Goal: Task Accomplishment & Management: Manage account settings

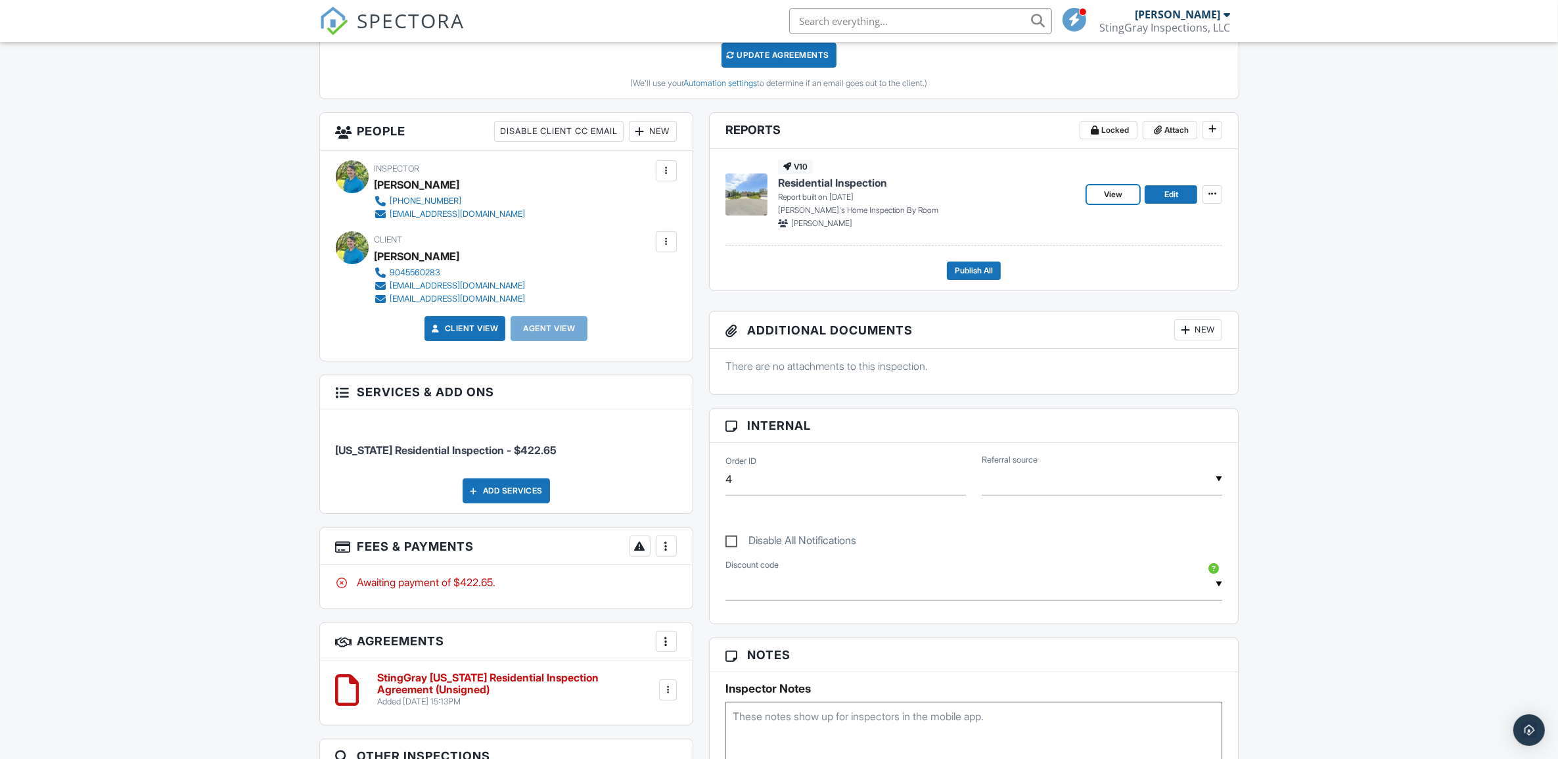
click at [1131, 196] on link "View" at bounding box center [1113, 194] width 53 height 18
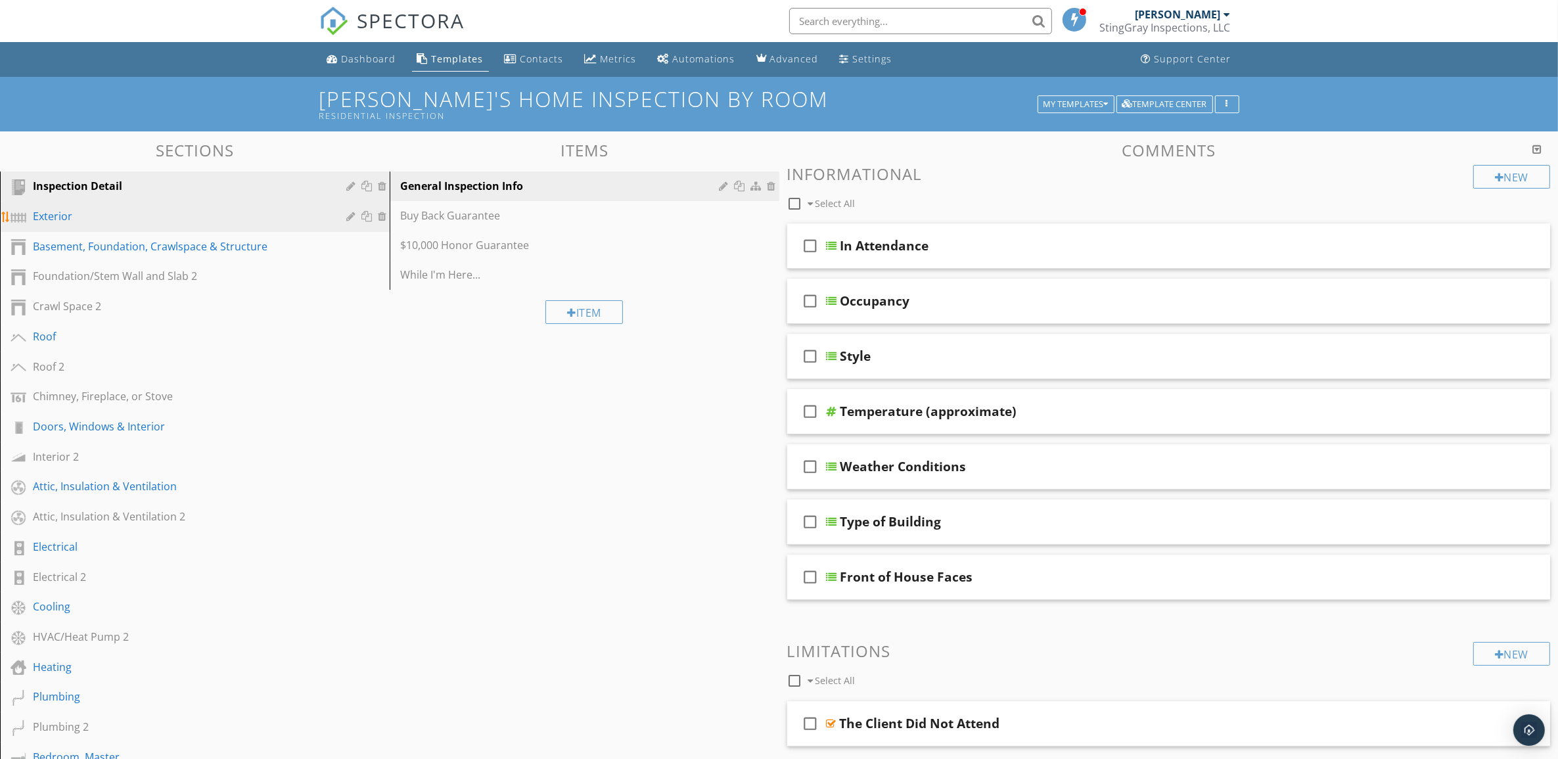
click at [250, 217] on div "Exterior" at bounding box center [180, 216] width 294 height 16
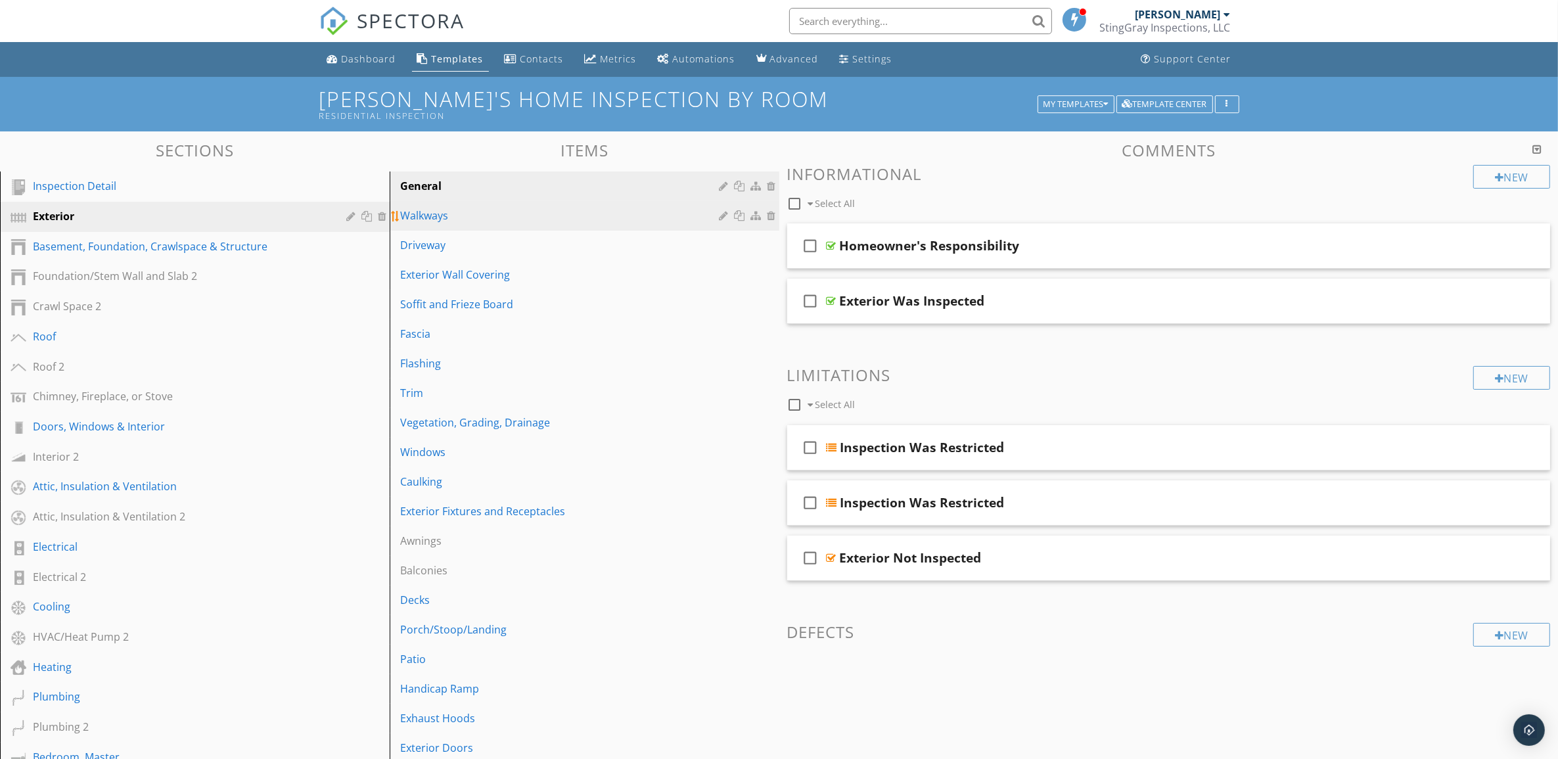
click at [601, 219] on div "Walkways" at bounding box center [561, 216] width 323 height 16
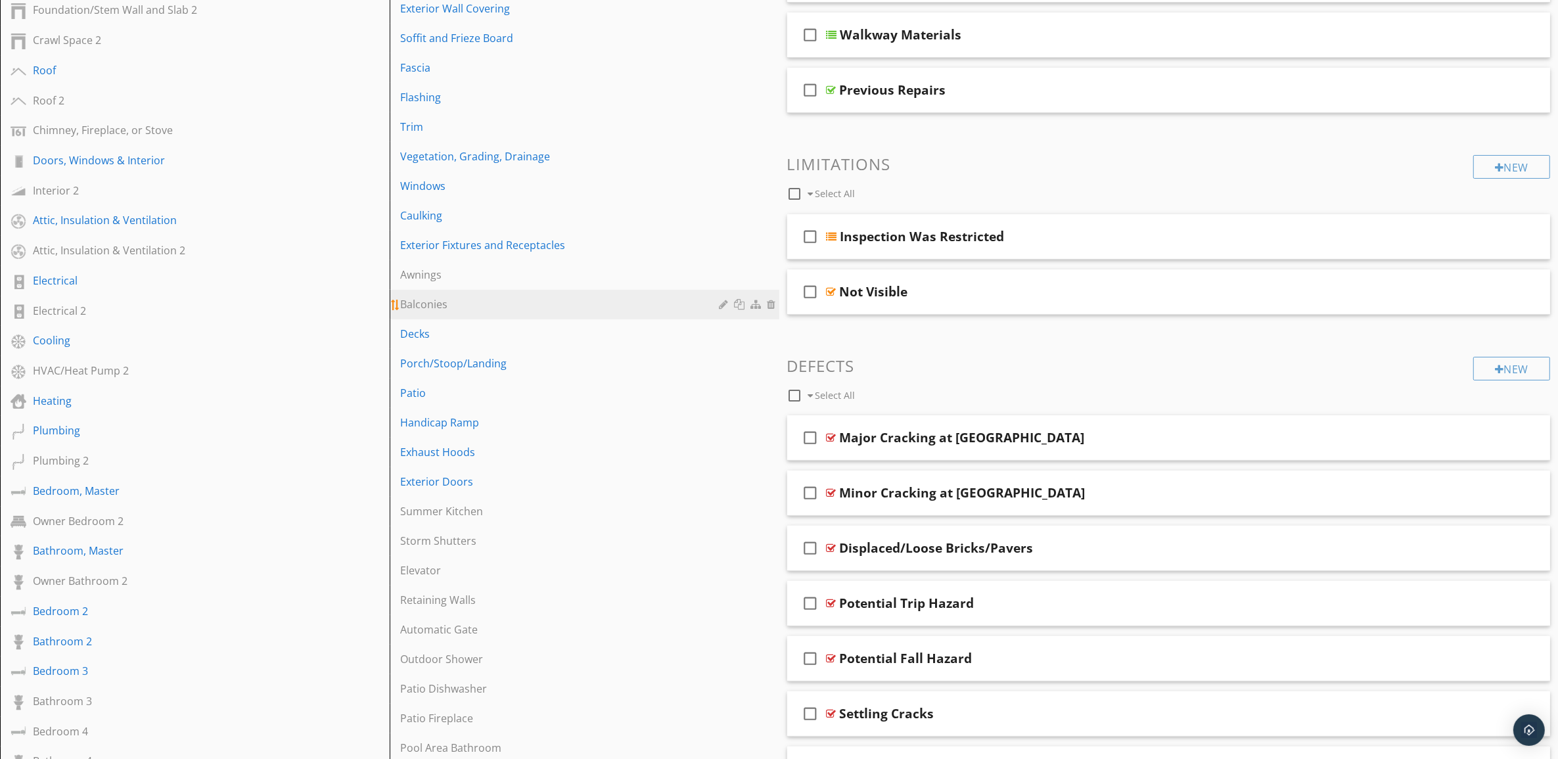
scroll to position [329, 0]
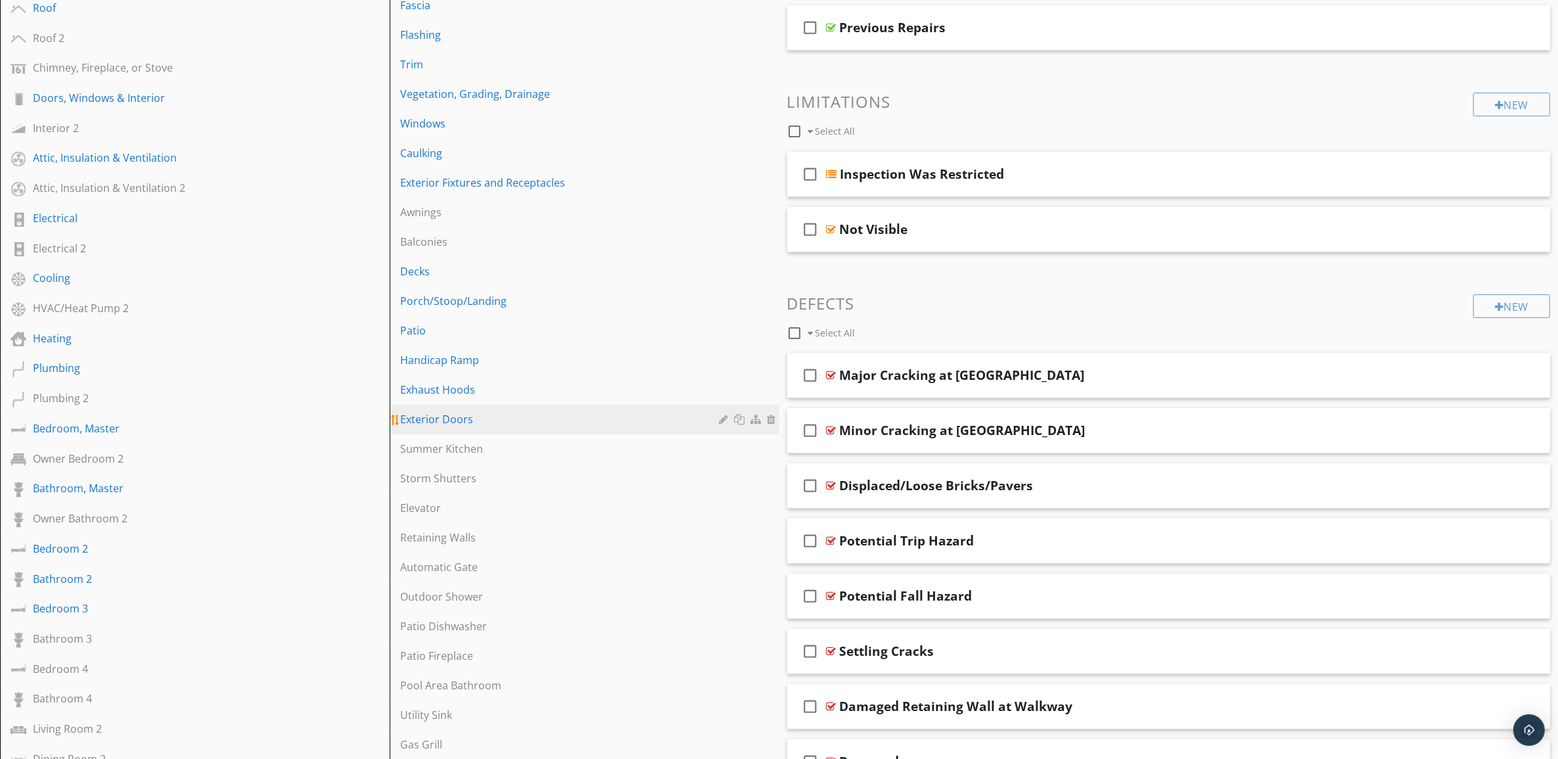
click at [495, 419] on div "Exterior Doors" at bounding box center [561, 419] width 323 height 16
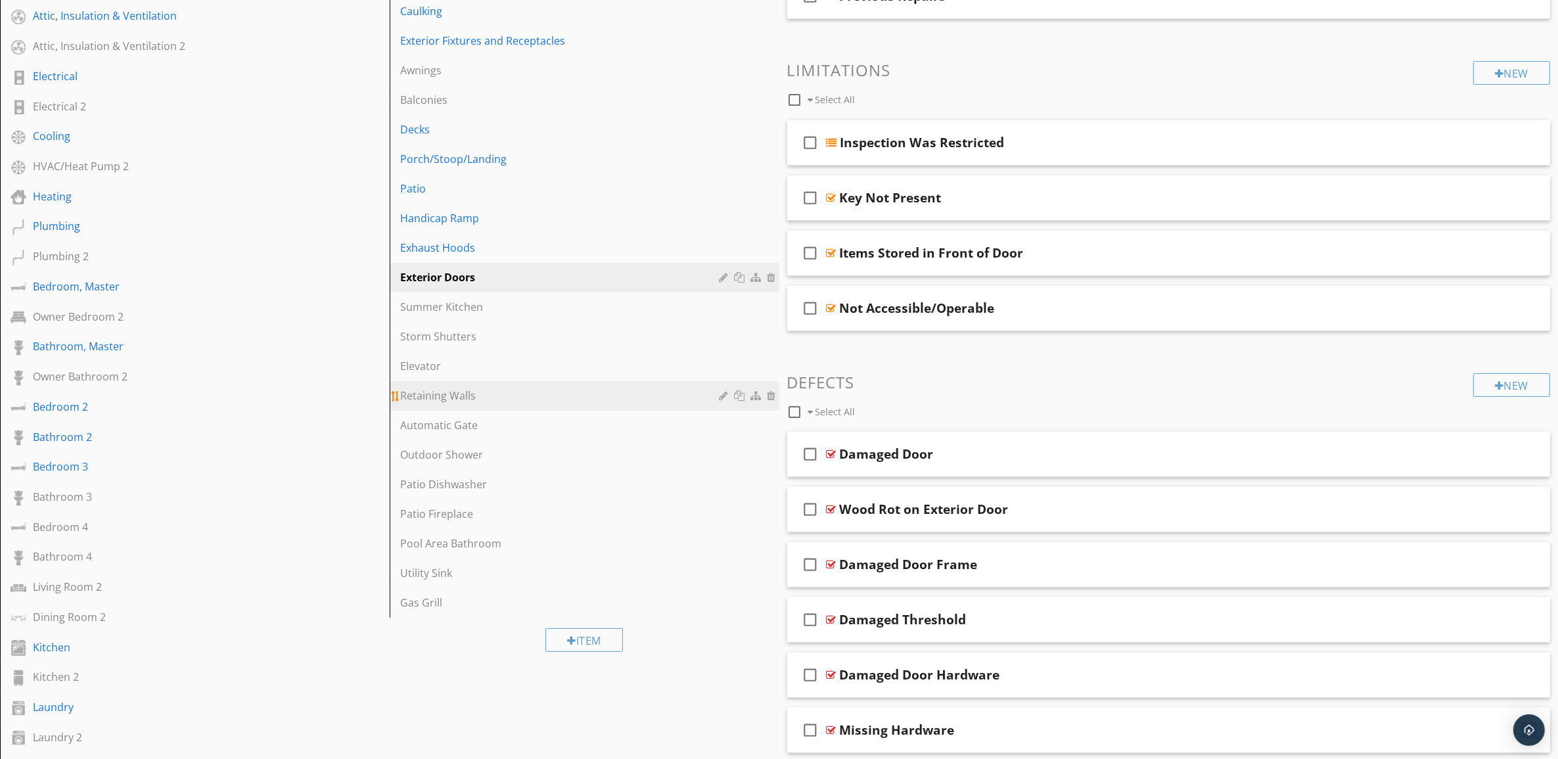
scroll to position [493, 0]
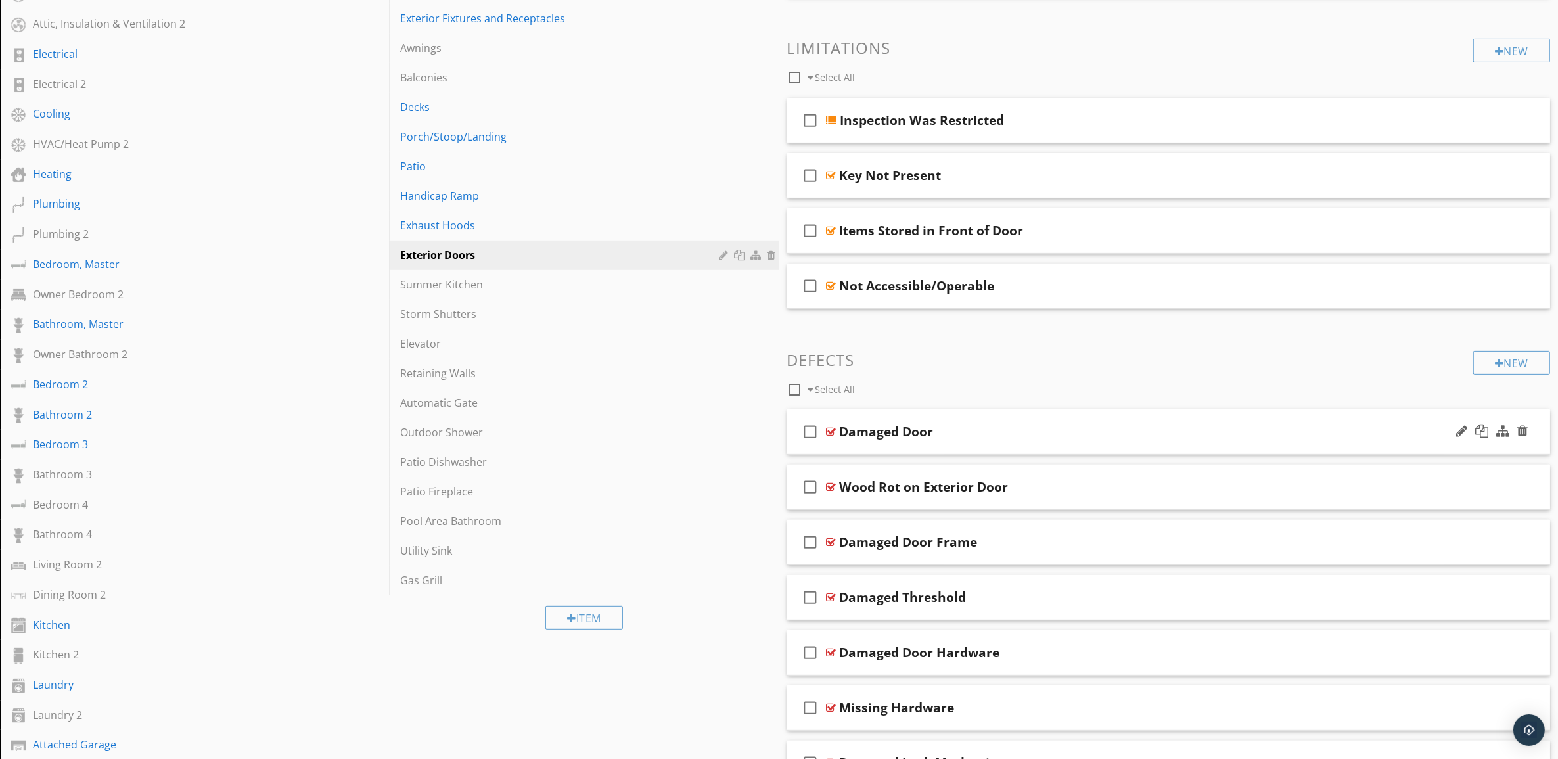
click at [1197, 438] on div "Damaged Door" at bounding box center [1116, 432] width 553 height 16
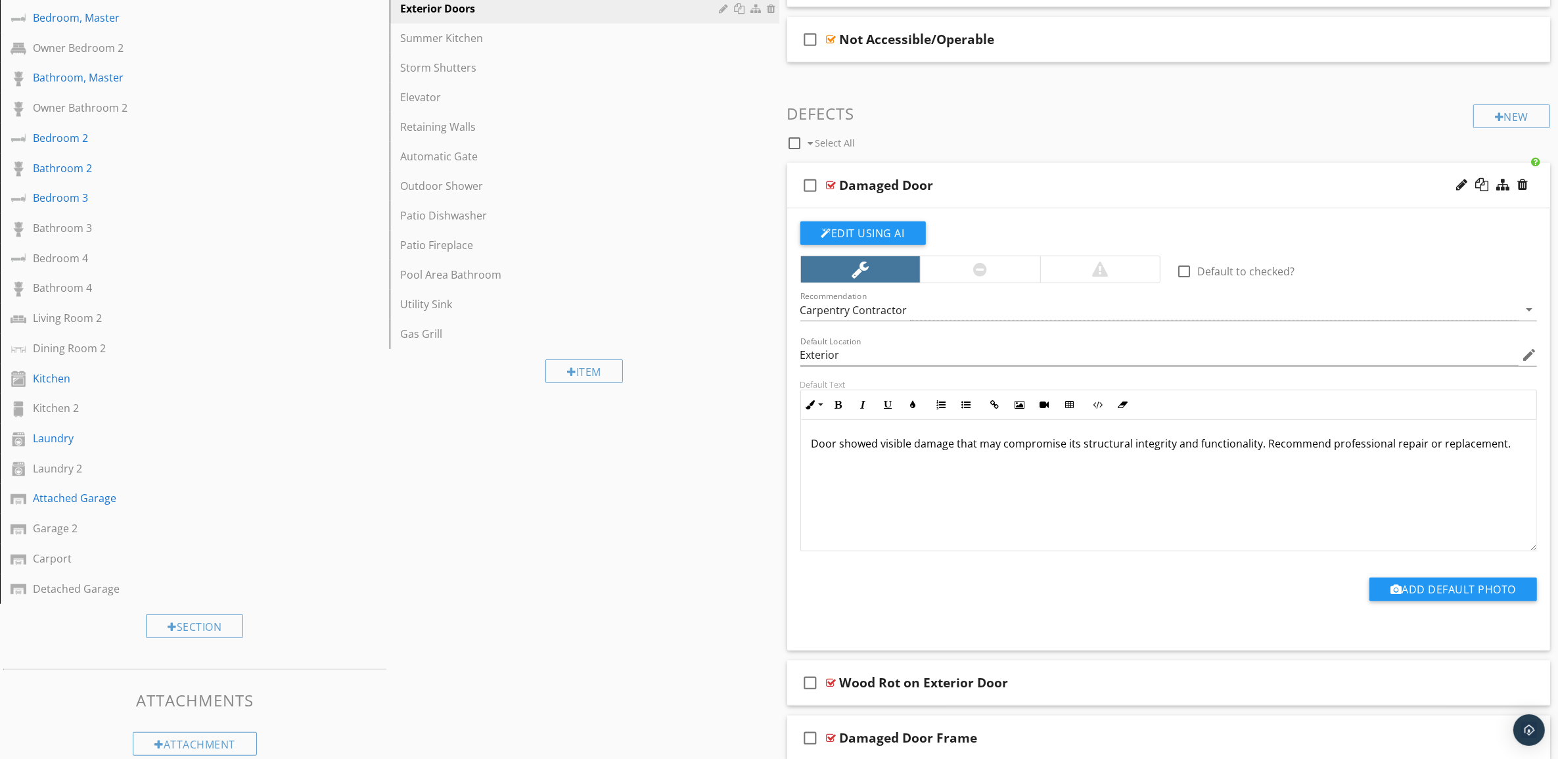
scroll to position [1, 0]
click at [1062, 183] on div "Damaged Door" at bounding box center [1116, 185] width 553 height 16
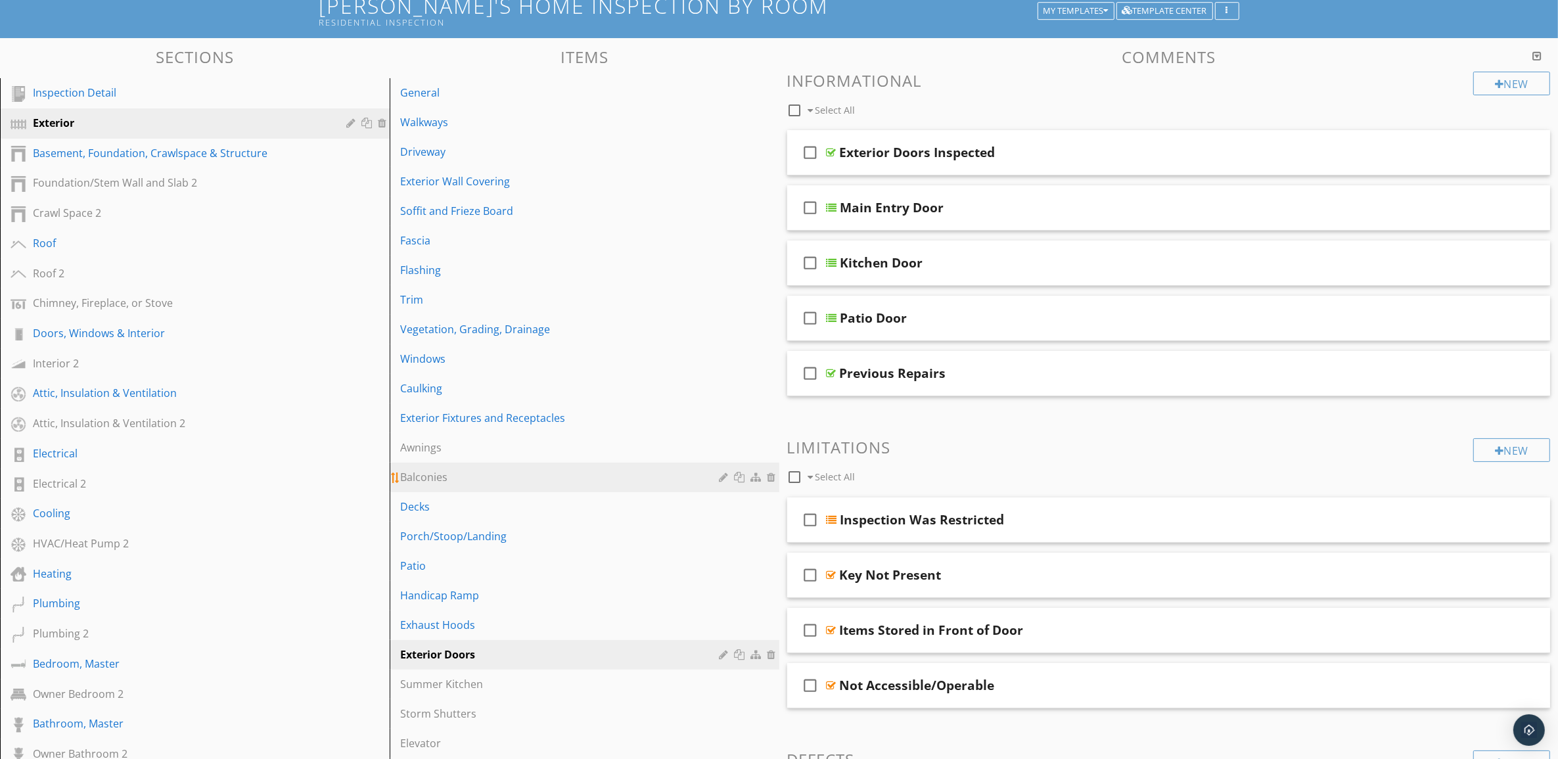
scroll to position [0, 0]
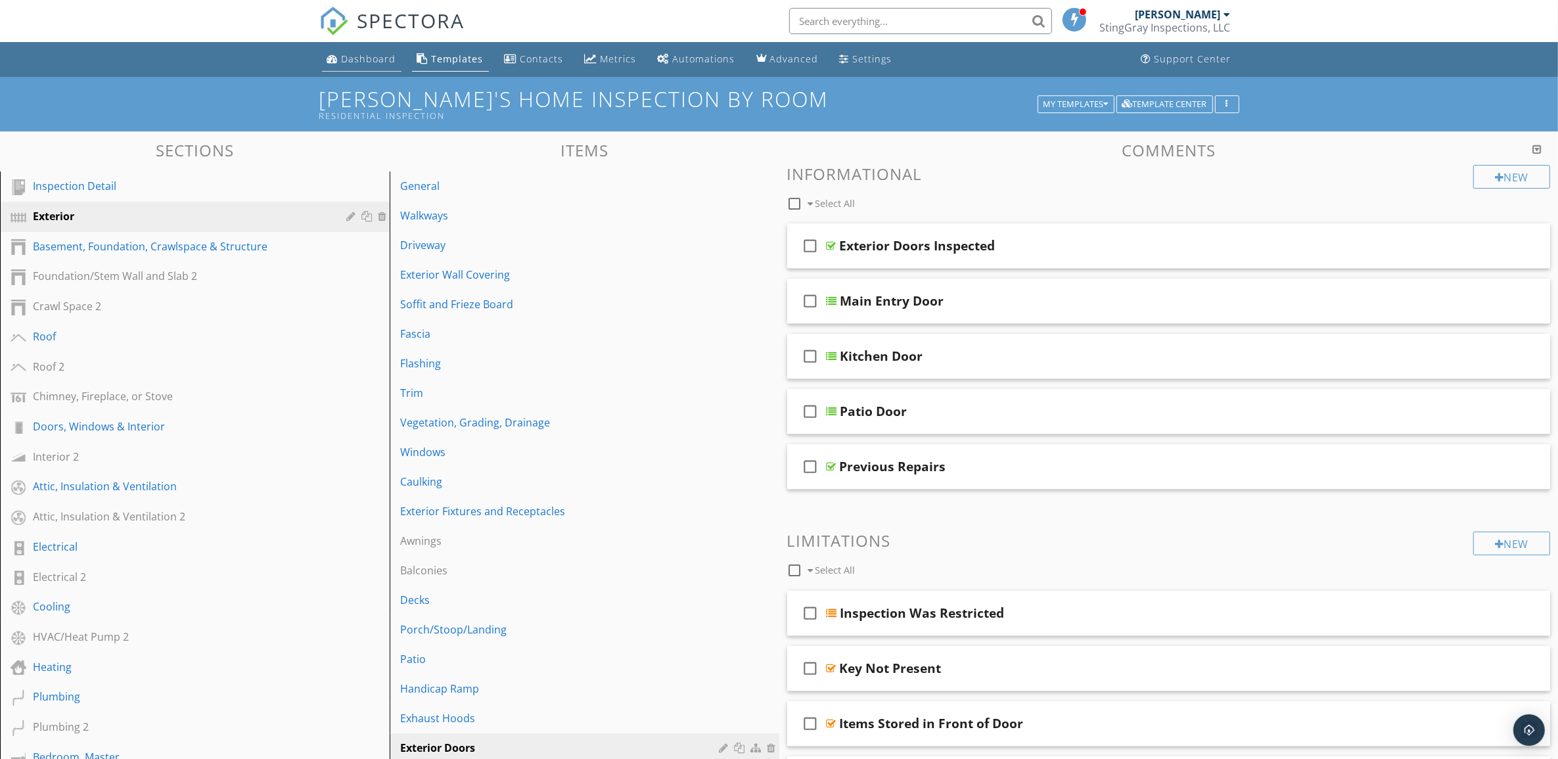
click at [372, 56] on div "Dashboard" at bounding box center [369, 59] width 55 height 12
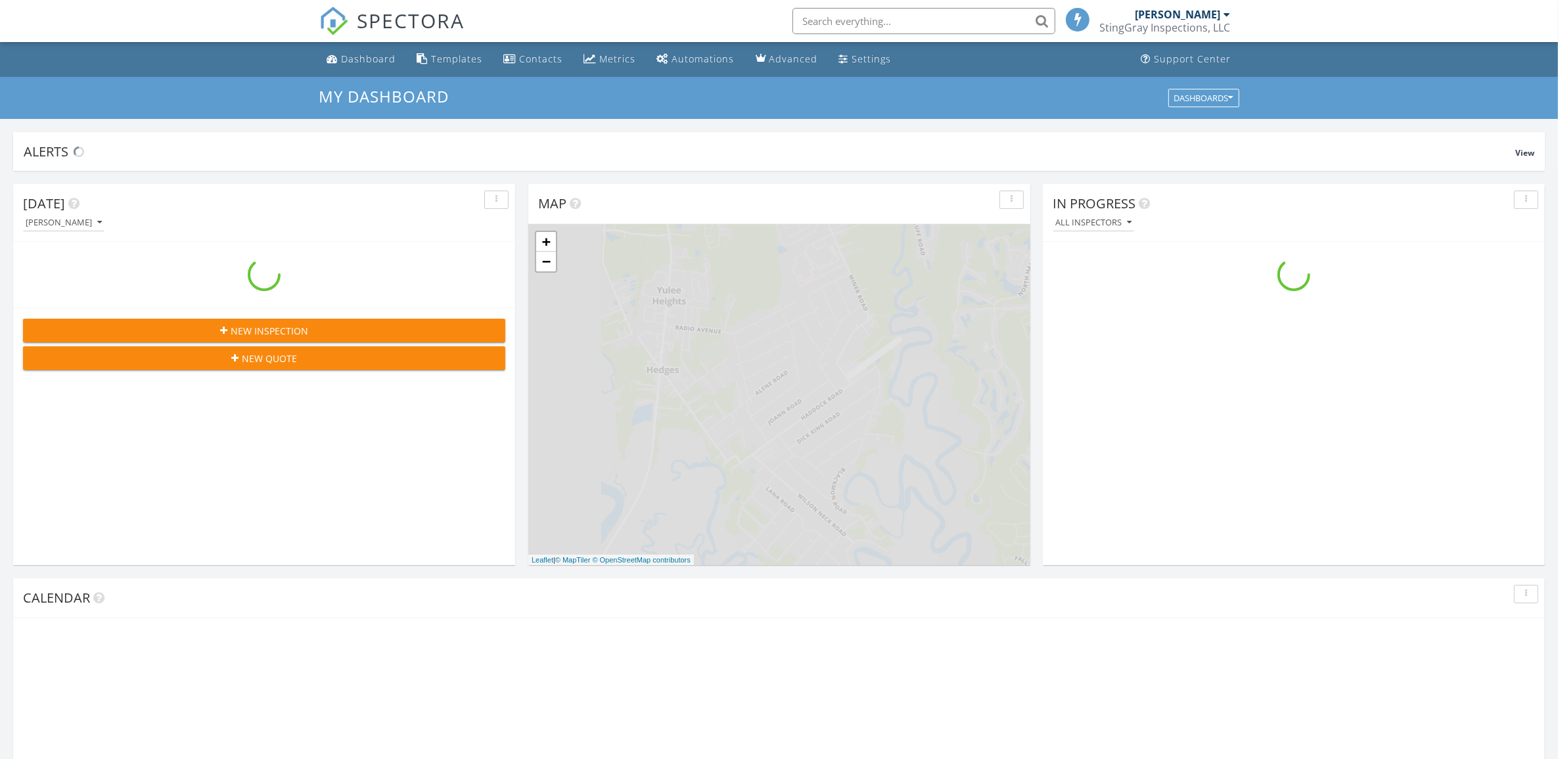
scroll to position [1221, 1584]
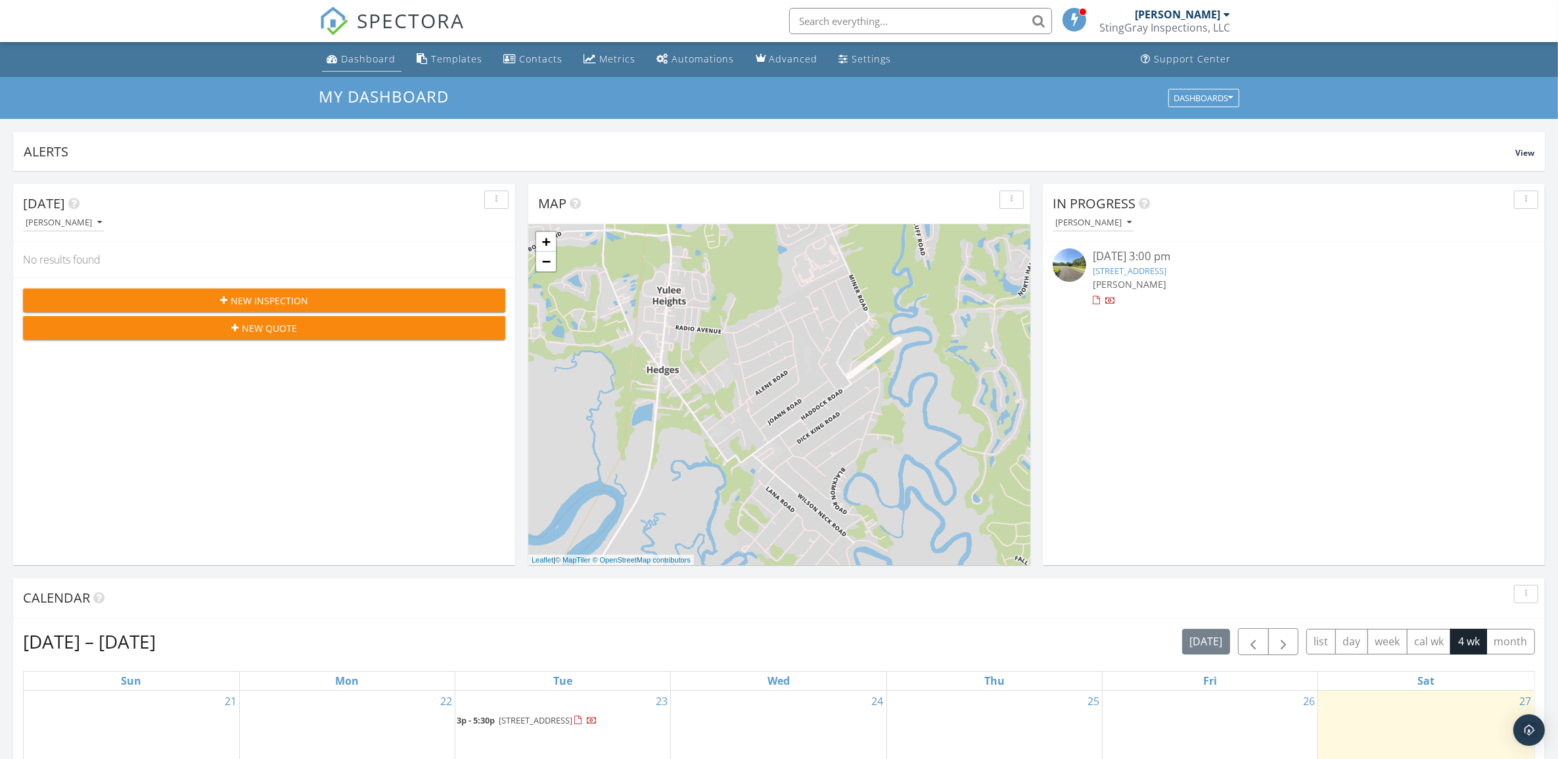
click at [350, 54] on div "Dashboard" at bounding box center [369, 59] width 55 height 12
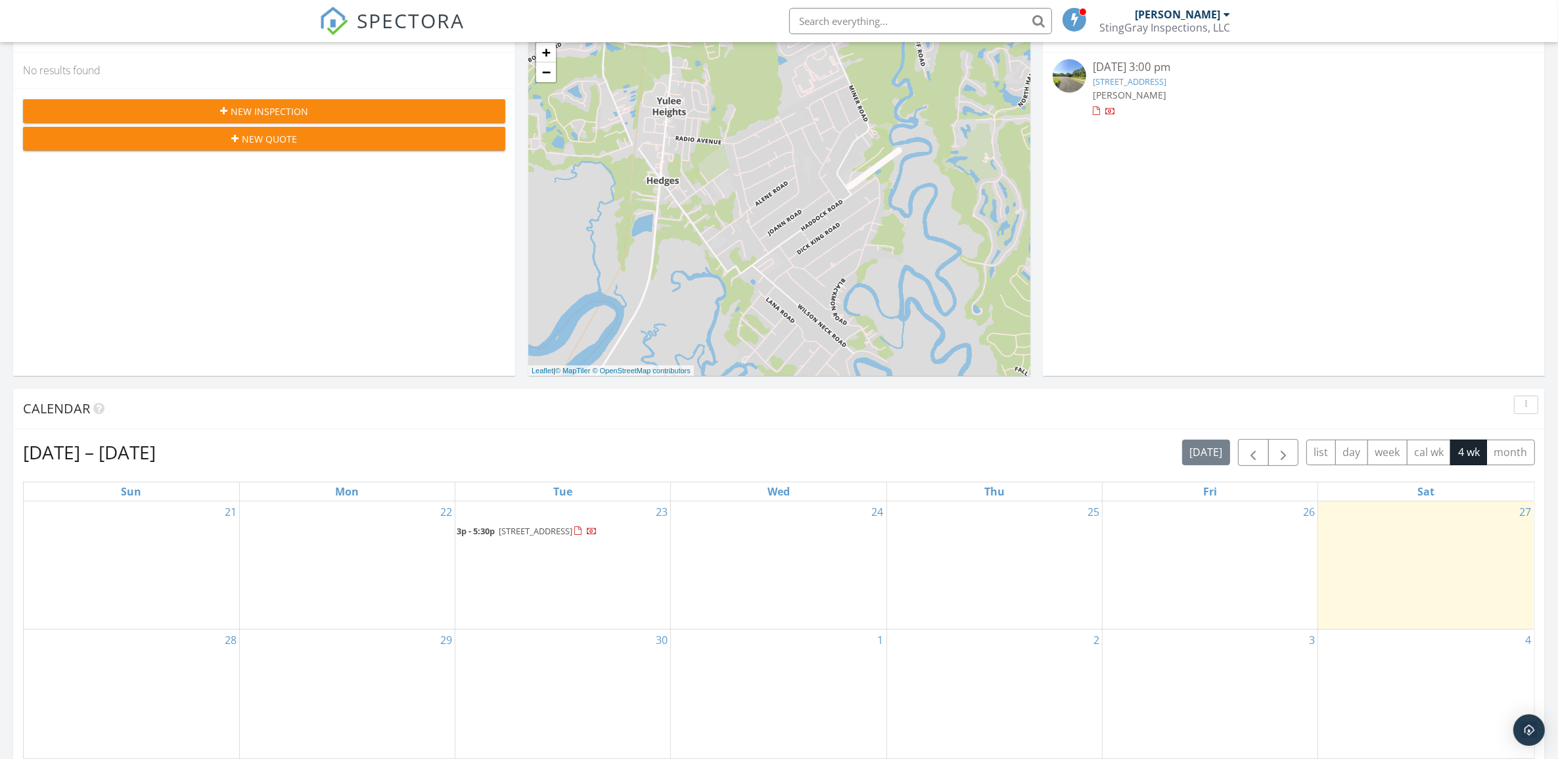
scroll to position [164, 0]
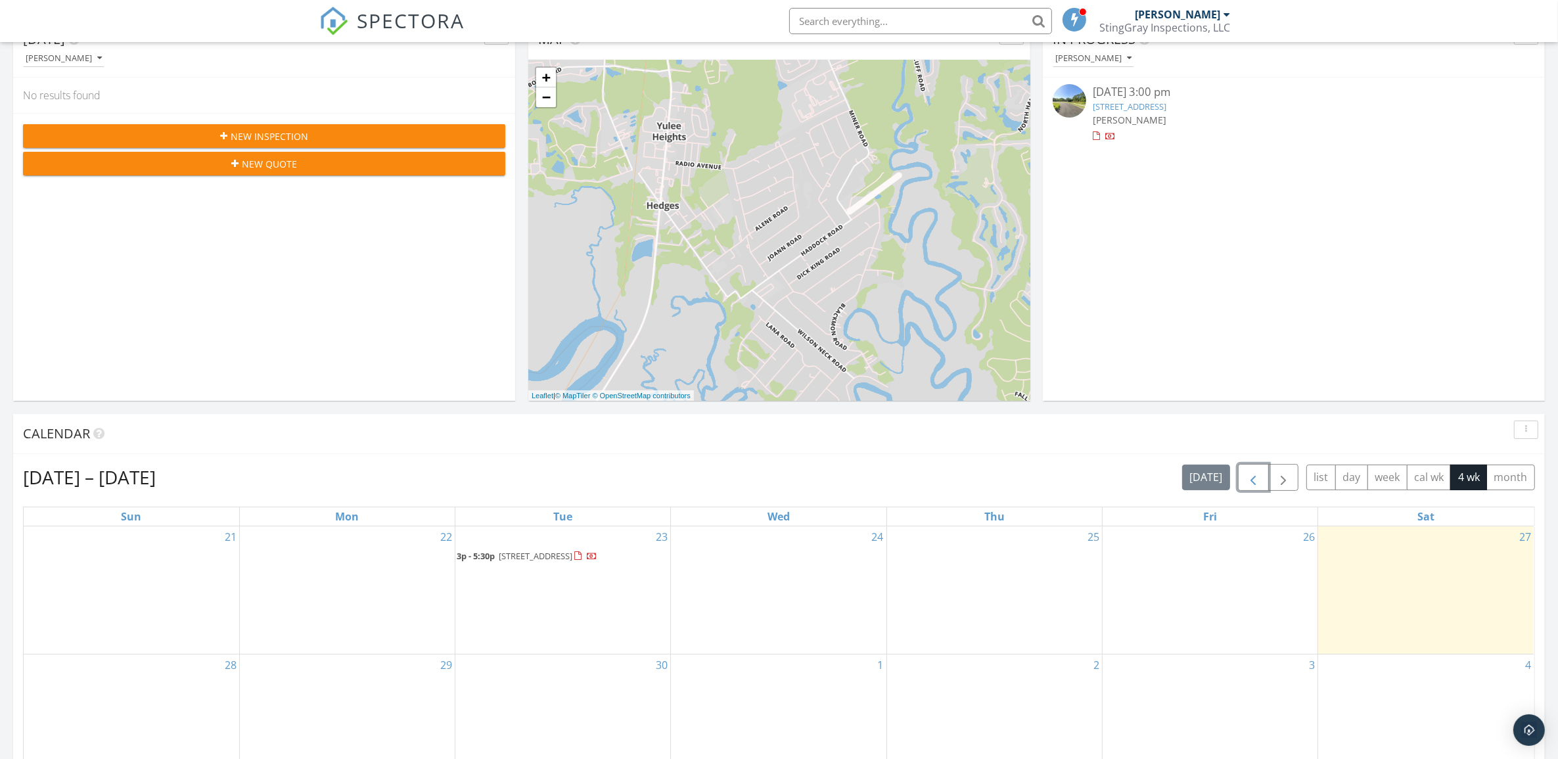
click at [1253, 480] on span "button" at bounding box center [1253, 478] width 16 height 16
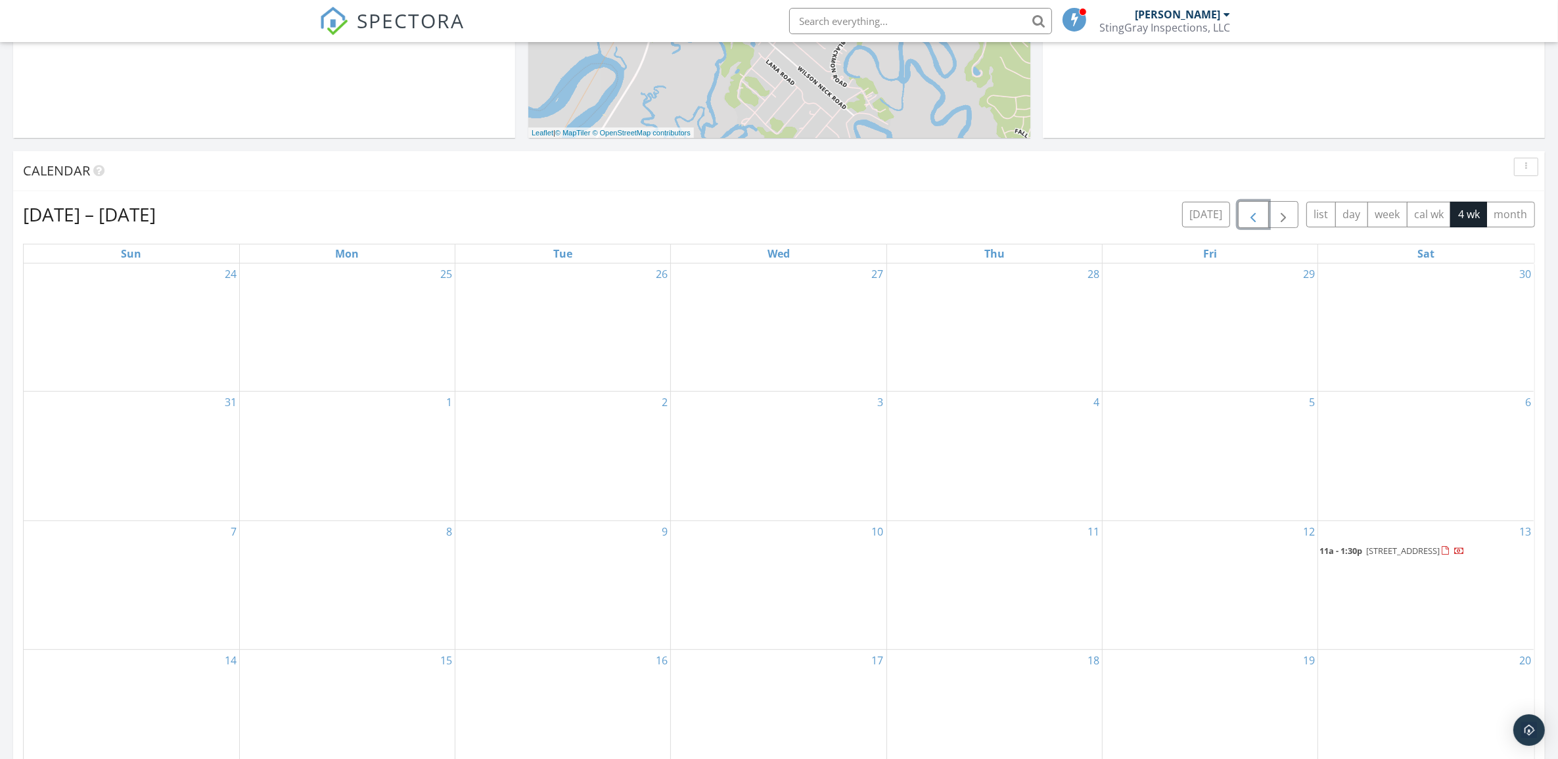
scroll to position [493, 0]
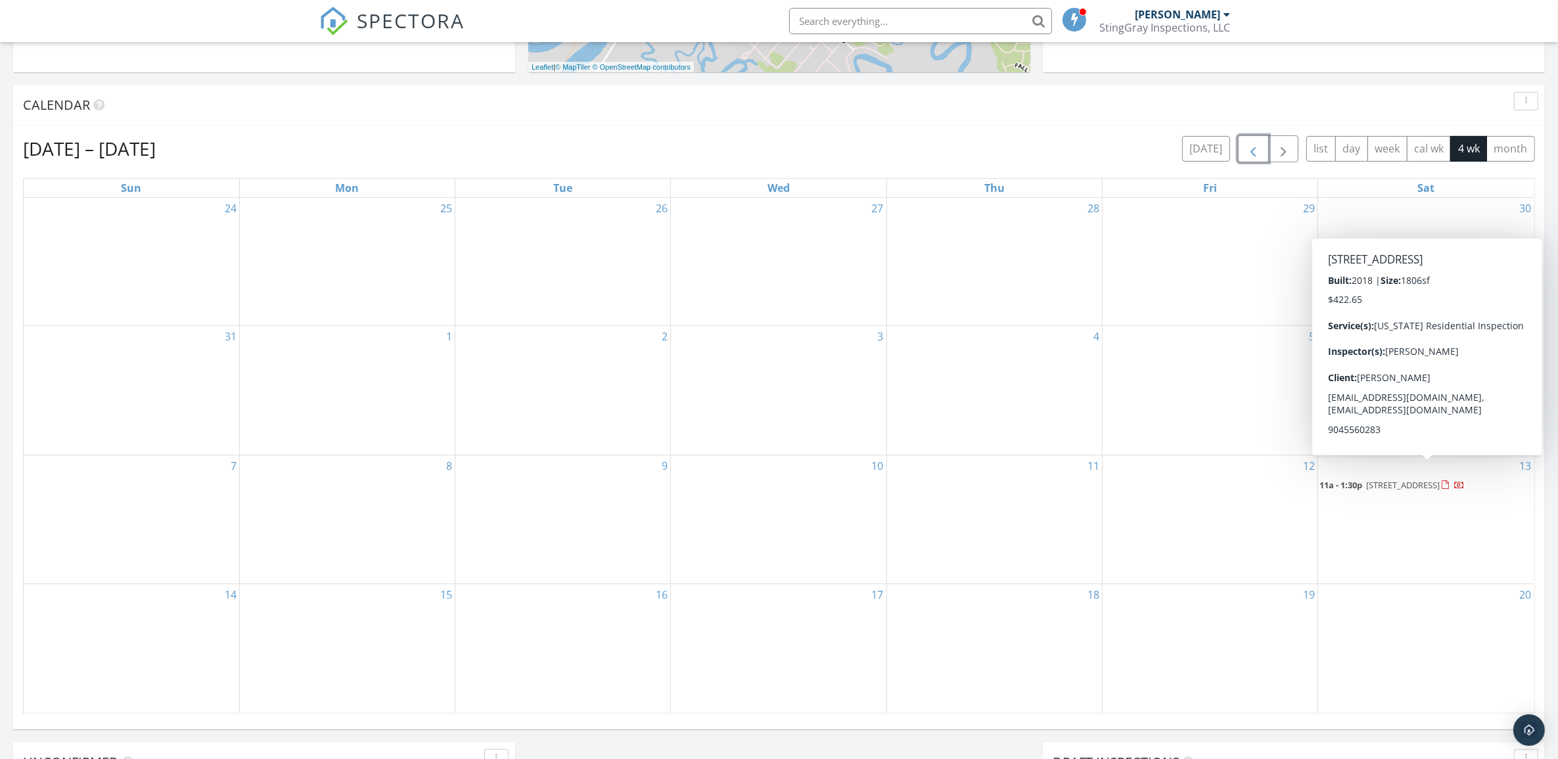
click at [1400, 479] on span "92002 Woodlawn Dr, Fernandina Beach 32034" at bounding box center [1403, 485] width 74 height 12
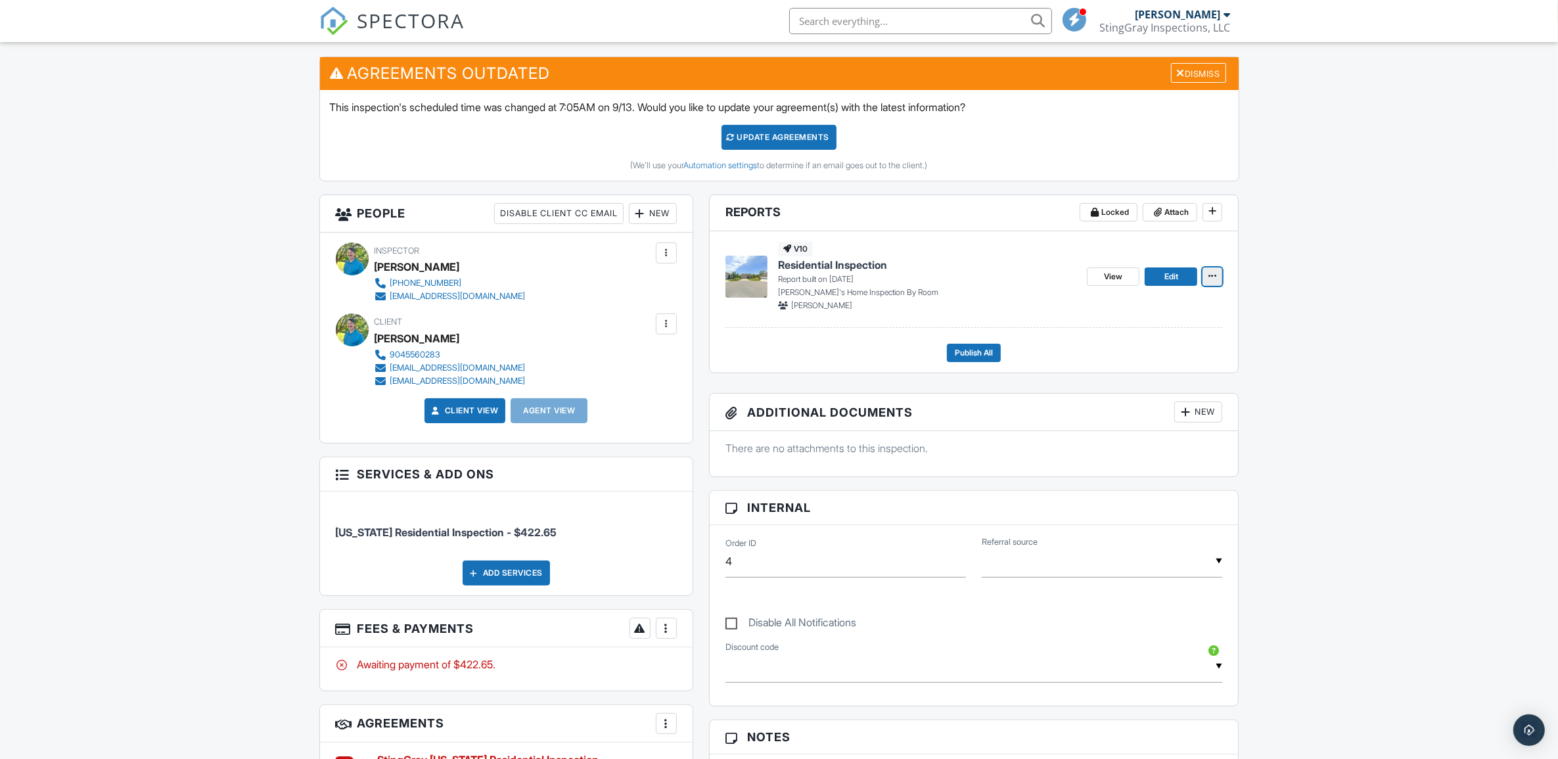
click at [1210, 274] on icon at bounding box center [1212, 275] width 8 height 9
click at [1108, 279] on span "View" at bounding box center [1113, 276] width 18 height 13
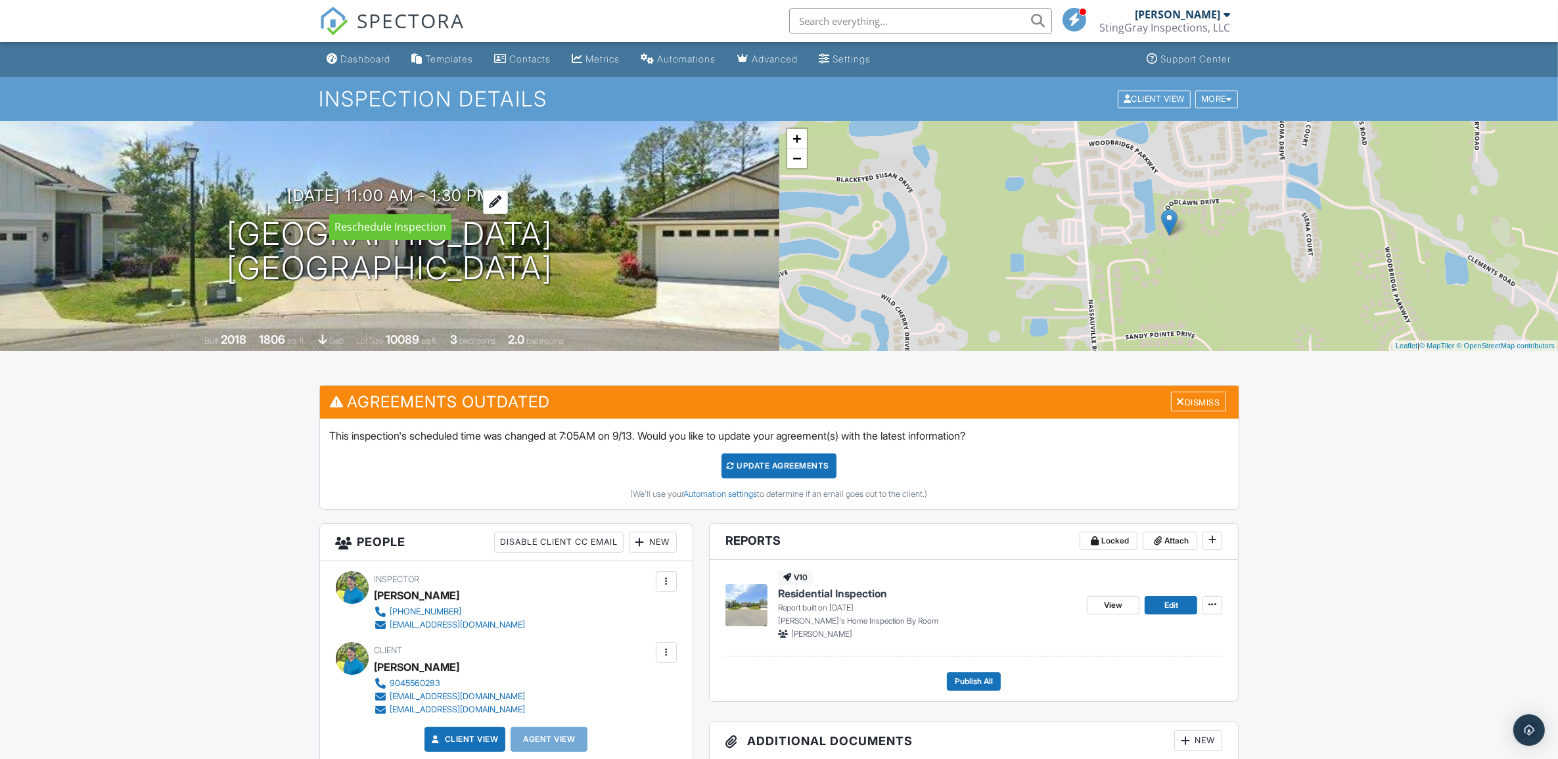
click at [459, 192] on h3 "09/13/2025 11:00 am - 1:30 pm" at bounding box center [389, 196] width 204 height 18
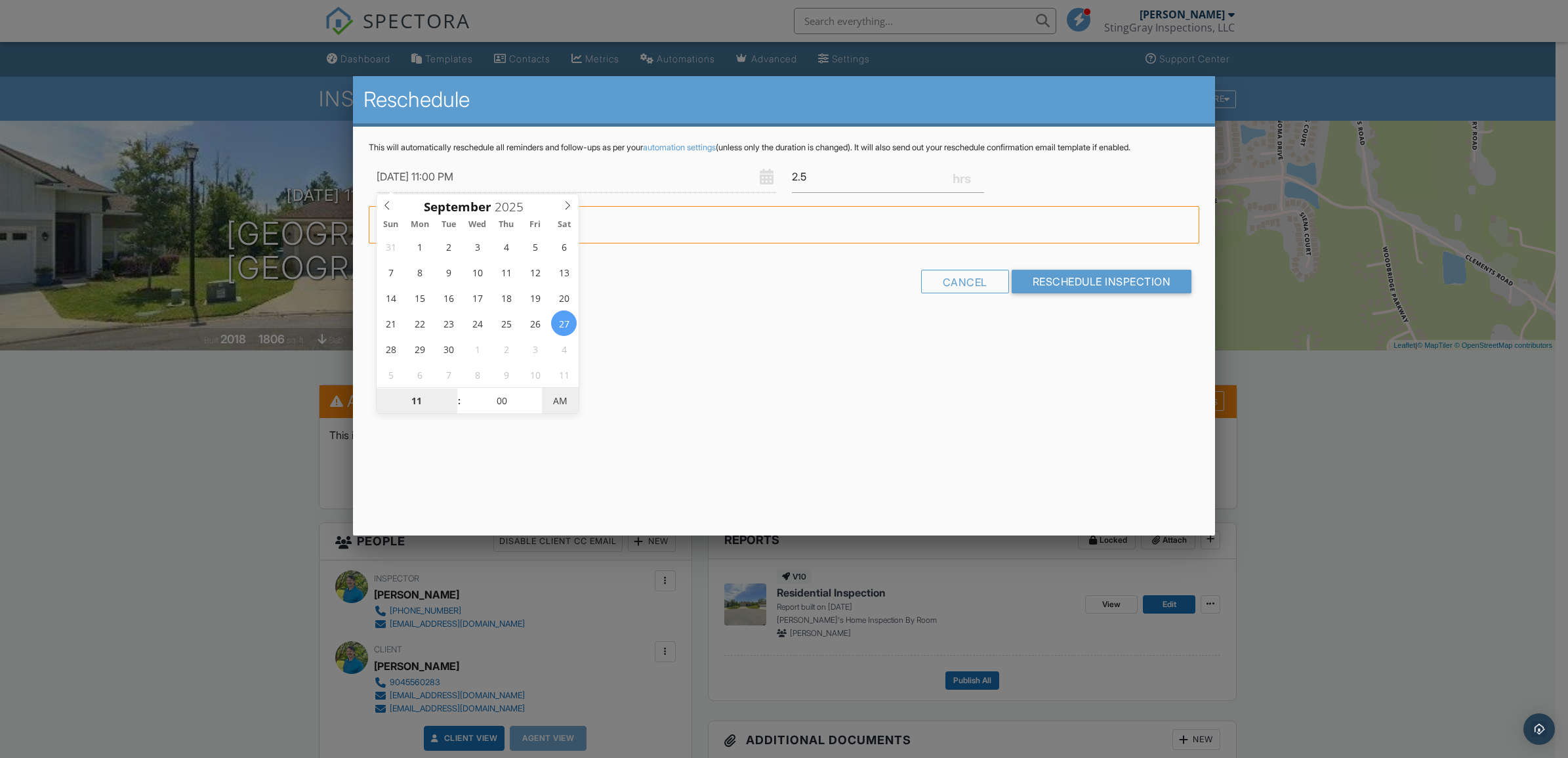
click at [562, 403] on span "AM" at bounding box center [560, 400] width 36 height 26
type input "09/27/2025 12:00 AM"
type input "12"
click at [454, 394] on span at bounding box center [452, 393] width 9 height 13
type input "09/27/2025 1:00 AM"
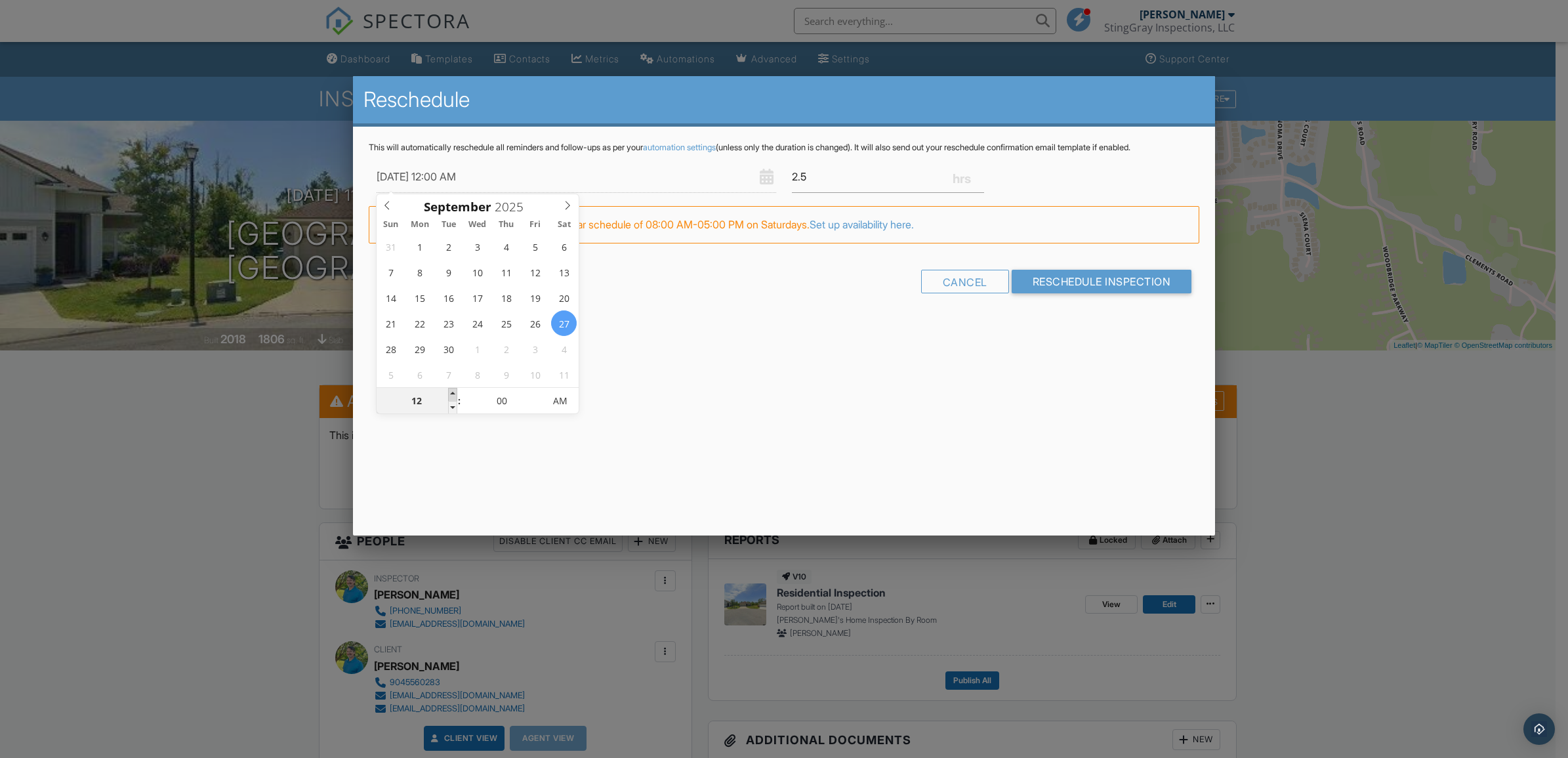
type input "01"
click at [454, 394] on span at bounding box center [452, 393] width 9 height 13
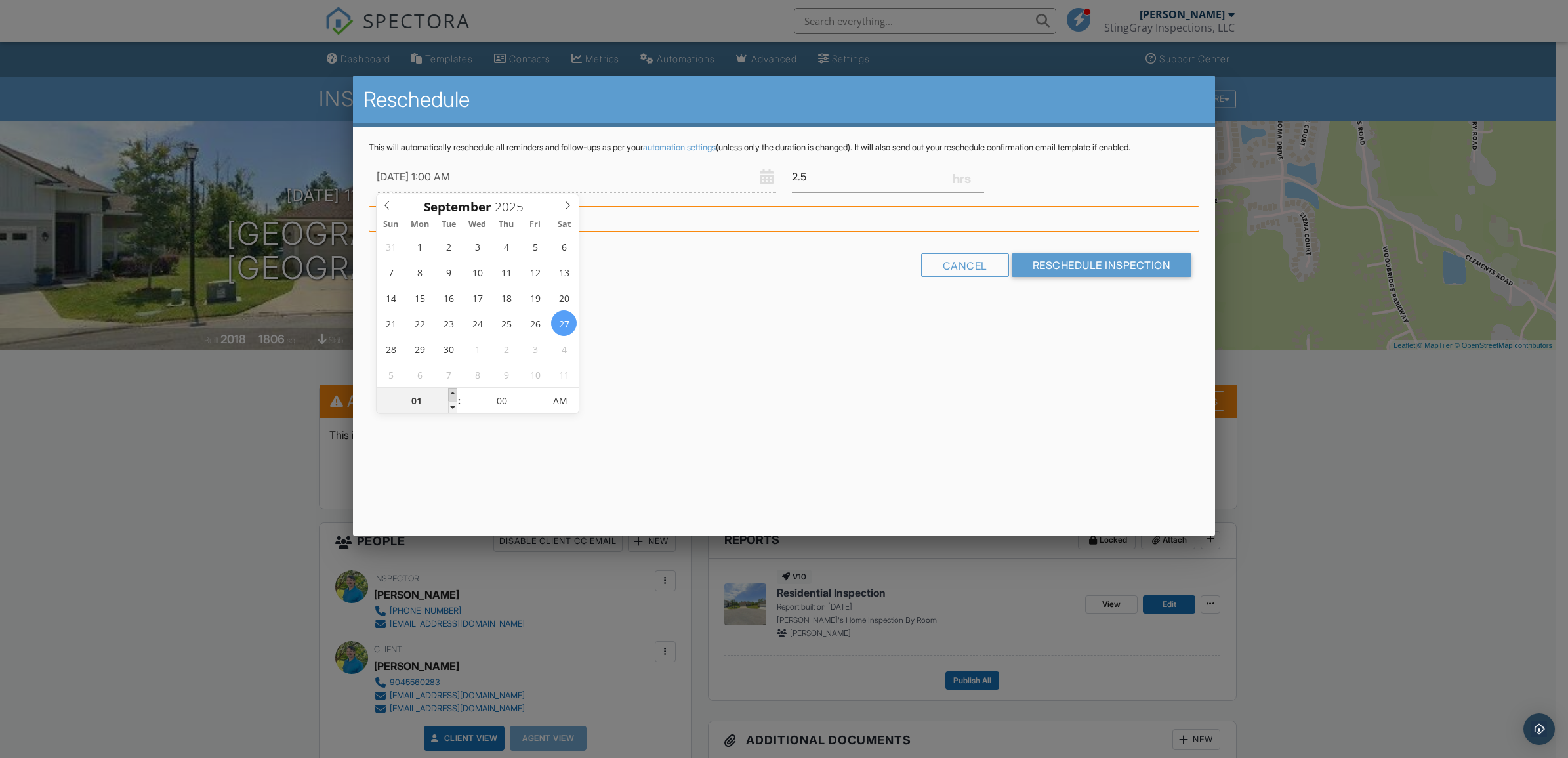
type input "09/27/2025 2:00 AM"
type input "02"
click at [454, 393] on span at bounding box center [452, 393] width 9 height 13
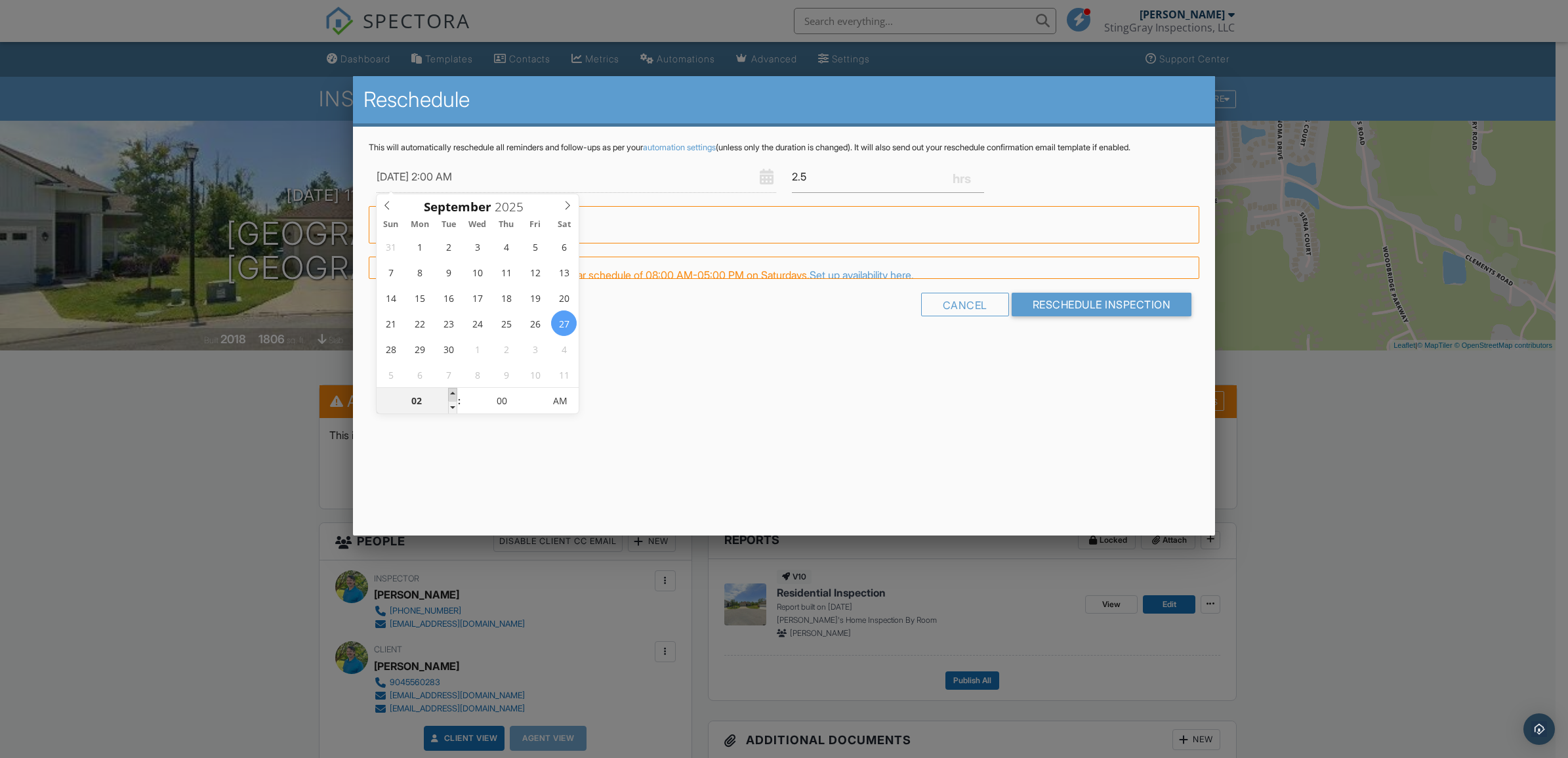
type input "09/27/2025 3:00 AM"
type input "03"
click at [454, 393] on span at bounding box center [452, 393] width 9 height 13
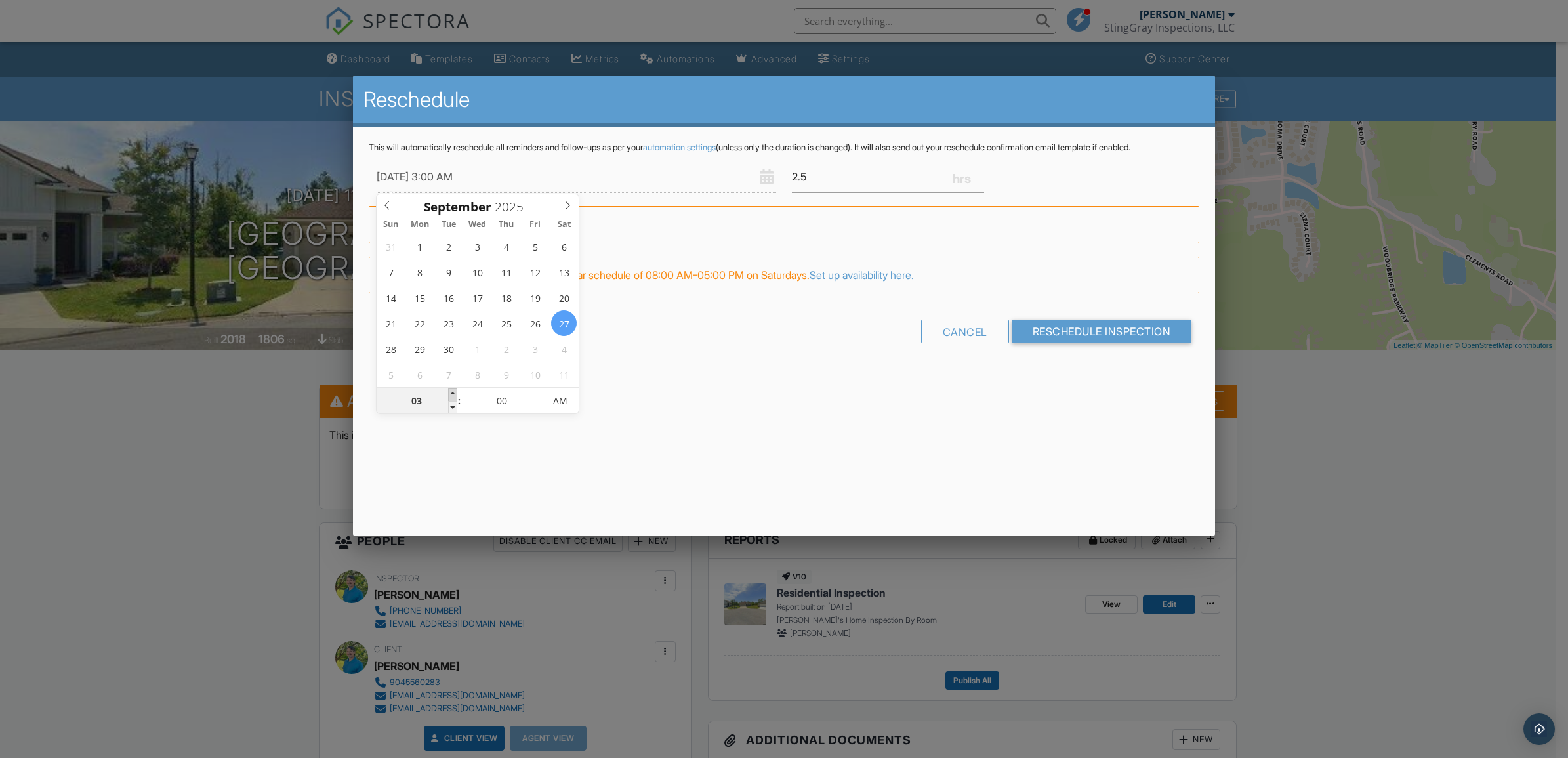
type input "09/27/2025 4:00 AM"
type input "04"
click at [454, 393] on span at bounding box center [452, 393] width 9 height 13
click at [1113, 332] on input "Reschedule Inspection" at bounding box center [1102, 332] width 181 height 24
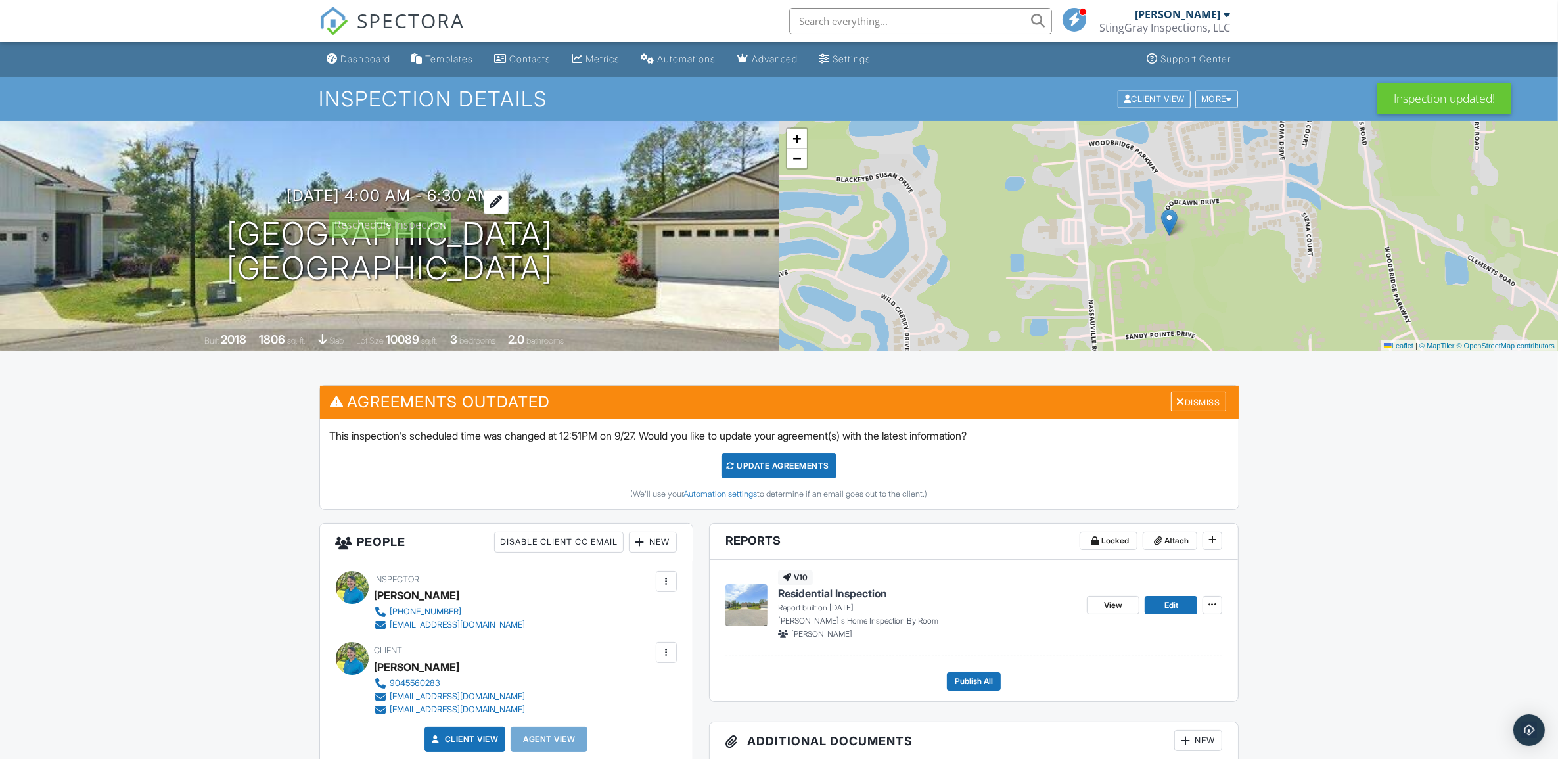
click at [463, 193] on h3 "09/27/2025 4:00 am - 6:30 am" at bounding box center [389, 196] width 206 height 18
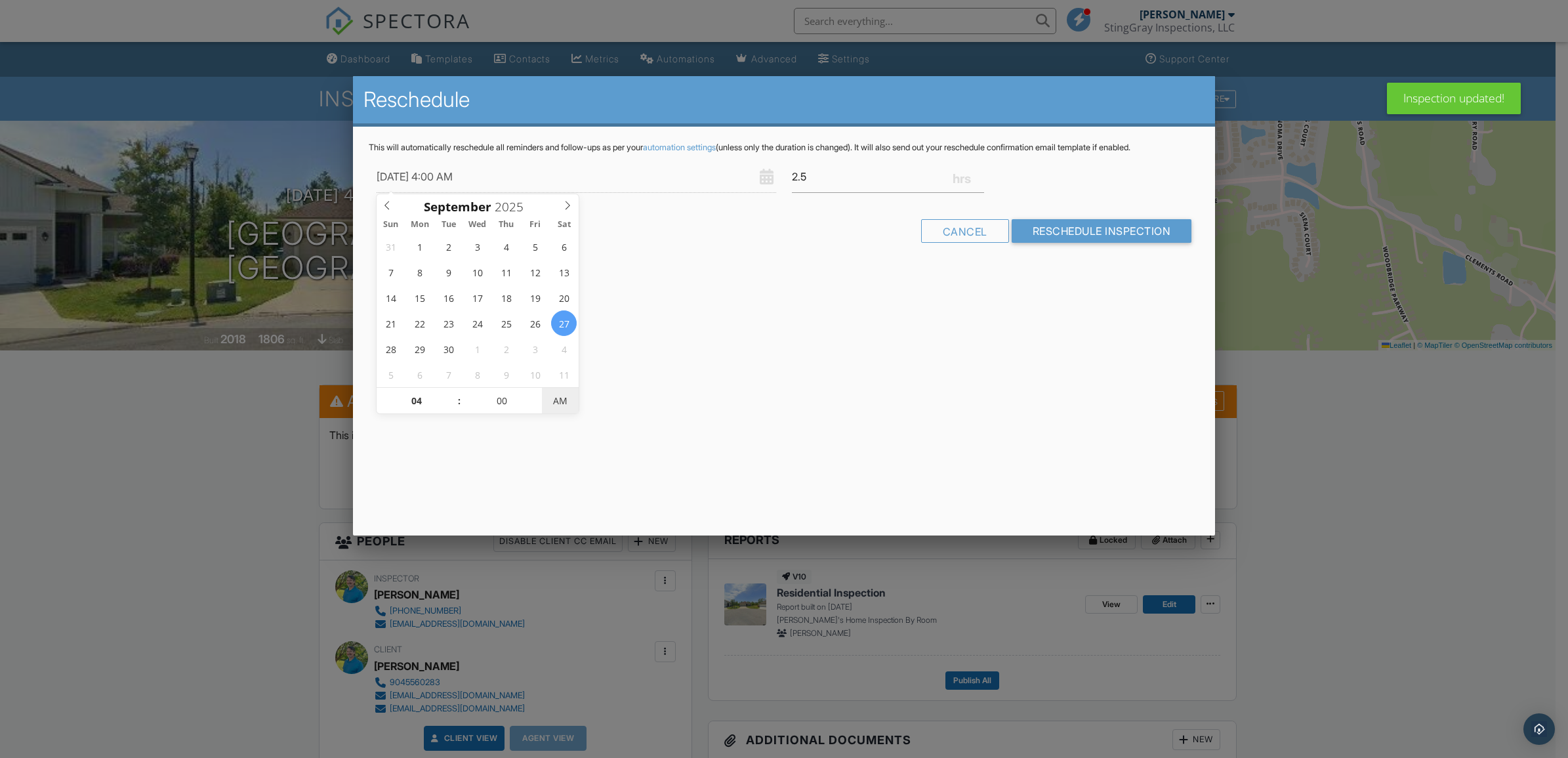
type input "09/27/2025 4:00 PM"
click at [562, 402] on span "AM" at bounding box center [560, 400] width 36 height 26
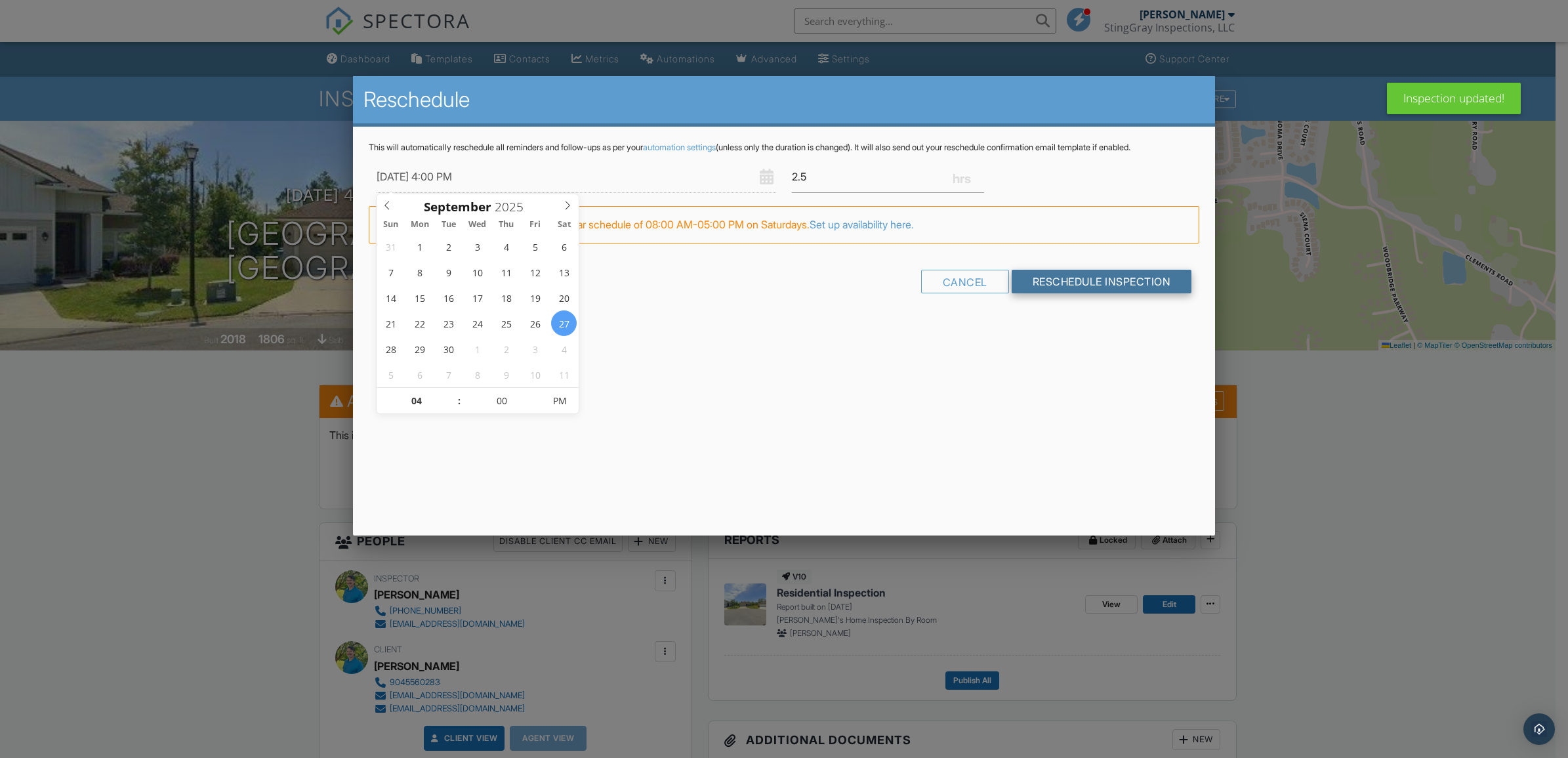
click at [1136, 277] on input "Reschedule Inspection" at bounding box center [1102, 282] width 181 height 24
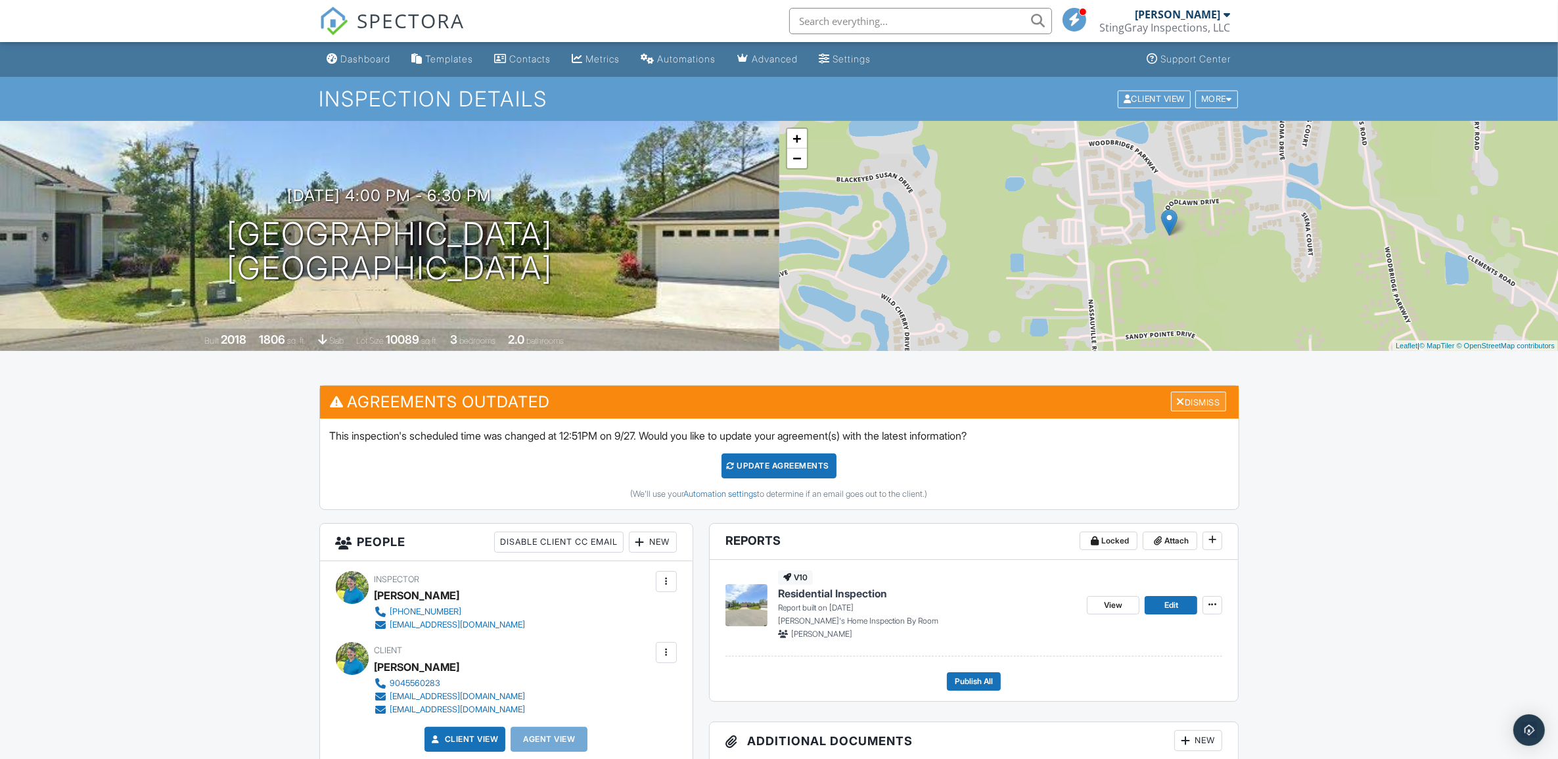
click at [1214, 396] on div "Dismiss" at bounding box center [1198, 402] width 55 height 20
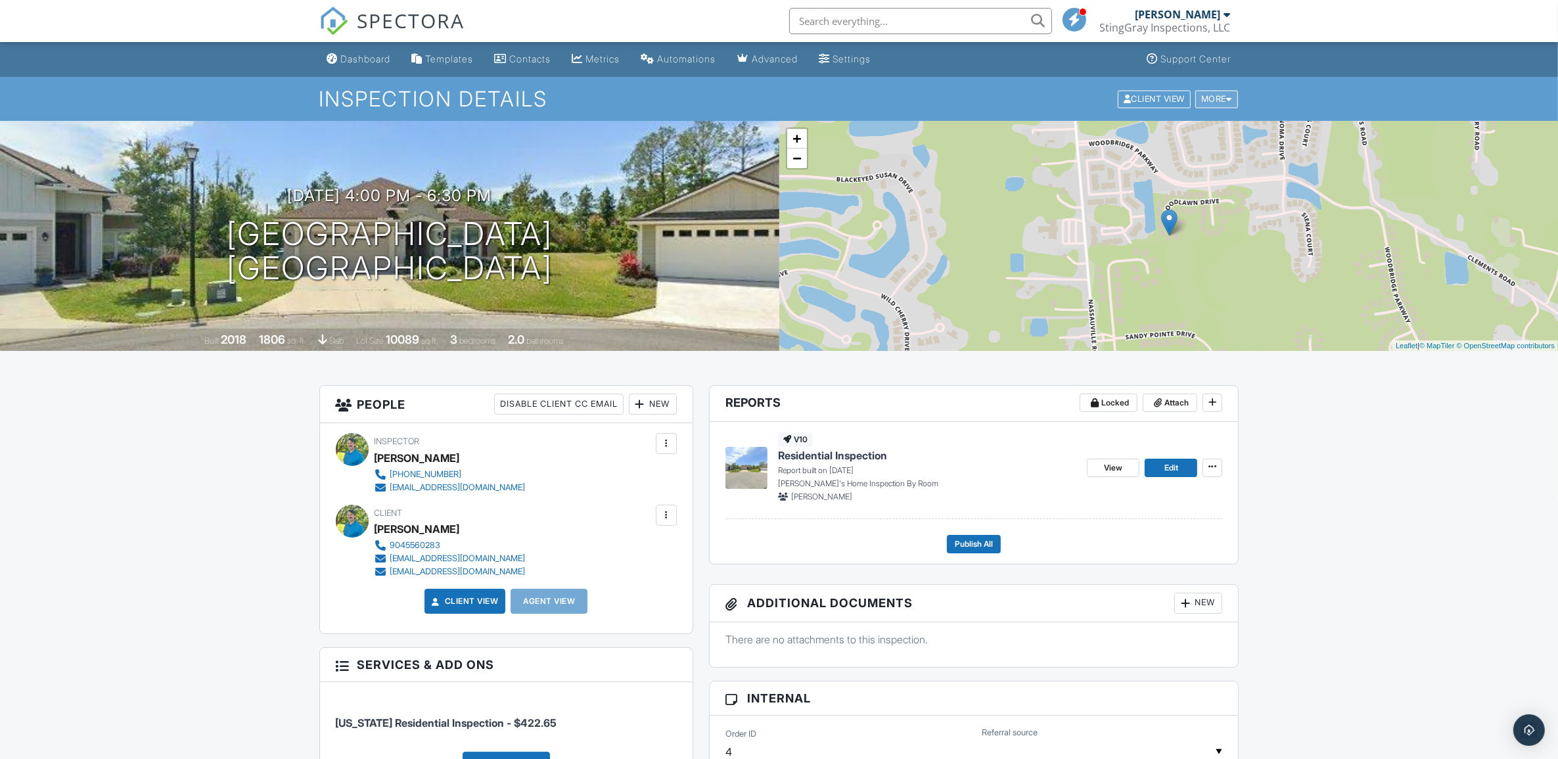
click at [1223, 94] on div "More" at bounding box center [1216, 99] width 43 height 18
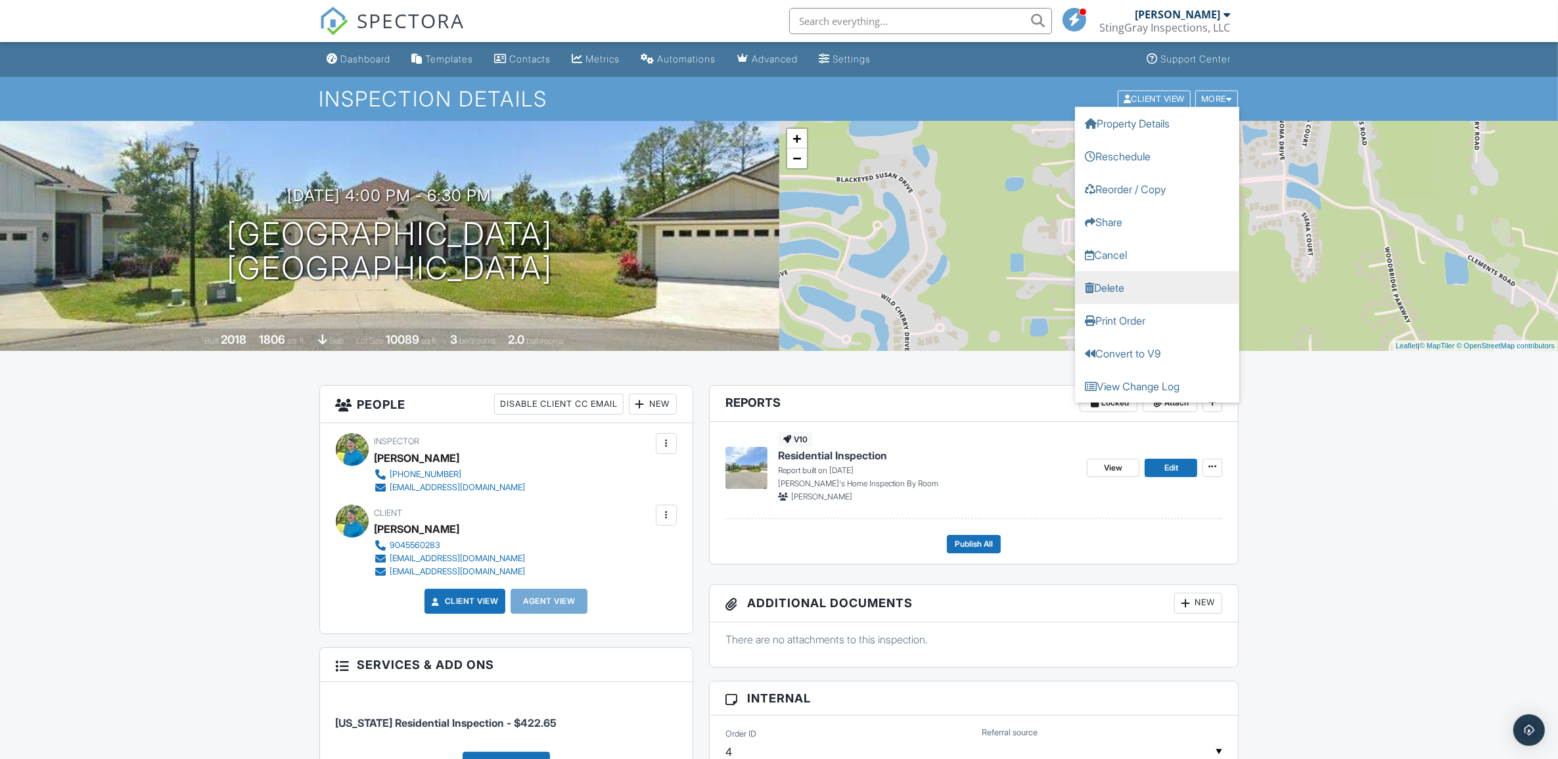
click at [1144, 287] on link "Delete" at bounding box center [1157, 287] width 164 height 33
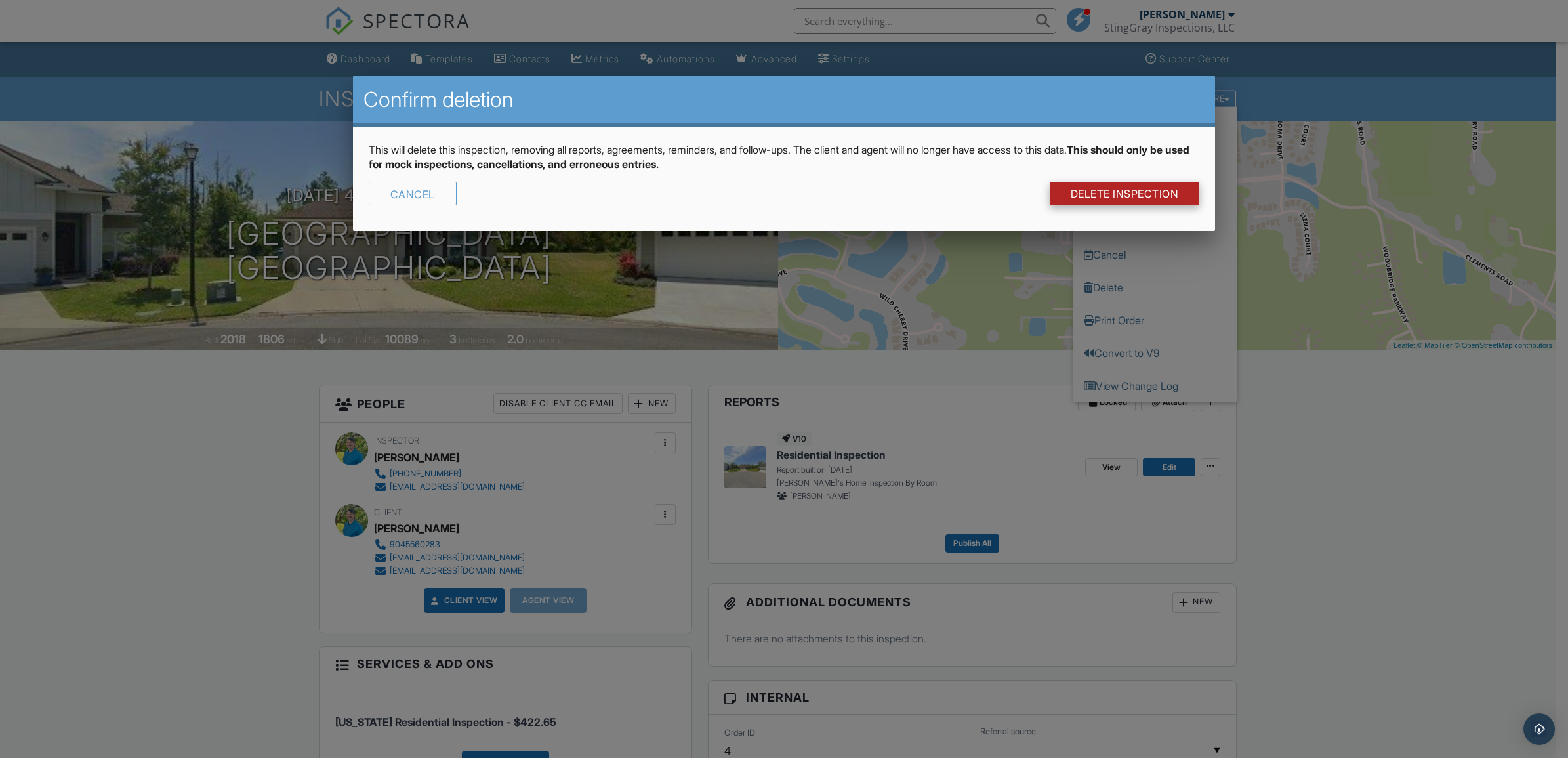
click at [1141, 189] on link "DELETE Inspection" at bounding box center [1125, 194] width 150 height 24
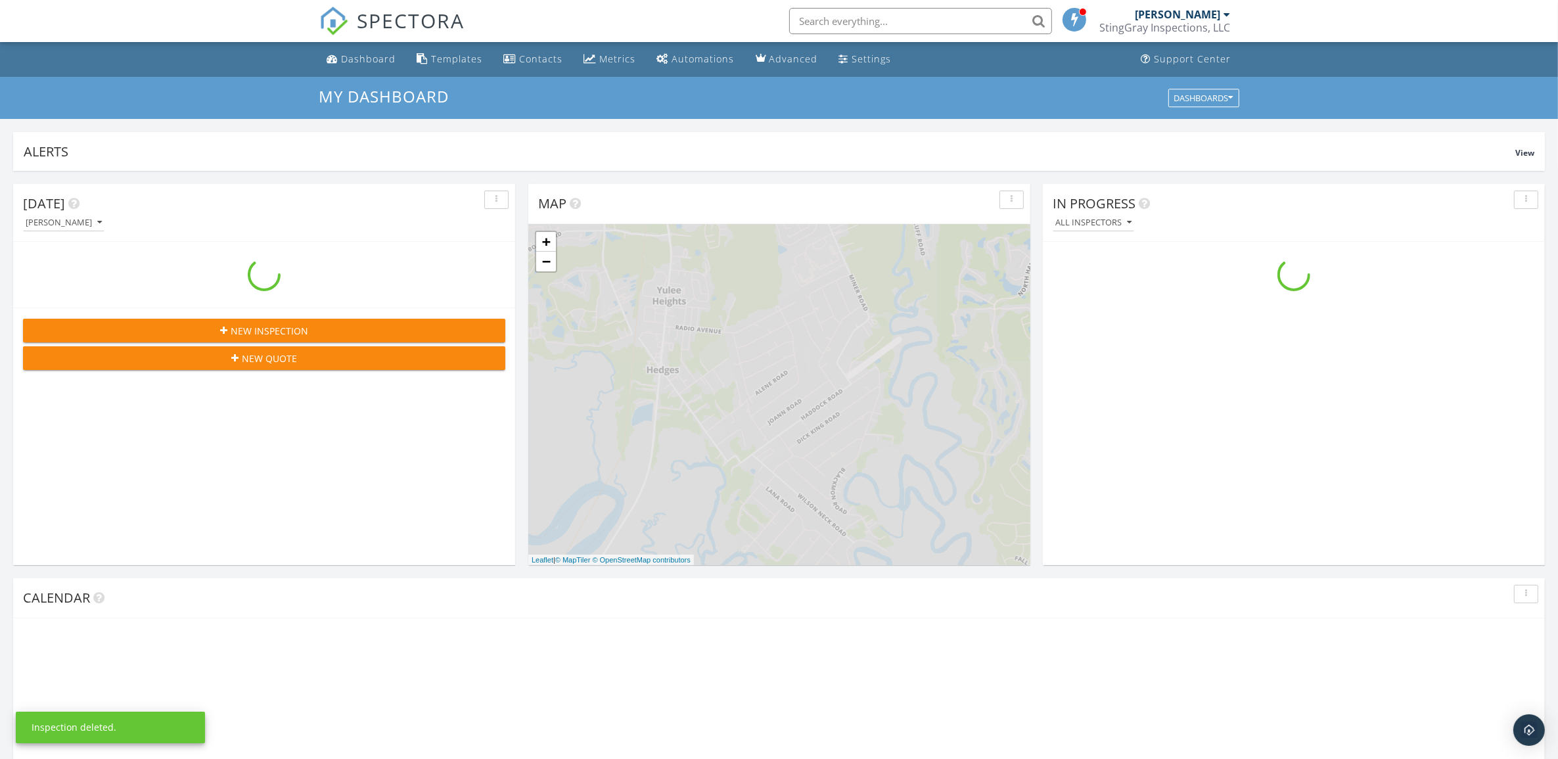
scroll to position [1221, 1584]
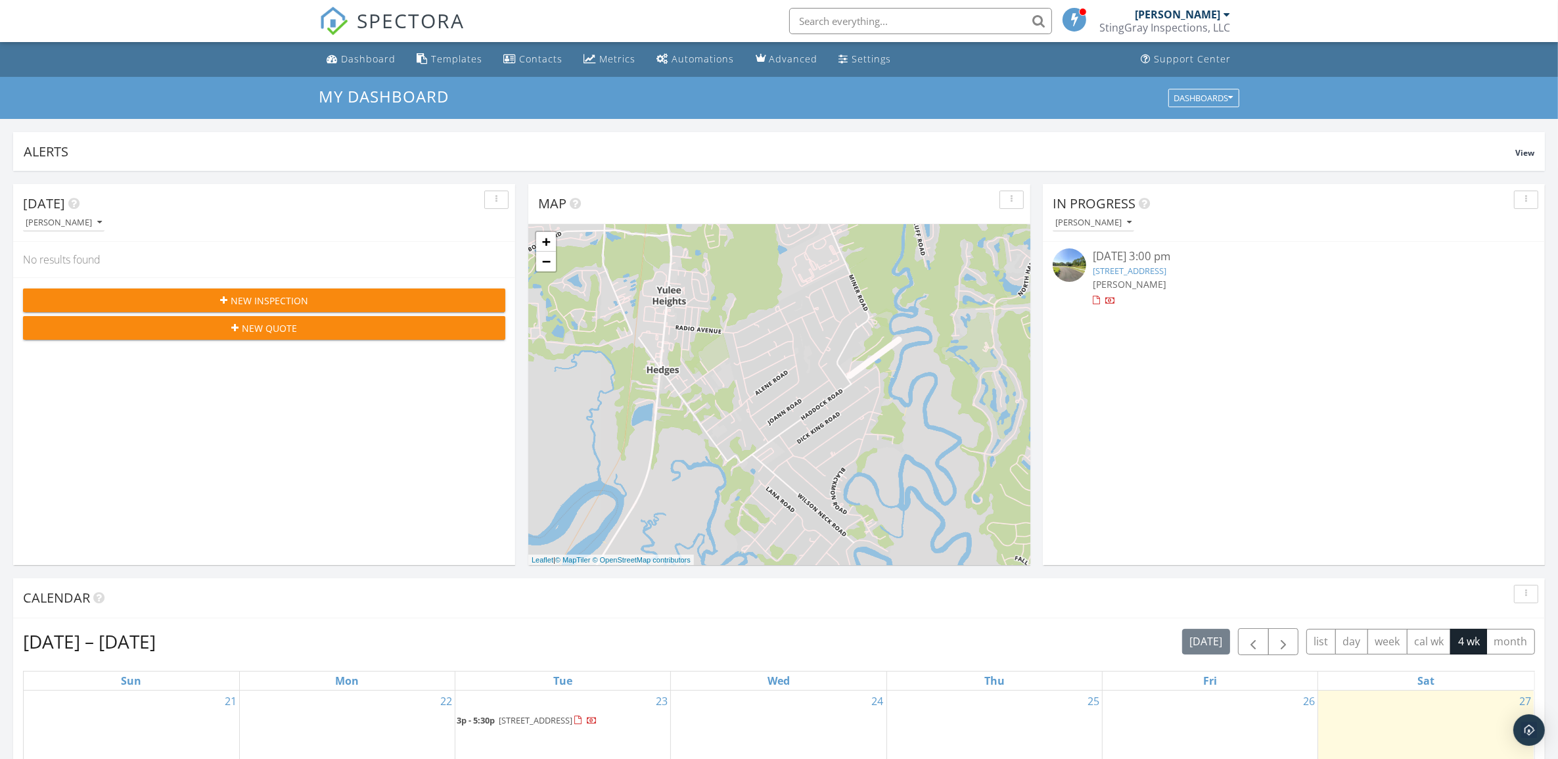
click at [333, 297] on div "New Inspection" at bounding box center [264, 301] width 461 height 14
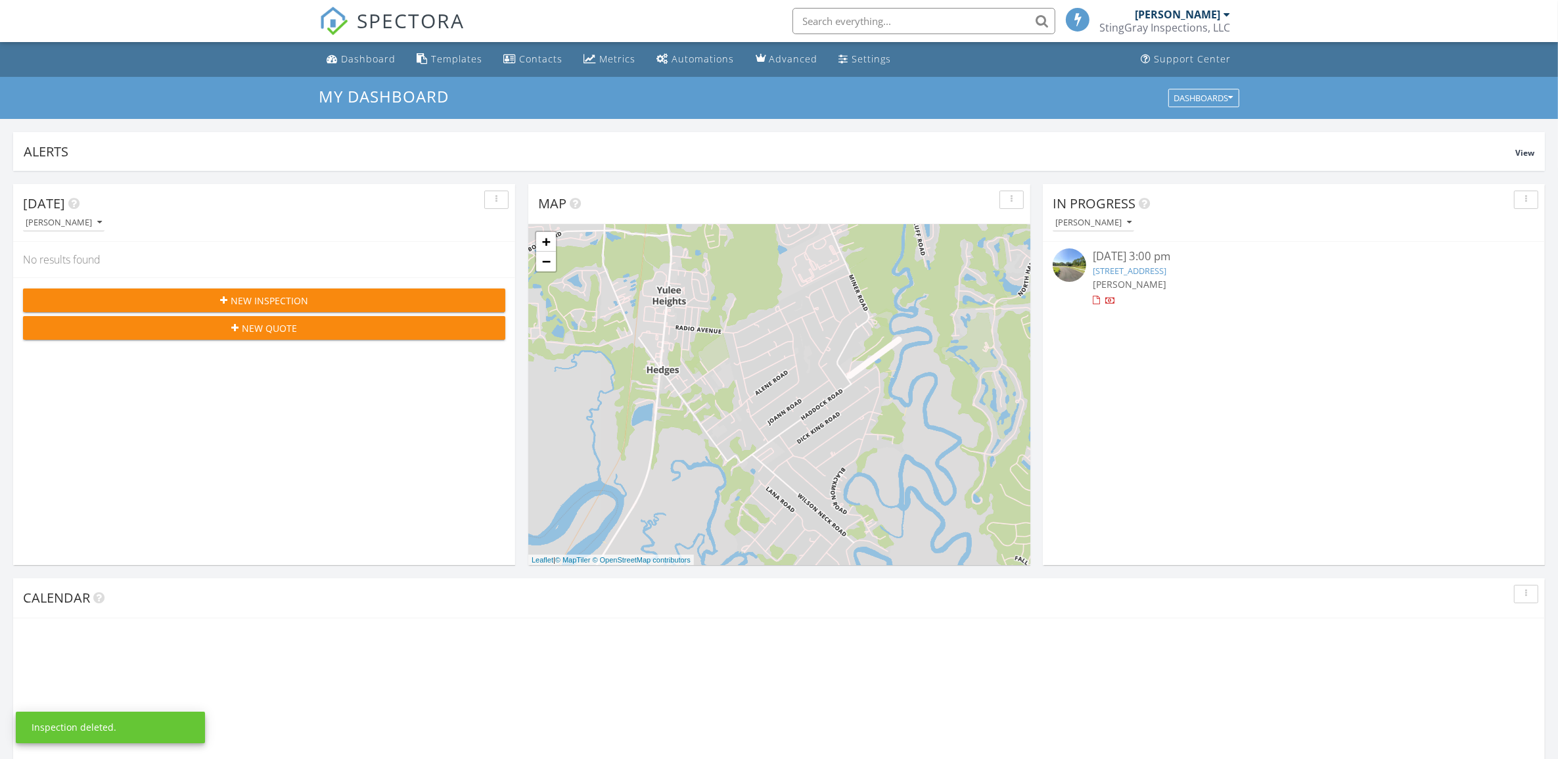
scroll to position [1221, 1584]
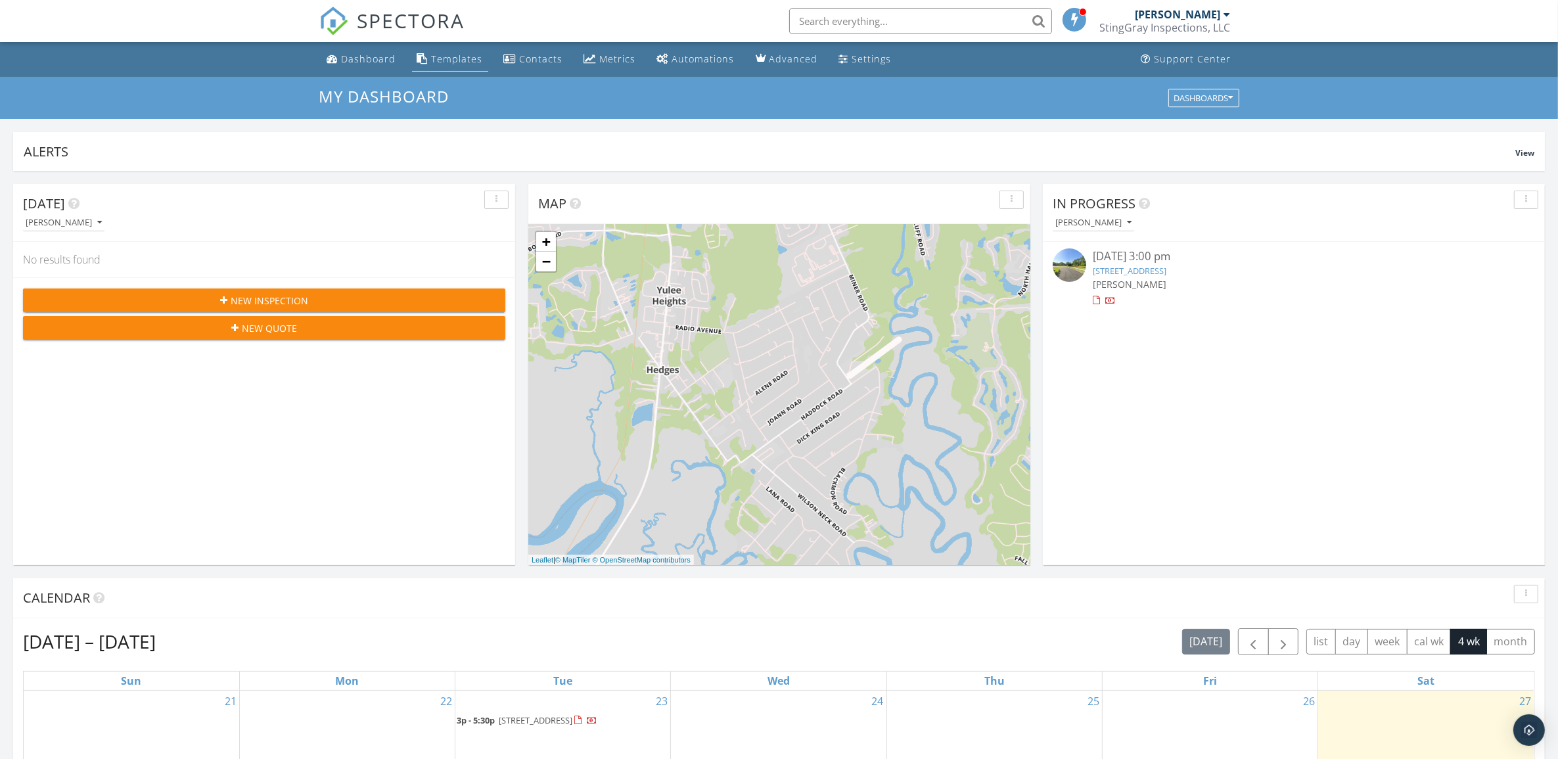
click at [468, 57] on div "Templates" at bounding box center [457, 59] width 51 height 12
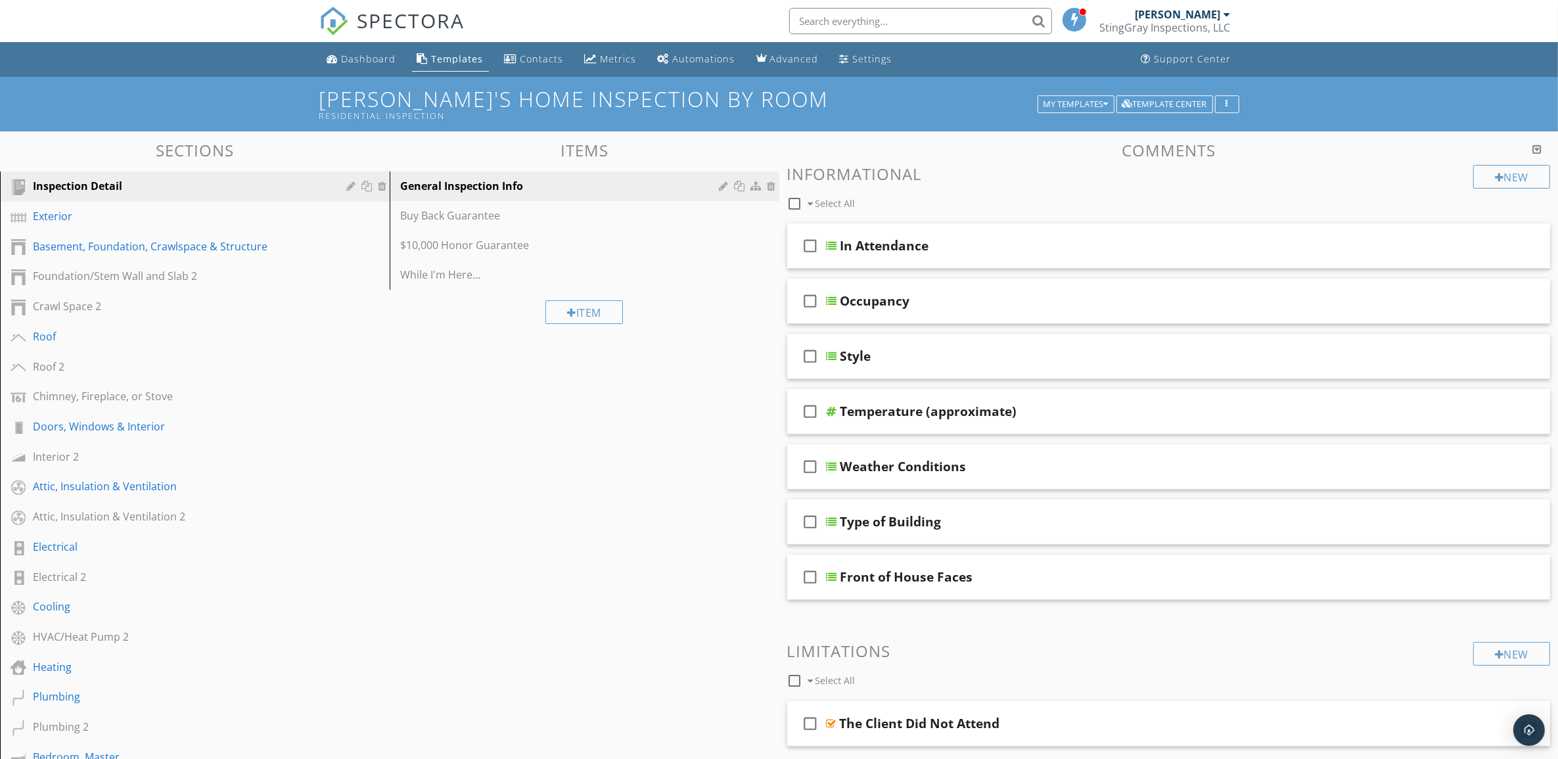
click at [795, 201] on div at bounding box center [795, 204] width 22 height 22
click at [796, 201] on div at bounding box center [795, 204] width 22 height 22
checkbox input "false"
click at [1291, 251] on div "In Attendance" at bounding box center [1116, 246] width 553 height 16
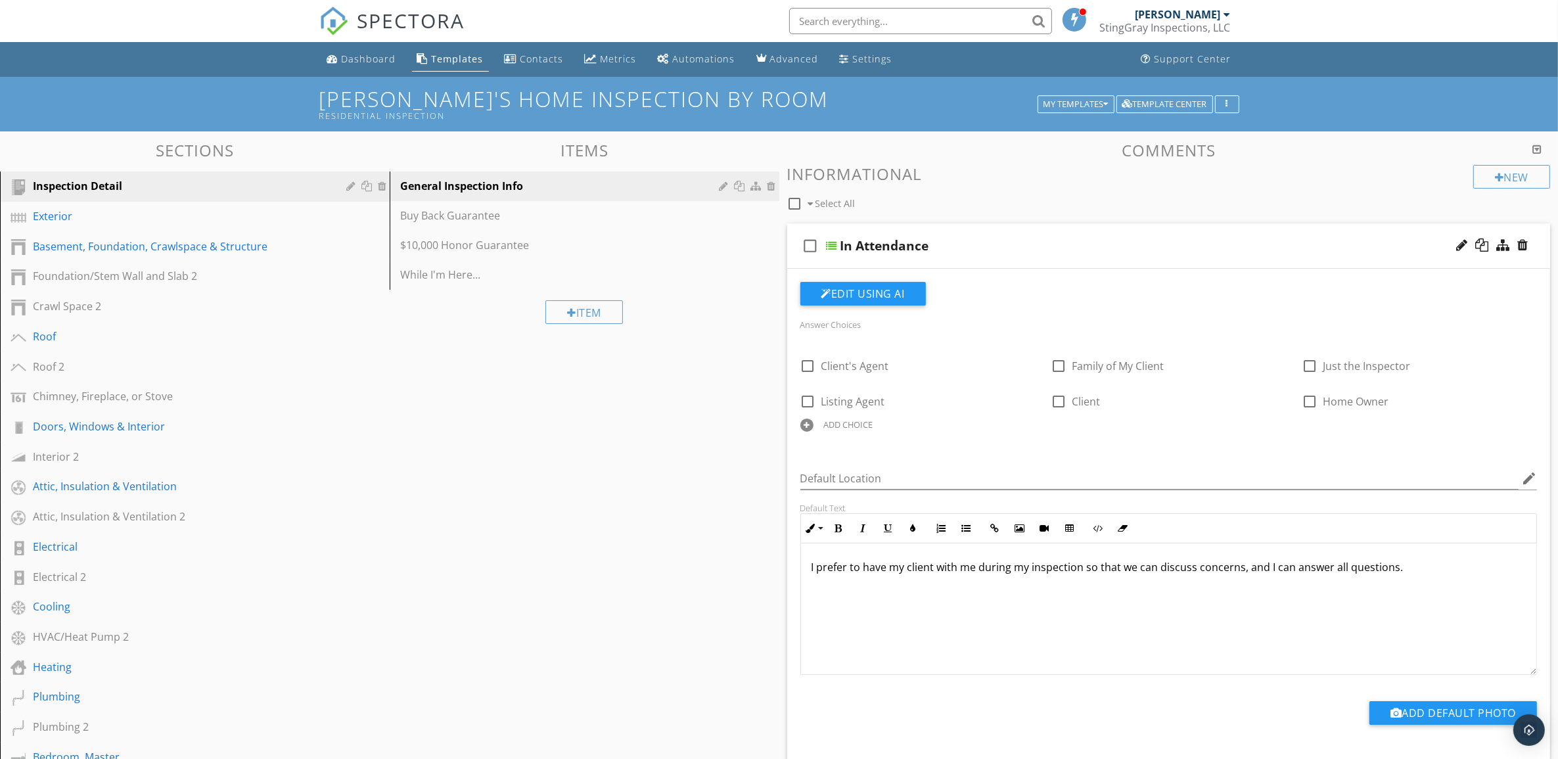
click at [1291, 251] on div "In Attendance" at bounding box center [1116, 246] width 553 height 16
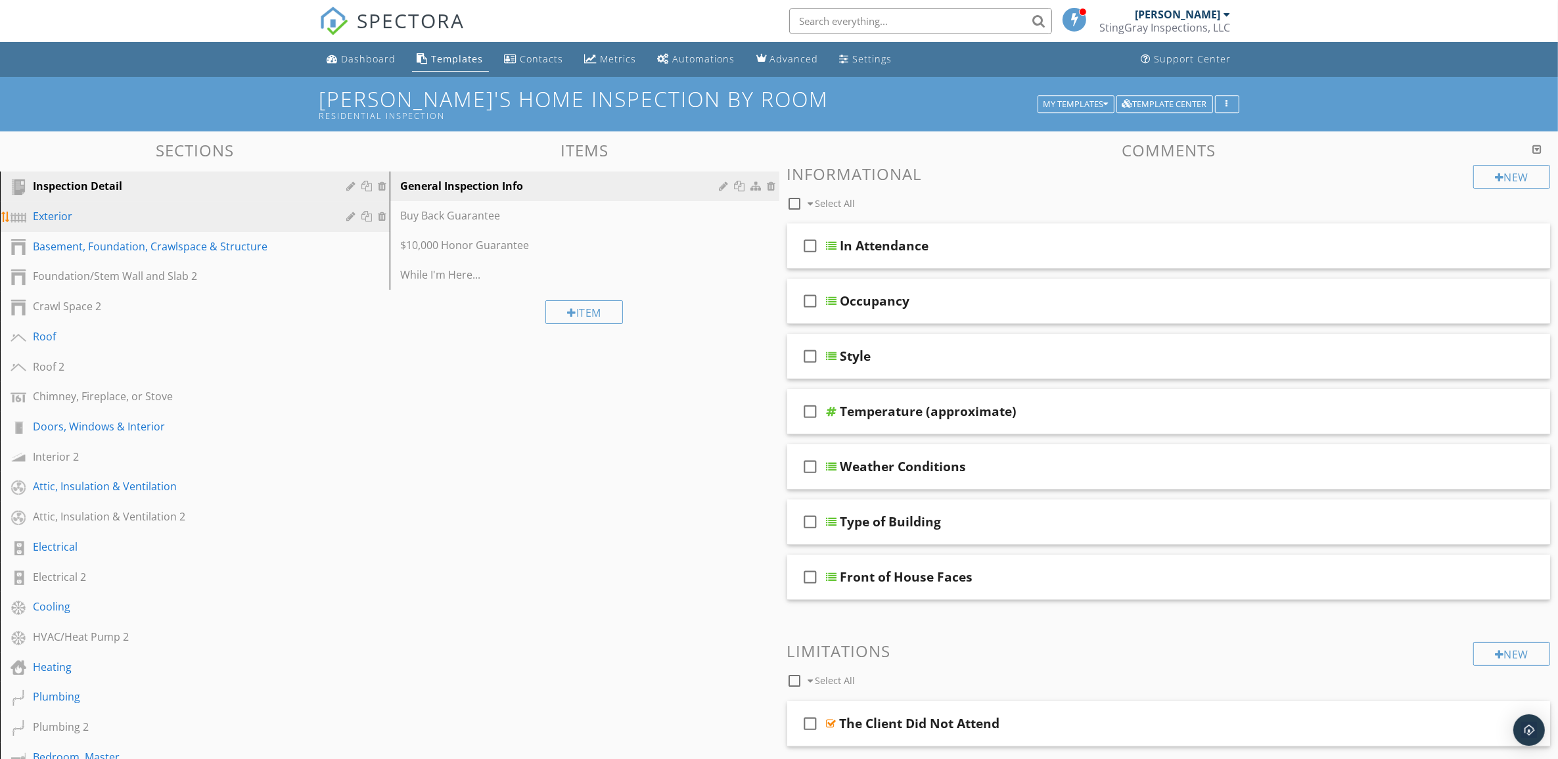
click at [227, 219] on div "Exterior" at bounding box center [180, 216] width 294 height 16
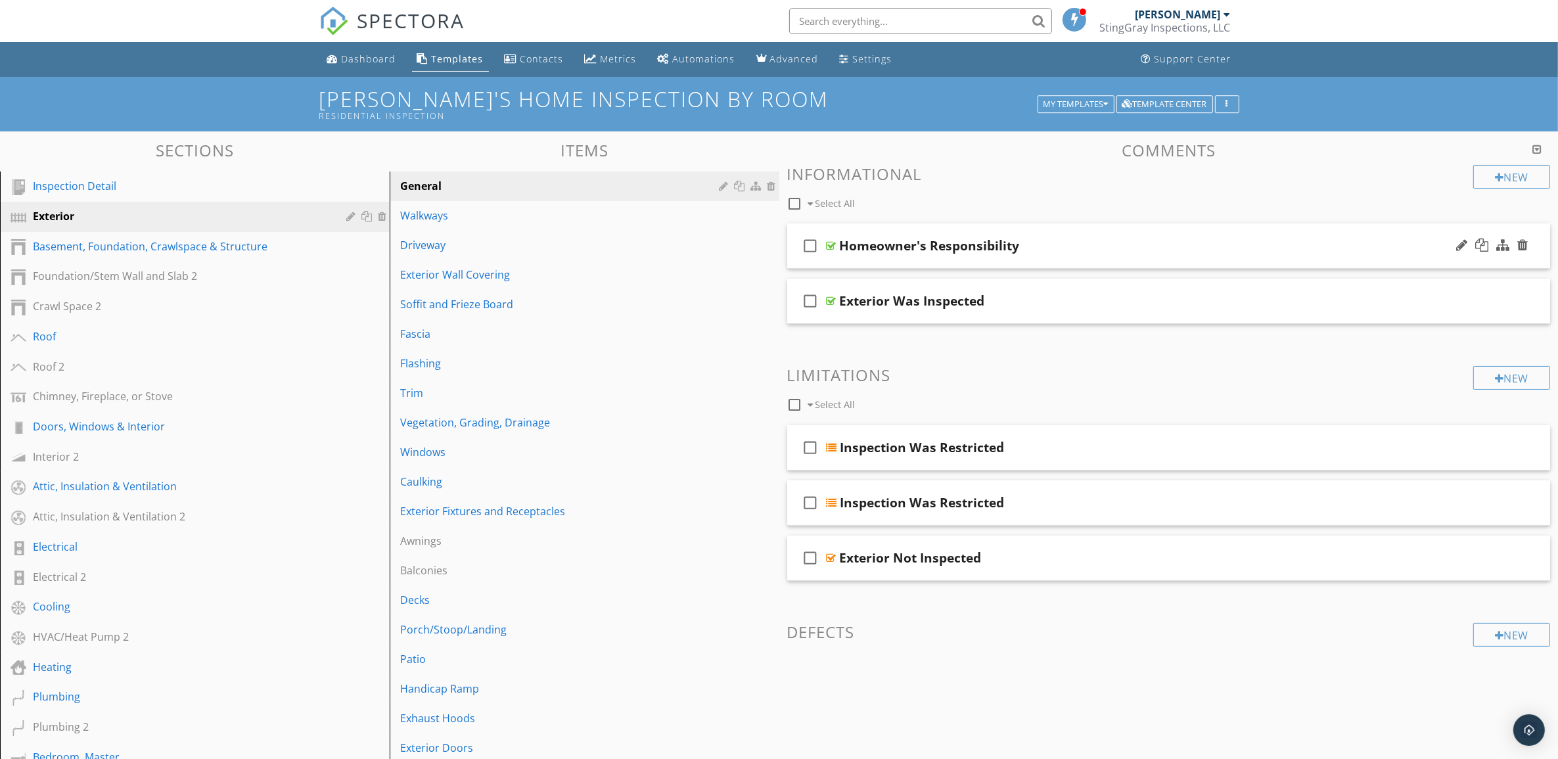
click at [1141, 246] on div "Homeowner's Responsibility" at bounding box center [1116, 246] width 553 height 16
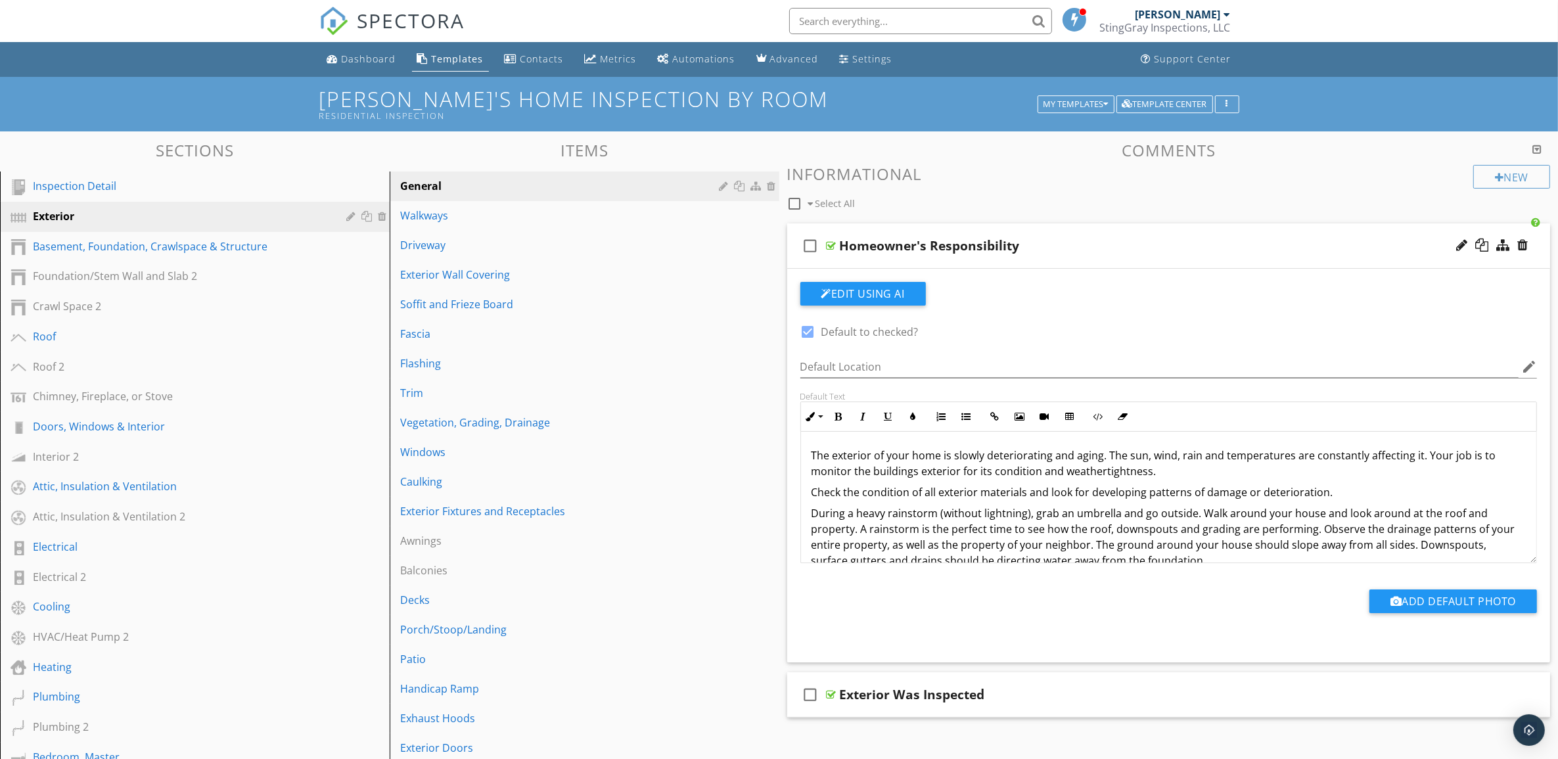
click at [1166, 250] on div "Homeowner's Responsibility" at bounding box center [1116, 246] width 553 height 16
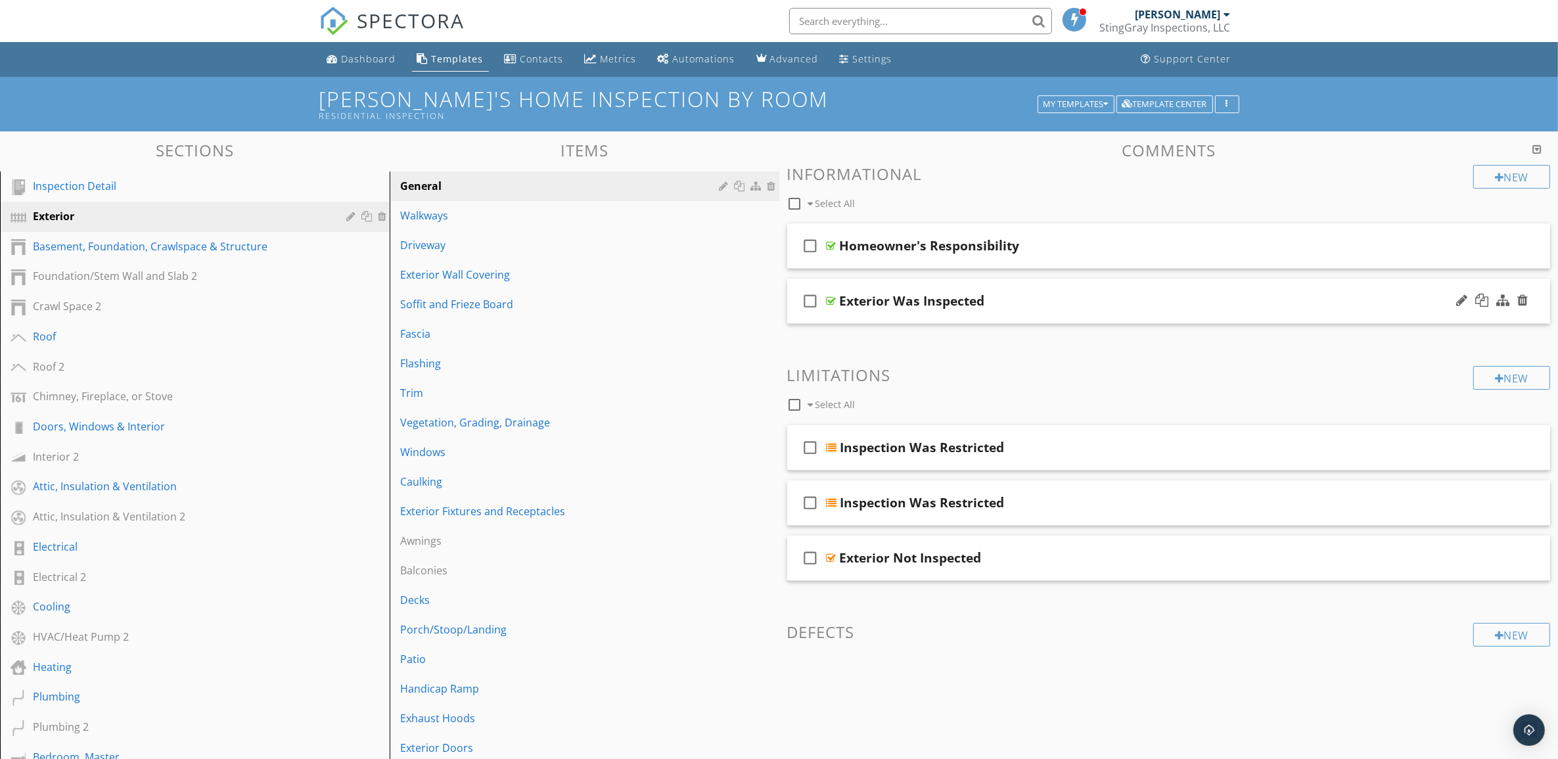
click at [1172, 301] on div "Exterior Was Inspected" at bounding box center [1116, 301] width 553 height 16
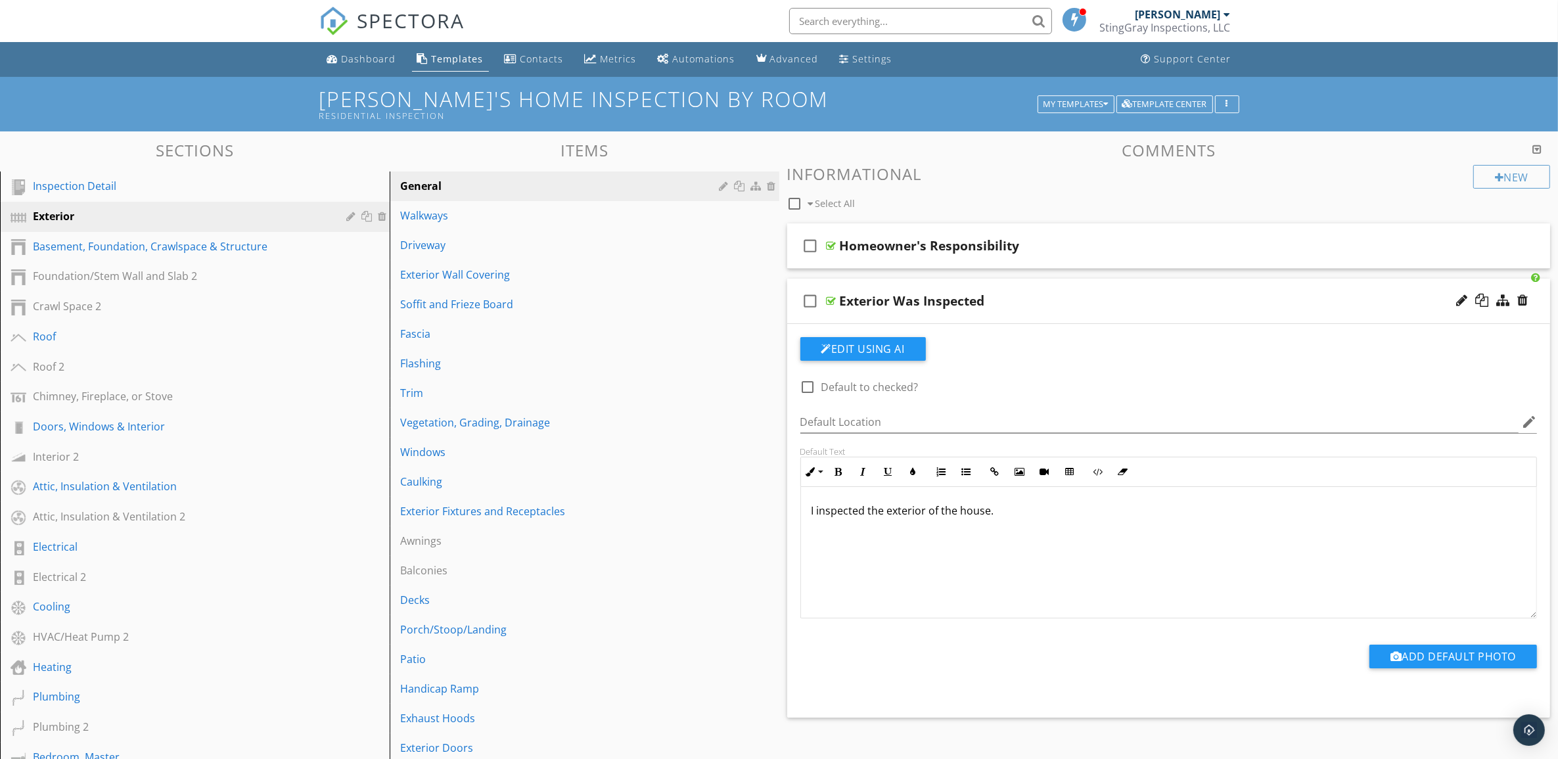
click at [1172, 301] on div "Exterior Was Inspected" at bounding box center [1116, 301] width 553 height 16
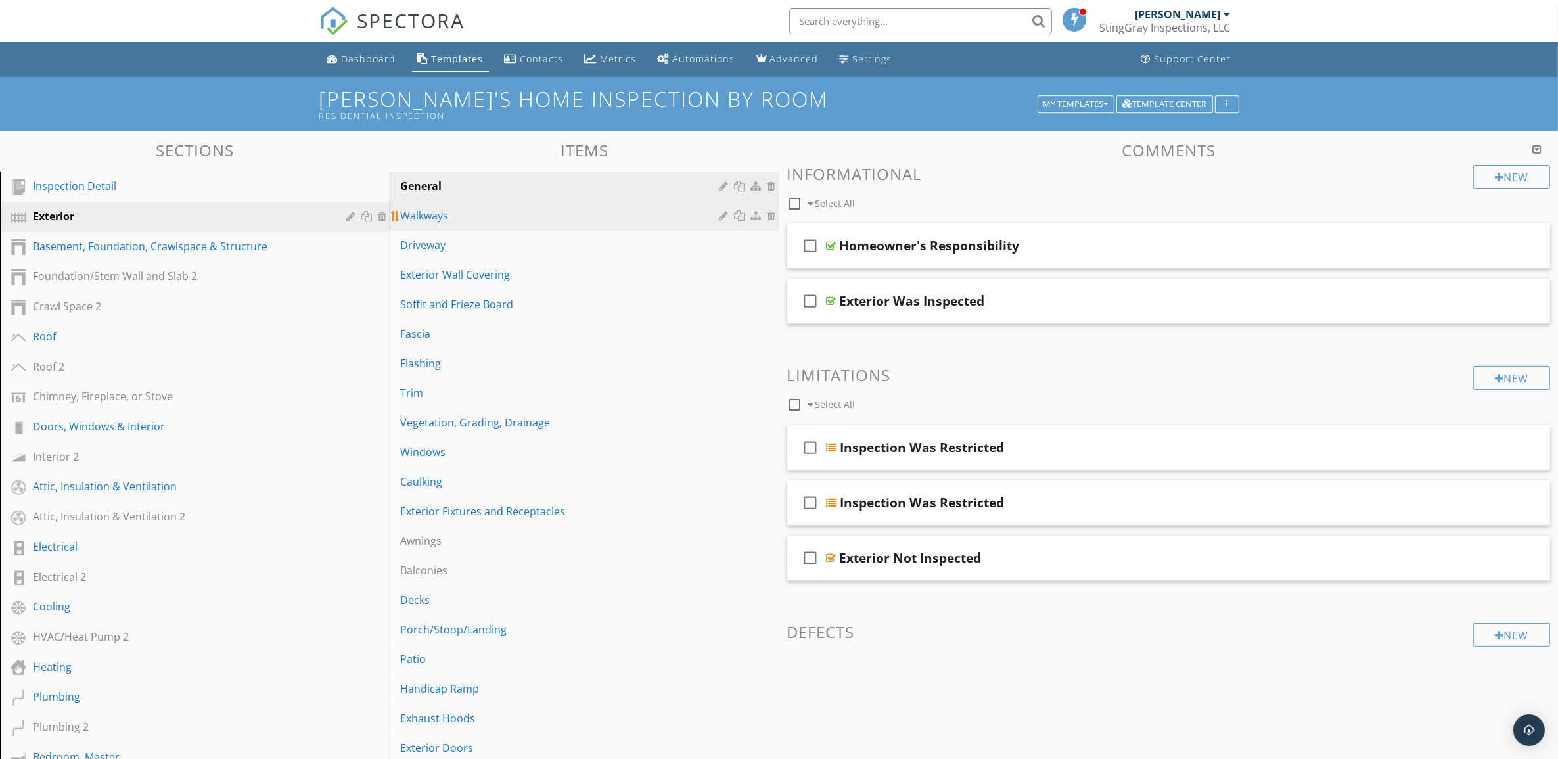
click at [526, 214] on div "Walkways" at bounding box center [561, 216] width 323 height 16
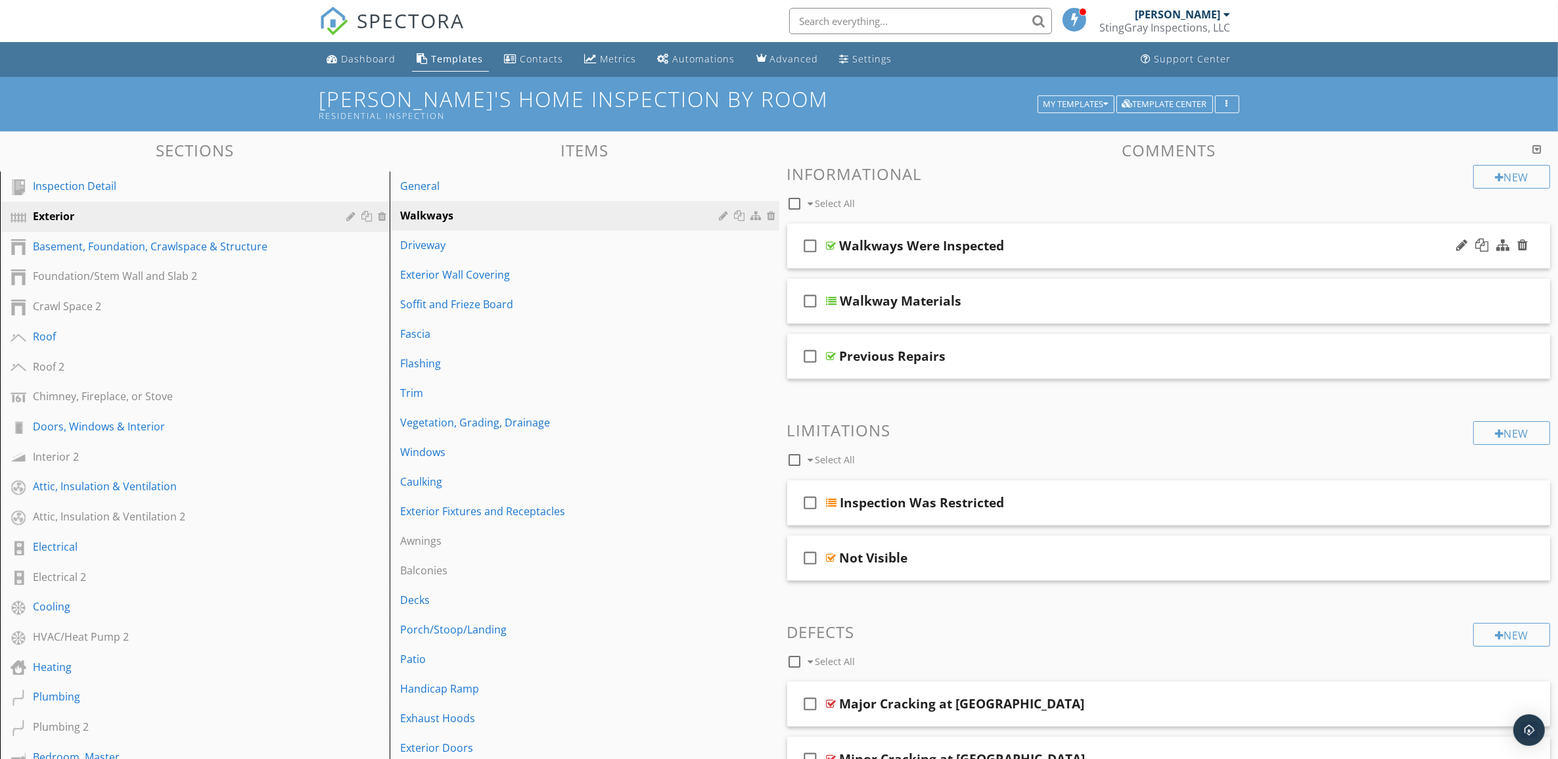
click at [1105, 244] on div "Walkways Were Inspected" at bounding box center [1116, 246] width 553 height 16
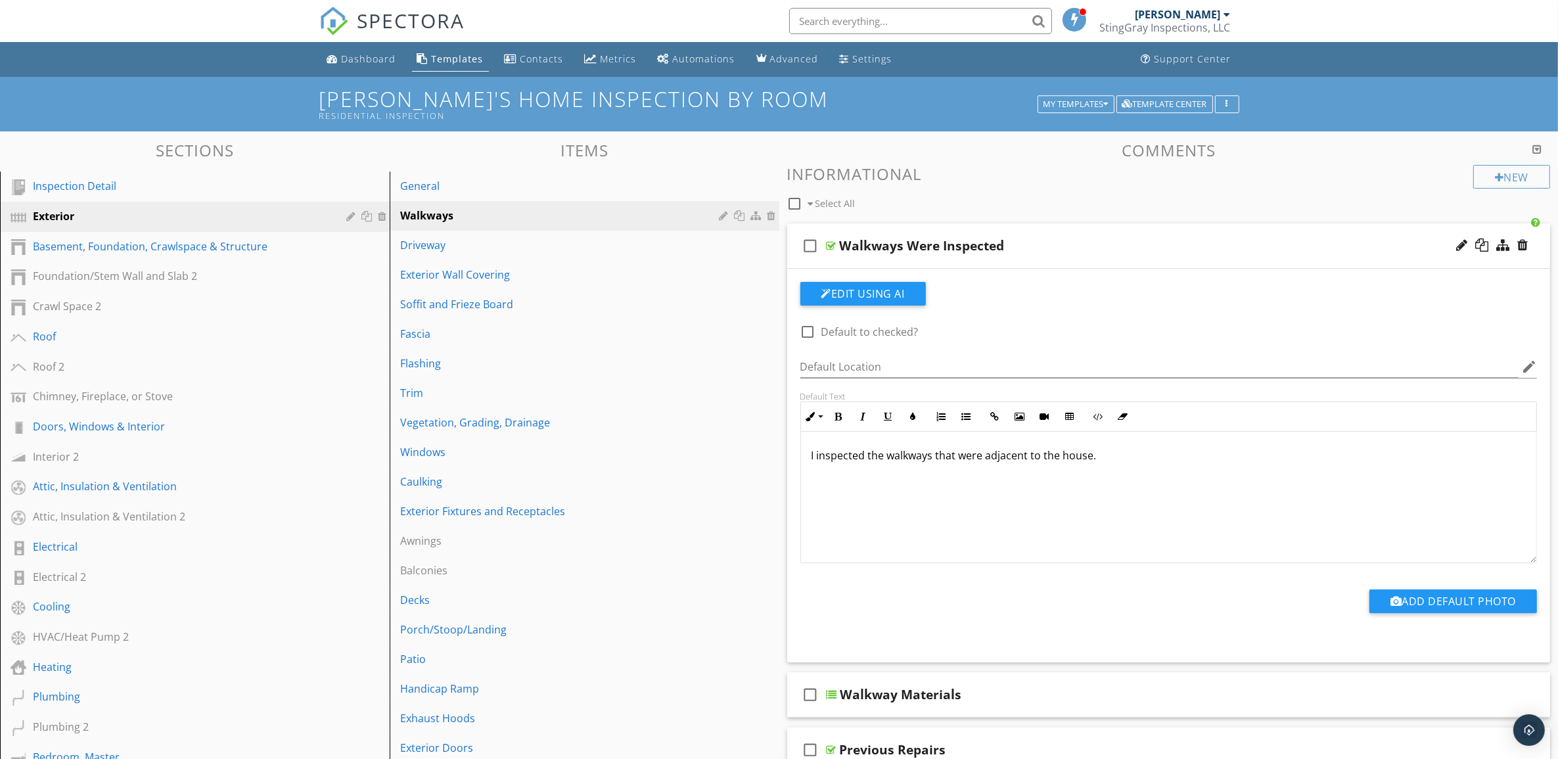
click at [1105, 244] on div "Walkways Were Inspected" at bounding box center [1116, 246] width 553 height 16
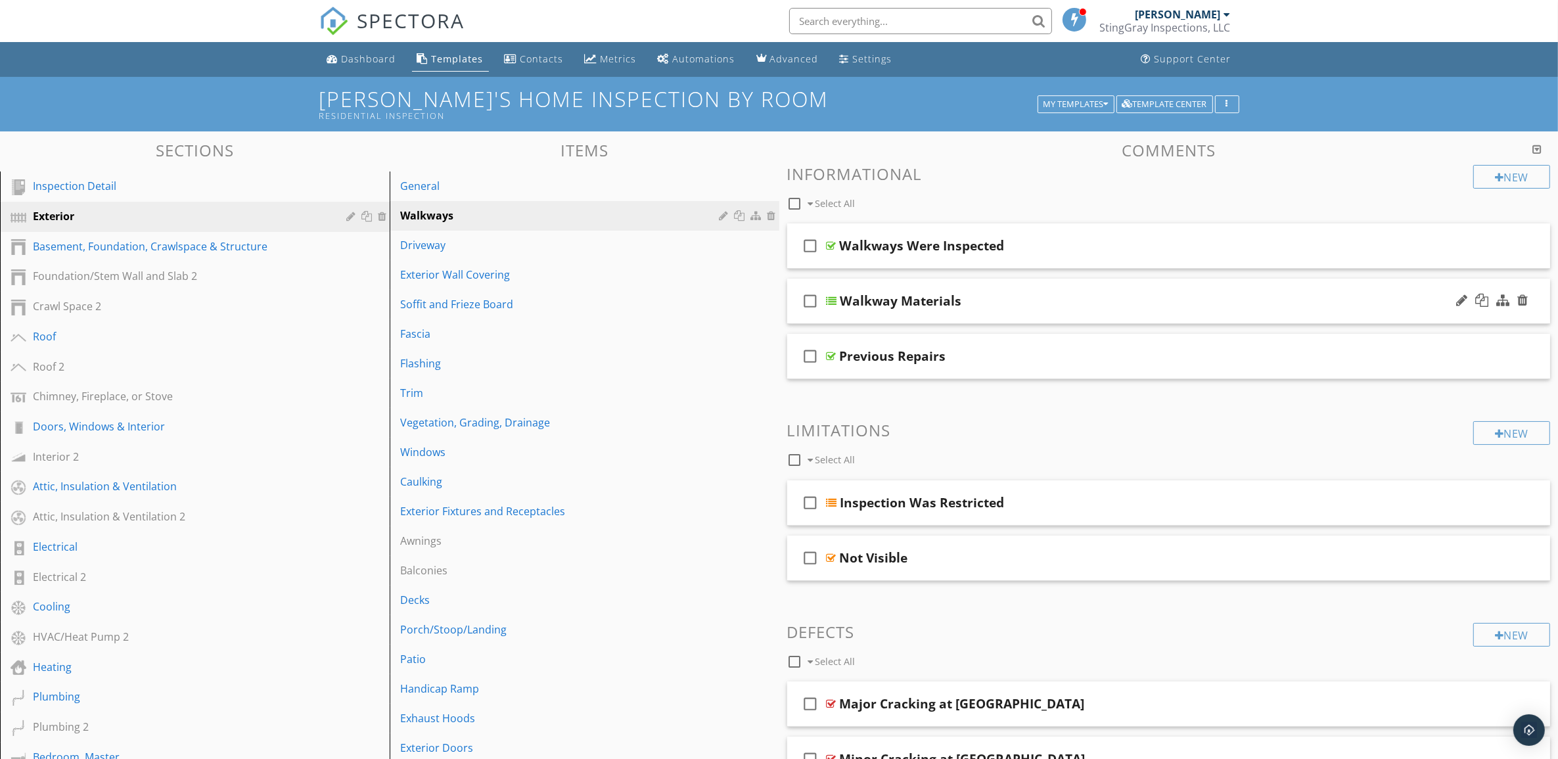
click at [1101, 286] on div "check_box_outline_blank Walkway Materials" at bounding box center [1169, 301] width 764 height 45
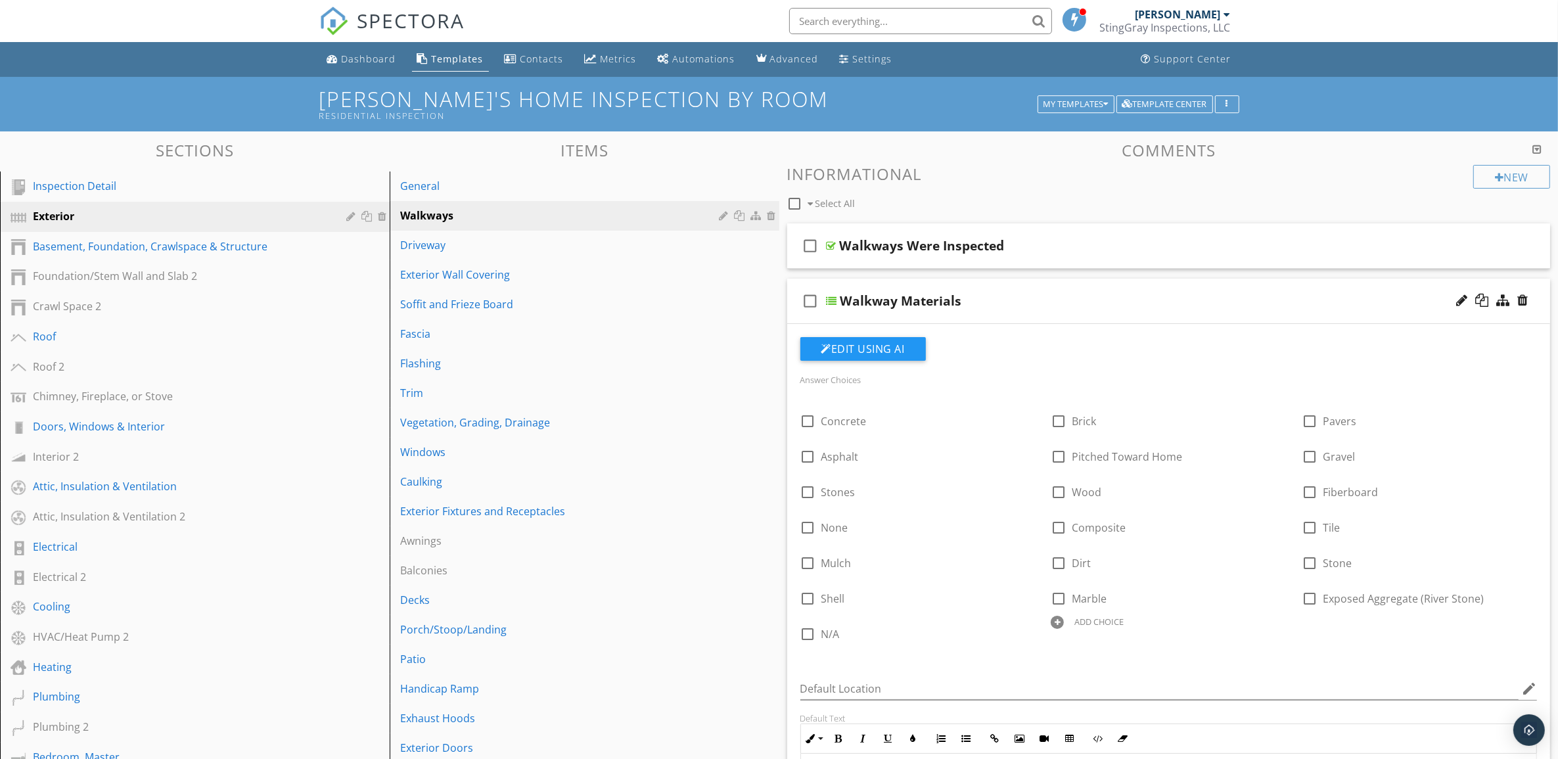
click at [1102, 288] on div "check_box_outline_blank Walkway Materials" at bounding box center [1169, 301] width 764 height 45
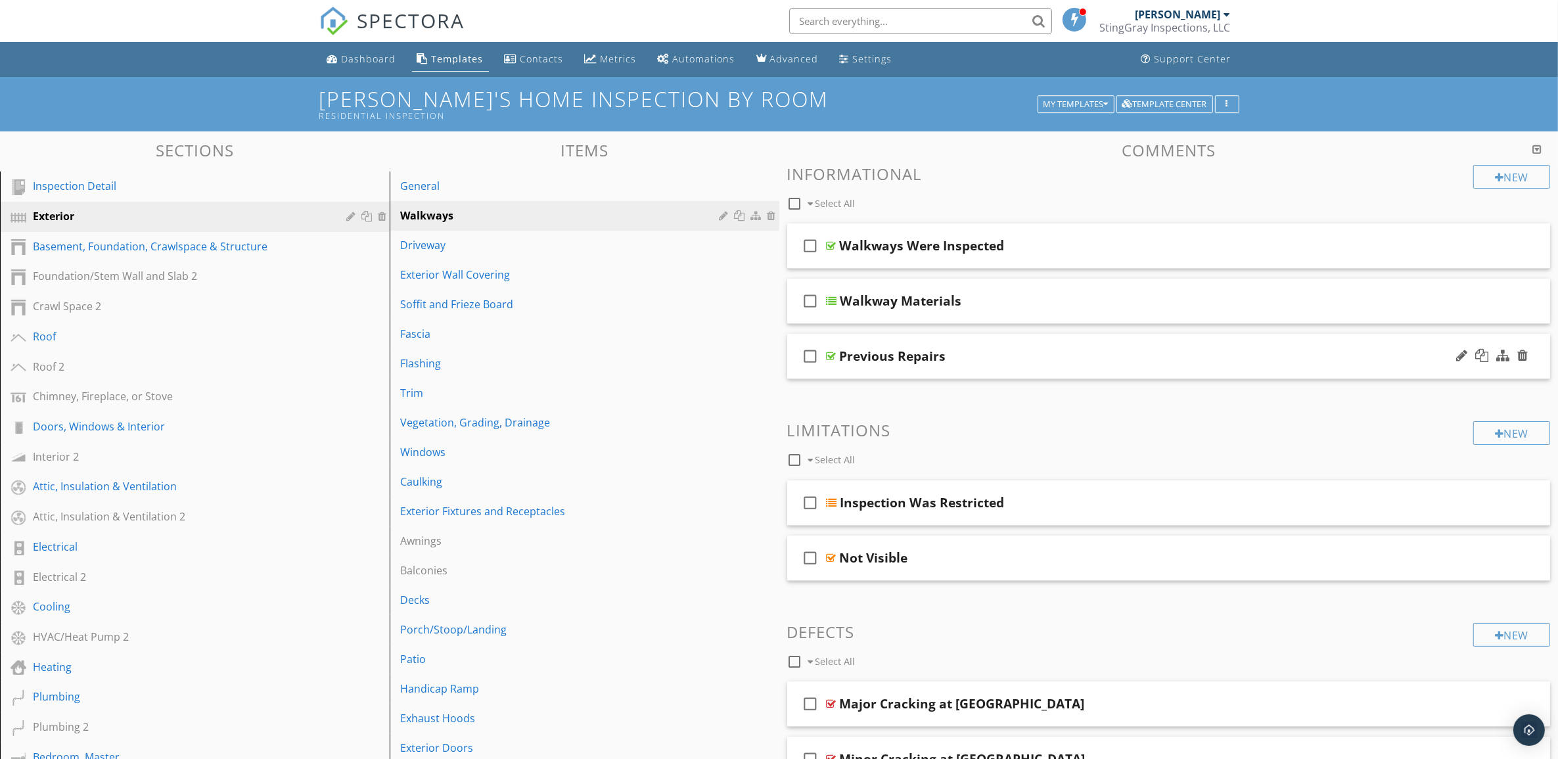
click at [1104, 361] on div "Previous Repairs" at bounding box center [1116, 356] width 553 height 16
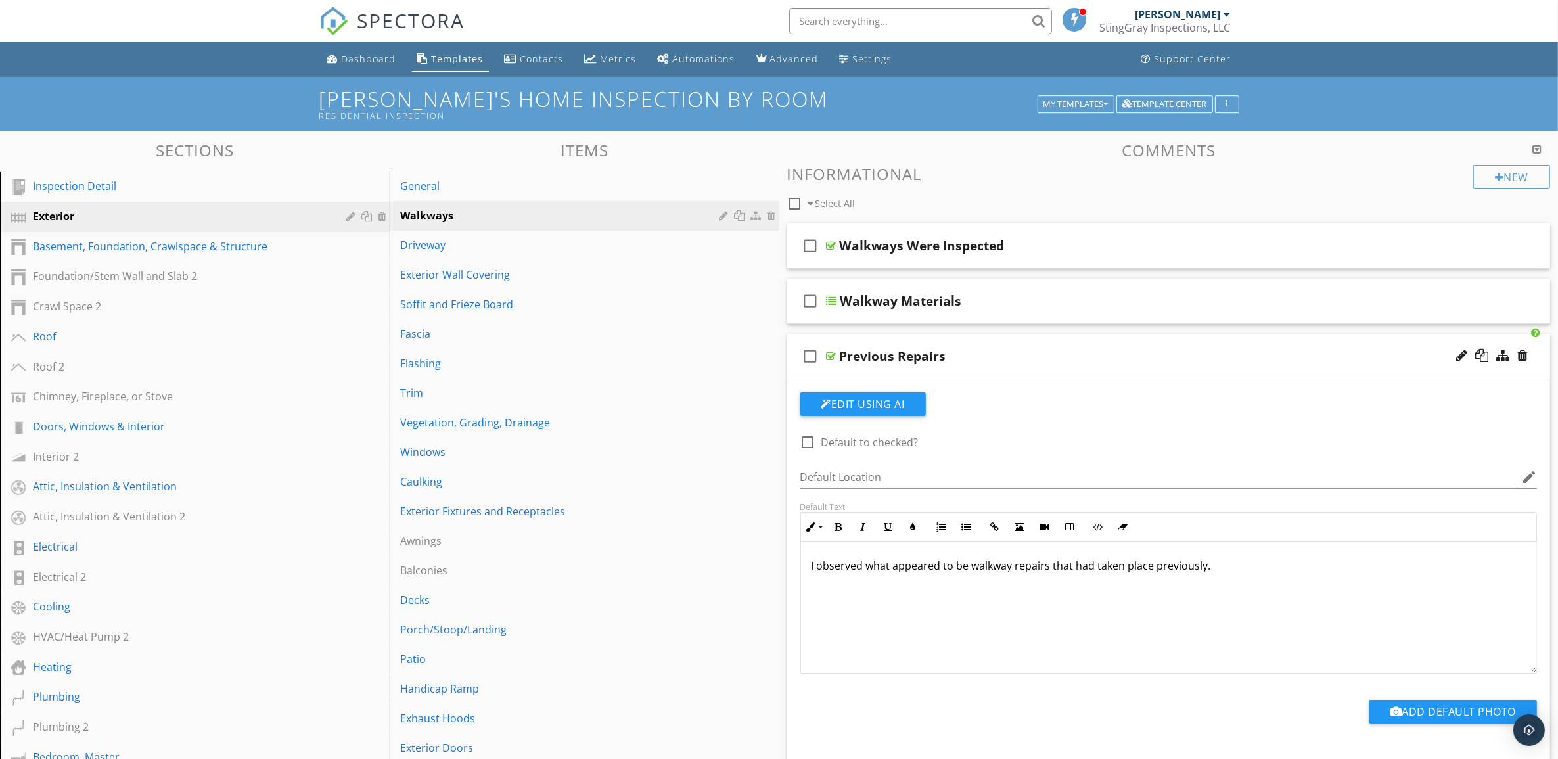
click at [1104, 361] on div "Previous Repairs" at bounding box center [1116, 356] width 553 height 16
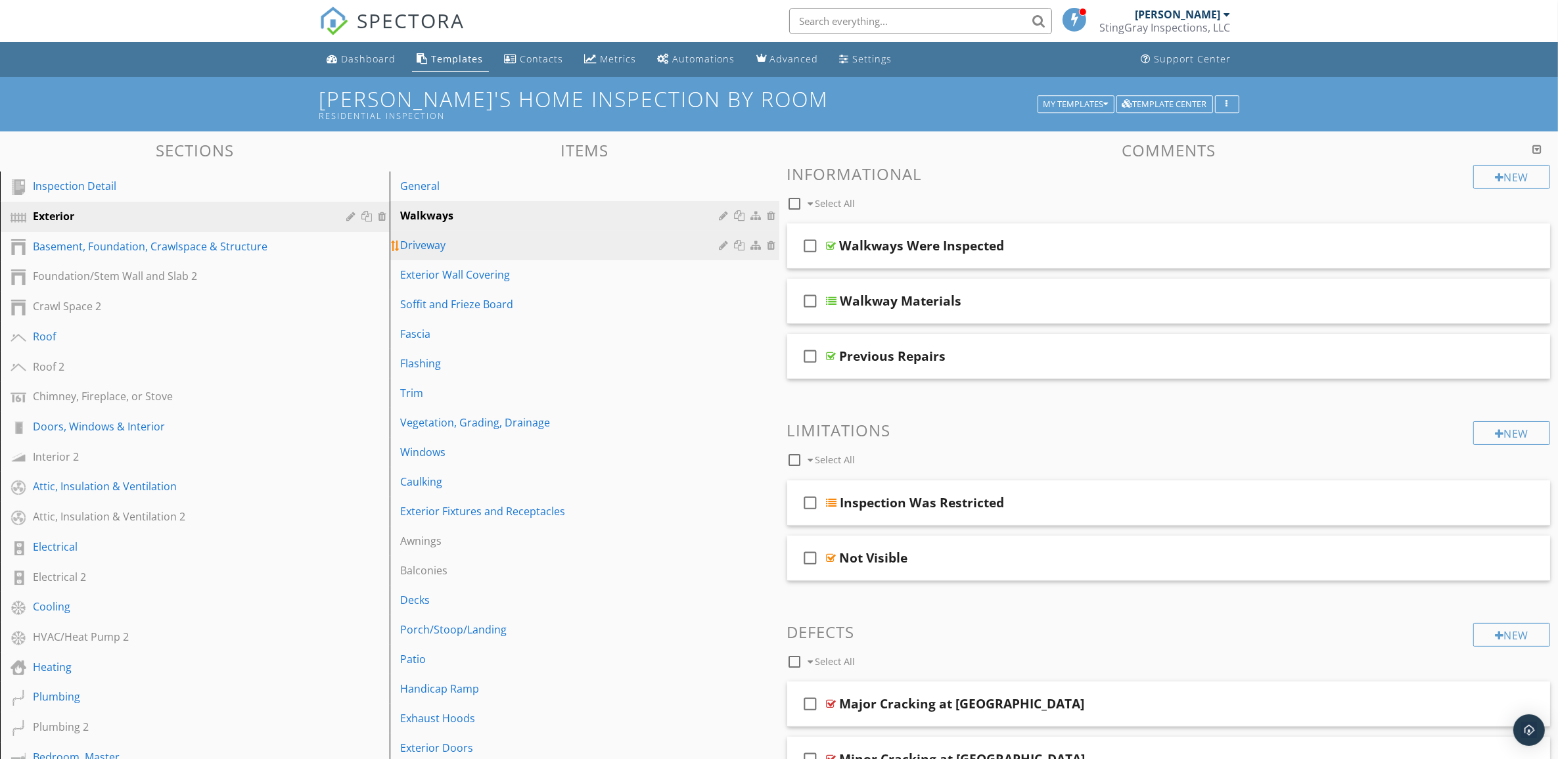
click at [570, 244] on div "Driveway" at bounding box center [561, 245] width 323 height 16
click at [1174, 251] on div "Driveway Material" at bounding box center [1116, 246] width 553 height 16
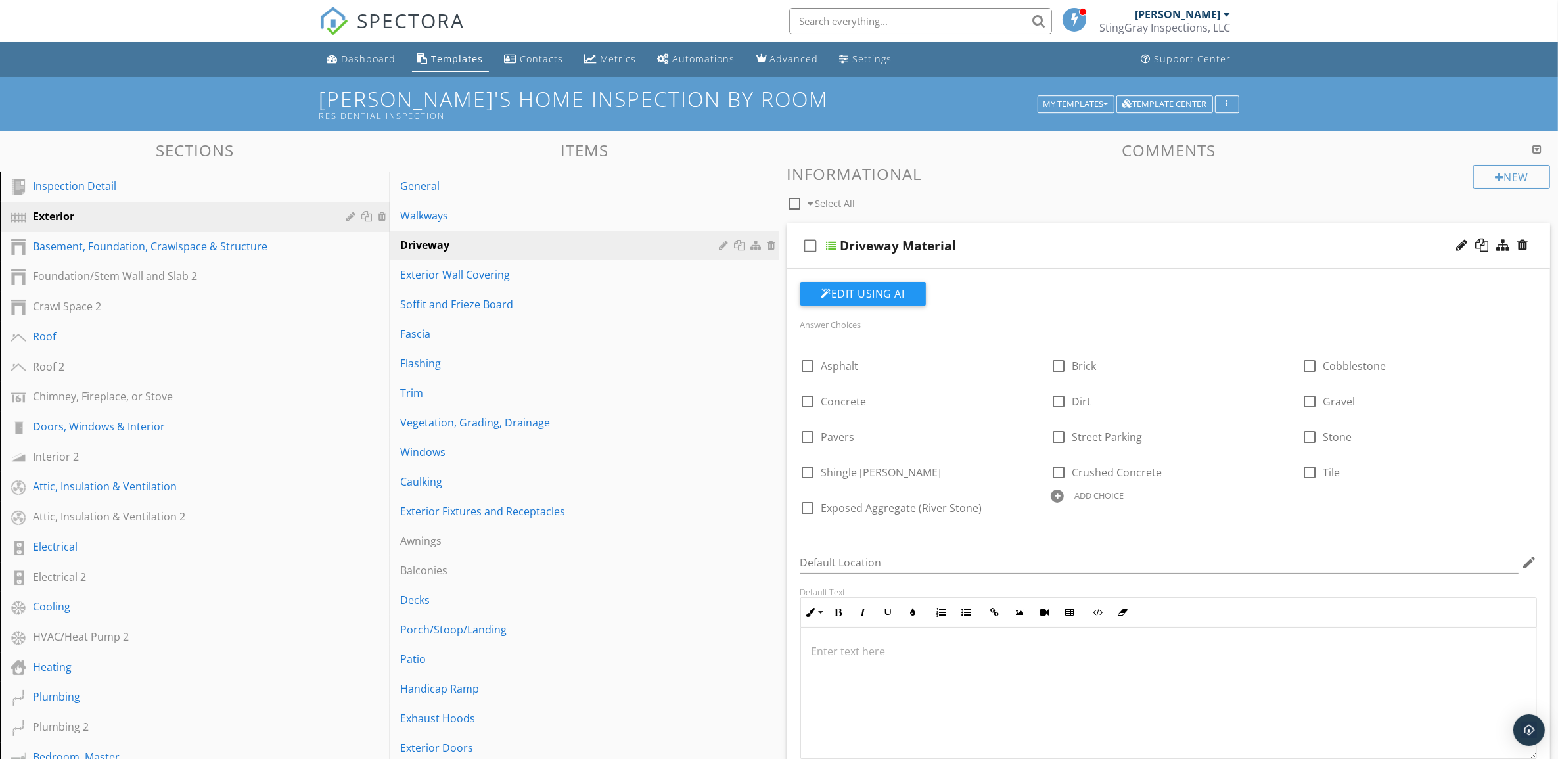
click at [1174, 251] on div "Driveway Material" at bounding box center [1116, 246] width 553 height 16
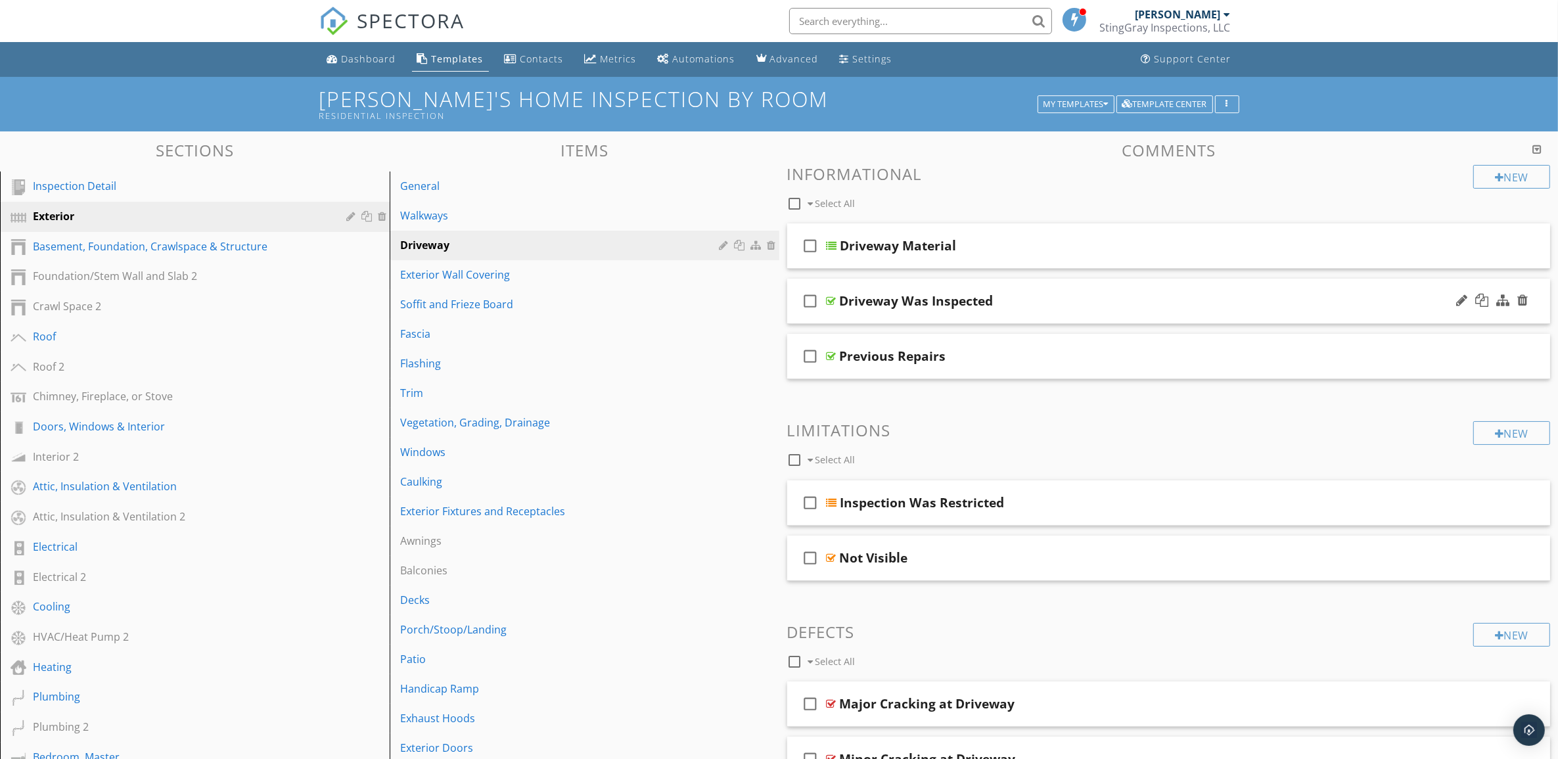
click at [1174, 296] on div "Driveway Was Inspected" at bounding box center [1116, 301] width 553 height 16
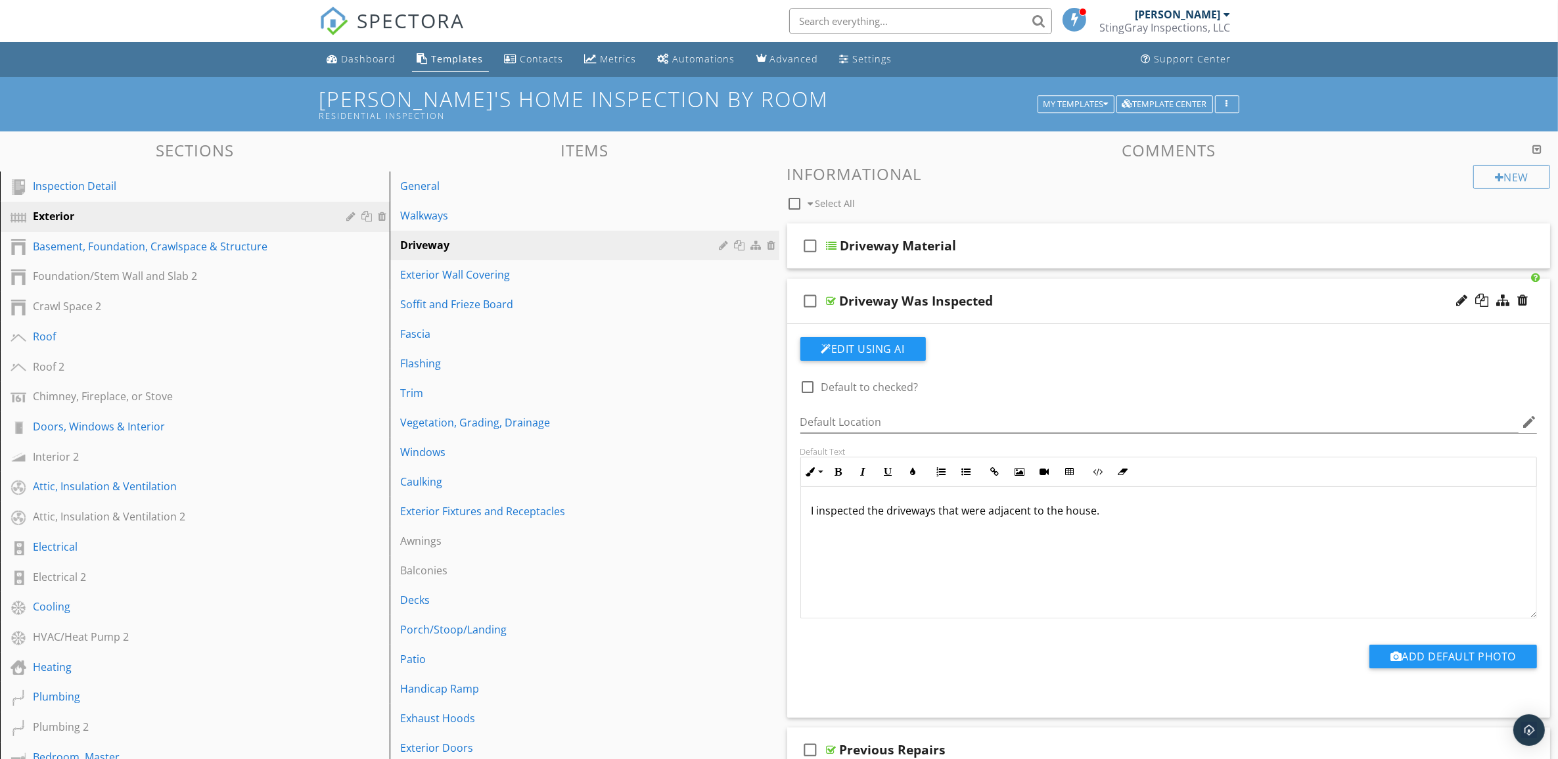
click at [1174, 296] on div "Driveway Was Inspected" at bounding box center [1116, 301] width 553 height 16
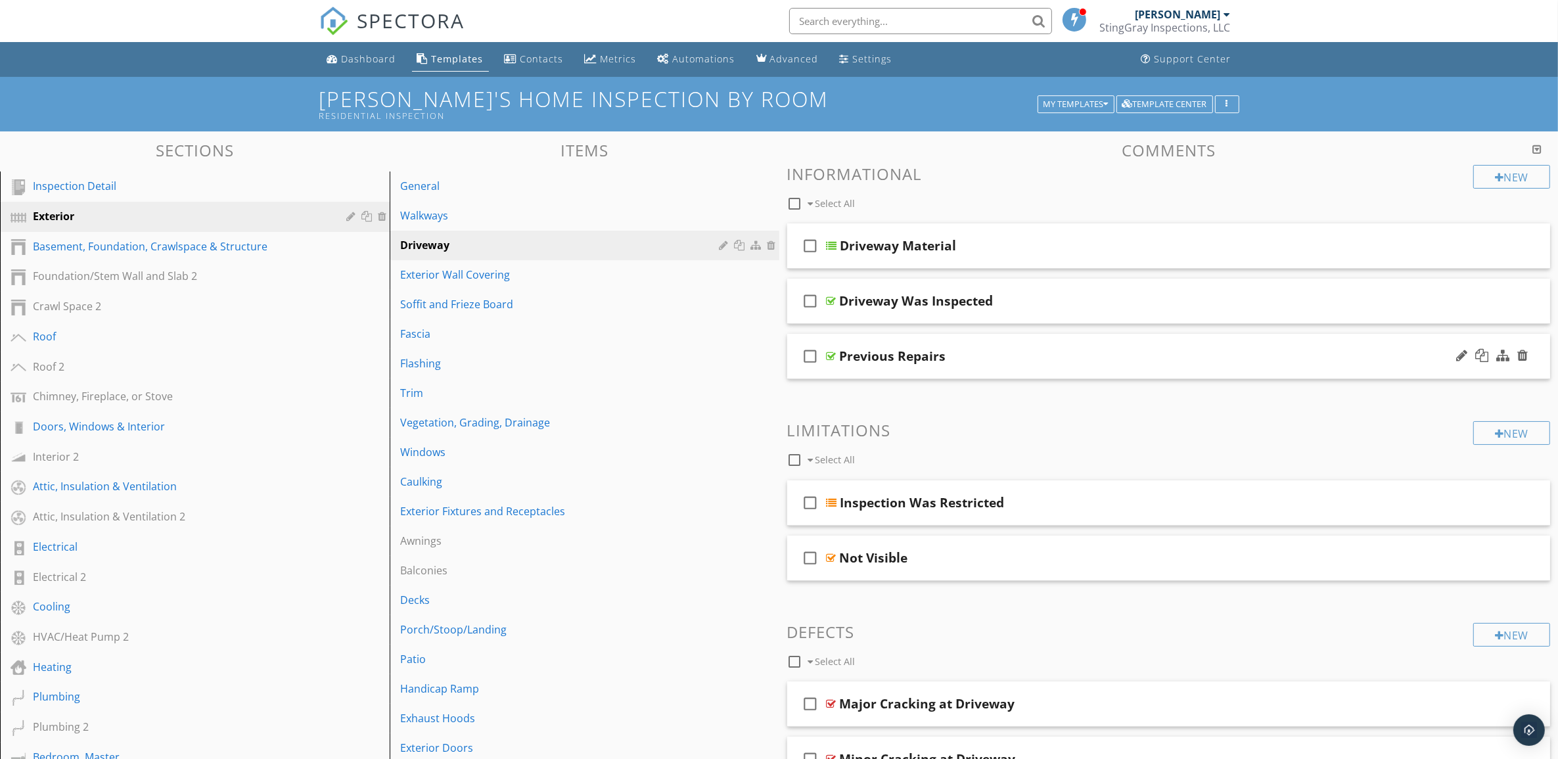
click at [1176, 353] on div "Previous Repairs" at bounding box center [1116, 356] width 553 height 16
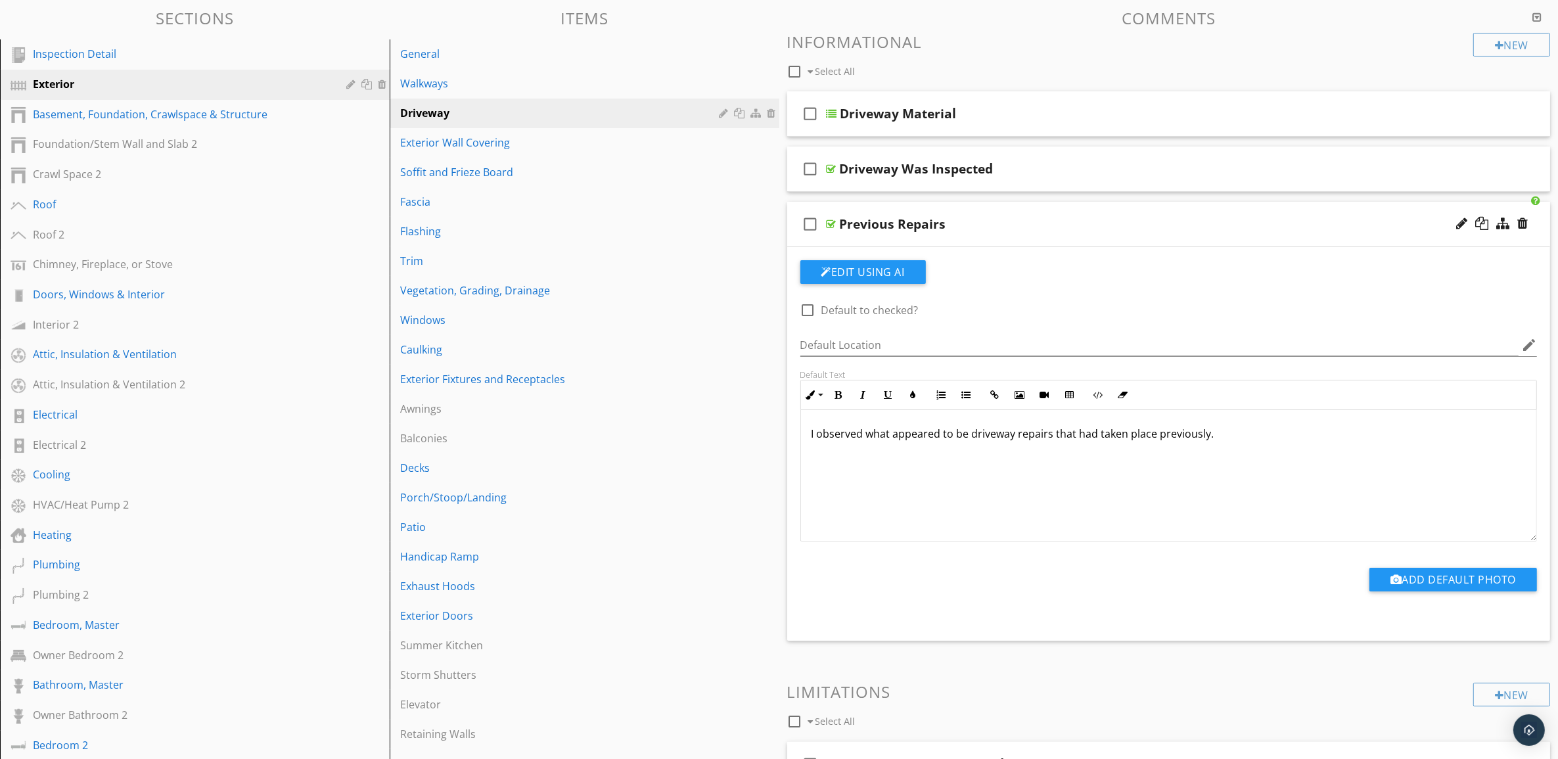
scroll to position [82, 0]
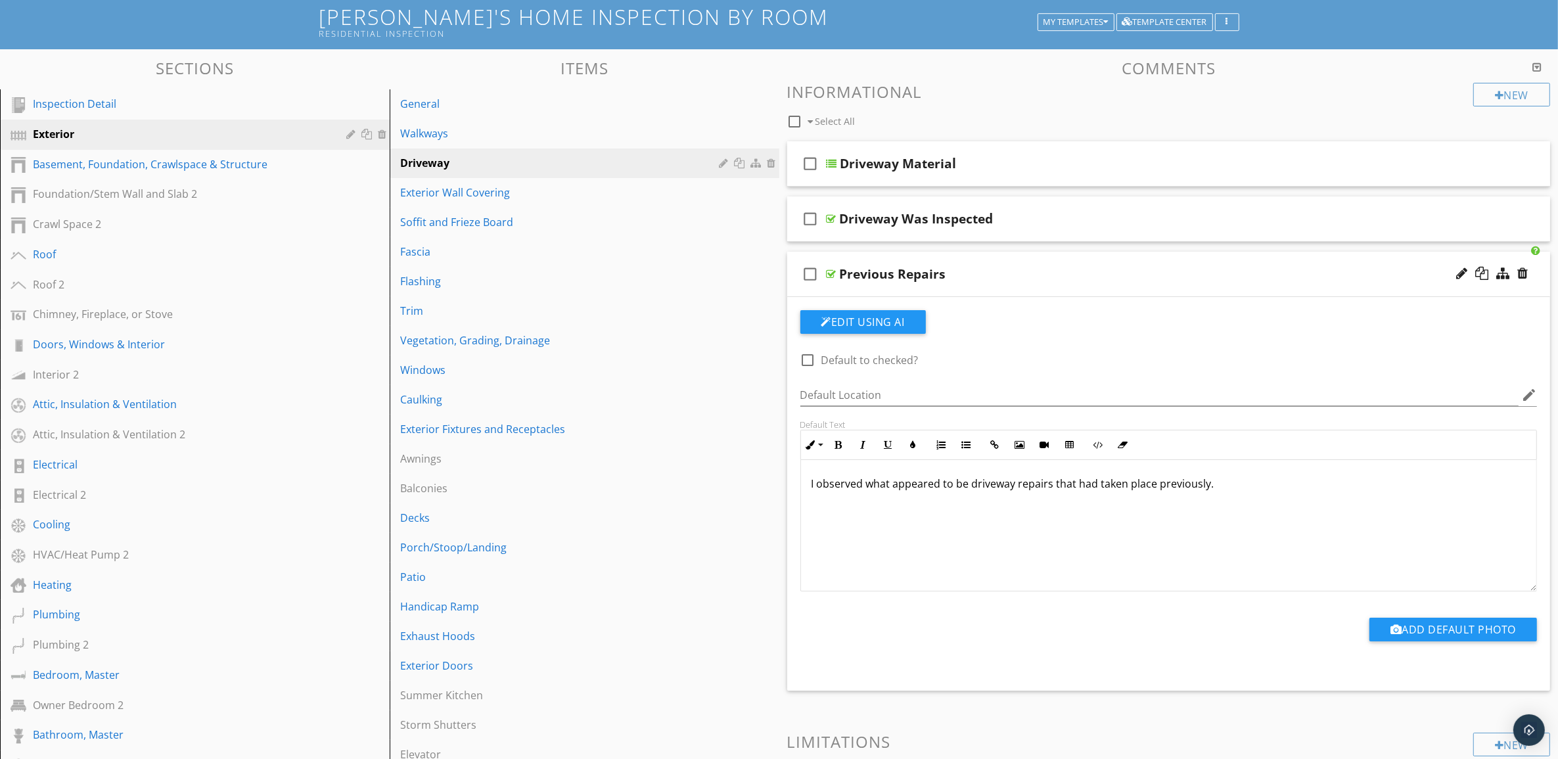
click at [1185, 278] on div "Previous Repairs" at bounding box center [1116, 274] width 553 height 16
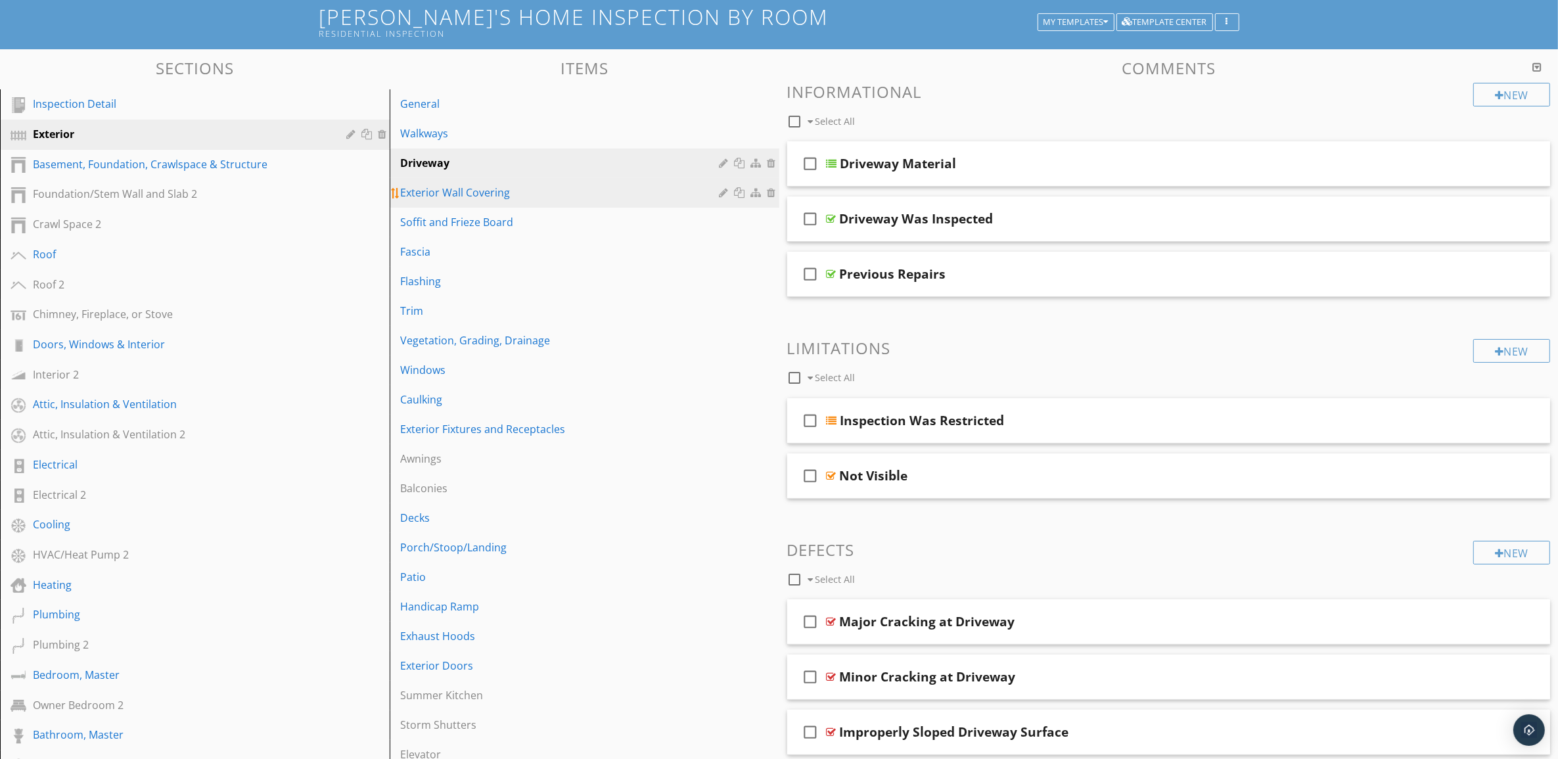
click at [608, 194] on div "Exterior Wall Covering" at bounding box center [561, 193] width 323 height 16
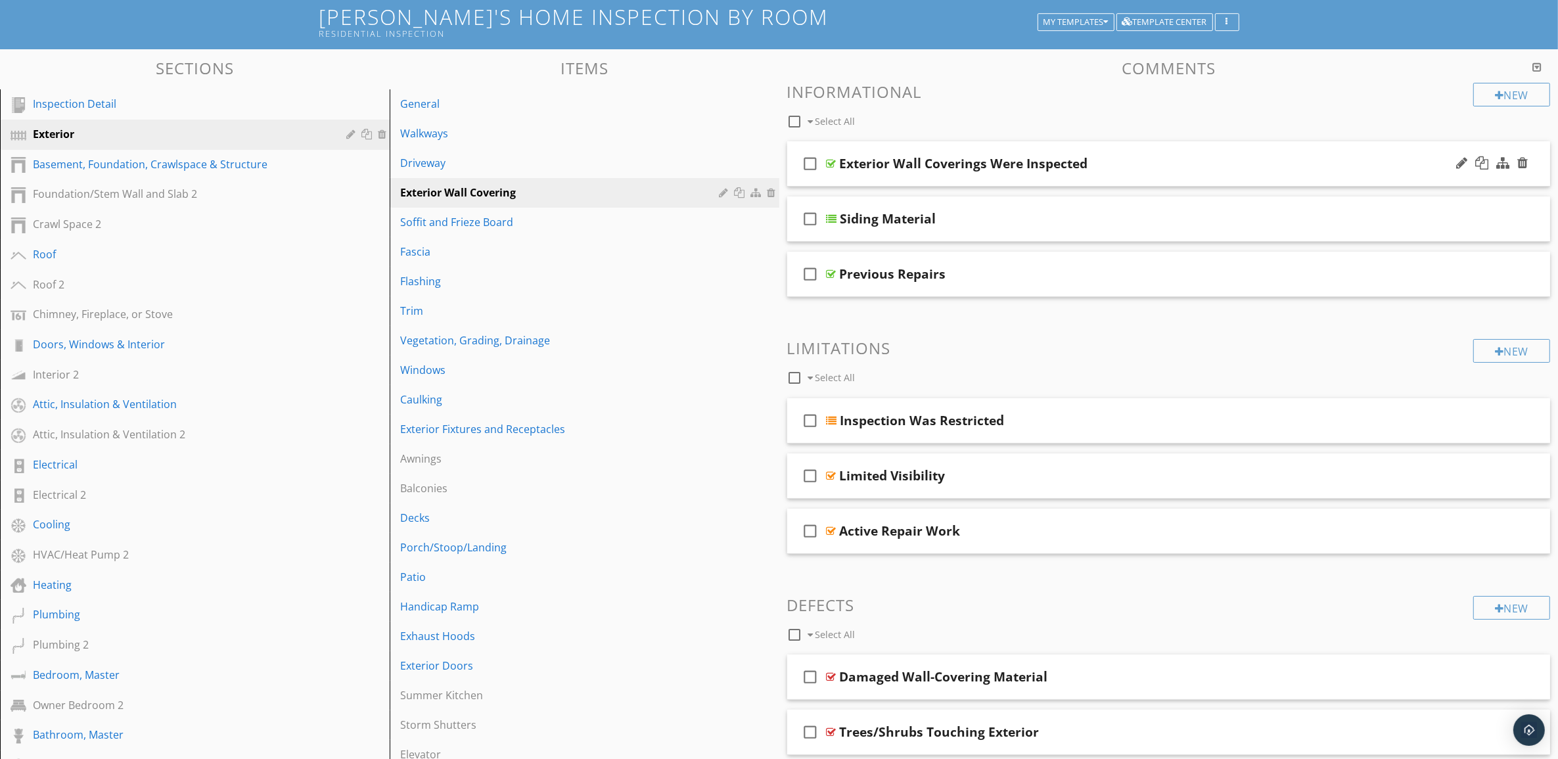
click at [1191, 166] on div "Exterior Wall Coverings Were Inspected" at bounding box center [1116, 164] width 553 height 16
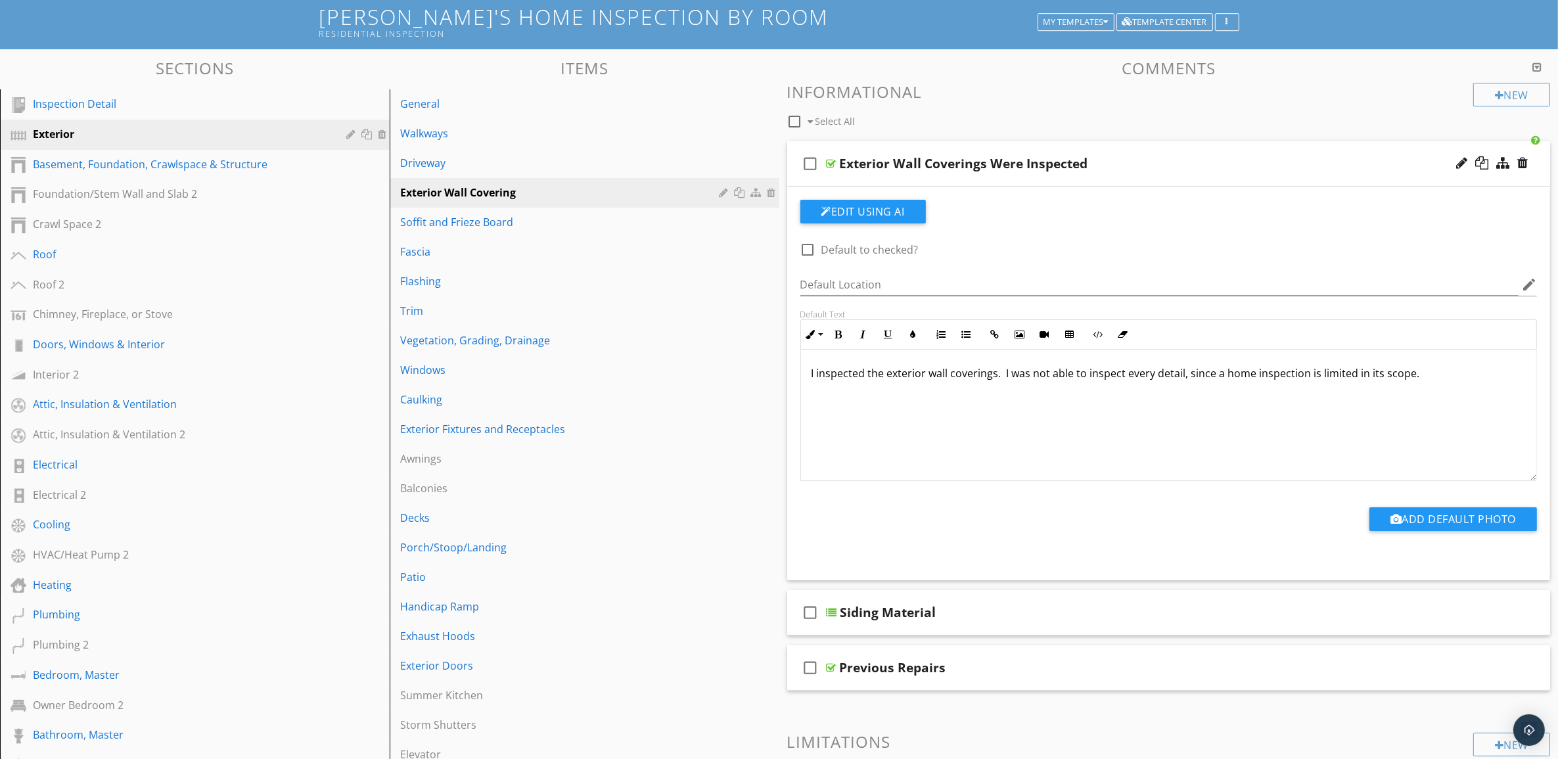
click at [1189, 168] on div "Exterior Wall Coverings Were Inspected" at bounding box center [1116, 164] width 553 height 16
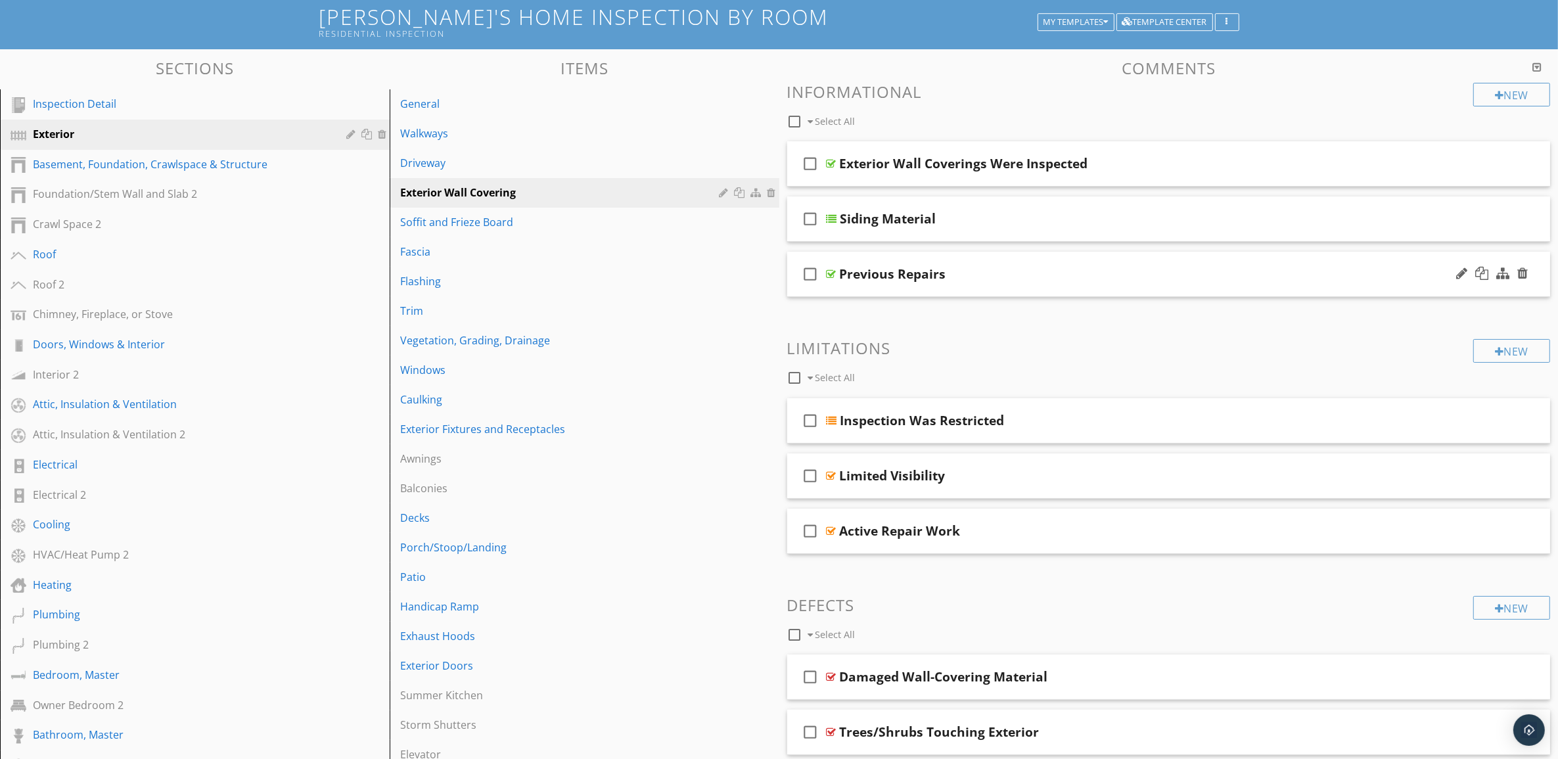
click at [1197, 273] on div "Previous Repairs" at bounding box center [1116, 274] width 553 height 16
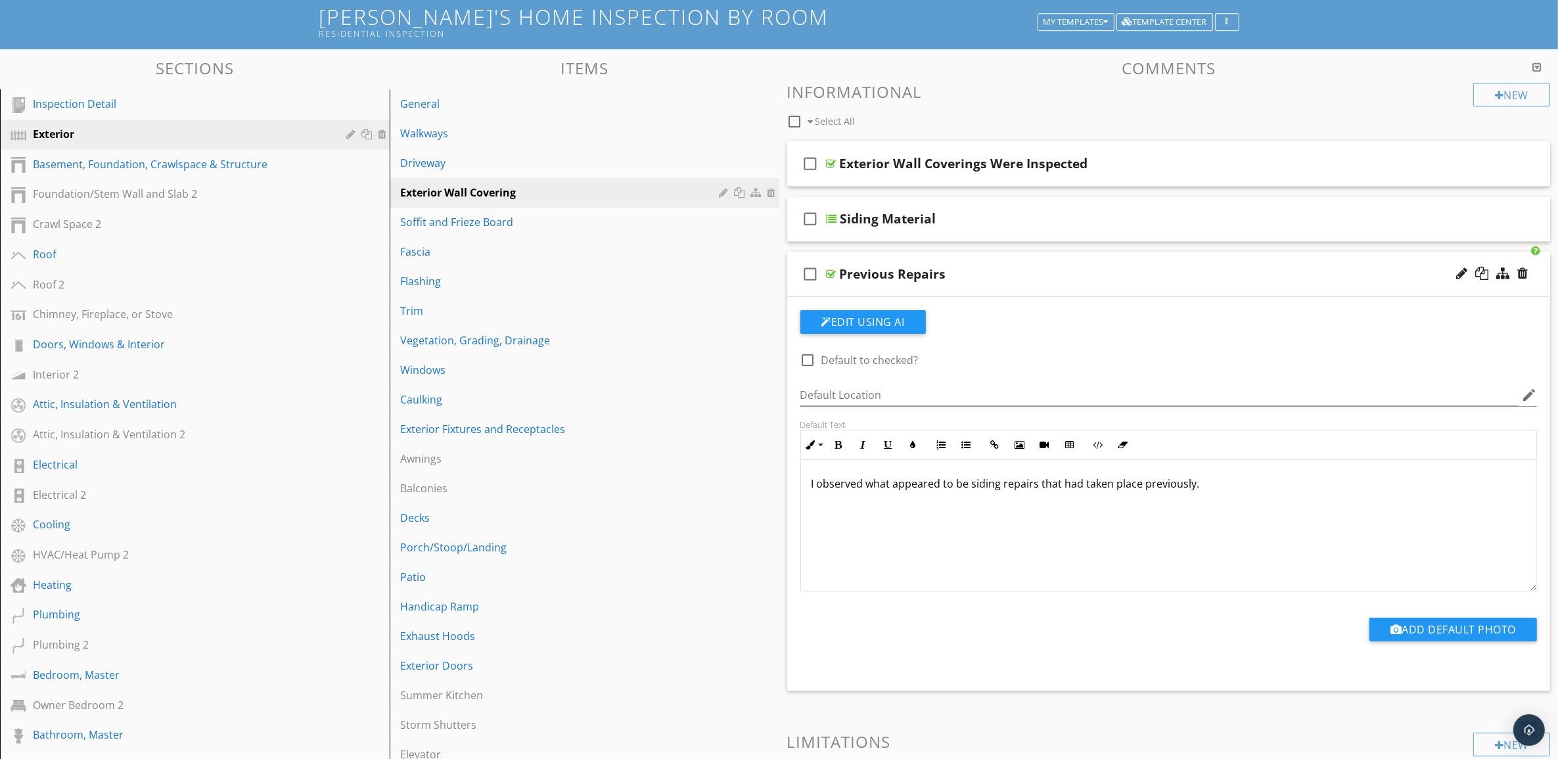
click at [1197, 273] on div "Previous Repairs" at bounding box center [1116, 274] width 553 height 16
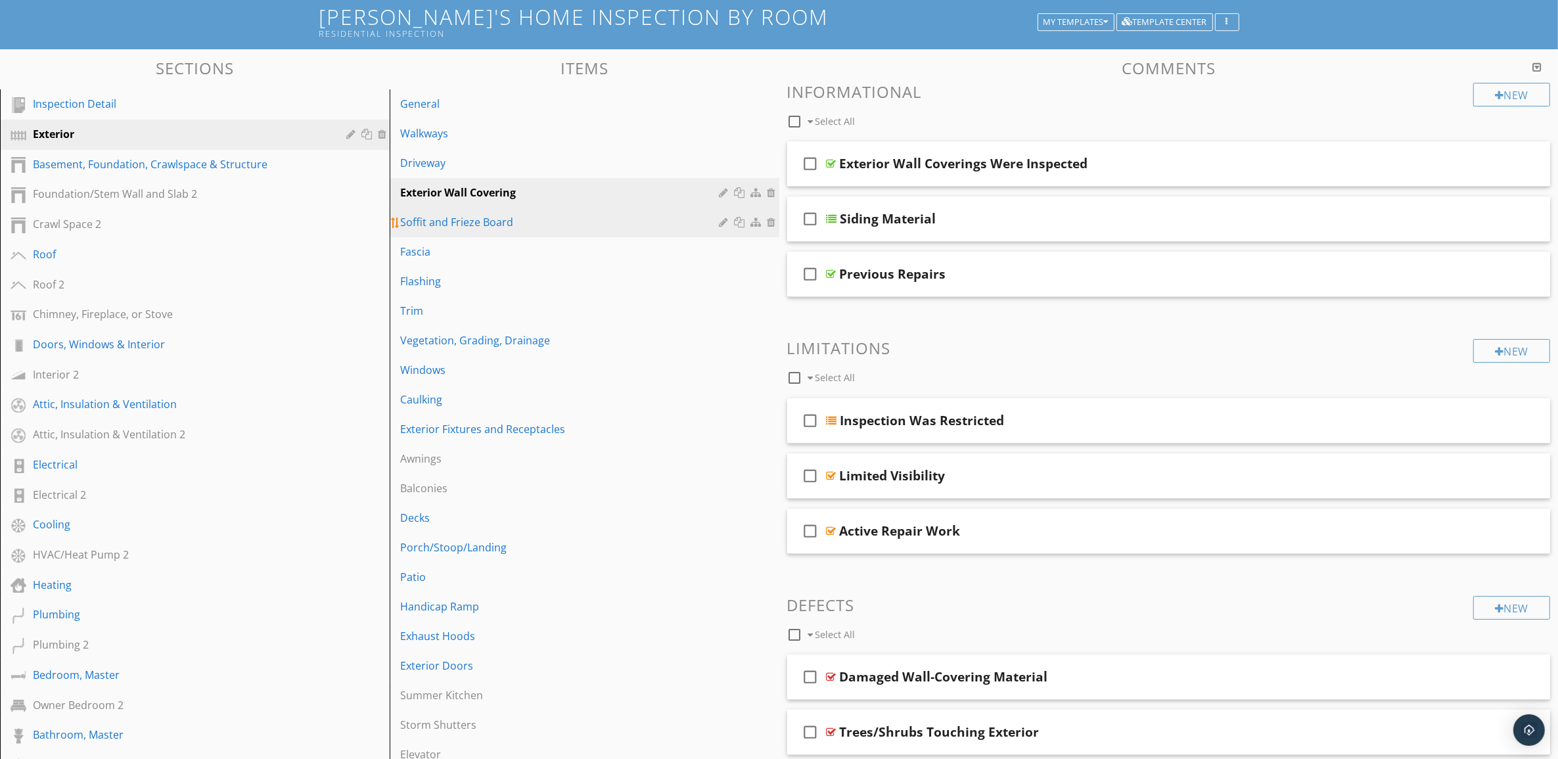
click at [609, 224] on div "Soffit and Frieze Board" at bounding box center [561, 222] width 323 height 16
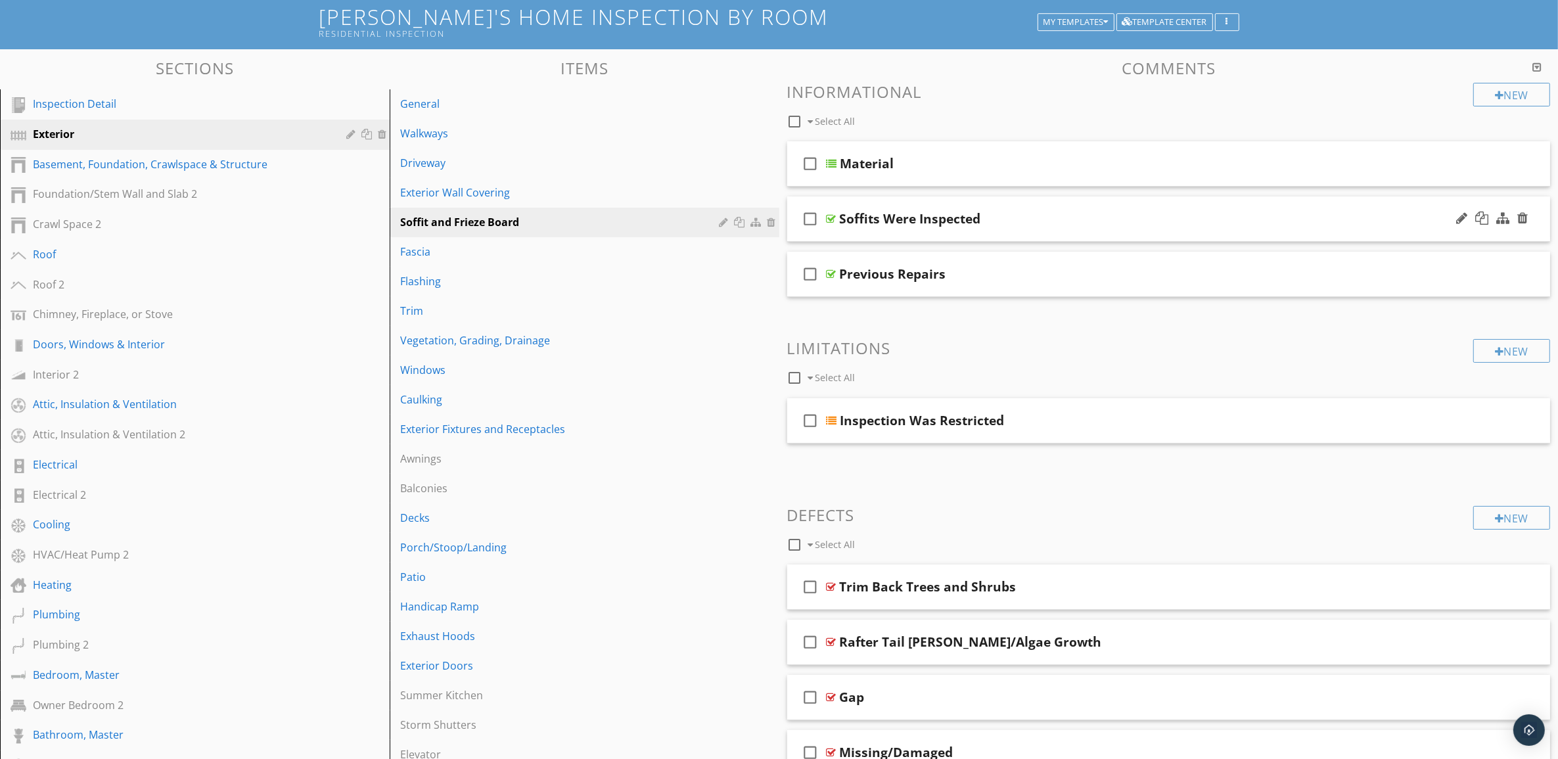
click at [1158, 206] on div "check_box_outline_blank Soffits Were Inspected" at bounding box center [1169, 218] width 764 height 45
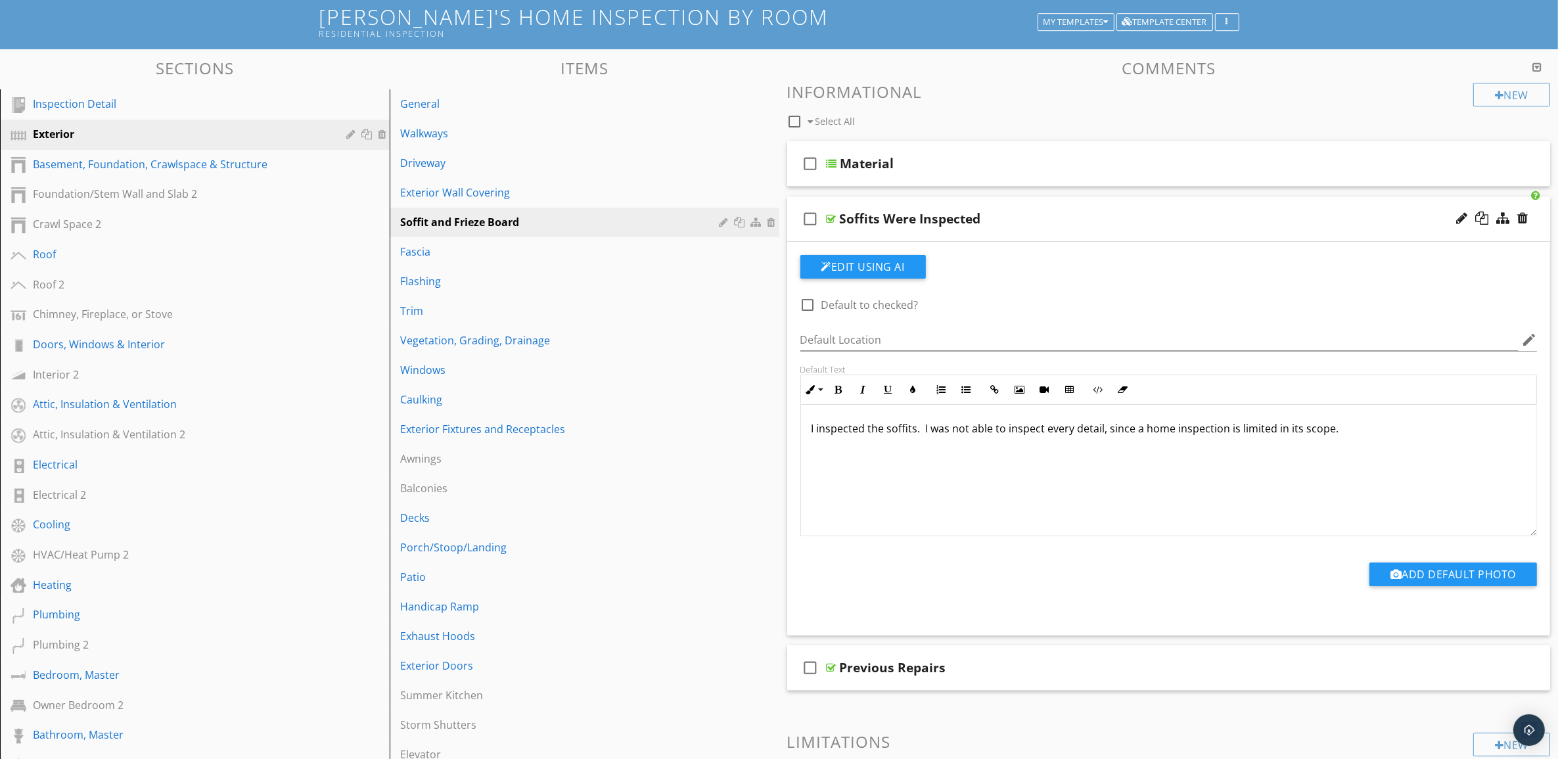
click at [1158, 206] on div "check_box_outline_blank Soffits Were Inspected" at bounding box center [1169, 218] width 764 height 45
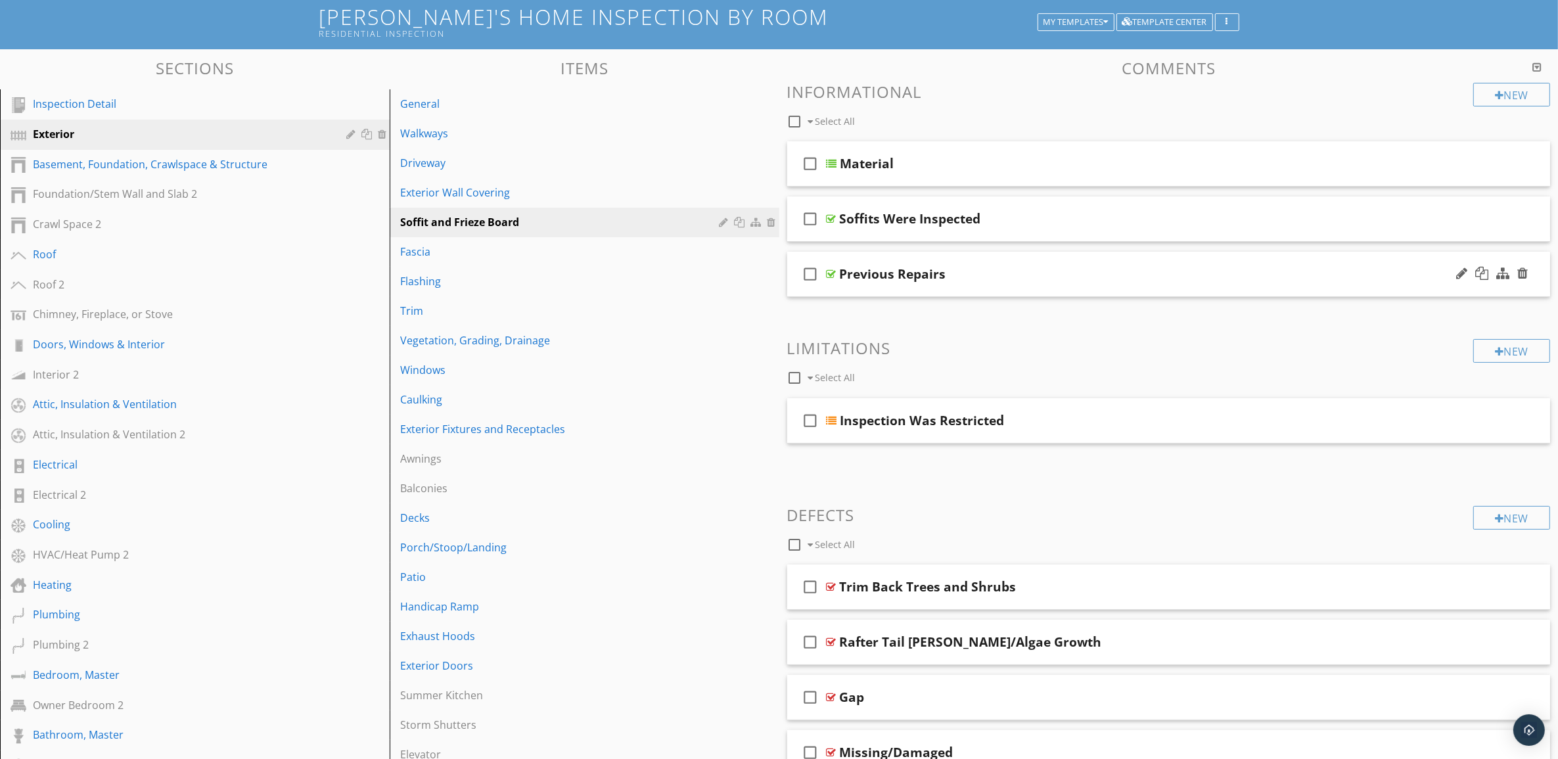
click at [1164, 269] on div "Previous Repairs" at bounding box center [1116, 274] width 553 height 16
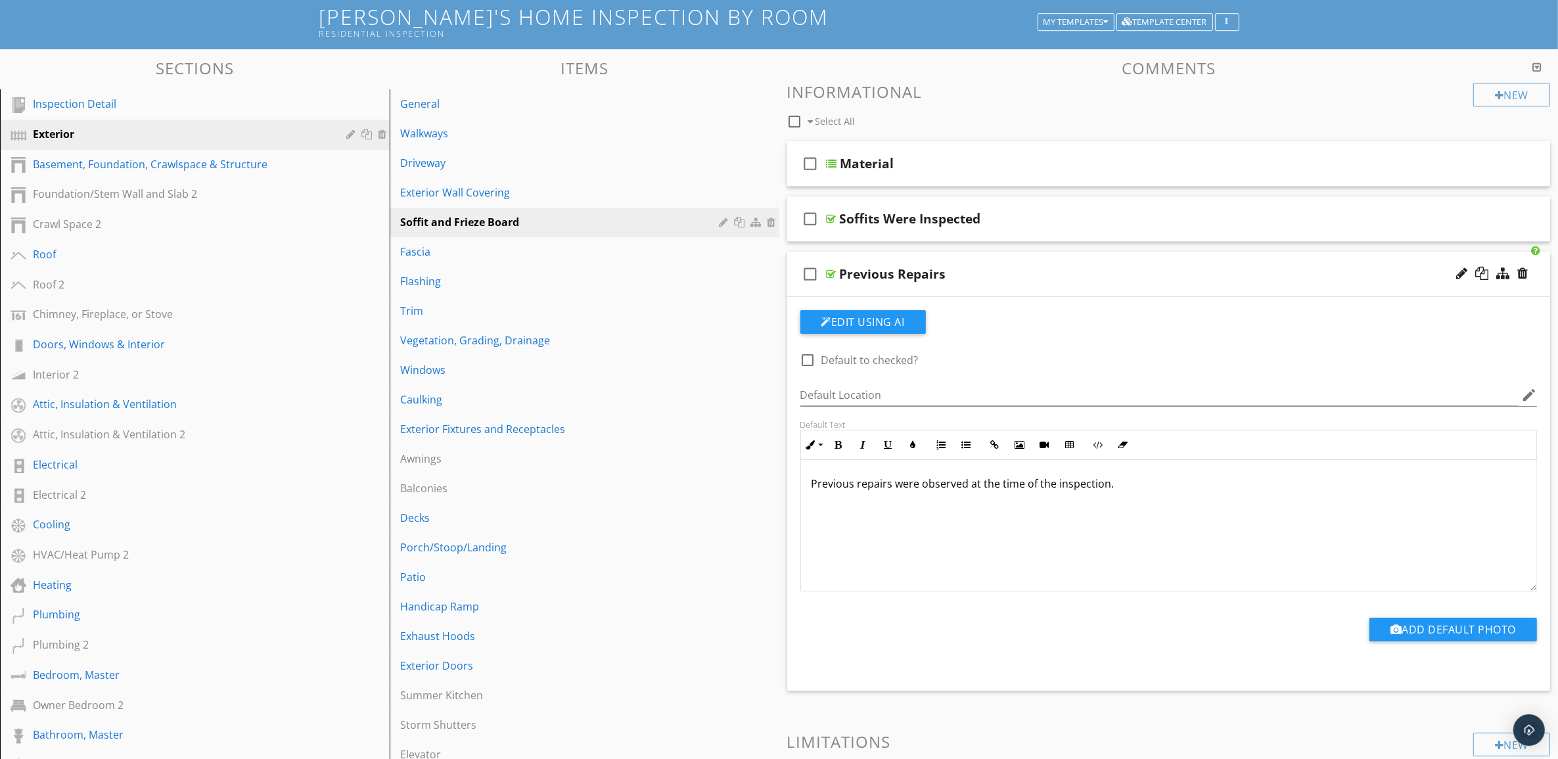
click at [1164, 269] on div "Previous Repairs" at bounding box center [1116, 274] width 553 height 16
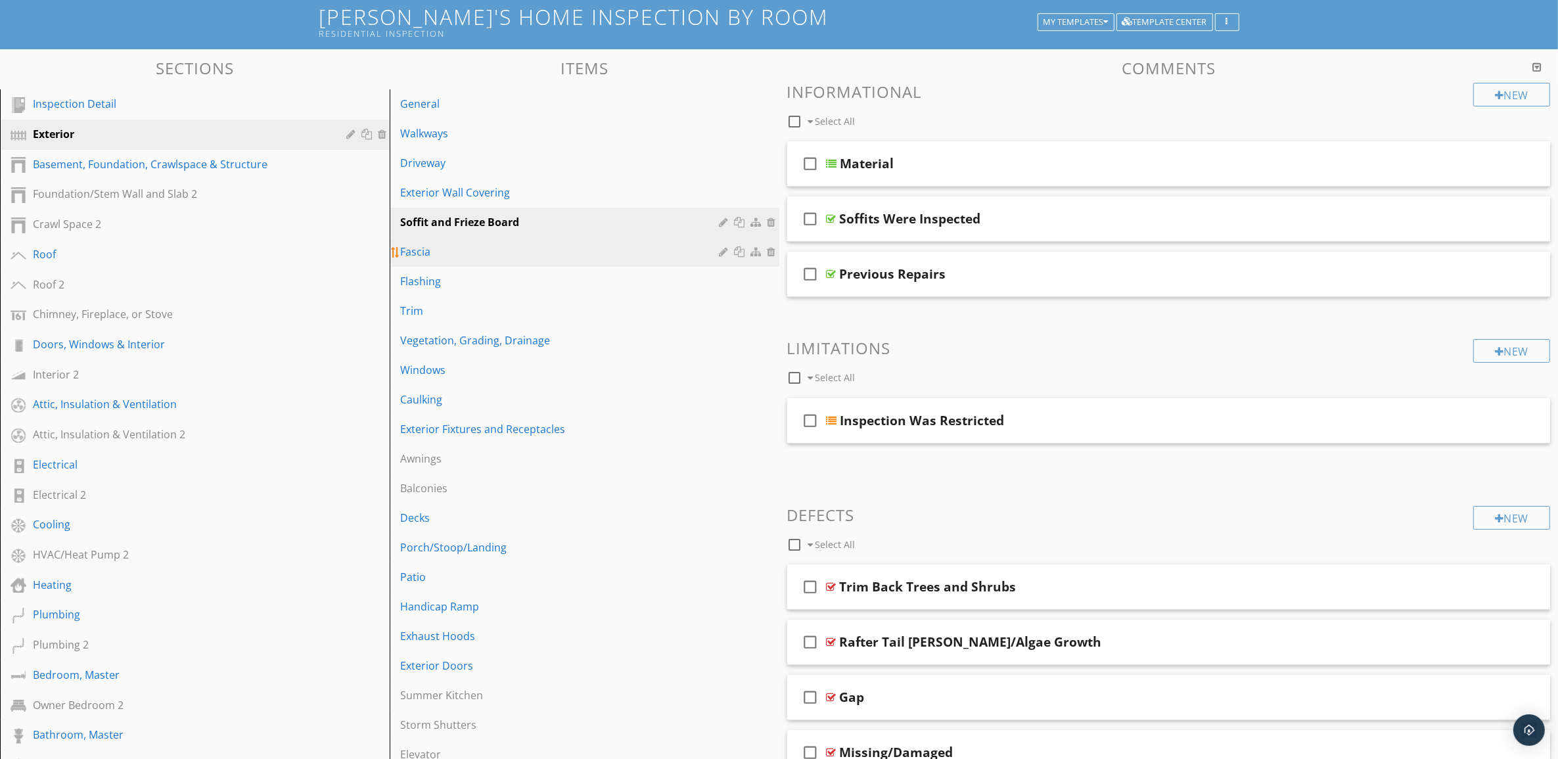
click at [629, 244] on div "Fascia" at bounding box center [561, 252] width 323 height 16
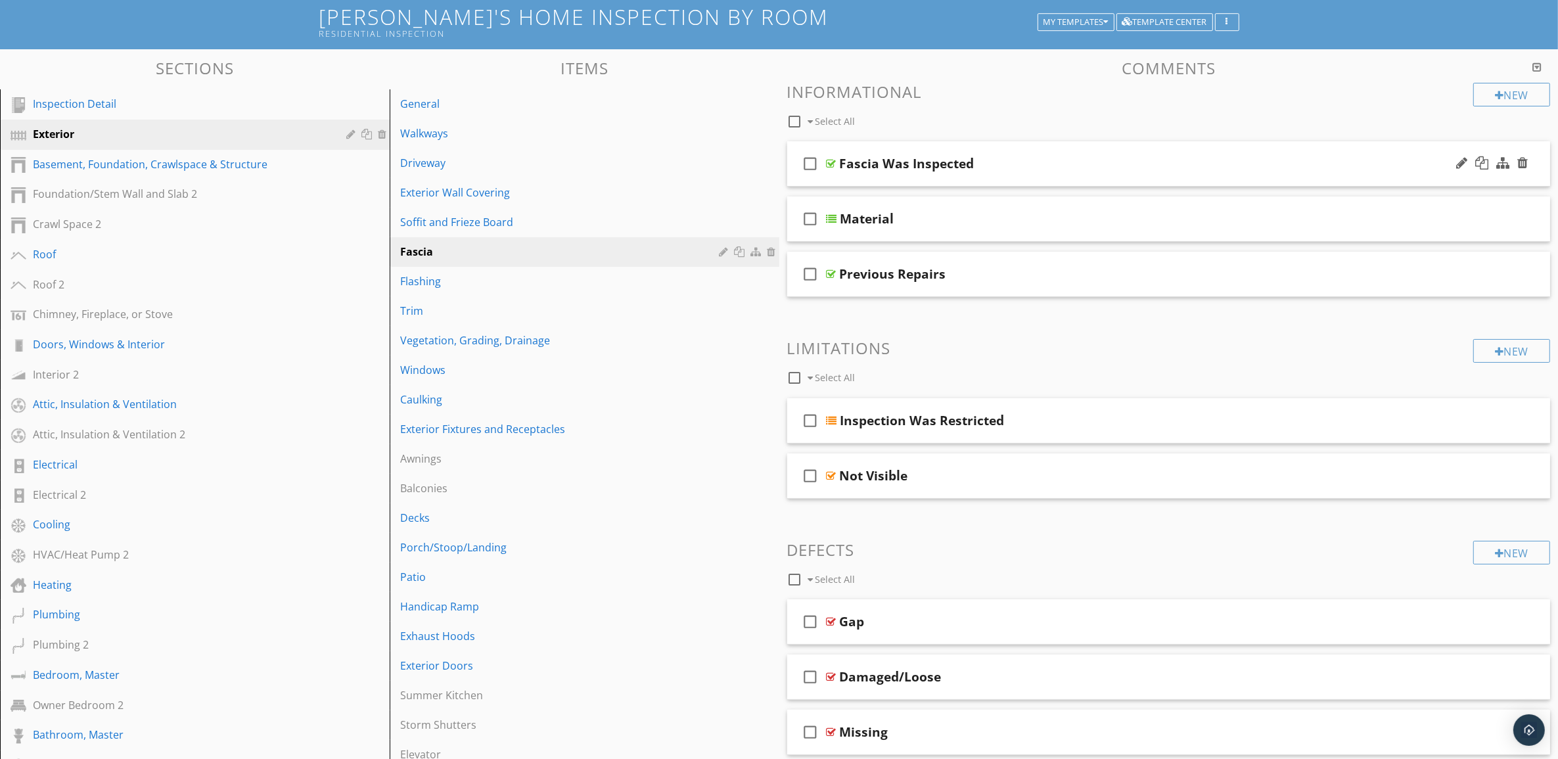
click at [1163, 159] on div "Fascia Was Inspected" at bounding box center [1116, 164] width 553 height 16
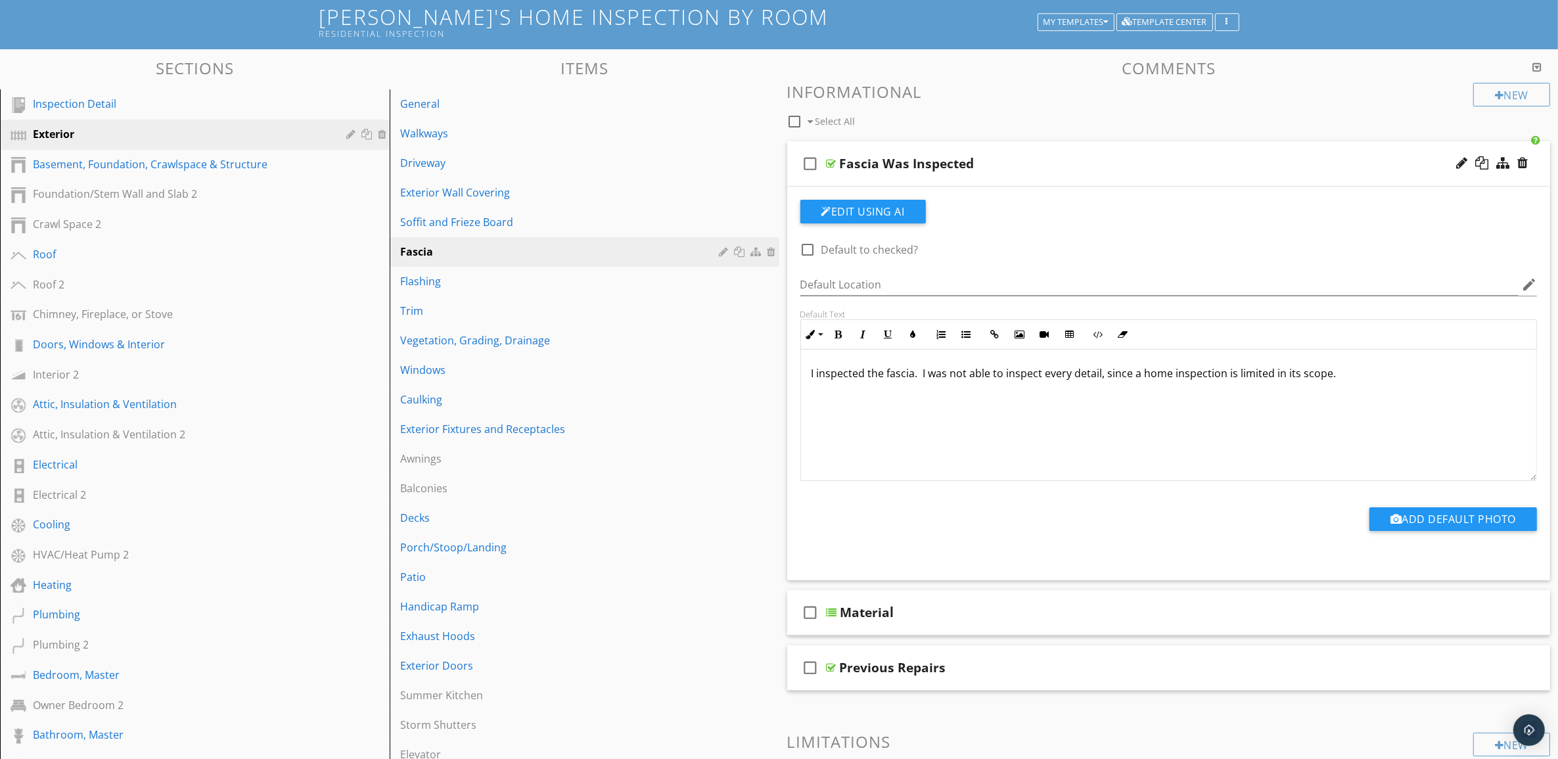
click at [1163, 159] on div "Fascia Was Inspected" at bounding box center [1116, 164] width 553 height 16
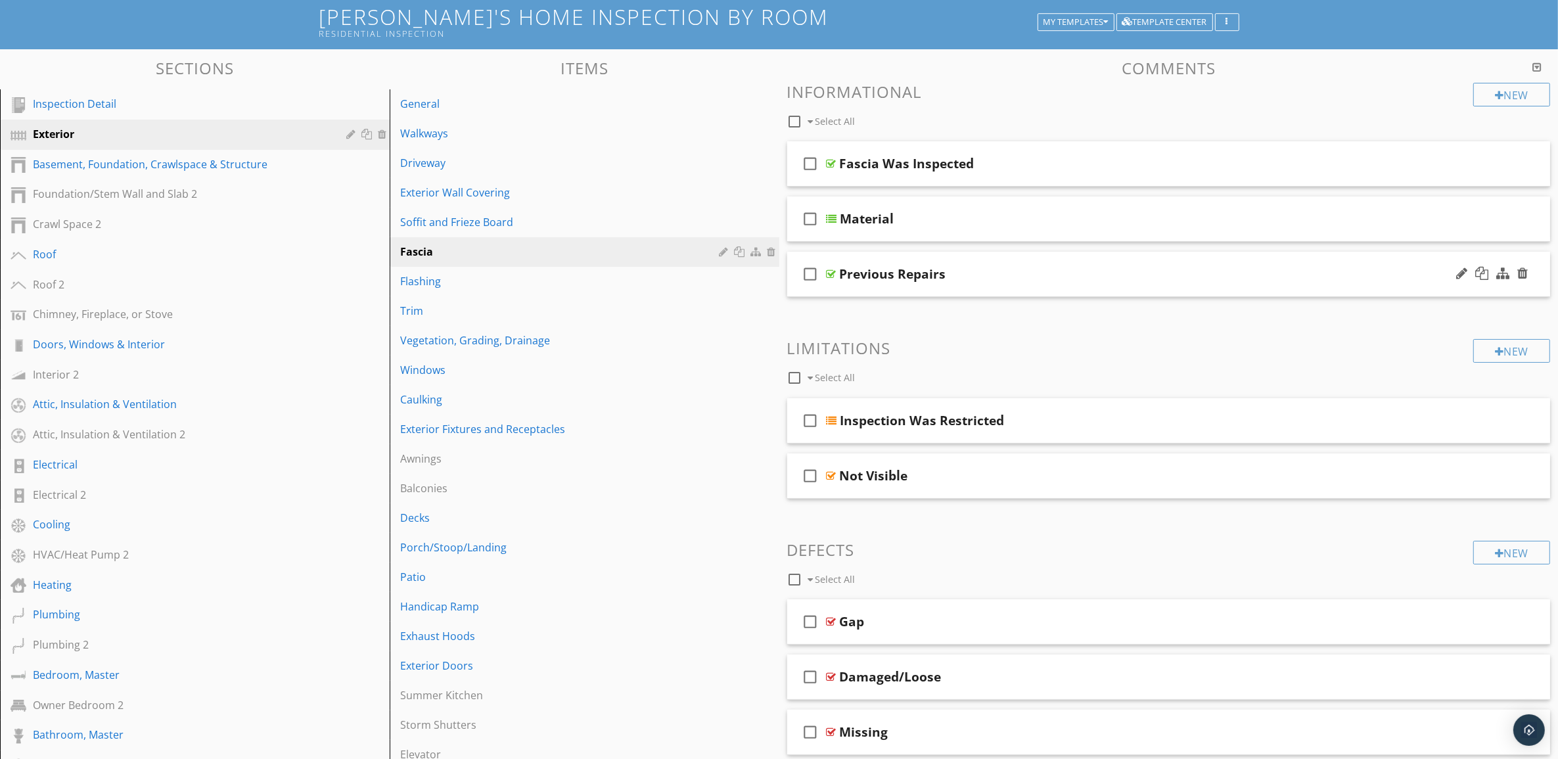
click at [1160, 270] on div "Previous Repairs" at bounding box center [1116, 274] width 553 height 16
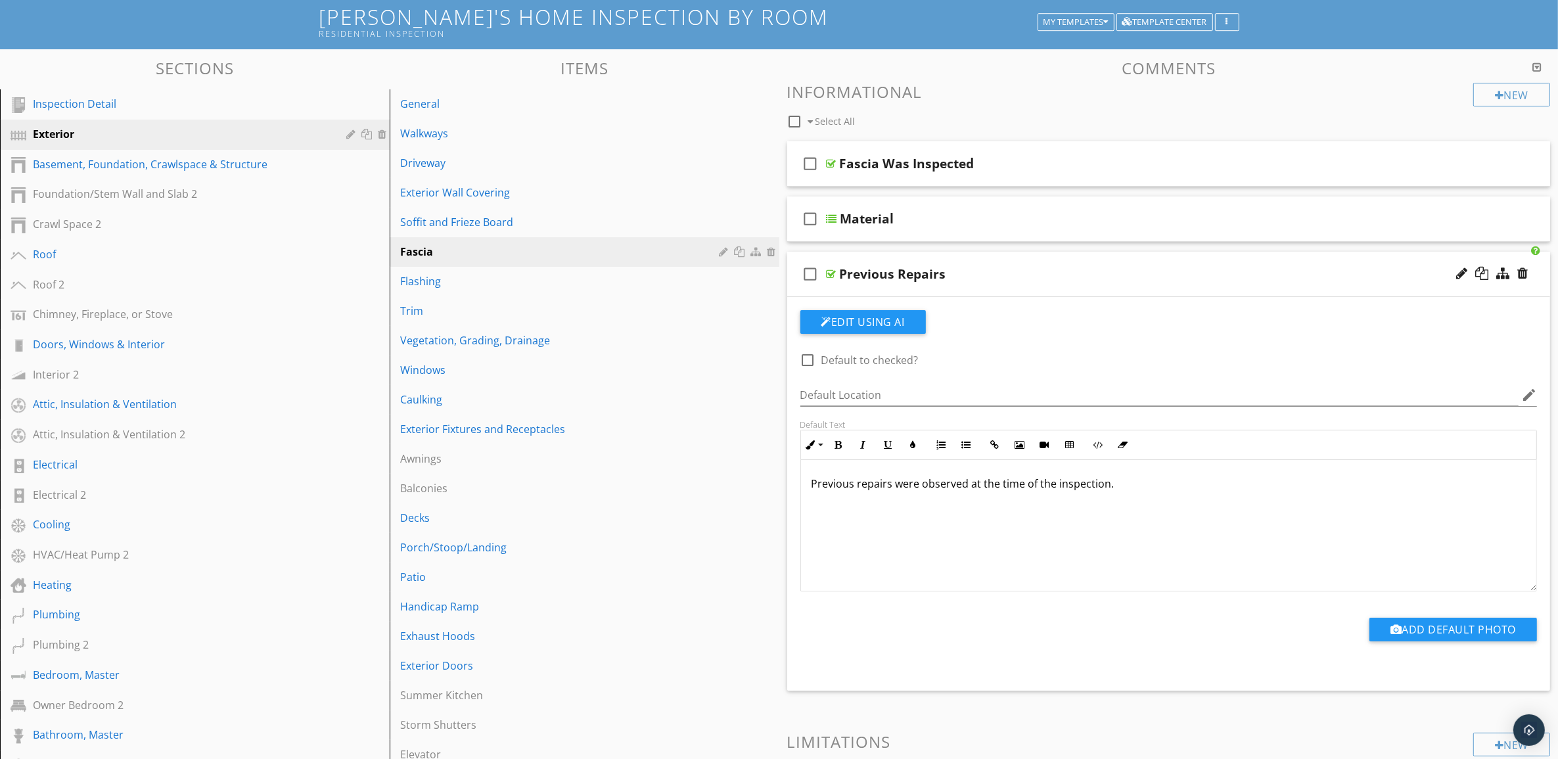
click at [1160, 270] on div "Previous Repairs" at bounding box center [1116, 274] width 553 height 16
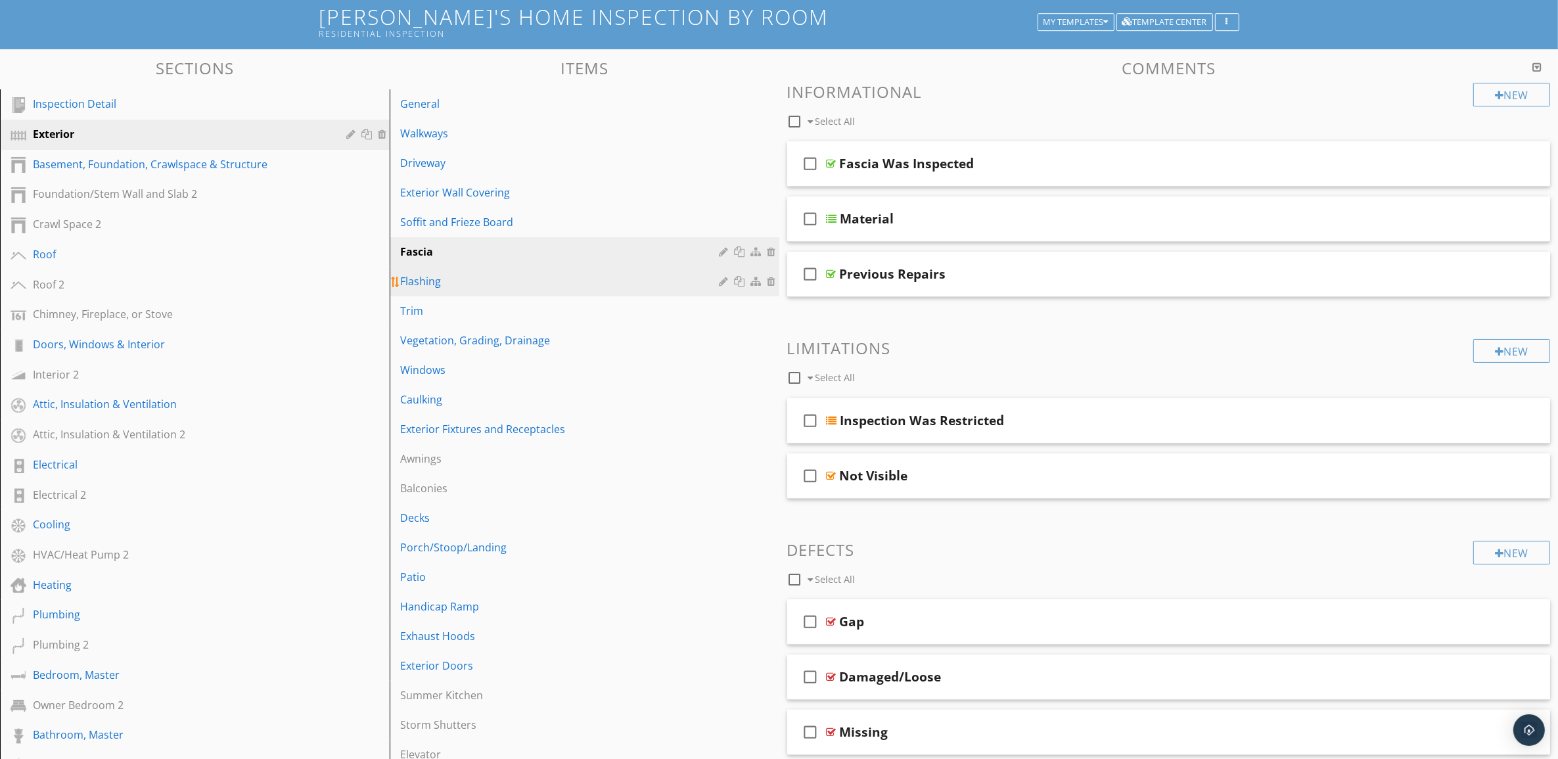
click at [656, 281] on div "Flashing" at bounding box center [561, 281] width 323 height 16
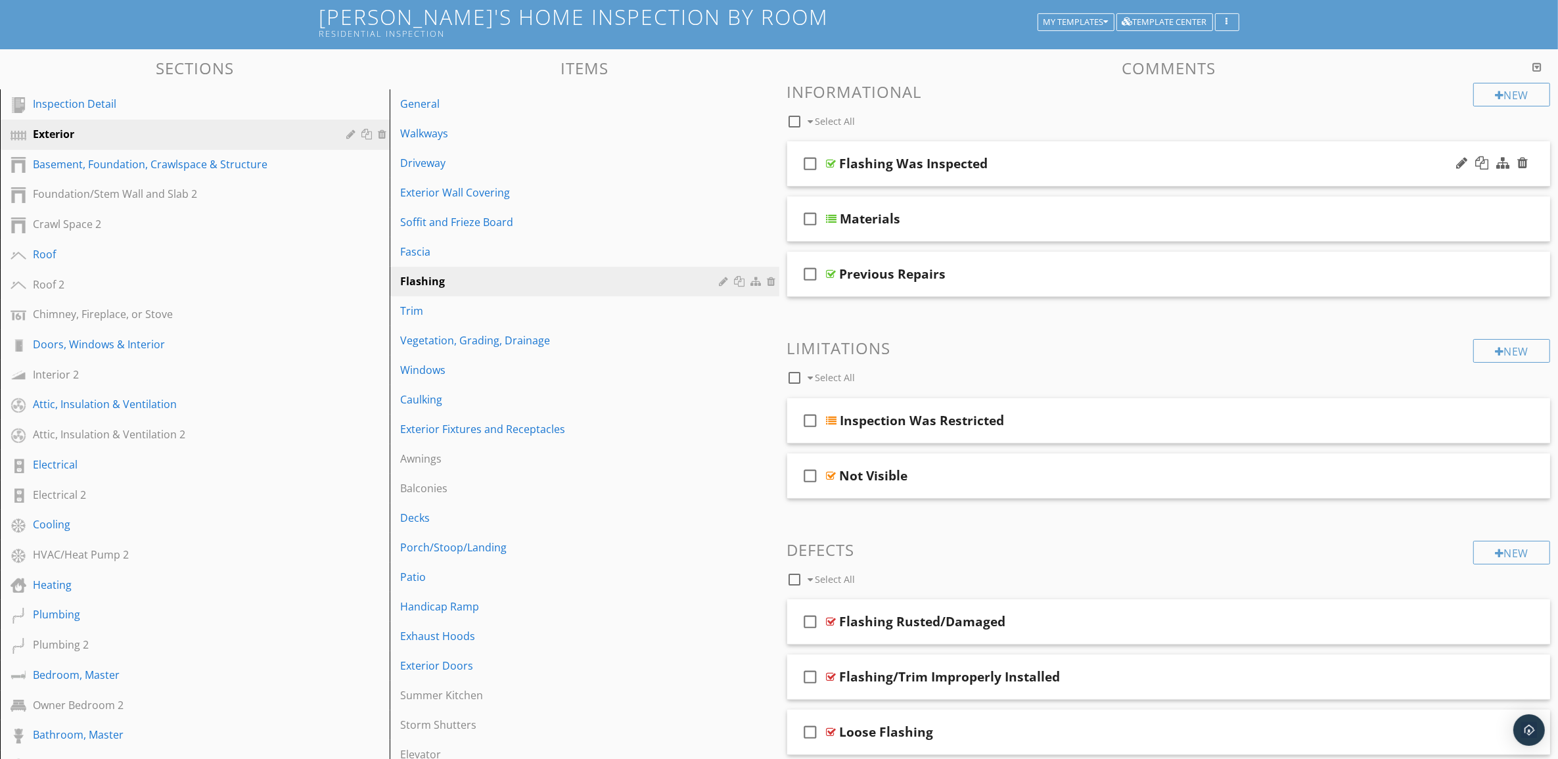
click at [1093, 158] on div "Flashing Was Inspected" at bounding box center [1116, 164] width 553 height 16
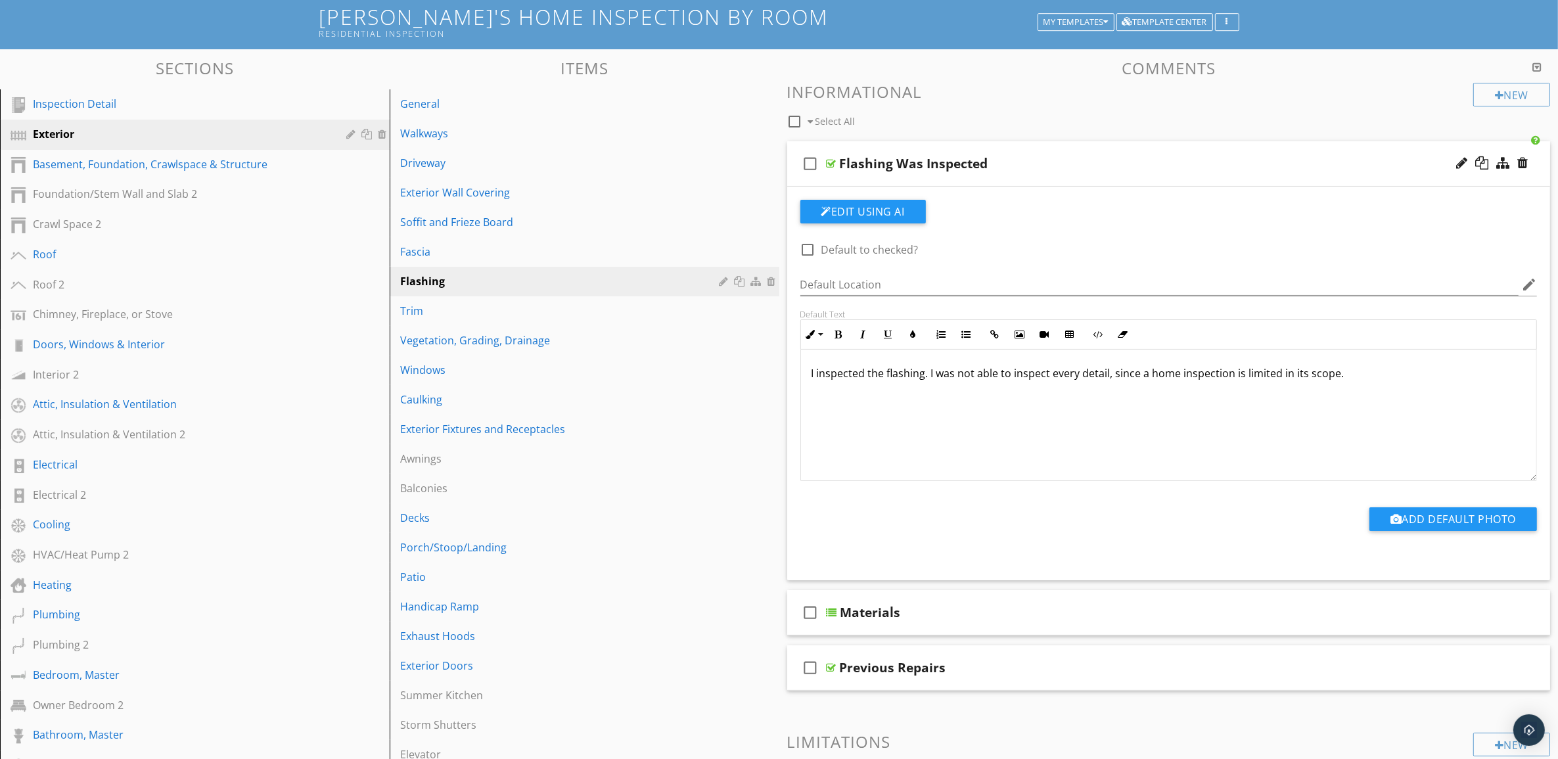
click at [1093, 158] on div "Flashing Was Inspected" at bounding box center [1116, 164] width 553 height 16
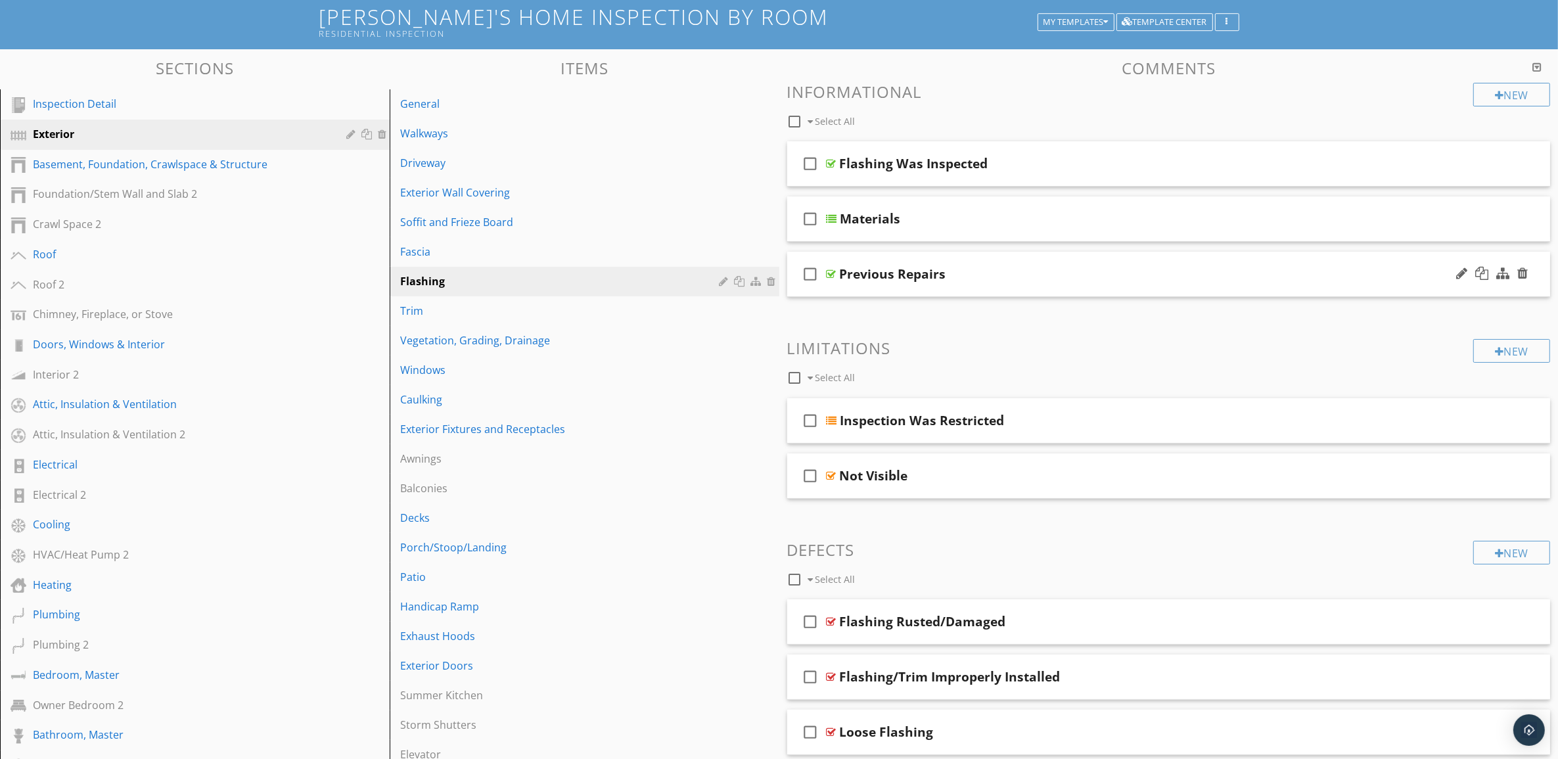
click at [1097, 277] on div "Previous Repairs" at bounding box center [1116, 274] width 553 height 16
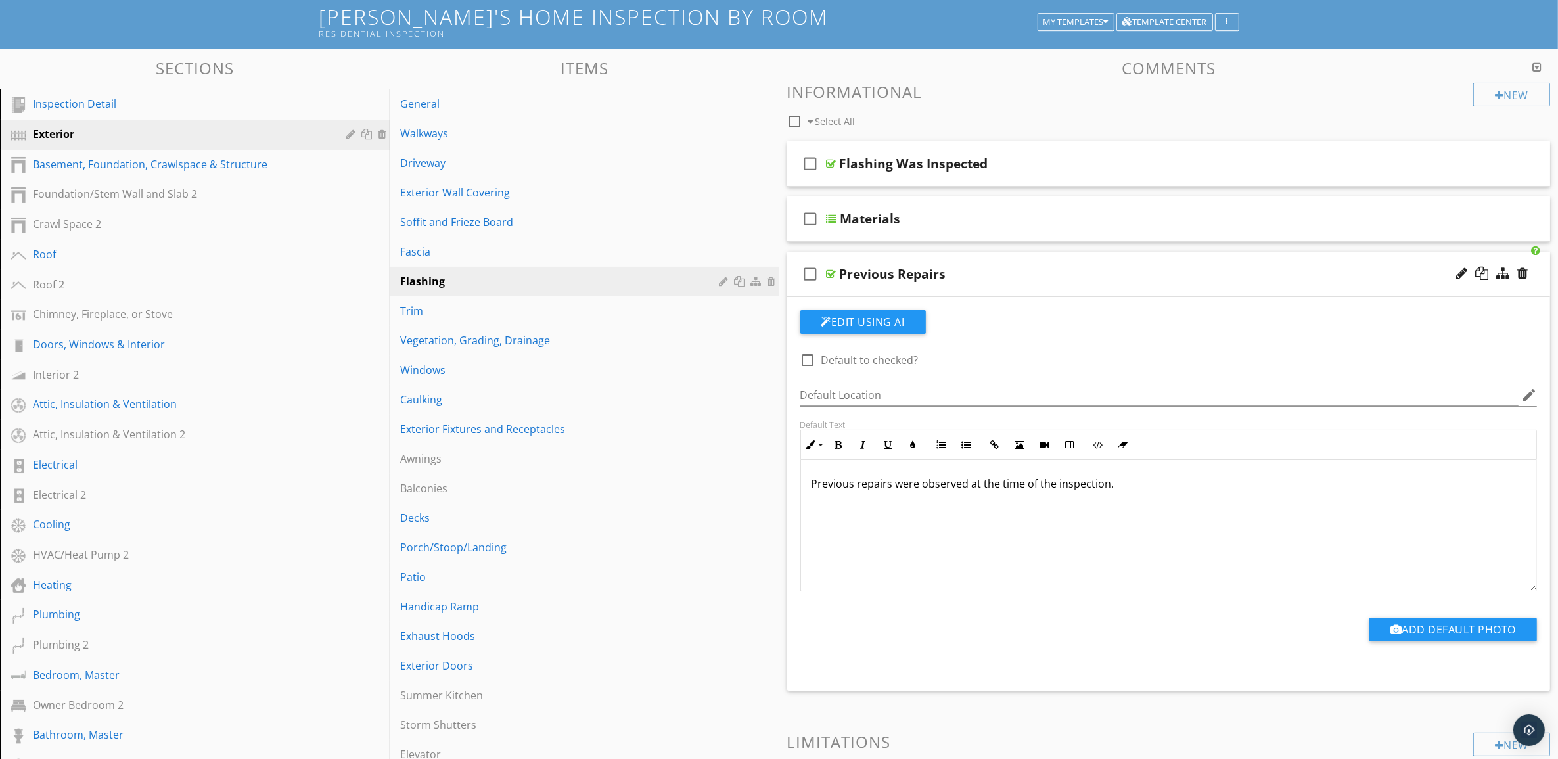
click at [1097, 277] on div "Previous Repairs" at bounding box center [1116, 274] width 553 height 16
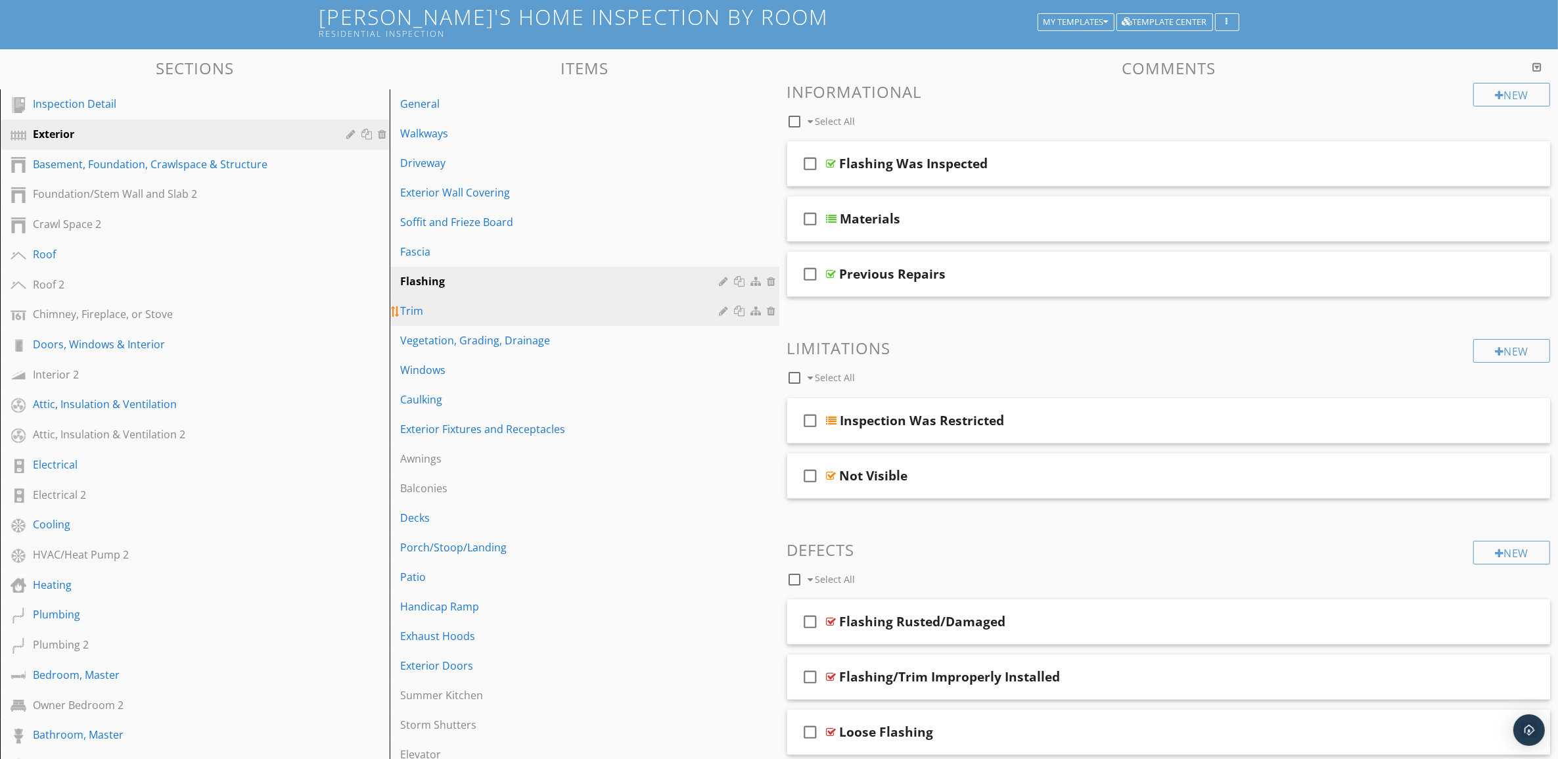
click at [629, 313] on div "Trim" at bounding box center [561, 311] width 323 height 16
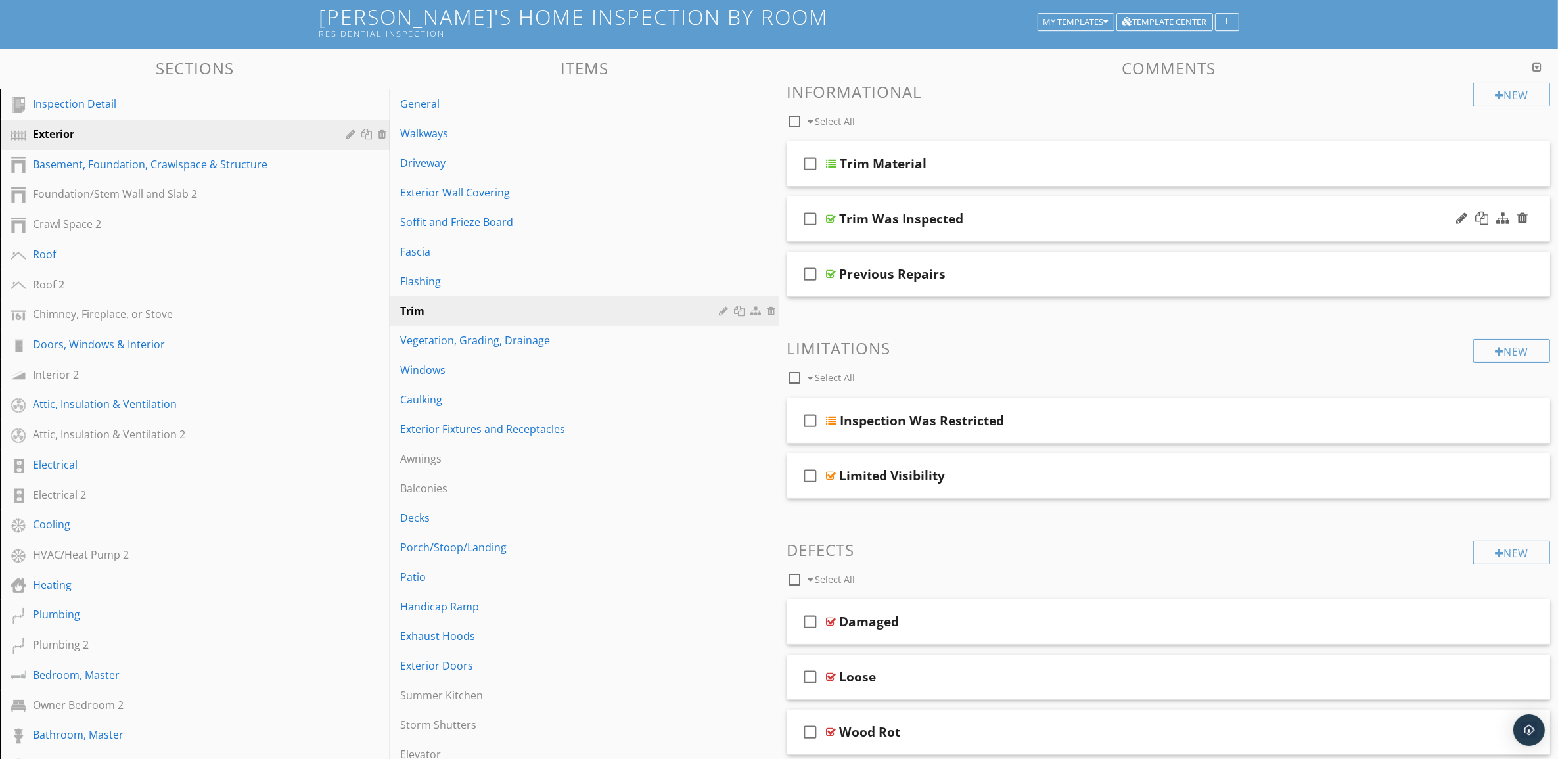
click at [1217, 216] on div "Trim Was Inspected" at bounding box center [1116, 219] width 553 height 16
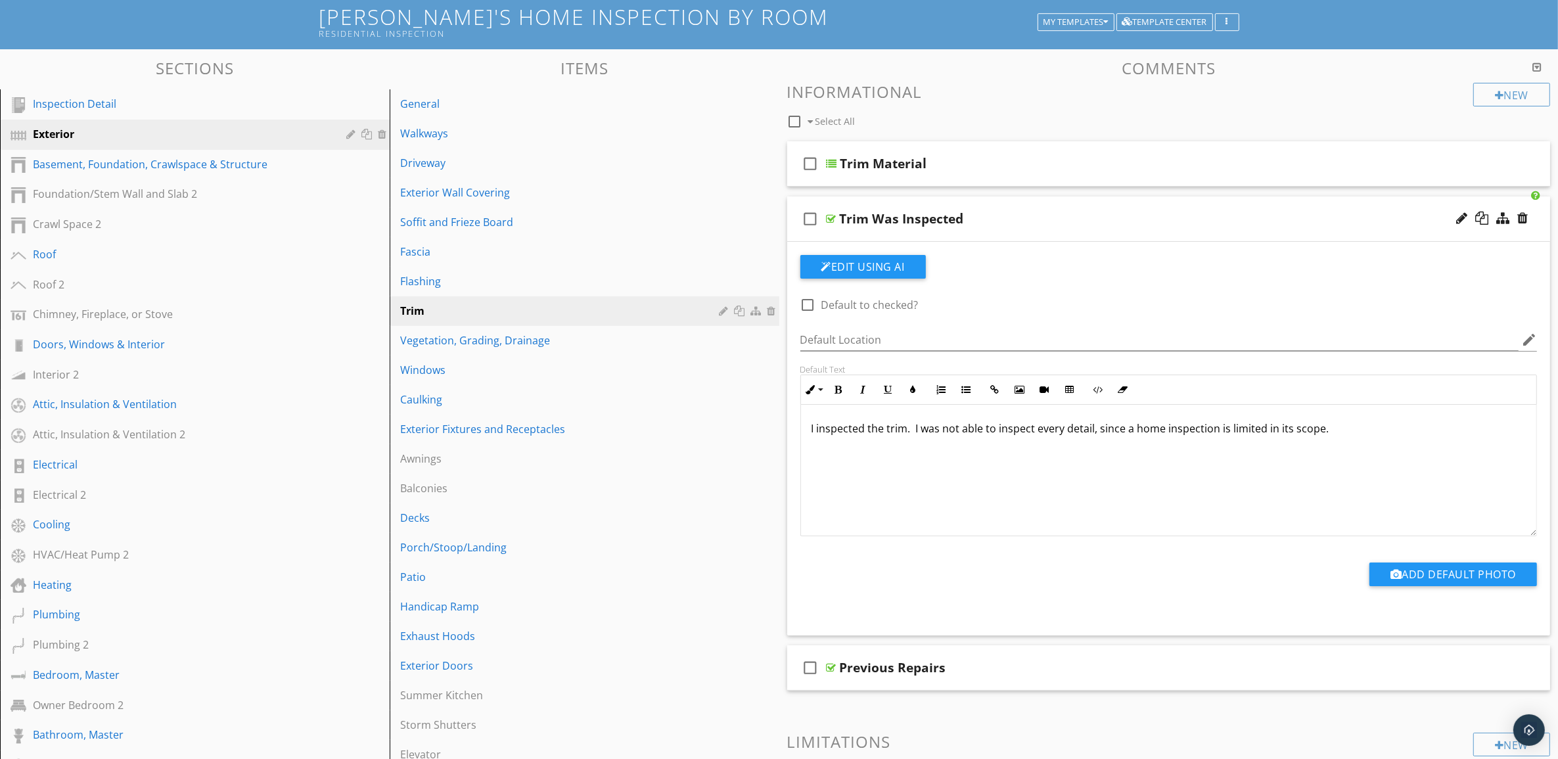
click at [1217, 216] on div "Trim Was Inspected" at bounding box center [1116, 219] width 553 height 16
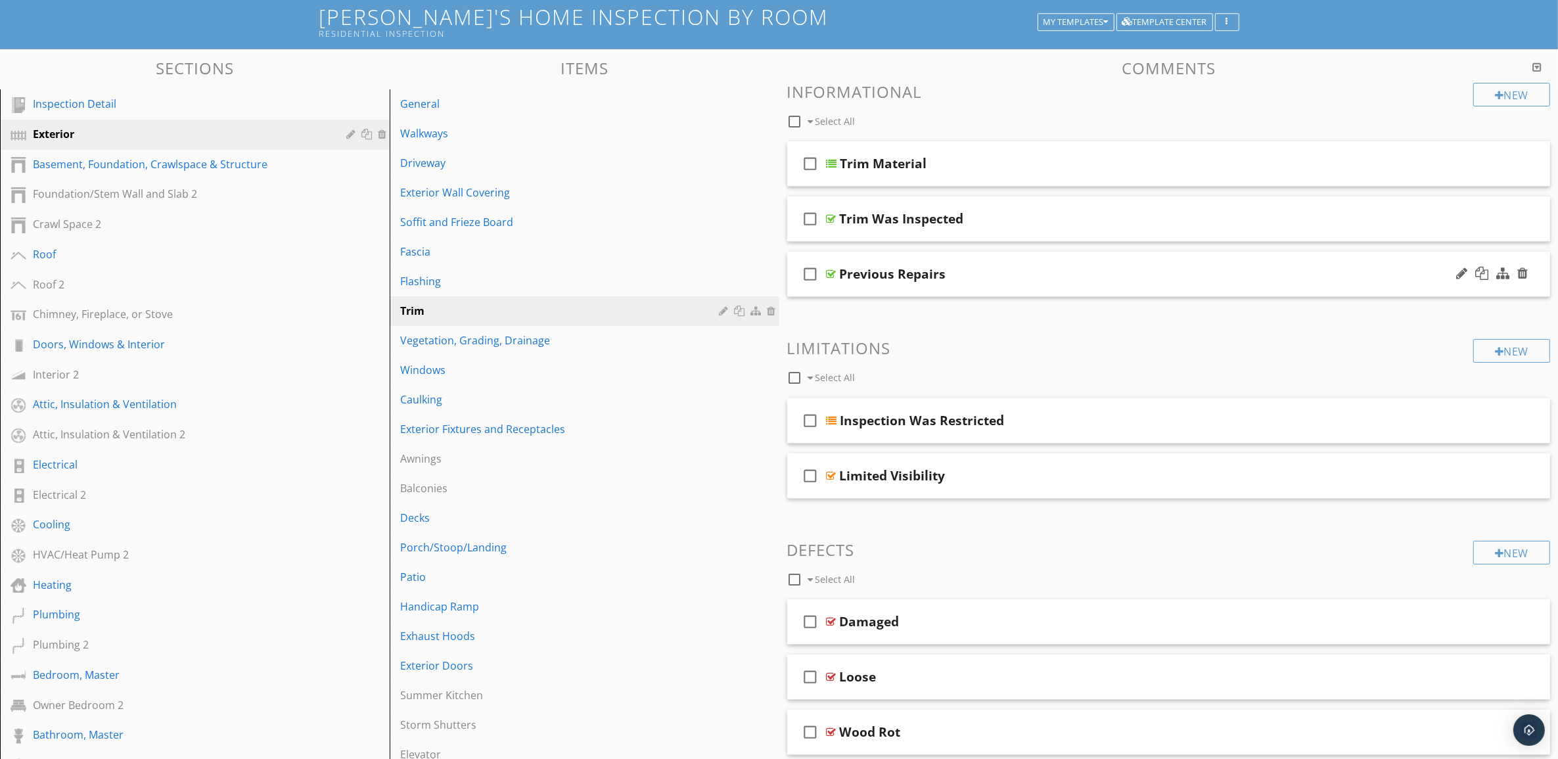
click at [1207, 267] on div "Previous Repairs" at bounding box center [1116, 274] width 553 height 16
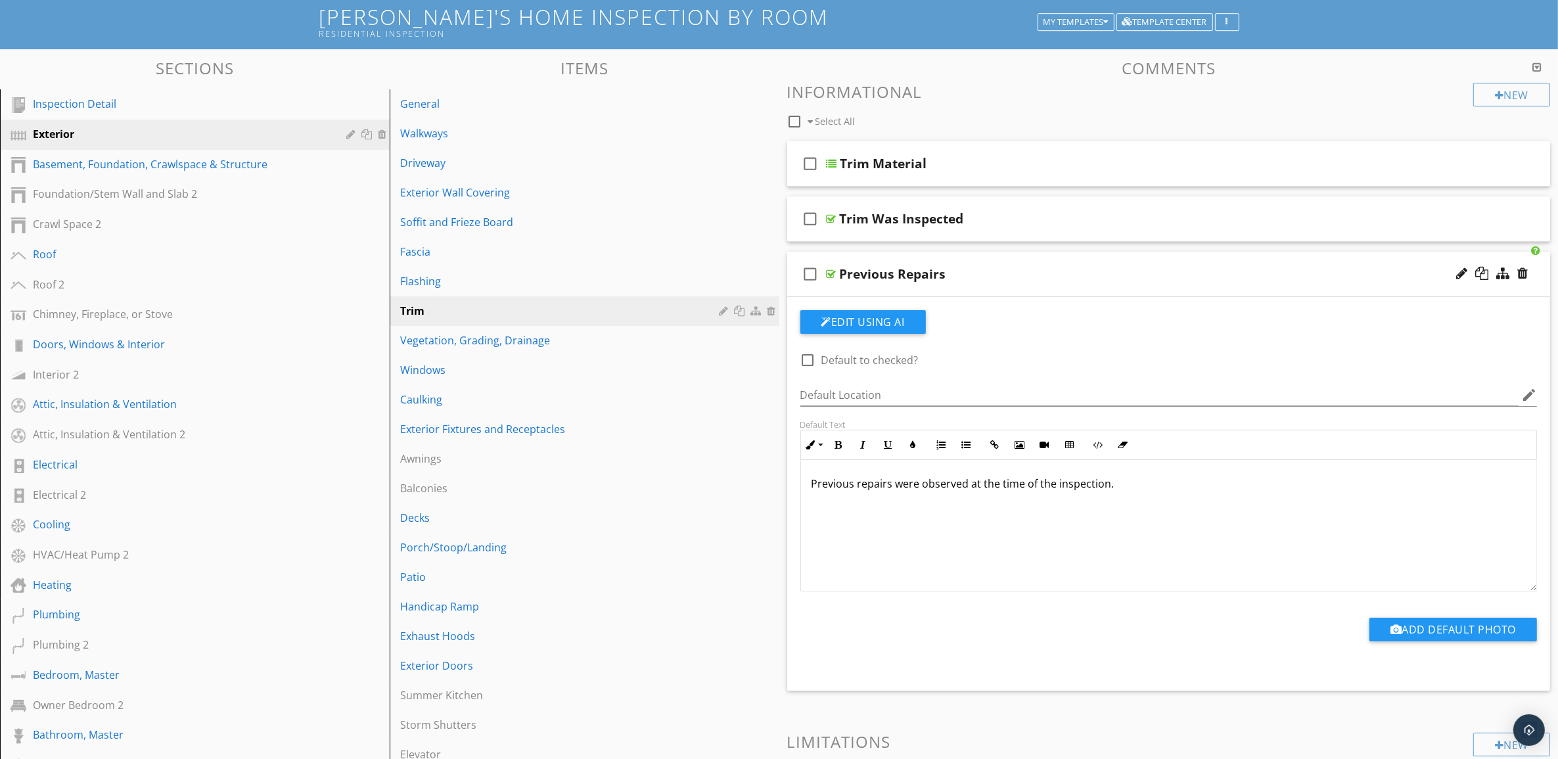
click at [1207, 267] on div "Previous Repairs" at bounding box center [1116, 274] width 553 height 16
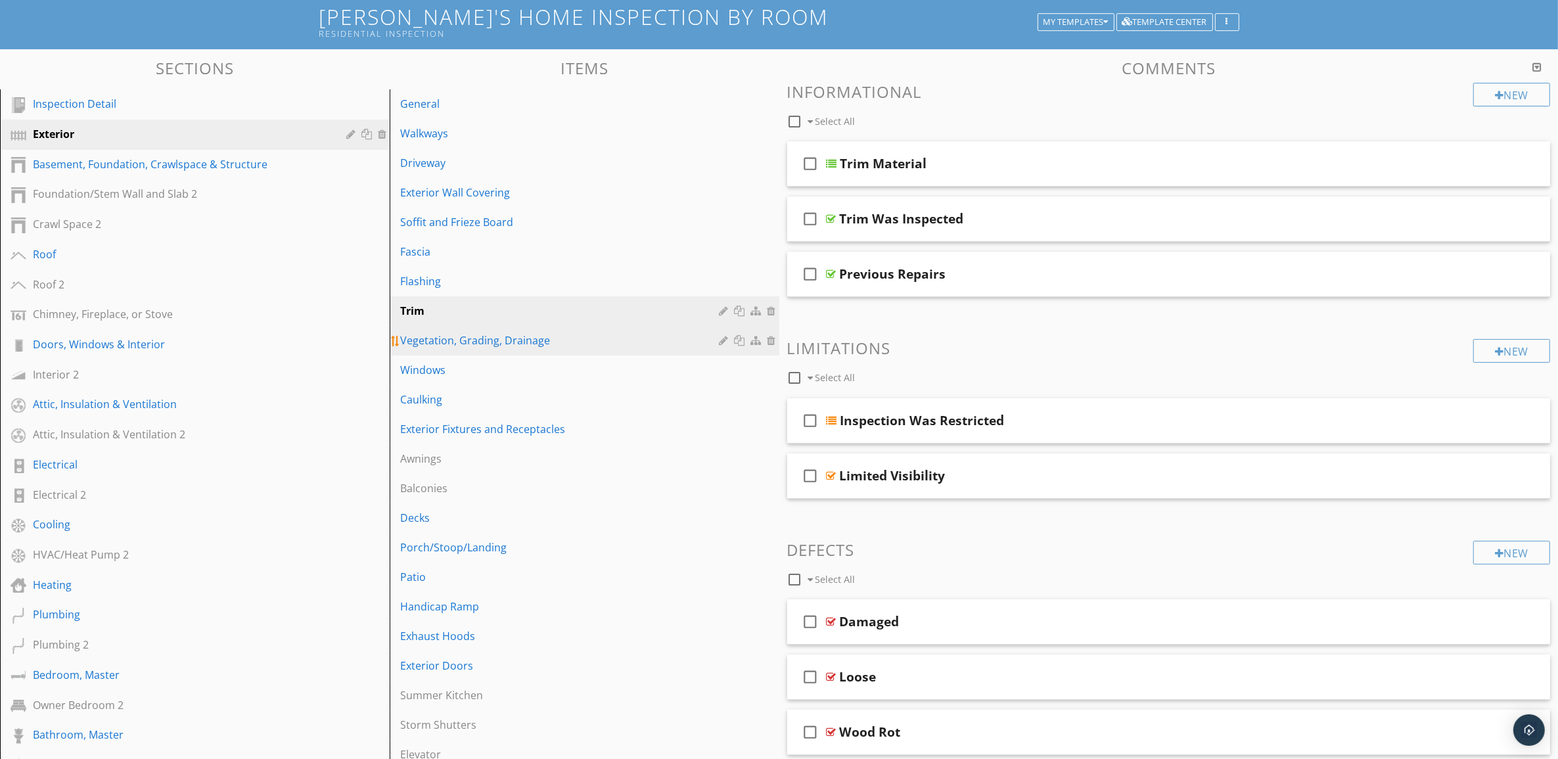
click at [608, 340] on div "Vegetation, Grading, Drainage" at bounding box center [561, 340] width 323 height 16
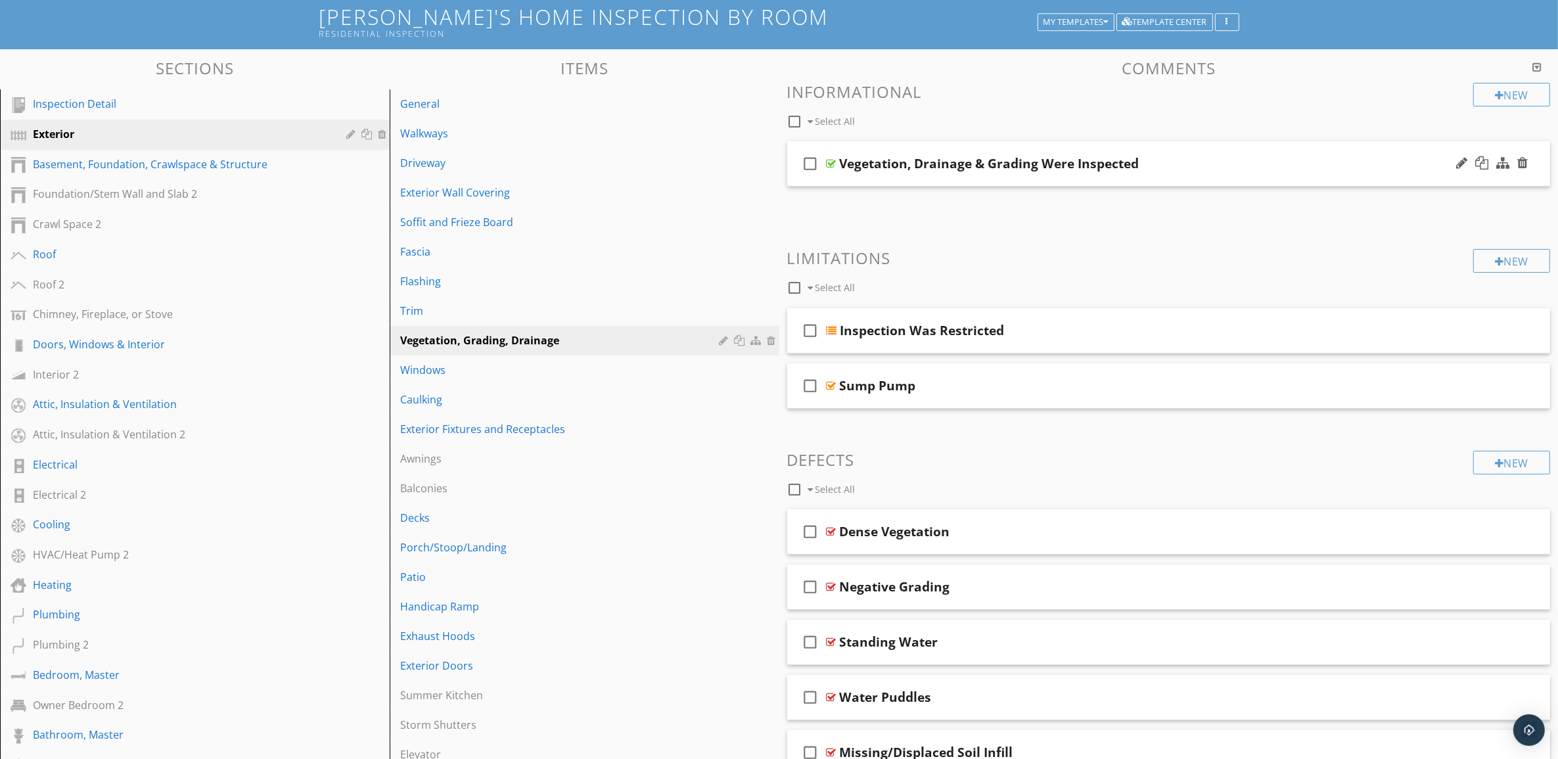
click at [1322, 156] on div "Vegetation, Drainage & Grading Were Inspected" at bounding box center [1116, 164] width 553 height 16
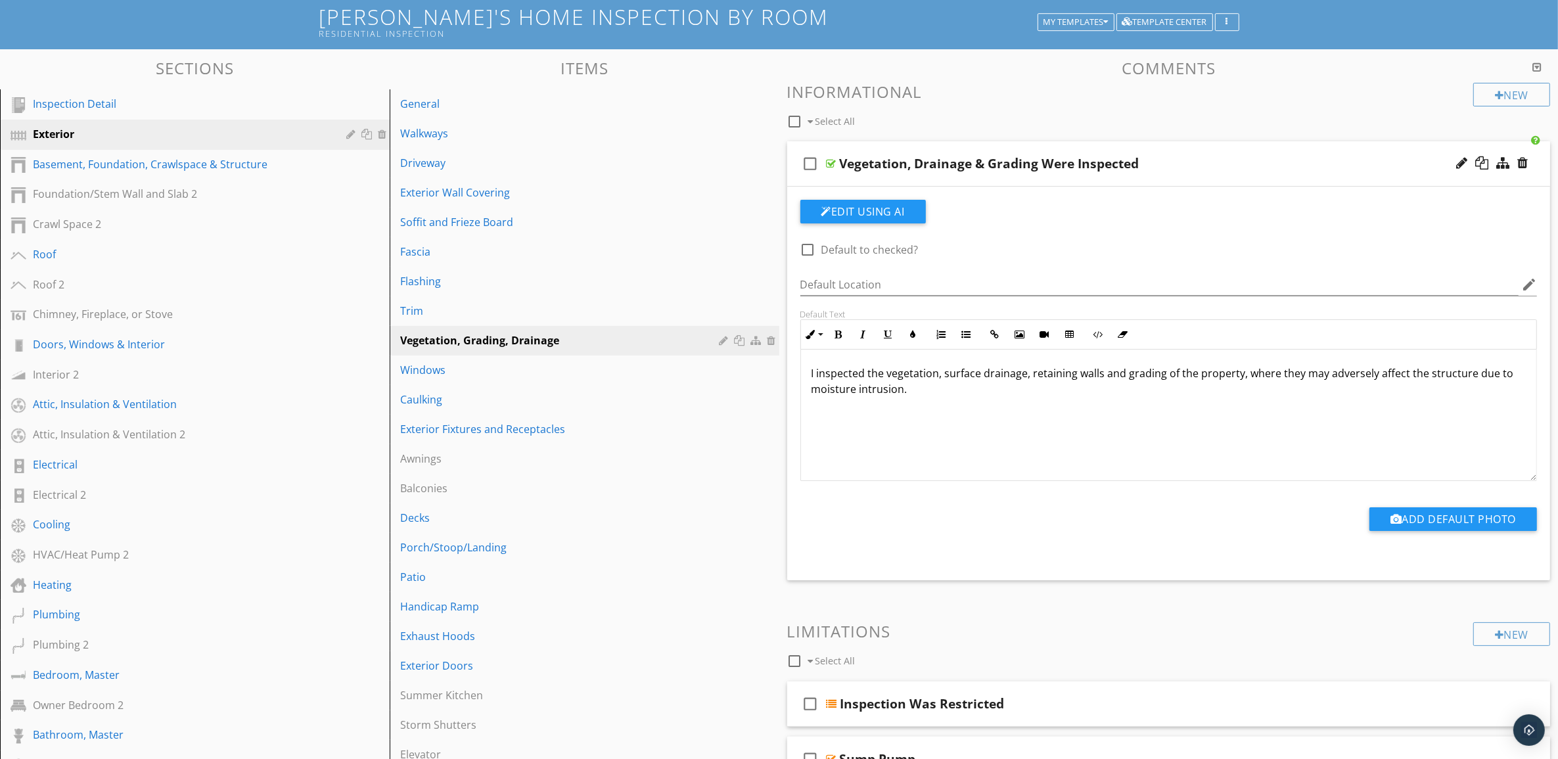
click at [1316, 156] on div "Vegetation, Drainage & Grading Were Inspected" at bounding box center [1116, 164] width 553 height 16
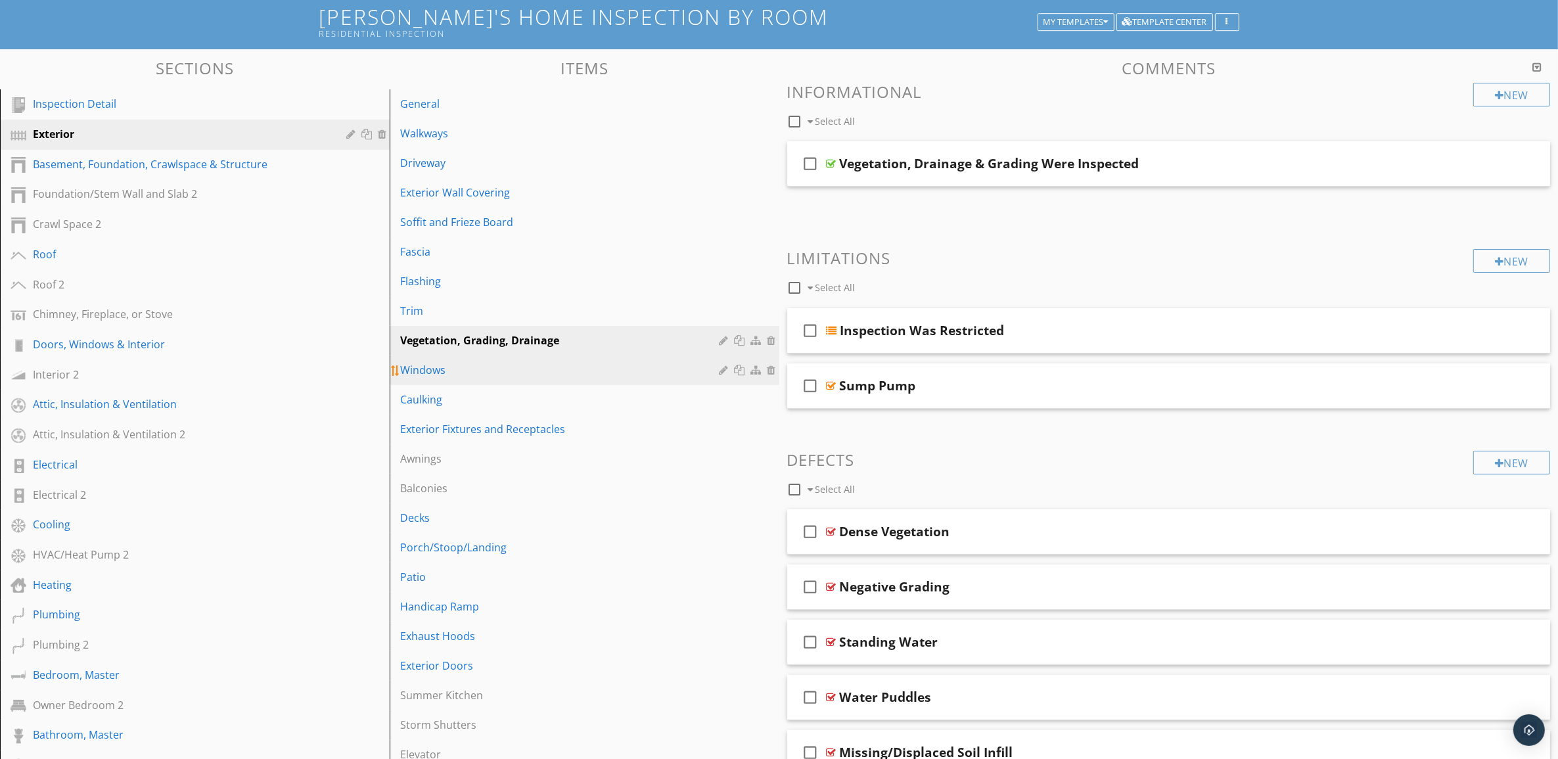
click at [611, 369] on div "Windows" at bounding box center [561, 370] width 323 height 16
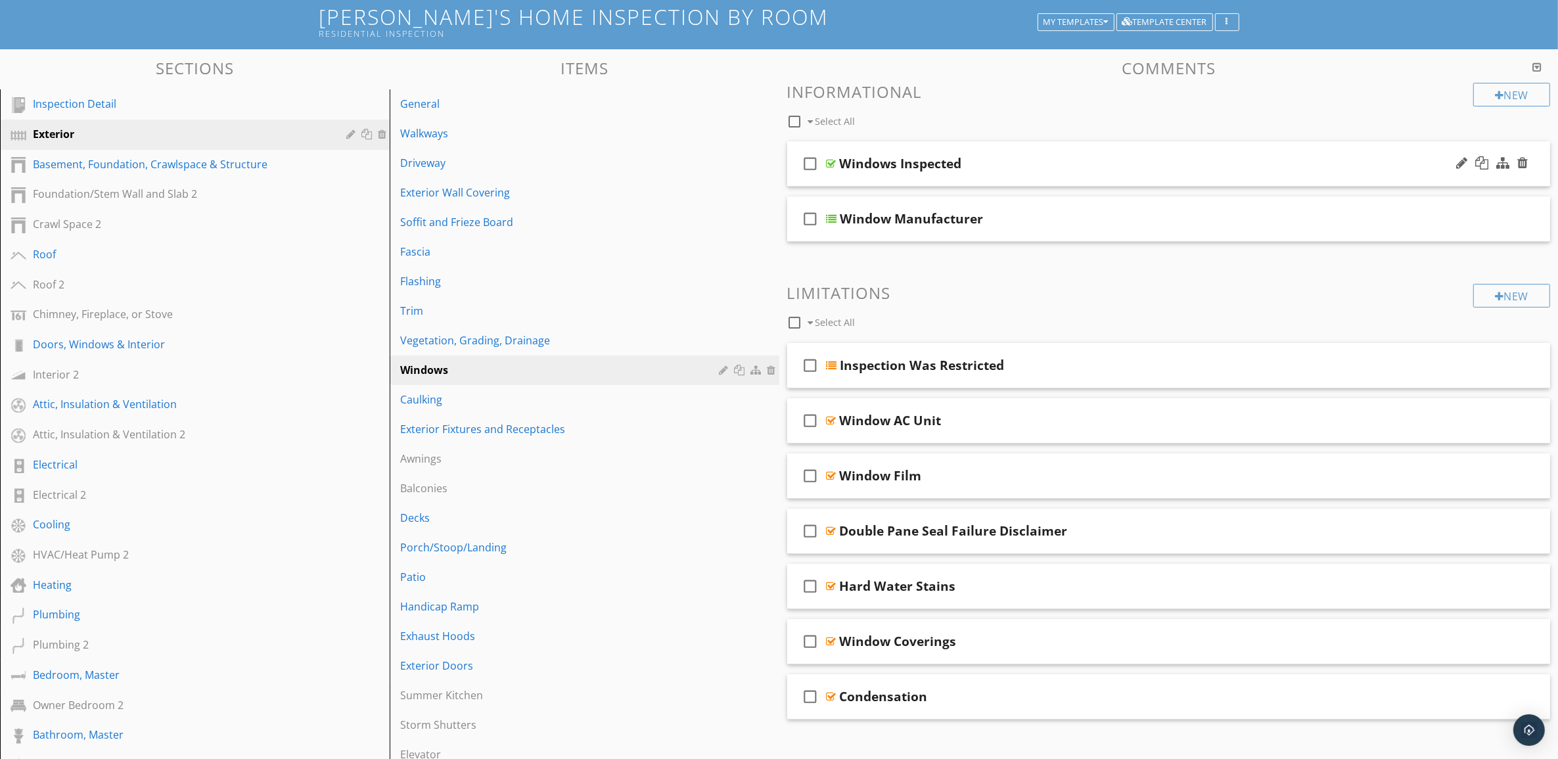
click at [1183, 158] on div "Windows Inspected" at bounding box center [1116, 164] width 553 height 16
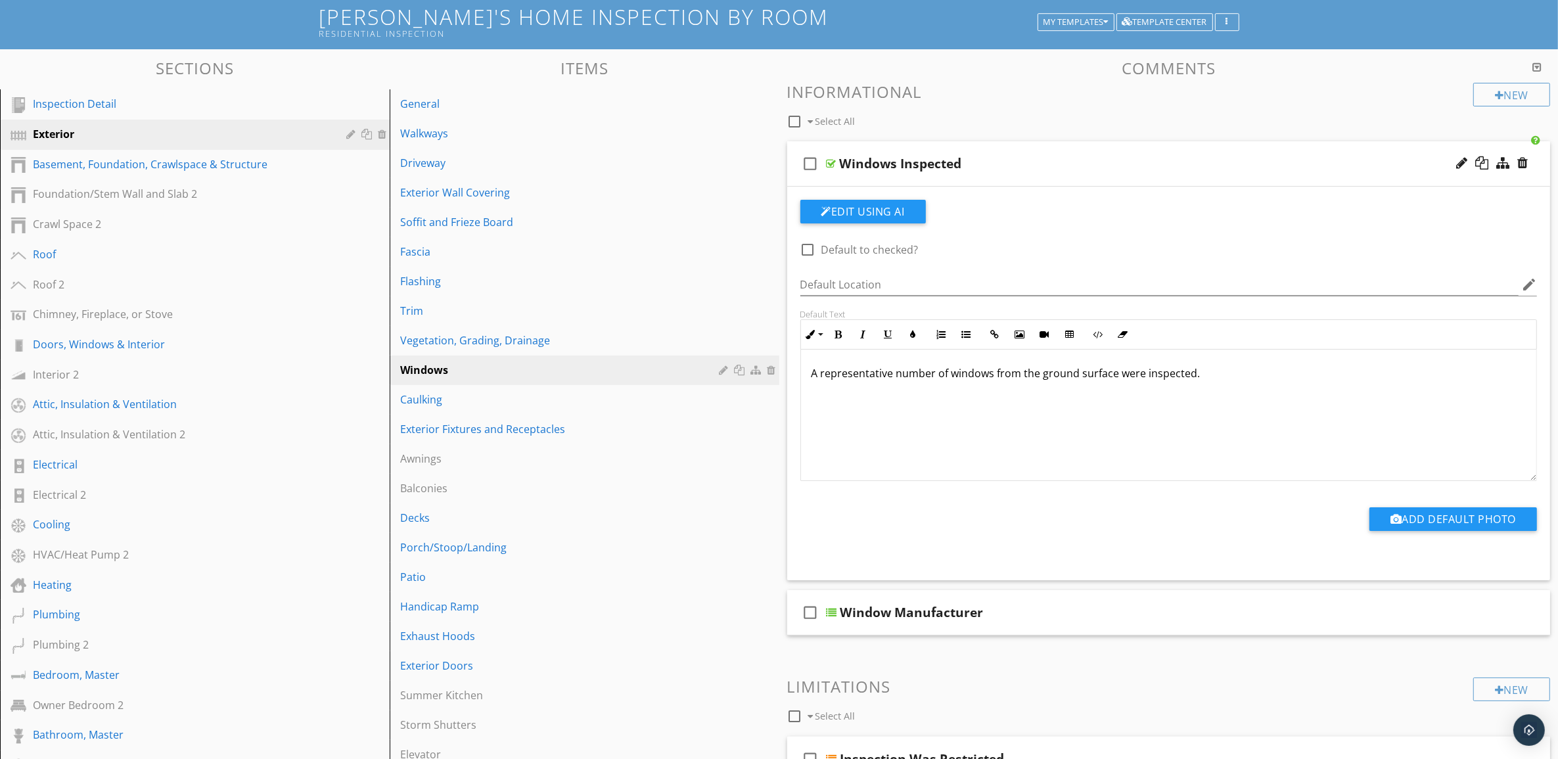
click at [1183, 158] on div "Windows Inspected" at bounding box center [1116, 164] width 553 height 16
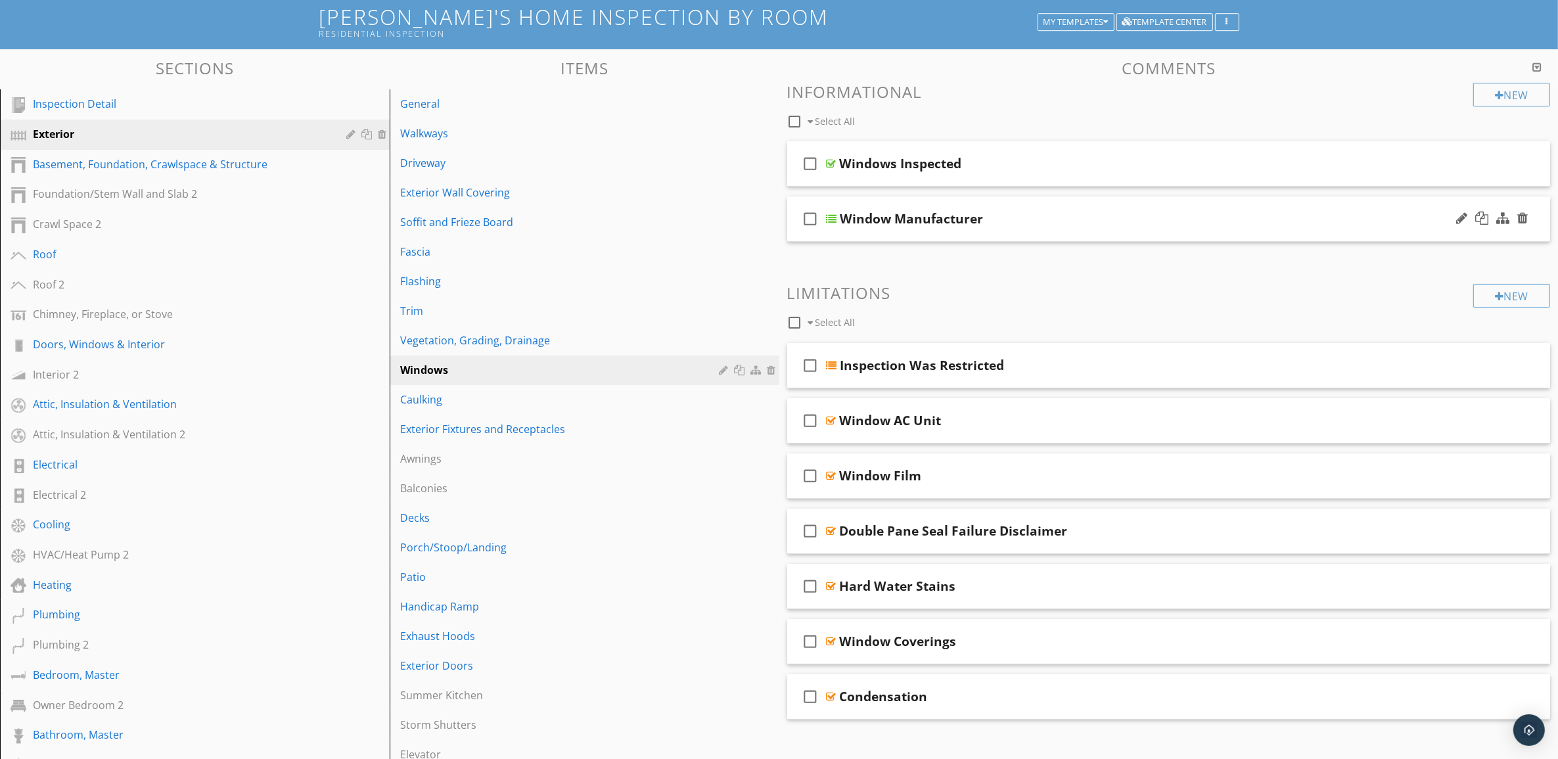
click at [1180, 217] on div "Window Manufacturer" at bounding box center [1116, 219] width 553 height 16
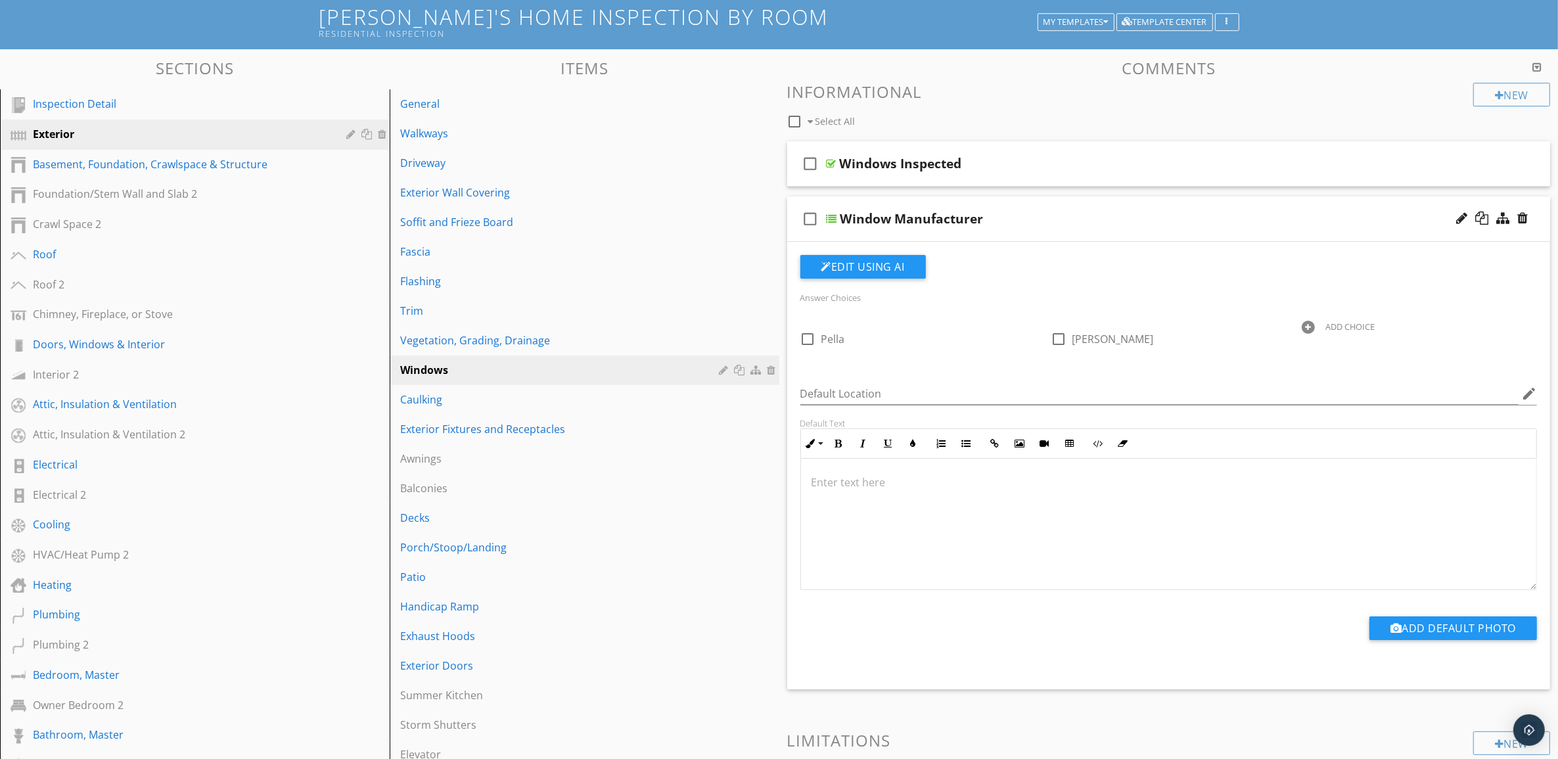
click at [1180, 217] on div "Window Manufacturer" at bounding box center [1116, 219] width 553 height 16
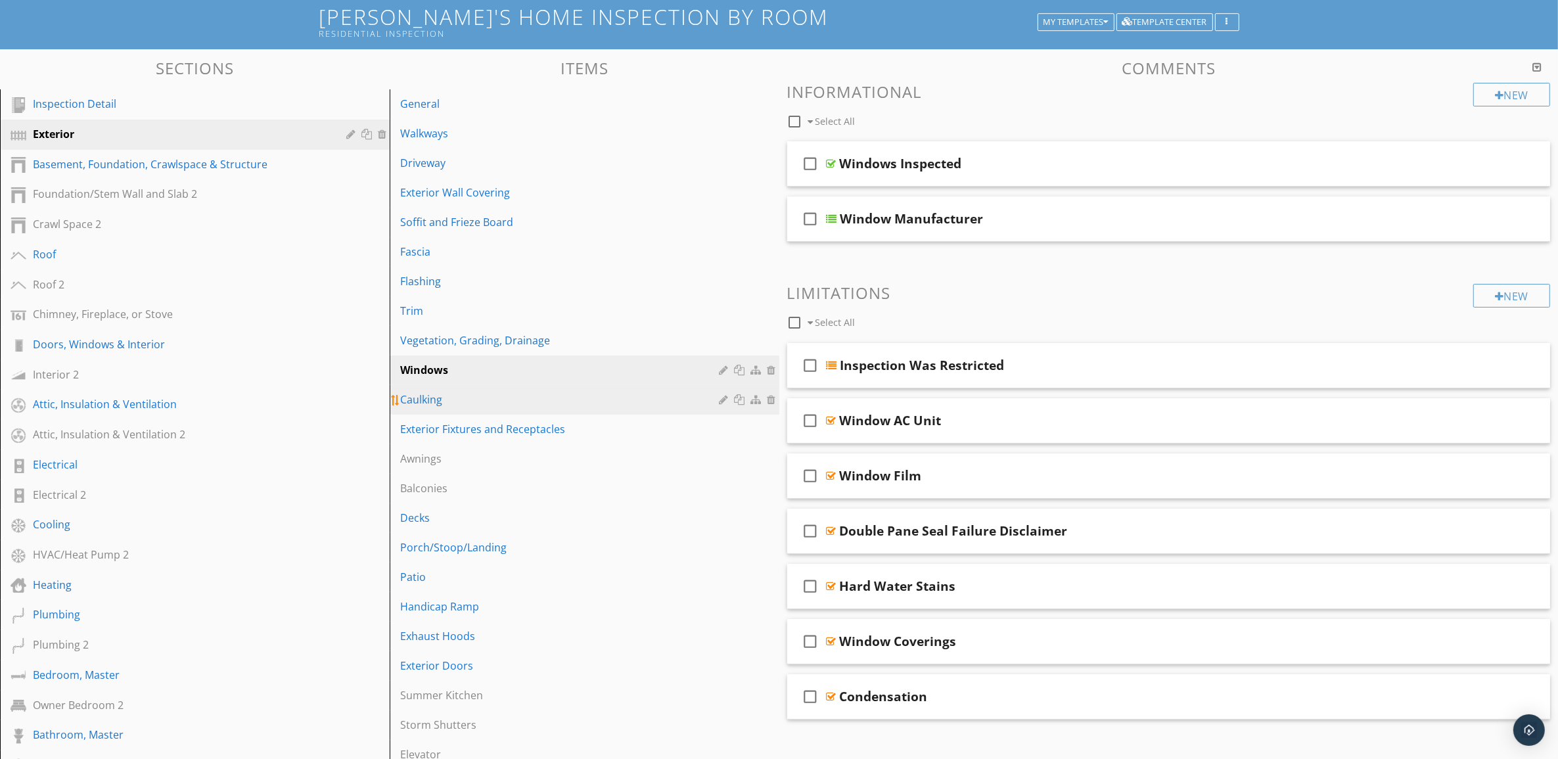
click at [648, 398] on div "Caulking" at bounding box center [561, 400] width 323 height 16
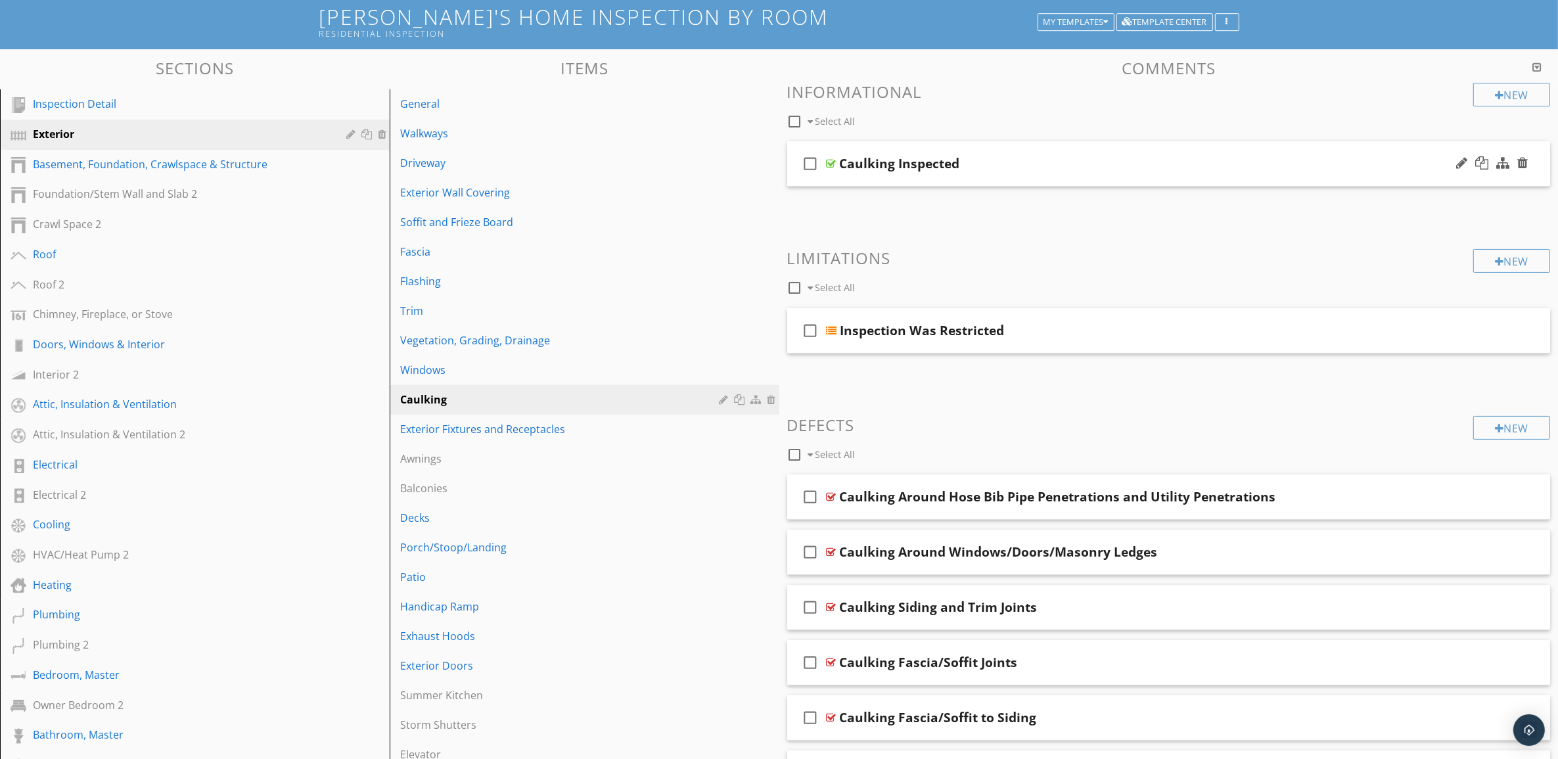
click at [1272, 156] on div "Caulking Inspected" at bounding box center [1116, 164] width 553 height 16
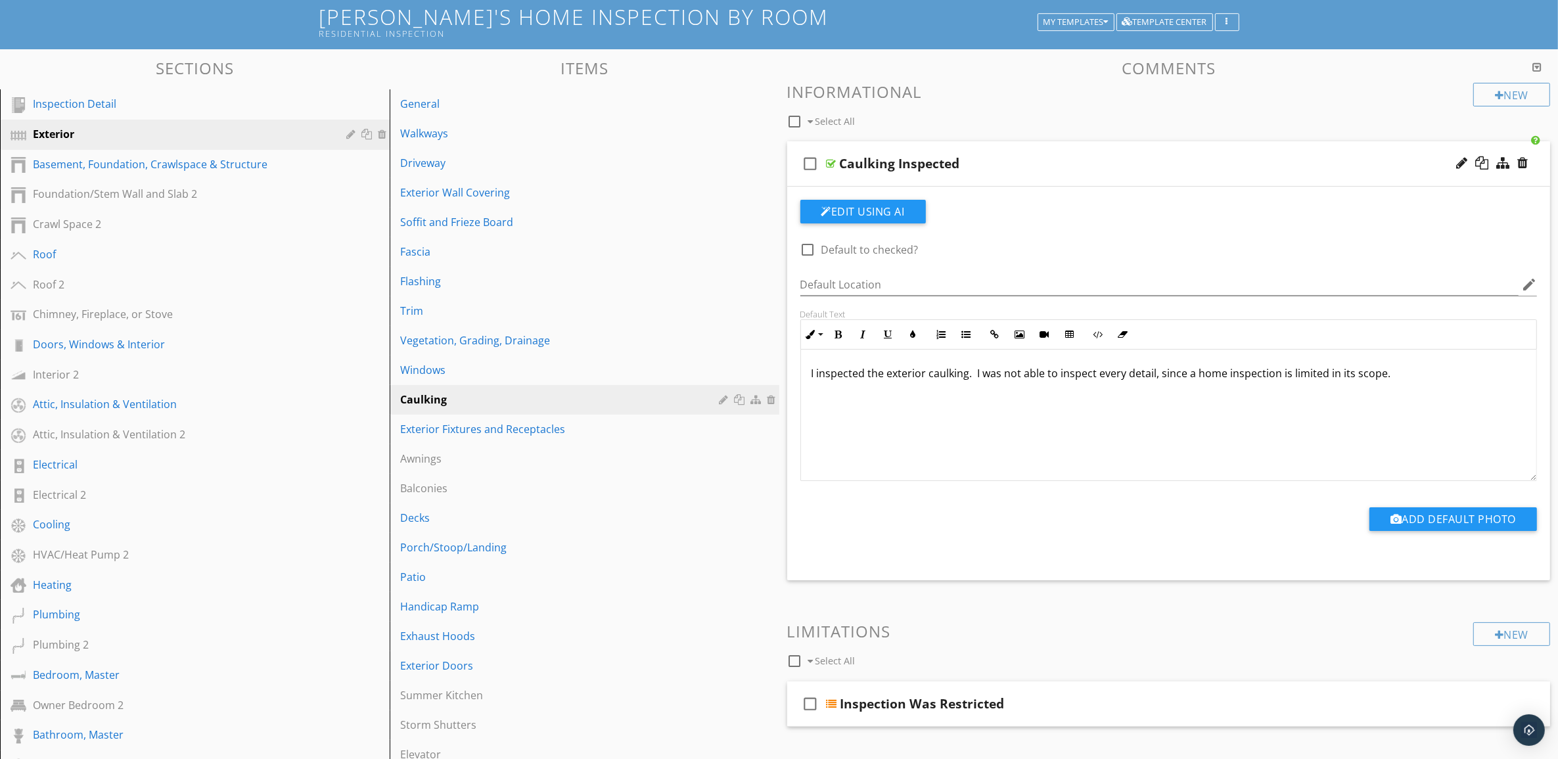
click at [1272, 156] on div "Caulking Inspected" at bounding box center [1116, 164] width 553 height 16
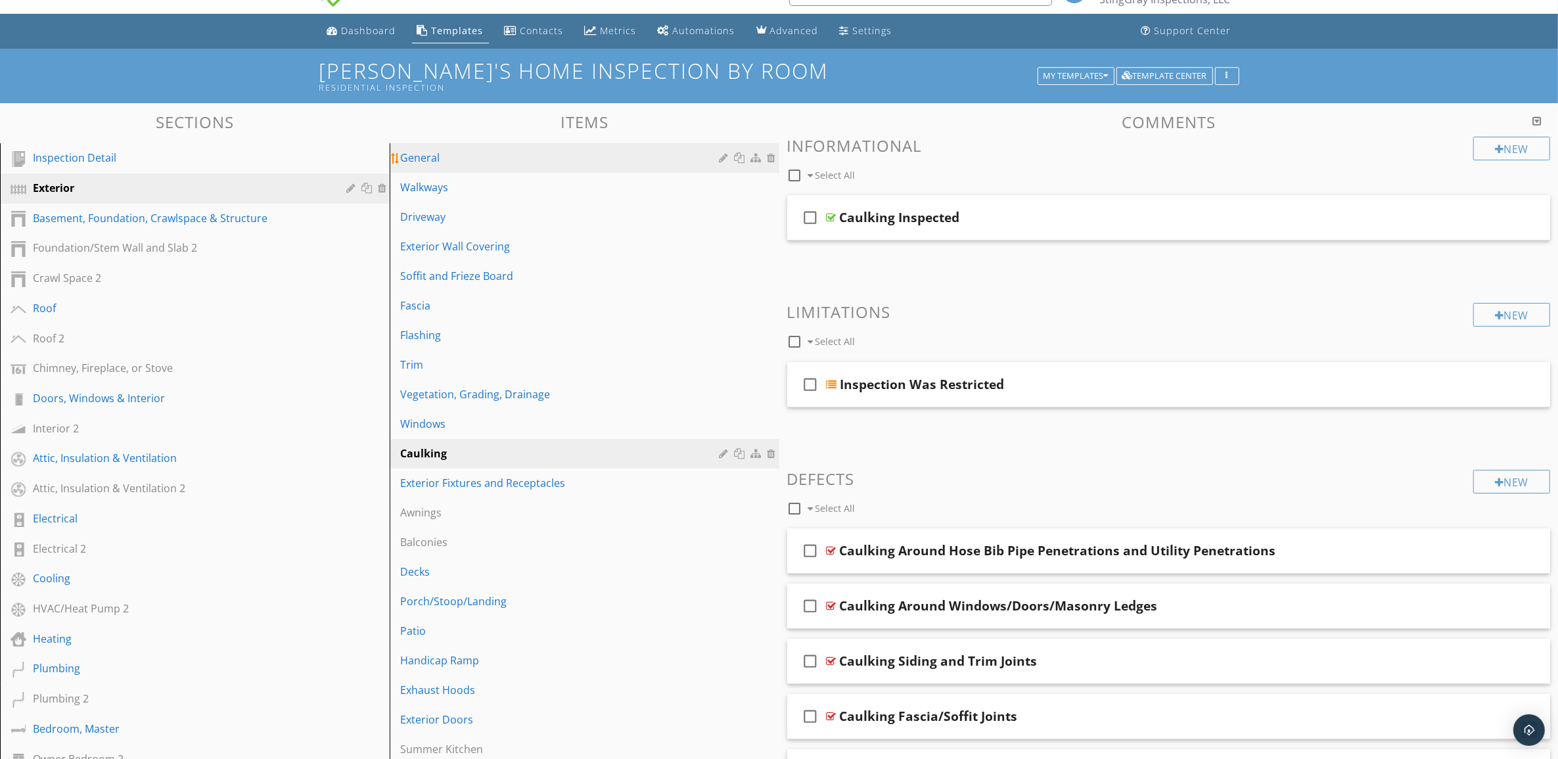
scroll to position [0, 0]
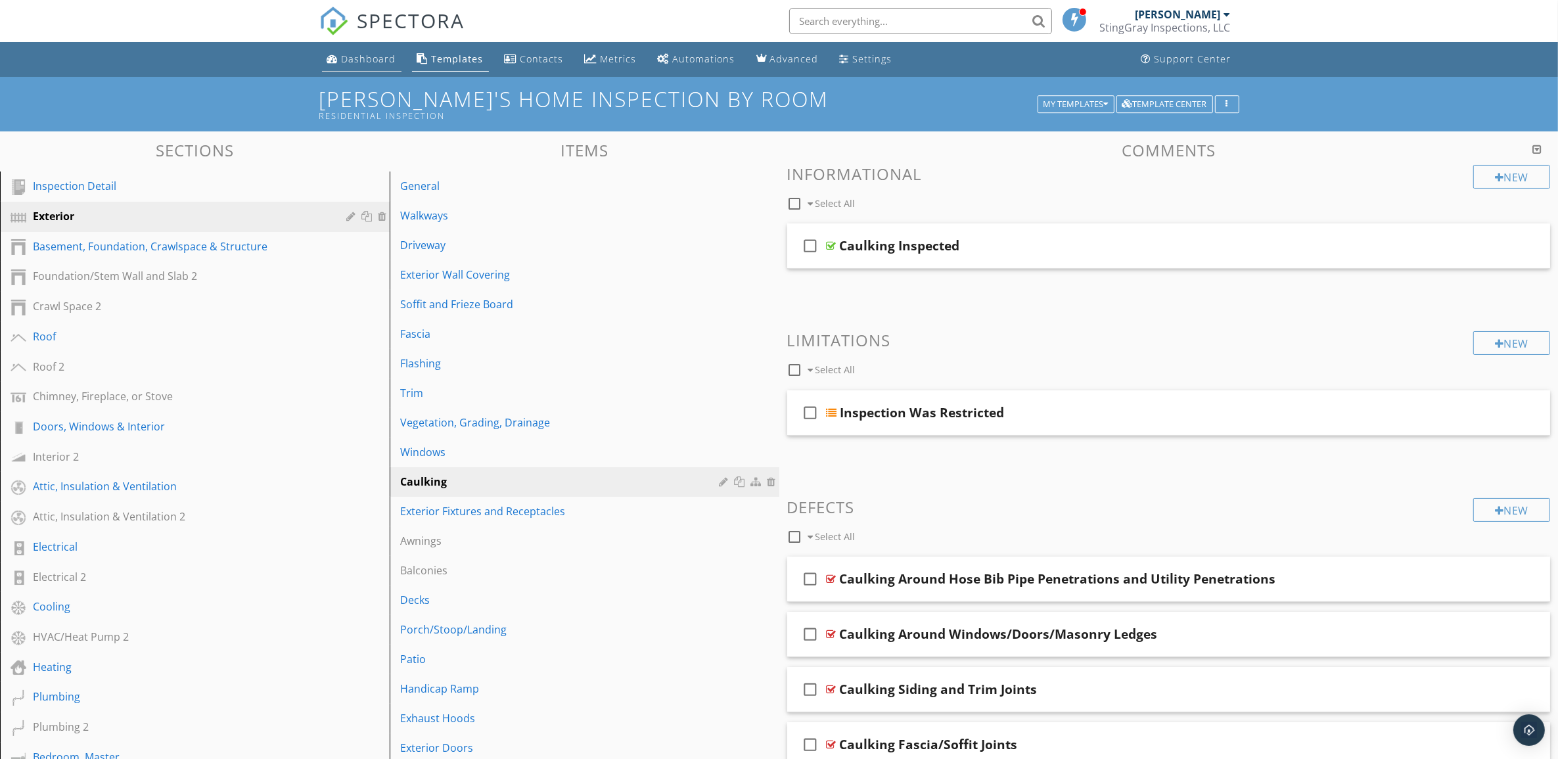
click at [369, 59] on div "Dashboard" at bounding box center [369, 59] width 55 height 12
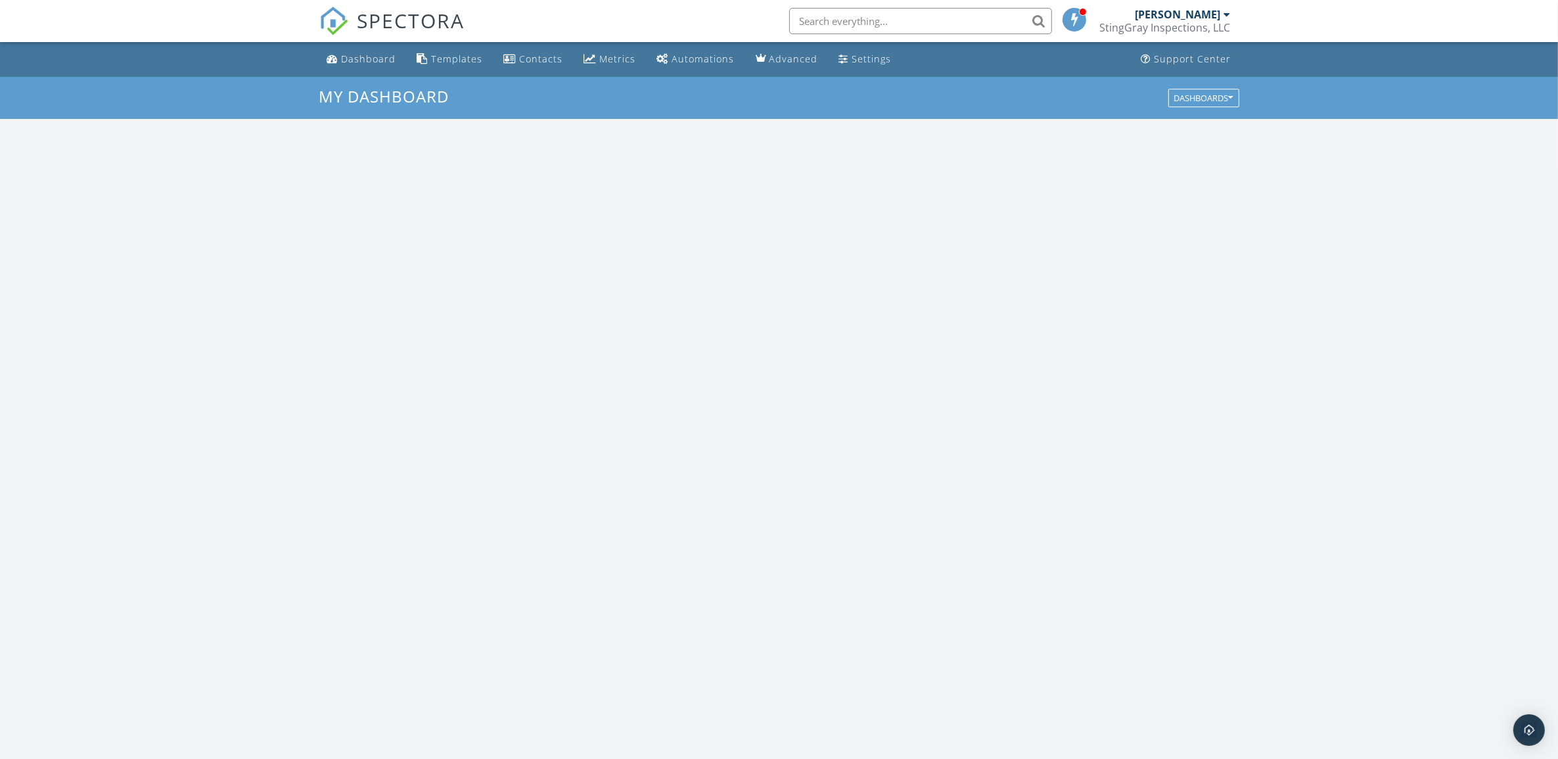
scroll to position [1221, 1584]
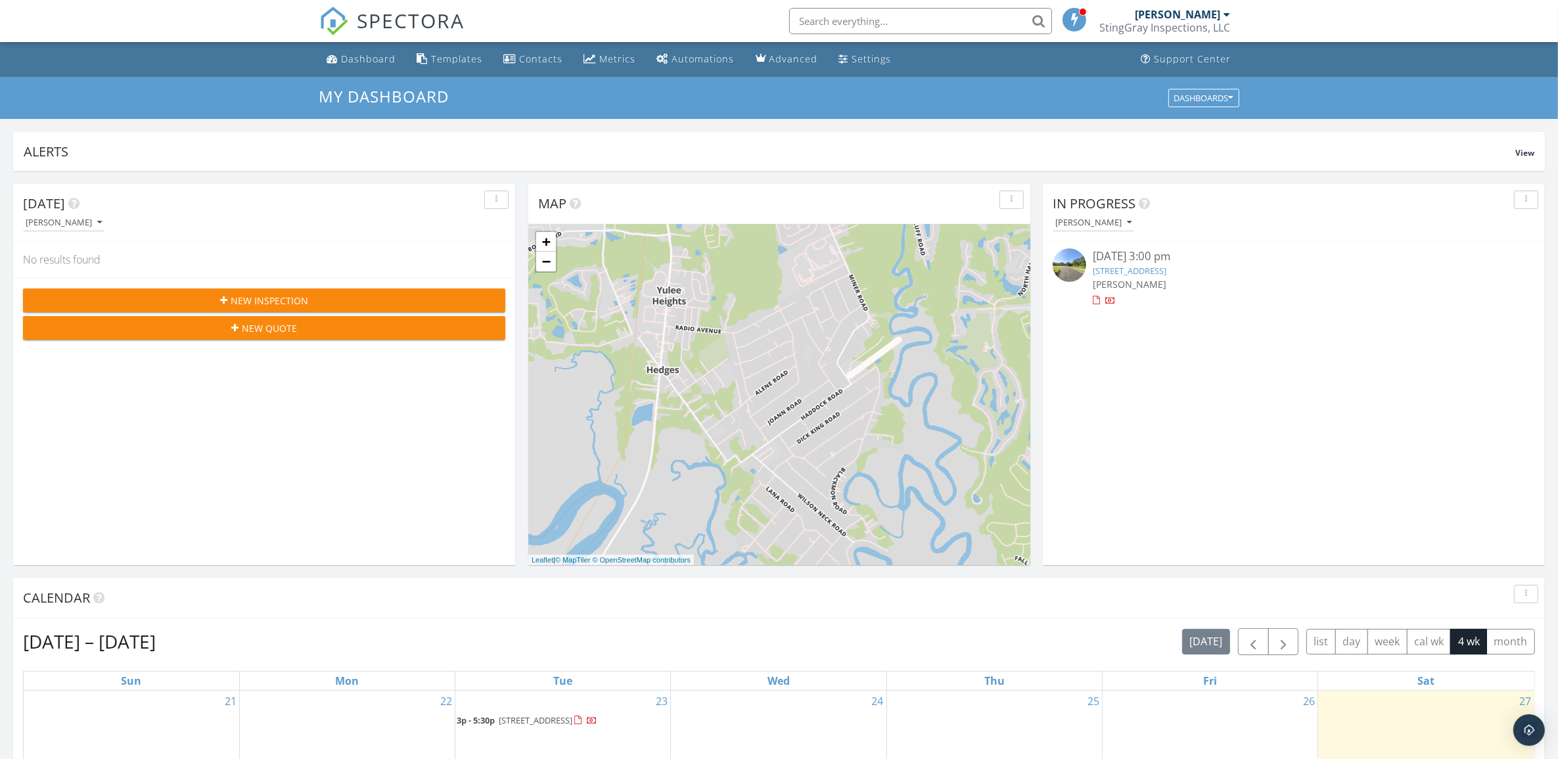
click at [287, 300] on span "New Inspection" at bounding box center [270, 301] width 78 height 14
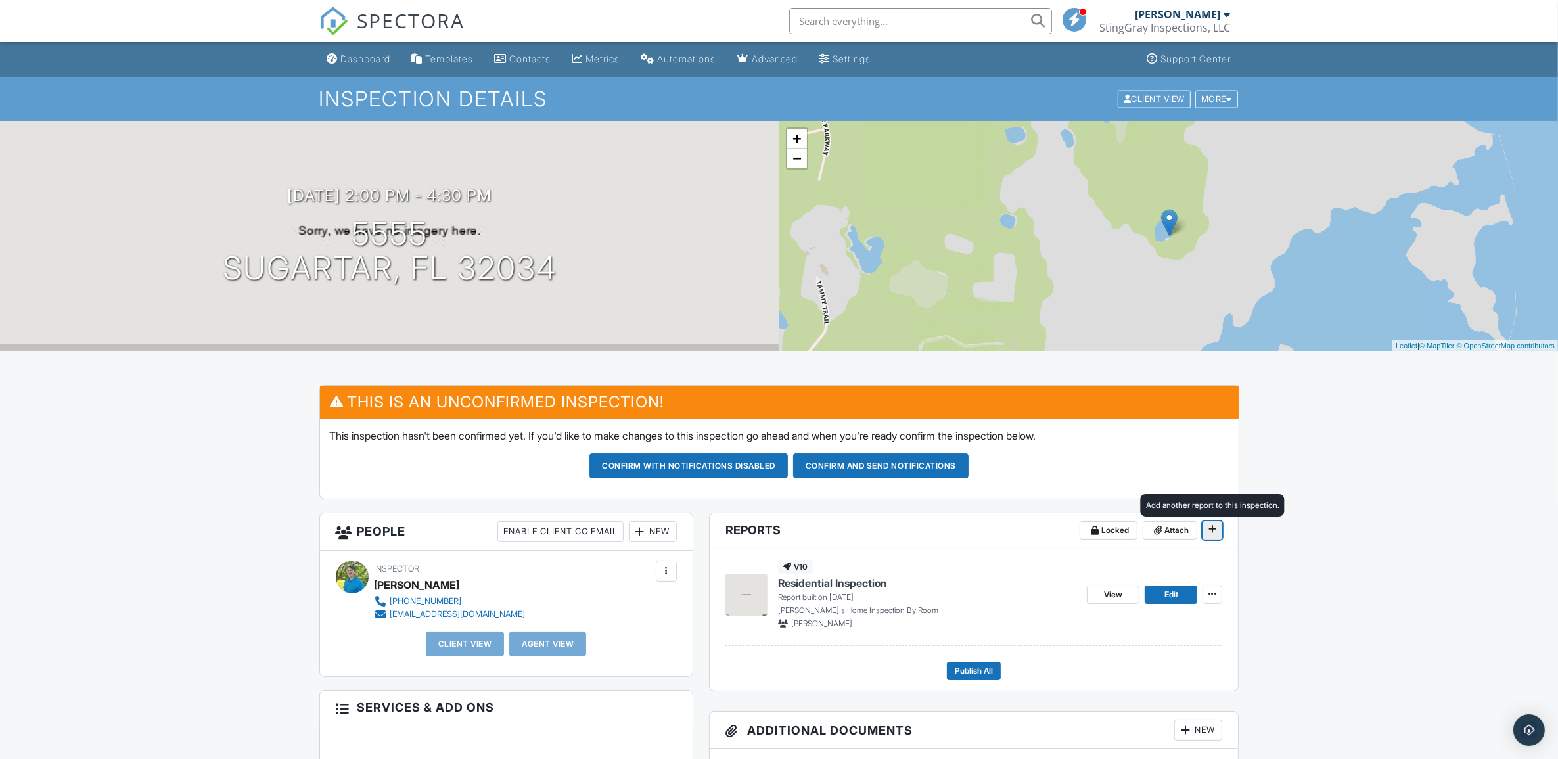
click at [1212, 529] on icon at bounding box center [1212, 528] width 8 height 9
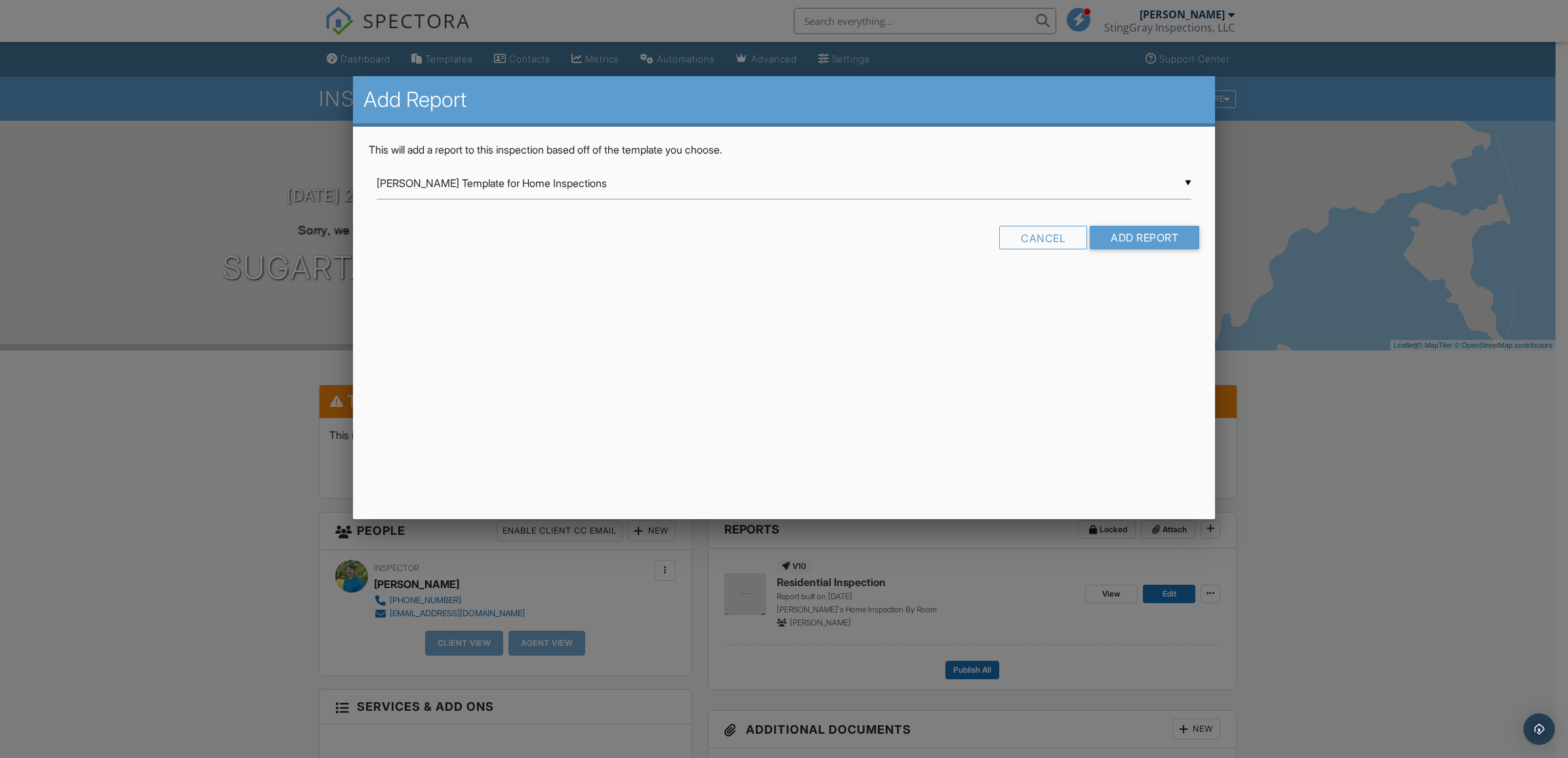
click at [1336, 484] on div at bounding box center [784, 407] width 1568 height 948
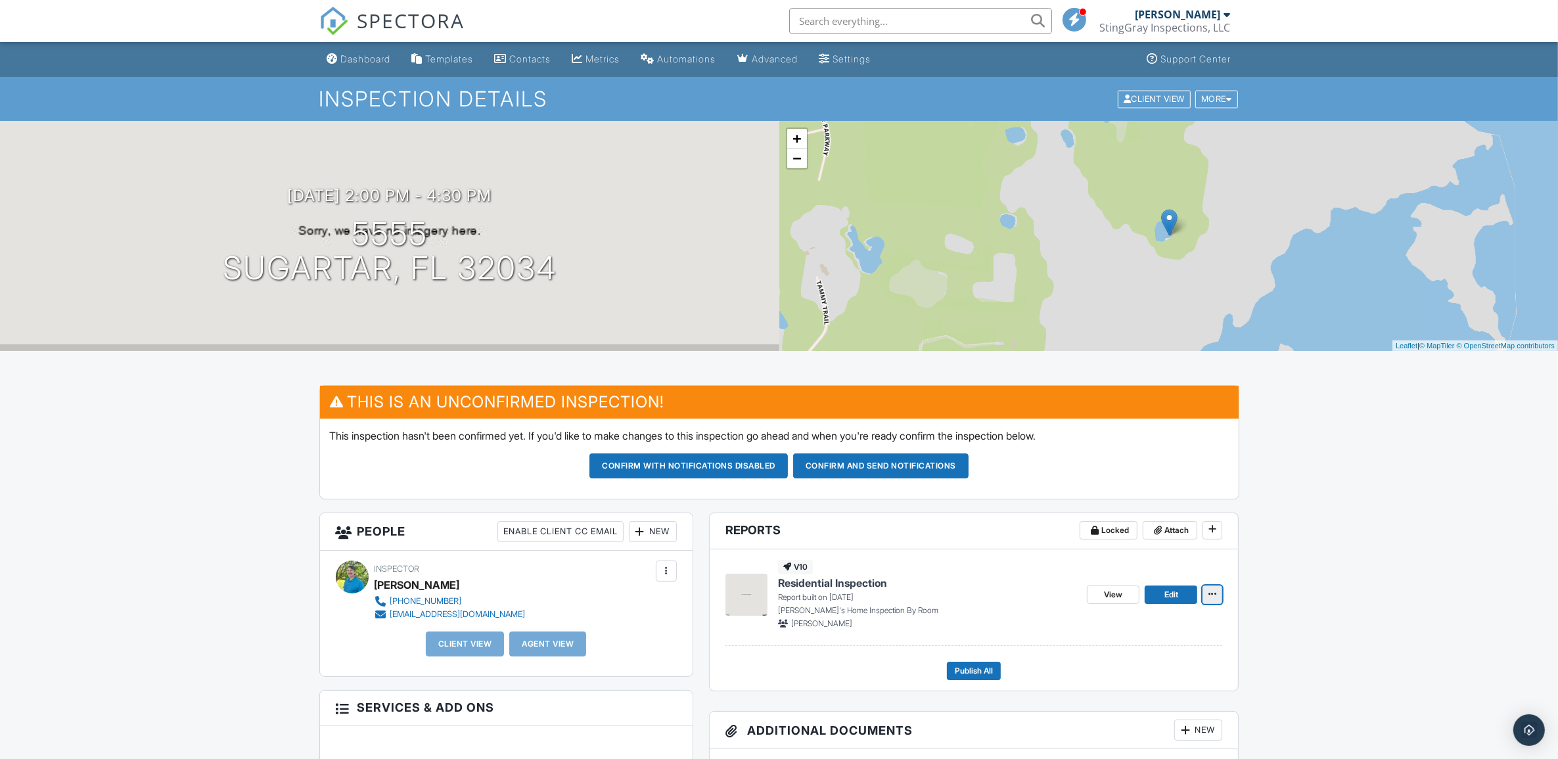
click at [1211, 596] on icon at bounding box center [1212, 593] width 8 height 9
click at [687, 462] on button "Confirm with notifications disabled" at bounding box center [688, 465] width 198 height 25
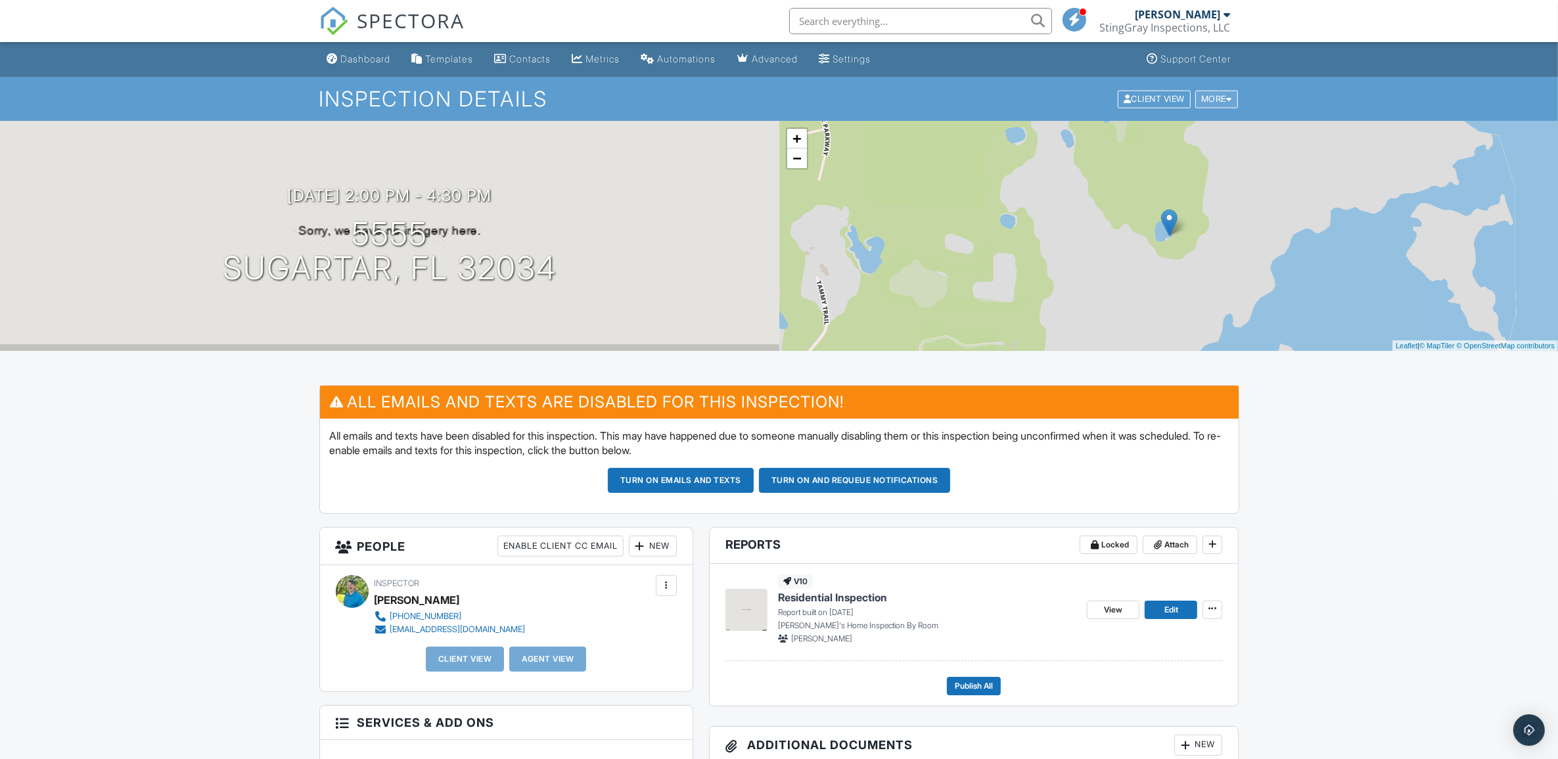
click at [1220, 100] on div "More" at bounding box center [1216, 99] width 43 height 18
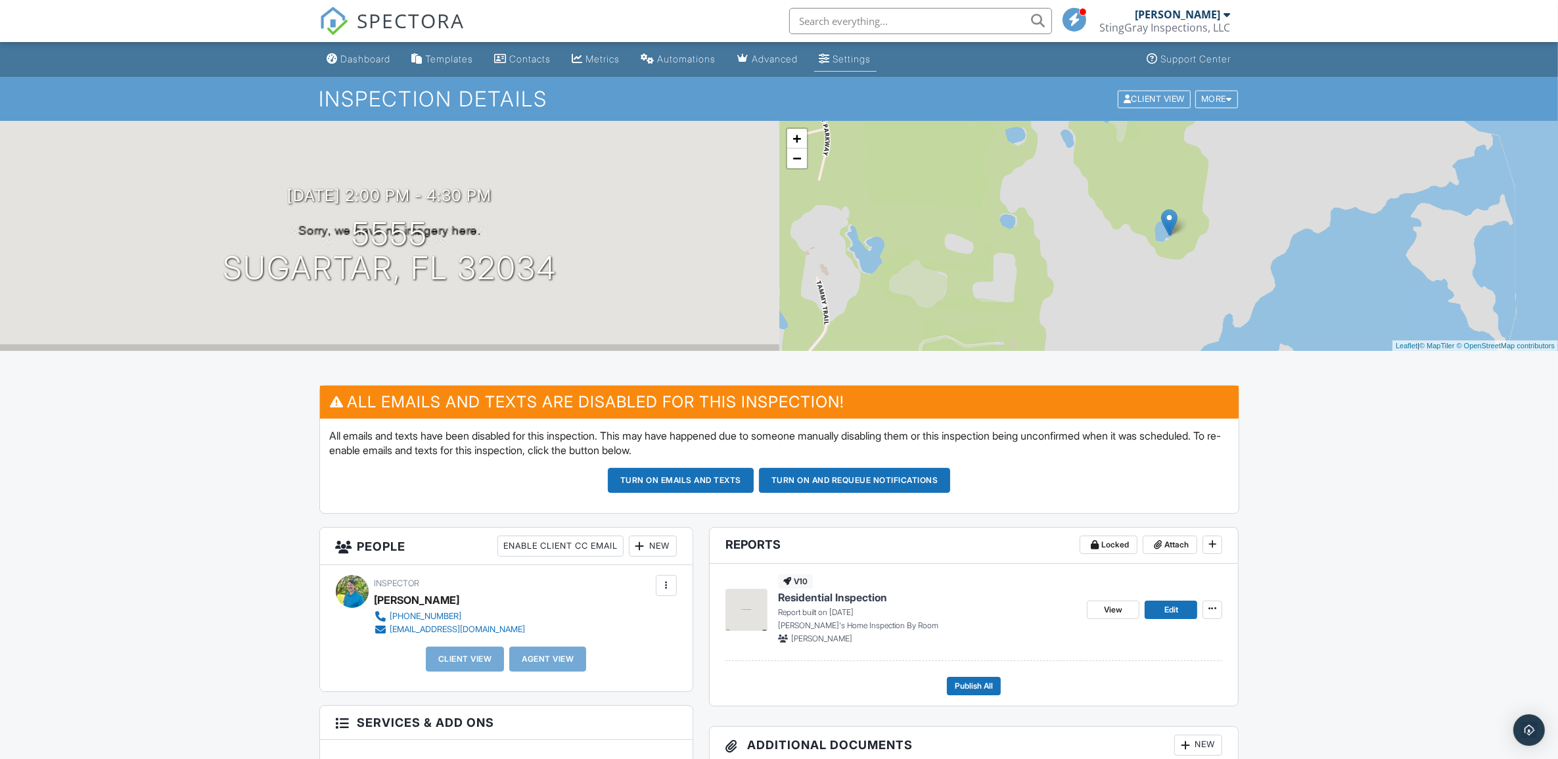
click at [871, 57] on div "Settings" at bounding box center [852, 58] width 38 height 11
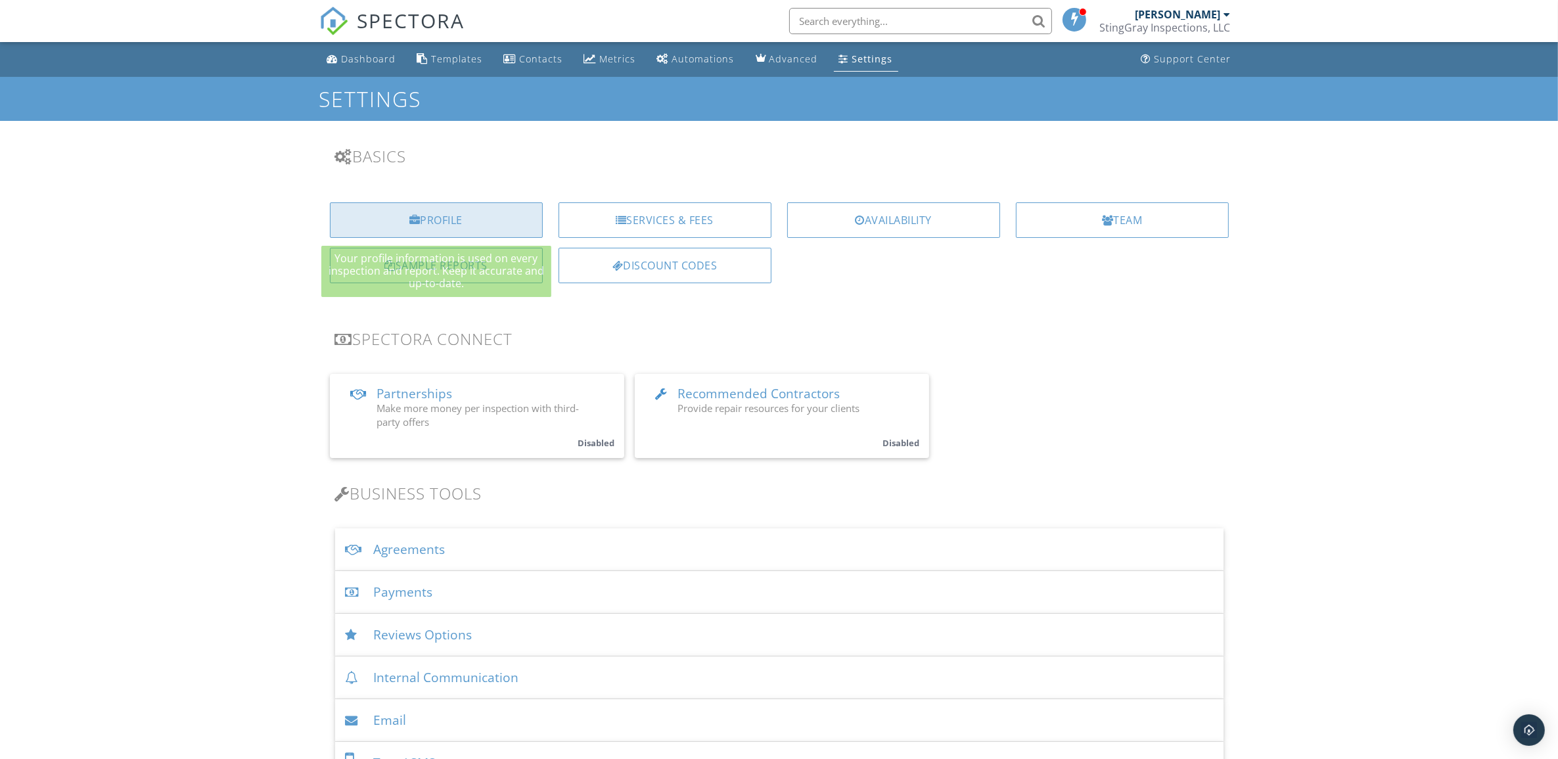
click at [496, 218] on div "Profile" at bounding box center [436, 219] width 213 height 35
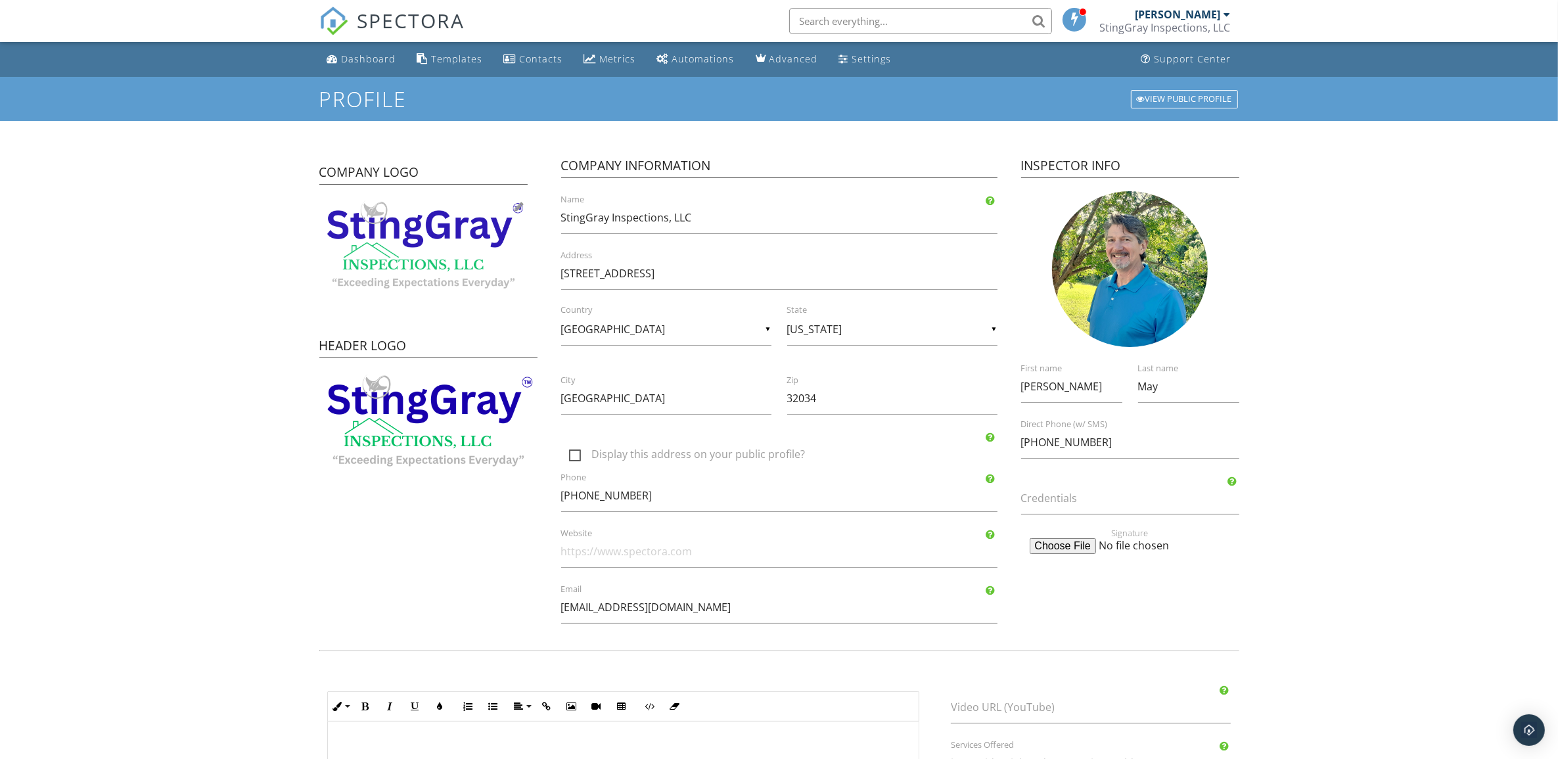
click at [516, 202] on div at bounding box center [519, 206] width 9 height 11
type input "C:\fakepath\StingGray Logo With Byline White.png"
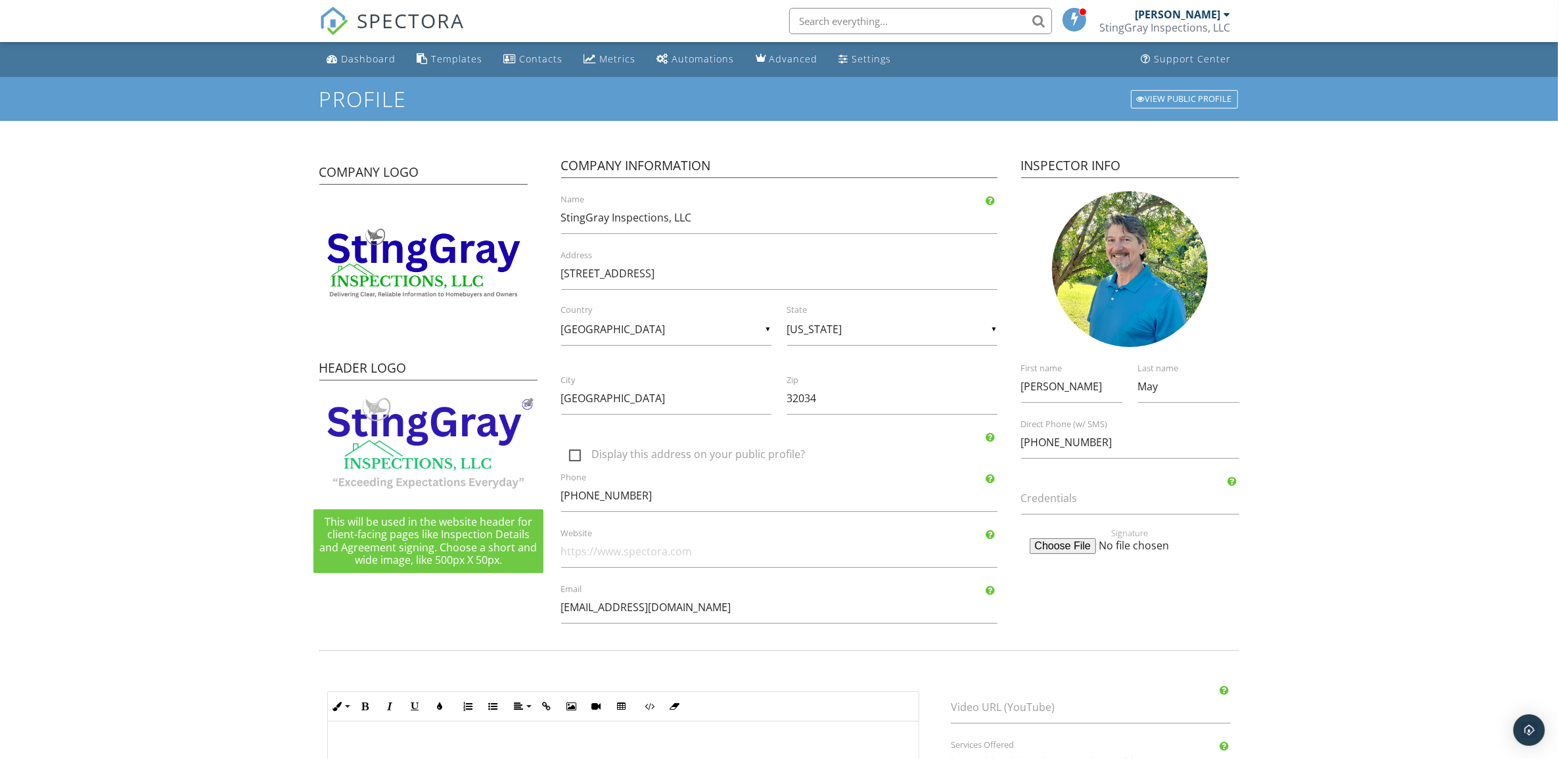
click at [528, 404] on div at bounding box center [529, 402] width 9 height 11
type input "C:\fakepath\StingGray Logo With Byline White.png"
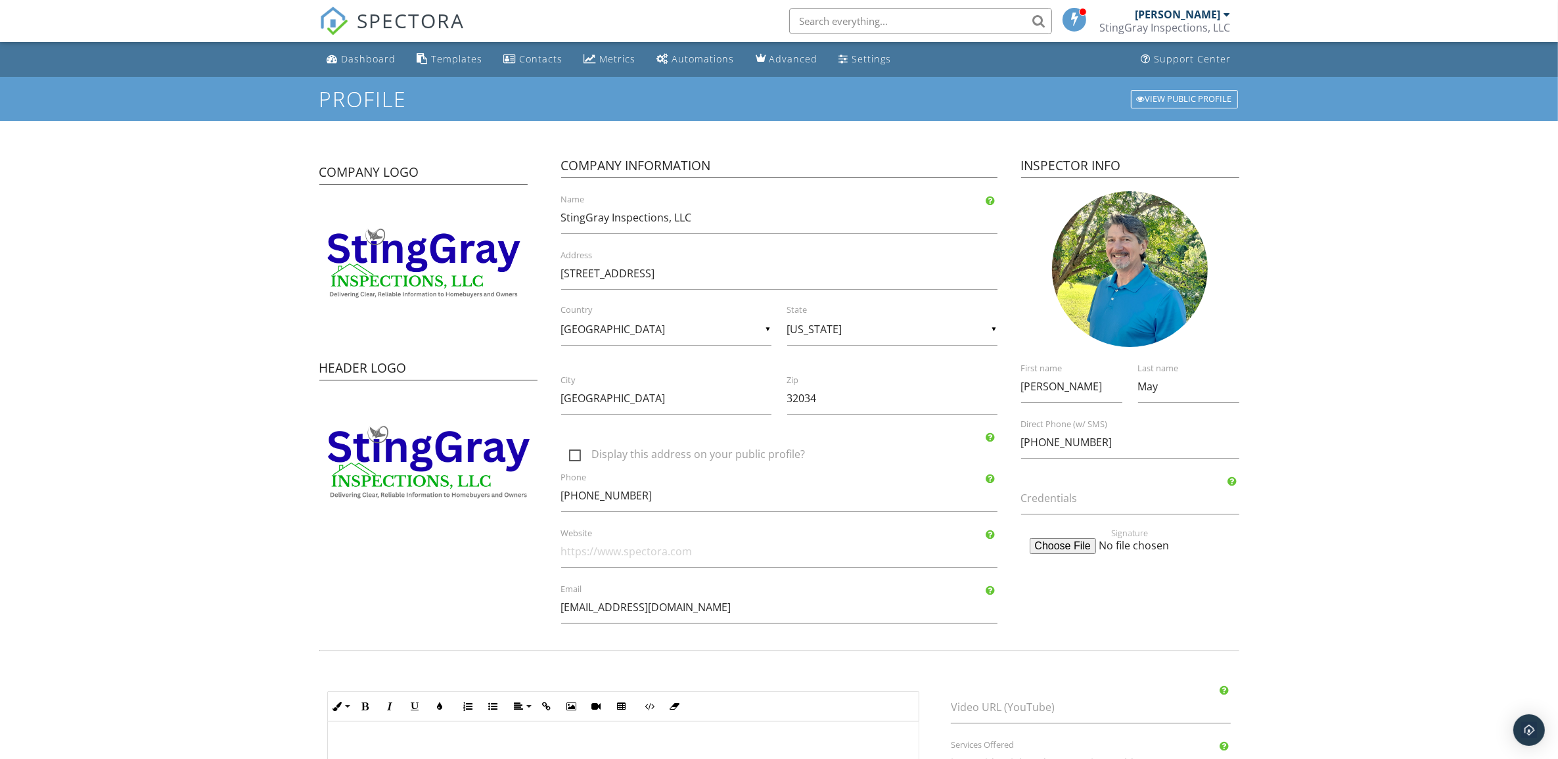
click at [1134, 501] on label "Credentials" at bounding box center [1138, 498] width 234 height 14
click at [1134, 501] on input "Credentials" at bounding box center [1130, 498] width 218 height 32
type input "[US_STATE] License No. HI18293"
click at [1333, 566] on form "Profile View Public Profile Company Logo Header Logo Company Information StingG…" at bounding box center [779, 520] width 1558 height 887
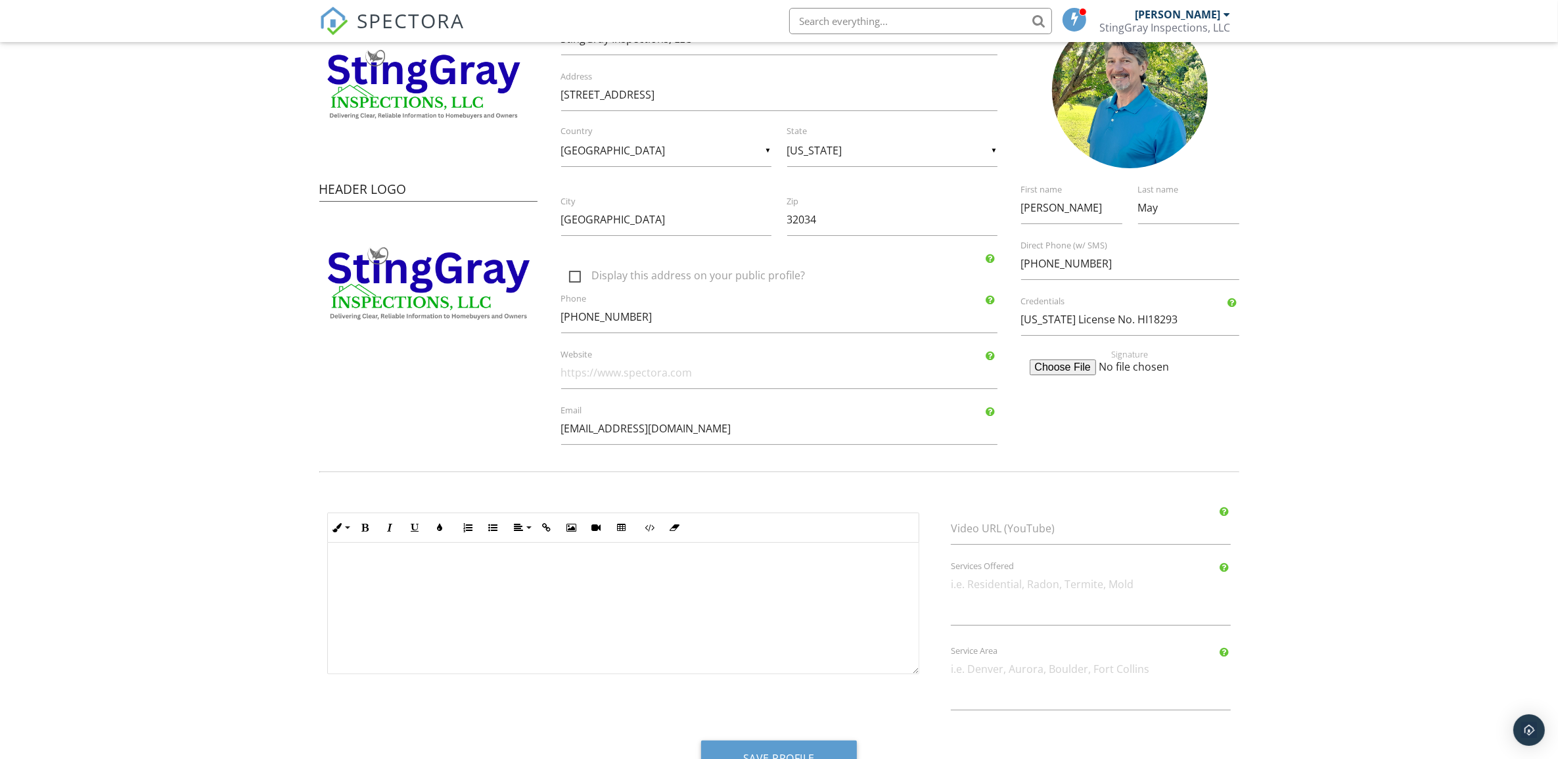
scroll to position [221, 0]
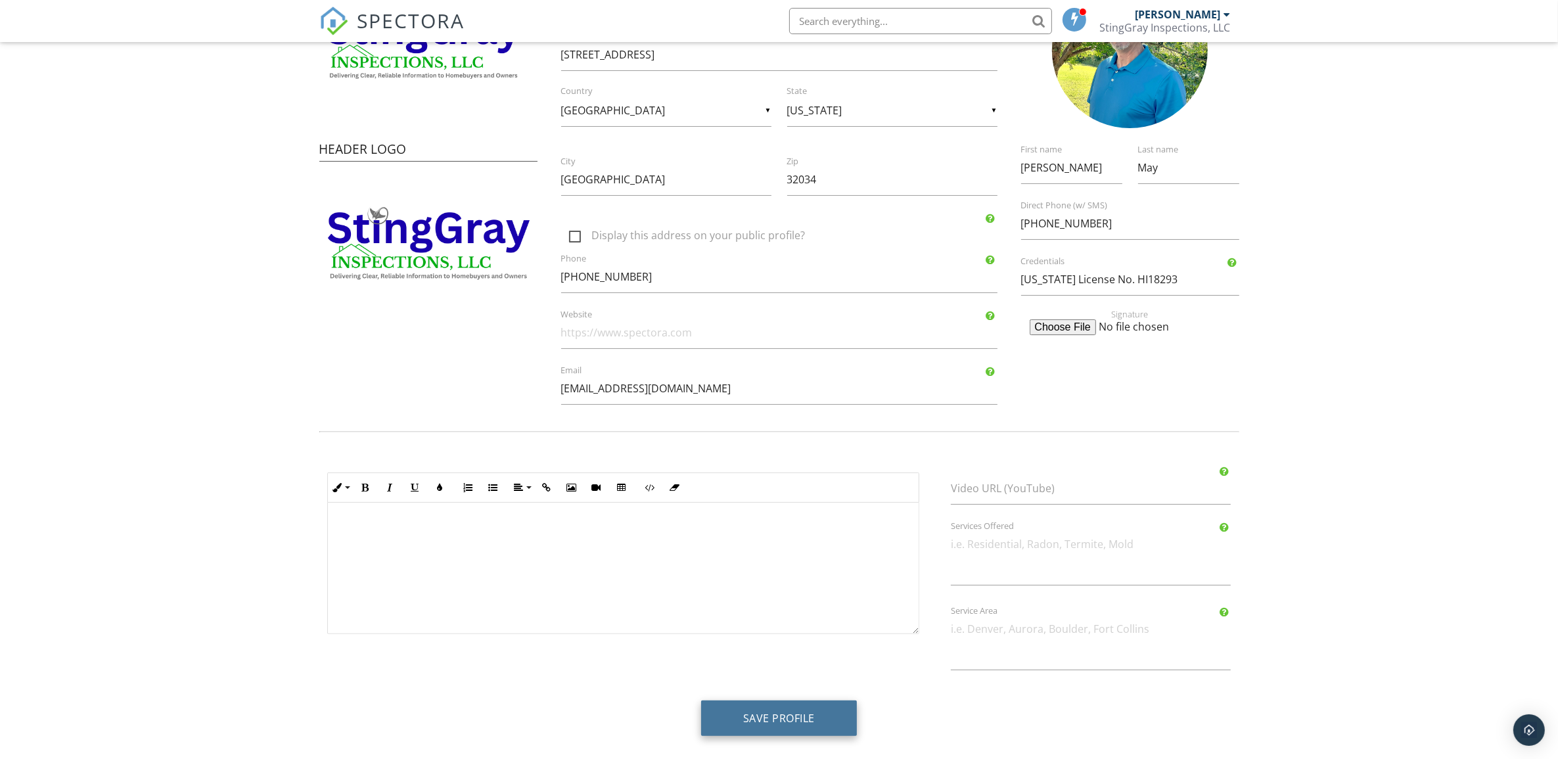
click at [804, 723] on button "Save Profile" at bounding box center [779, 717] width 156 height 35
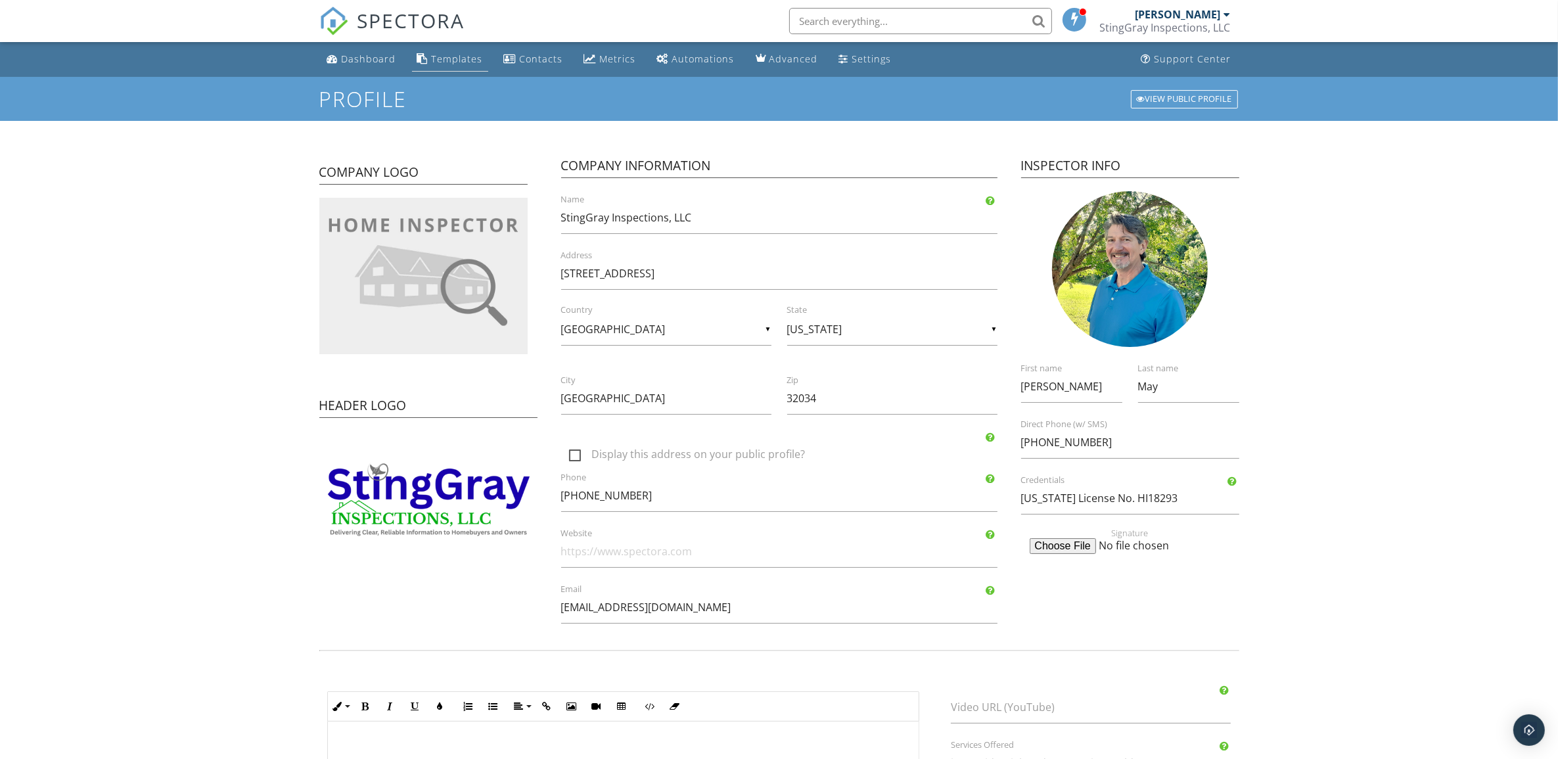
click at [451, 57] on div "Templates" at bounding box center [457, 59] width 51 height 12
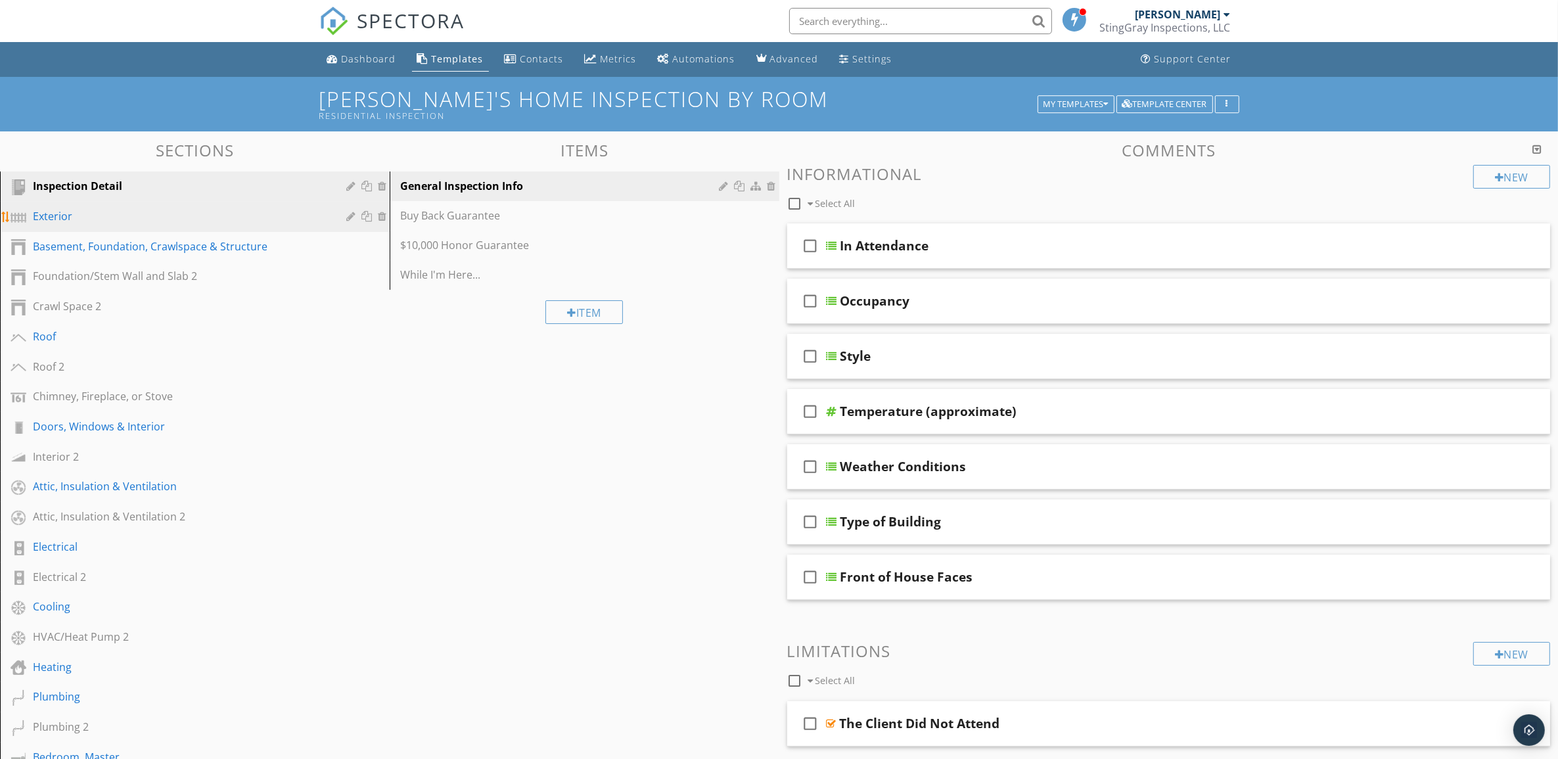
click at [312, 221] on div "Exterior" at bounding box center [180, 216] width 294 height 16
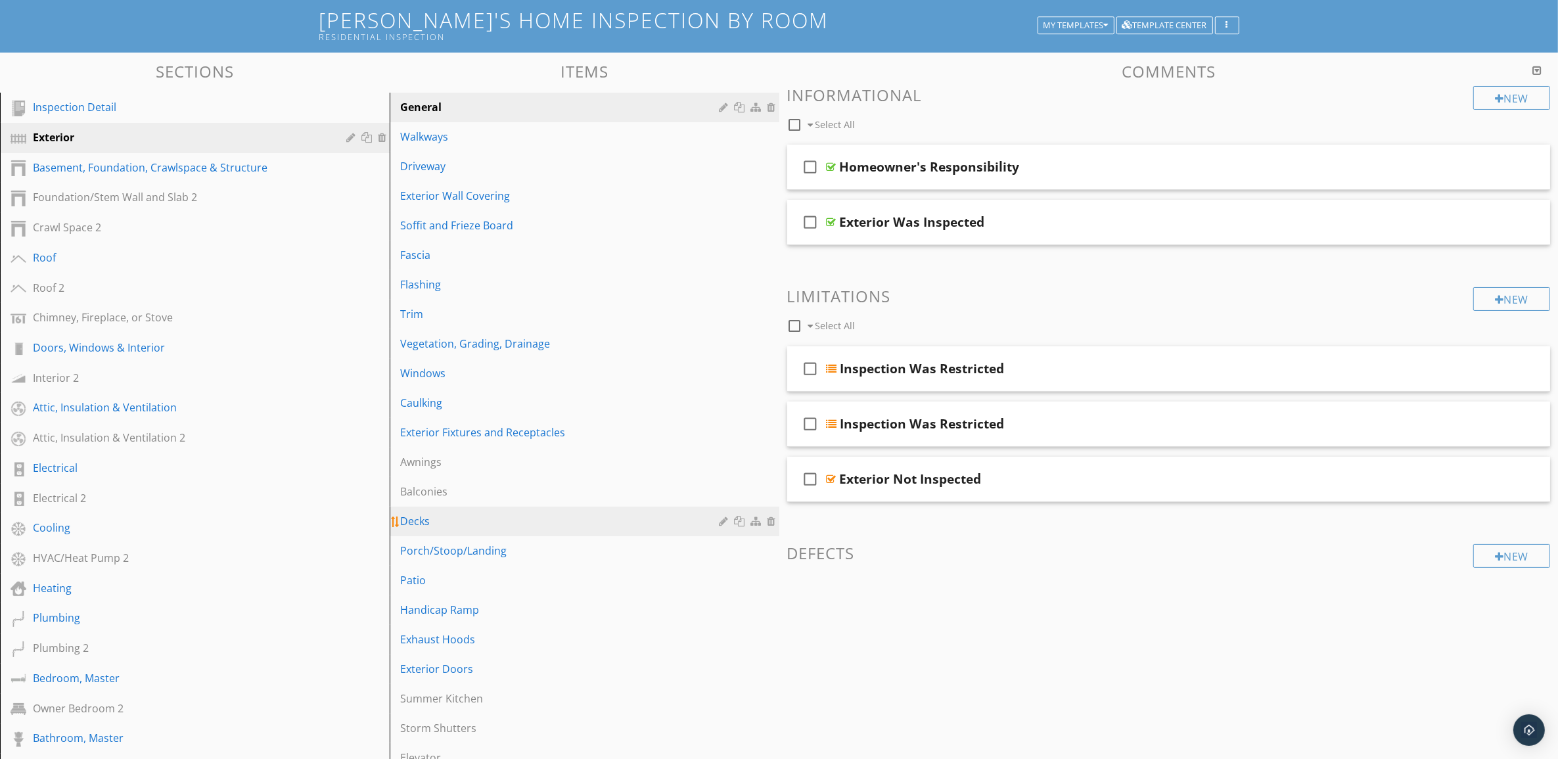
scroll to position [246, 0]
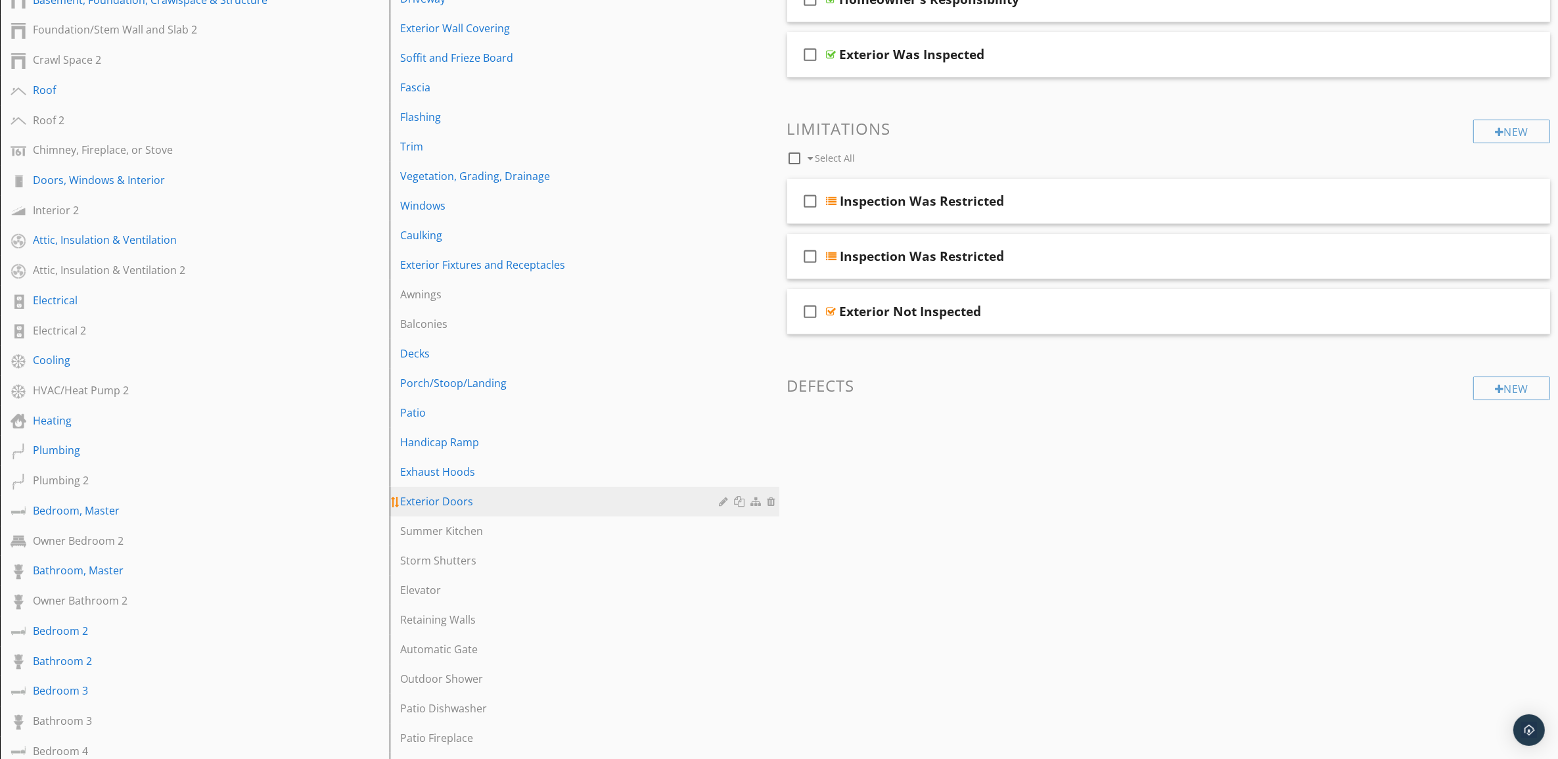
click at [531, 507] on div "Exterior Doors" at bounding box center [561, 501] width 323 height 16
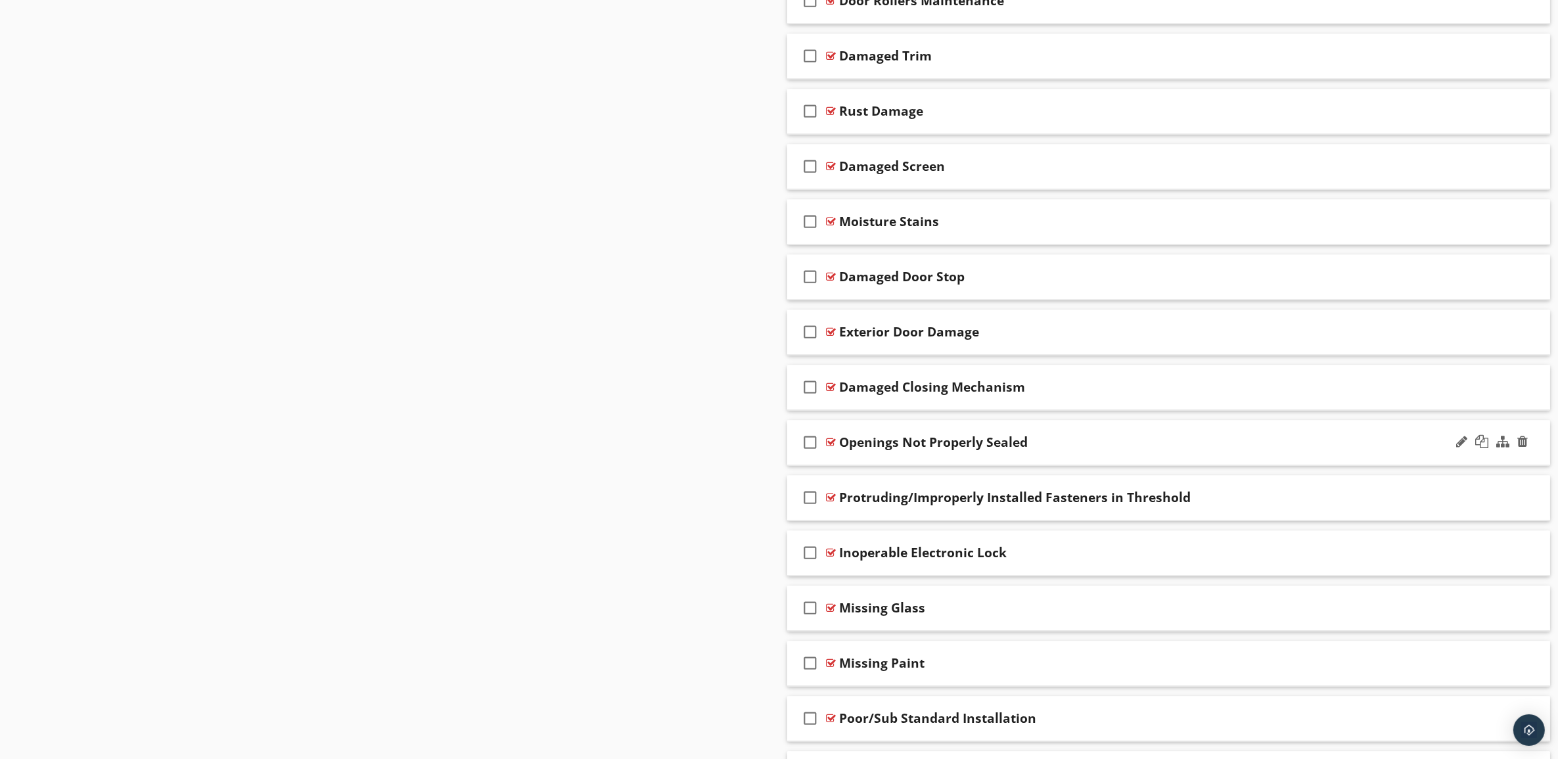
scroll to position [3203, 0]
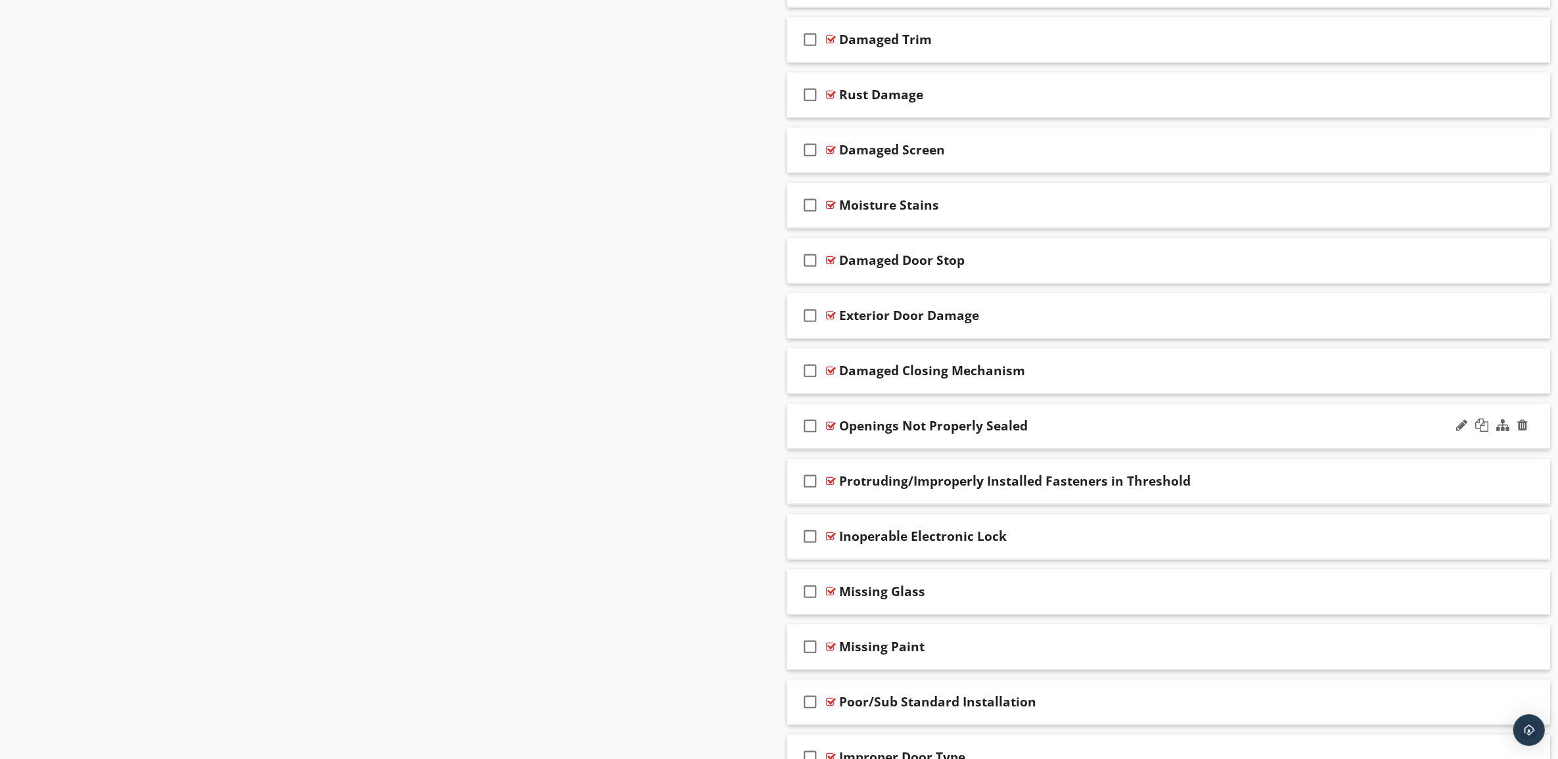
click at [1105, 434] on div "Openings Not Properly Sealed" at bounding box center [1116, 426] width 553 height 16
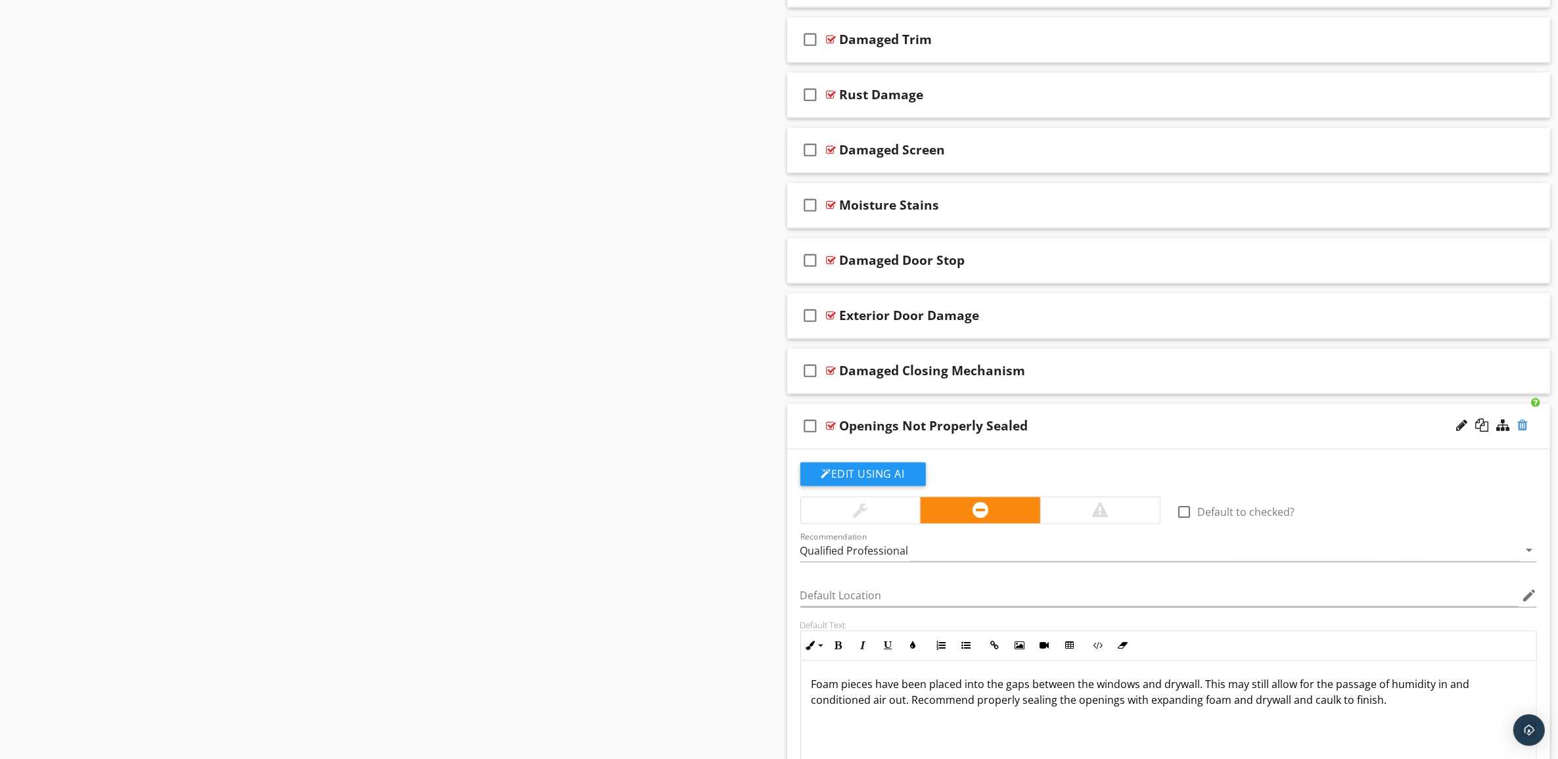
click at [1526, 431] on div at bounding box center [1522, 425] width 11 height 13
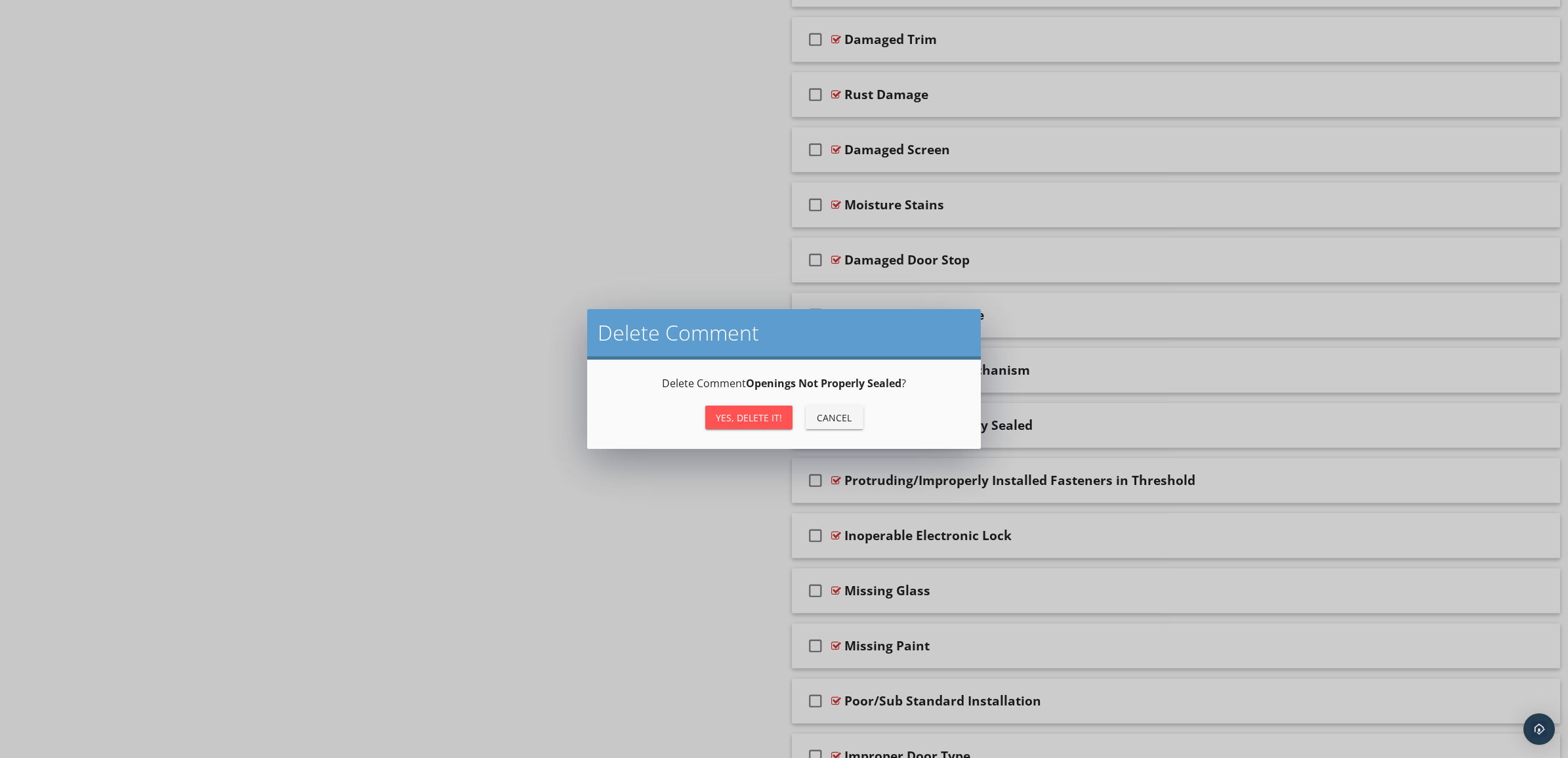
click at [745, 407] on button "Yes, Delete it!" at bounding box center [748, 417] width 87 height 24
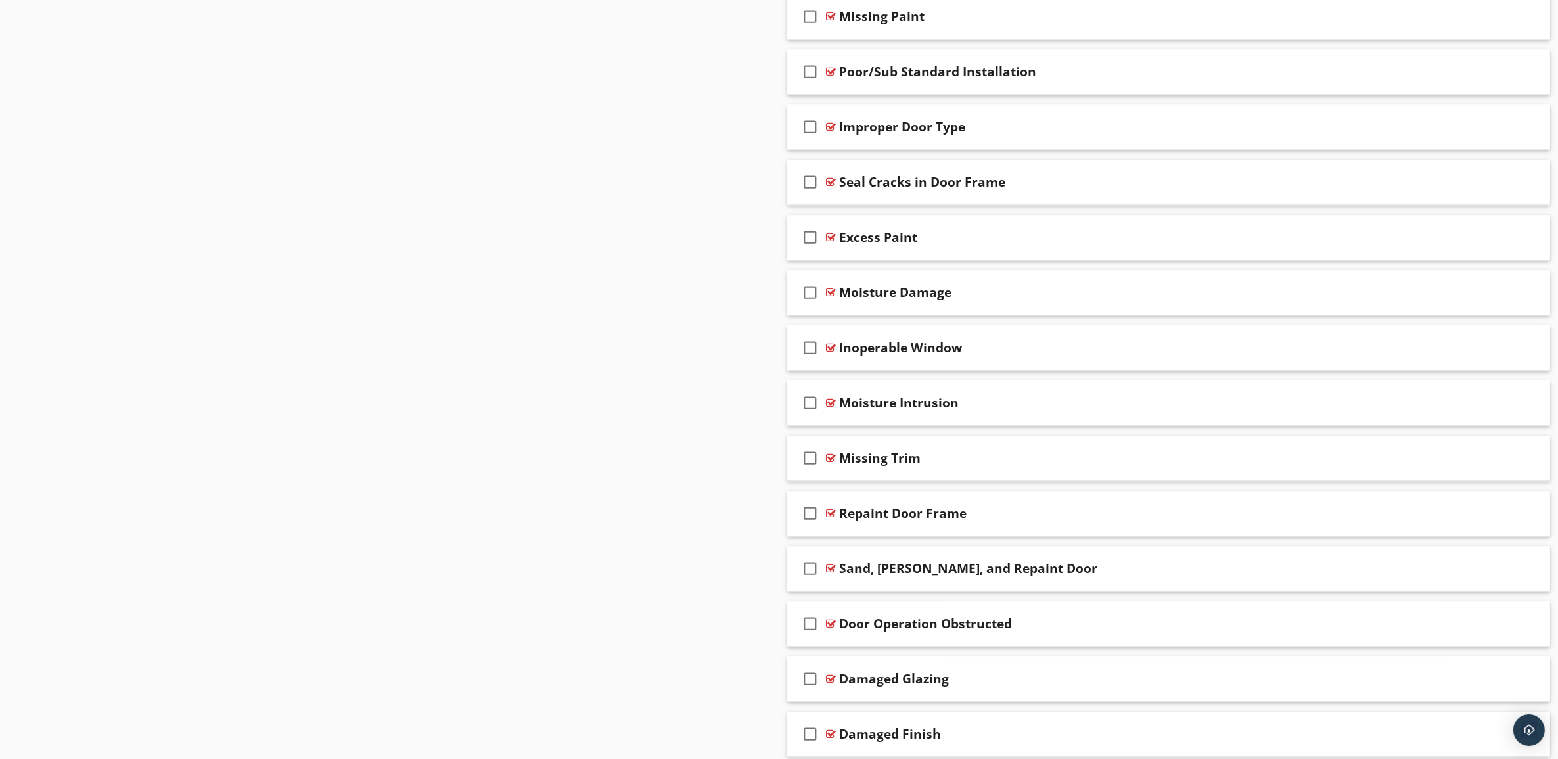
scroll to position [3285, 0]
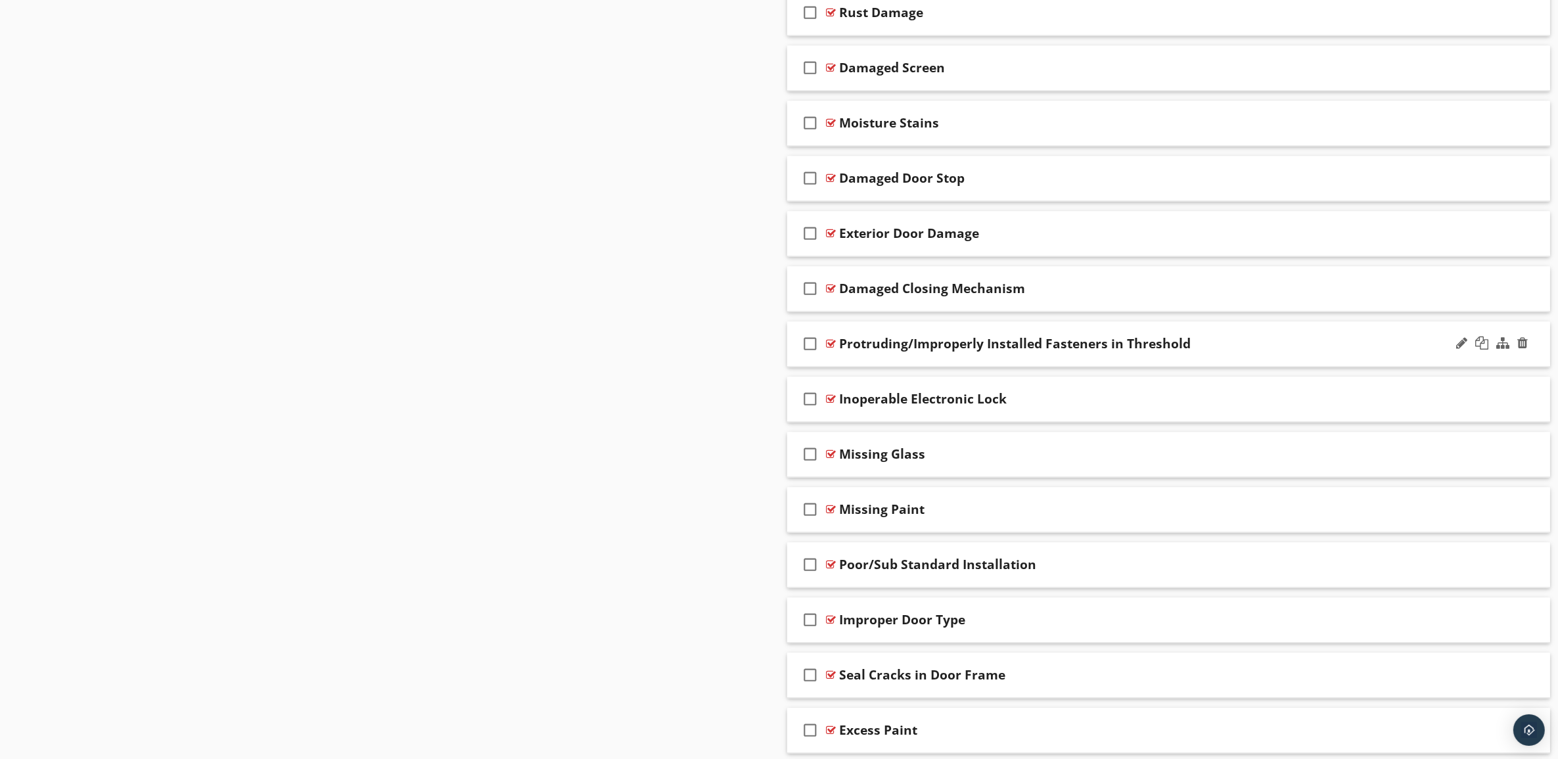
click at [1290, 352] on div "Protruding/Improperly Installed Fasteners in Threshold" at bounding box center [1116, 344] width 553 height 16
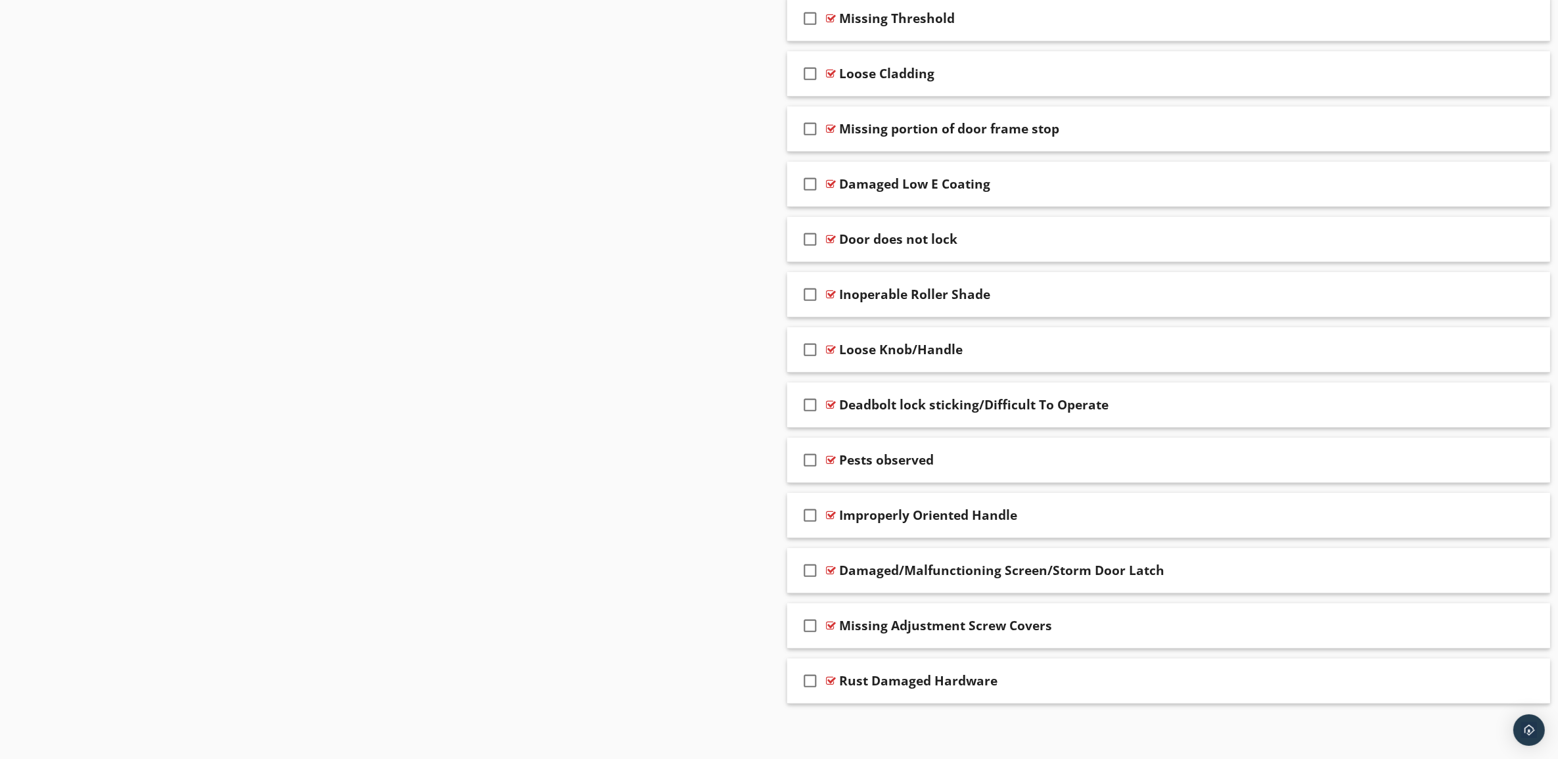
scroll to position [6059, 0]
click at [1185, 684] on div "Rust Damaged Hardware" at bounding box center [1116, 681] width 553 height 16
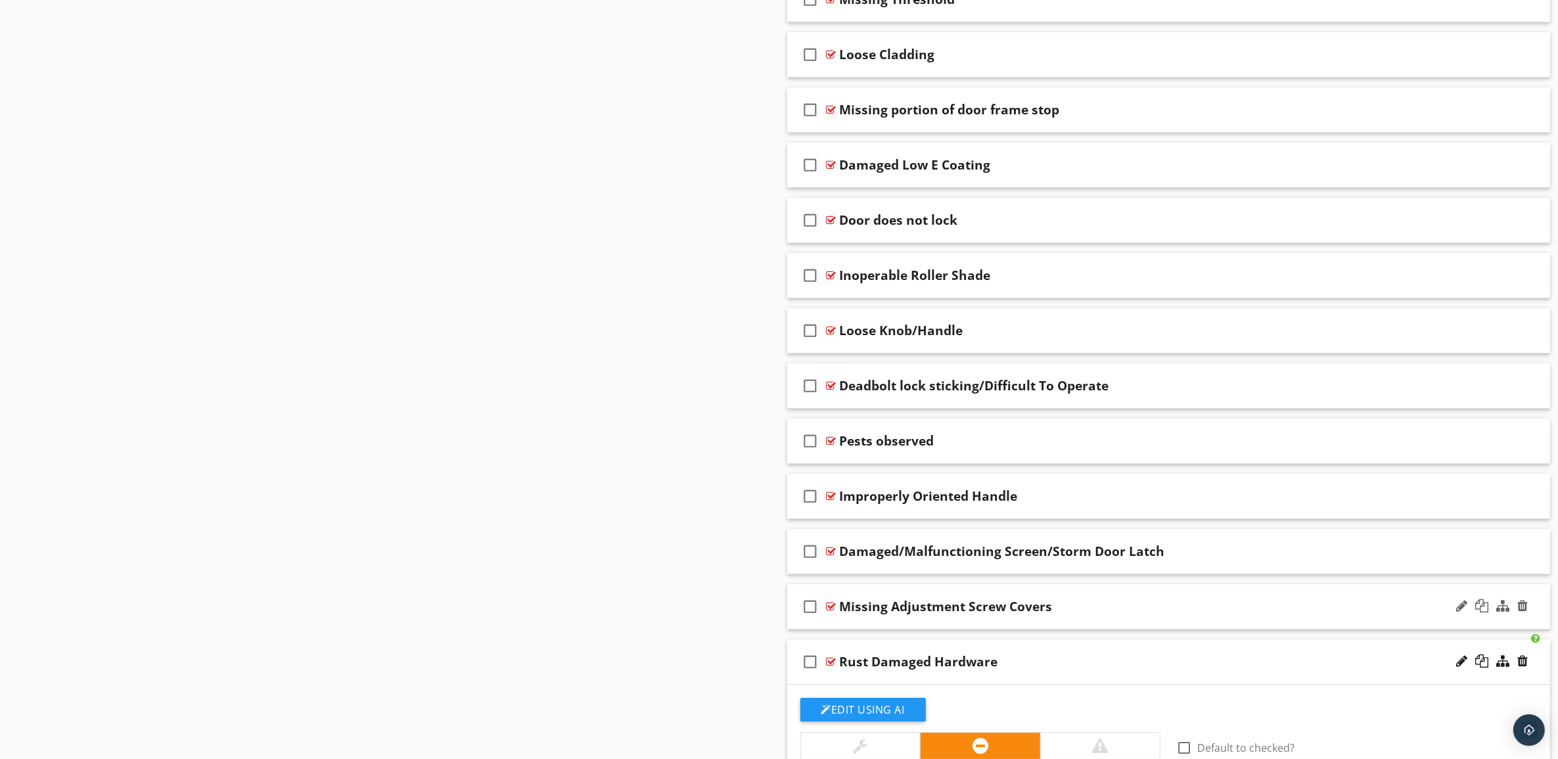
click at [1204, 614] on div "Missing Adjustment Screw Covers" at bounding box center [1116, 607] width 553 height 16
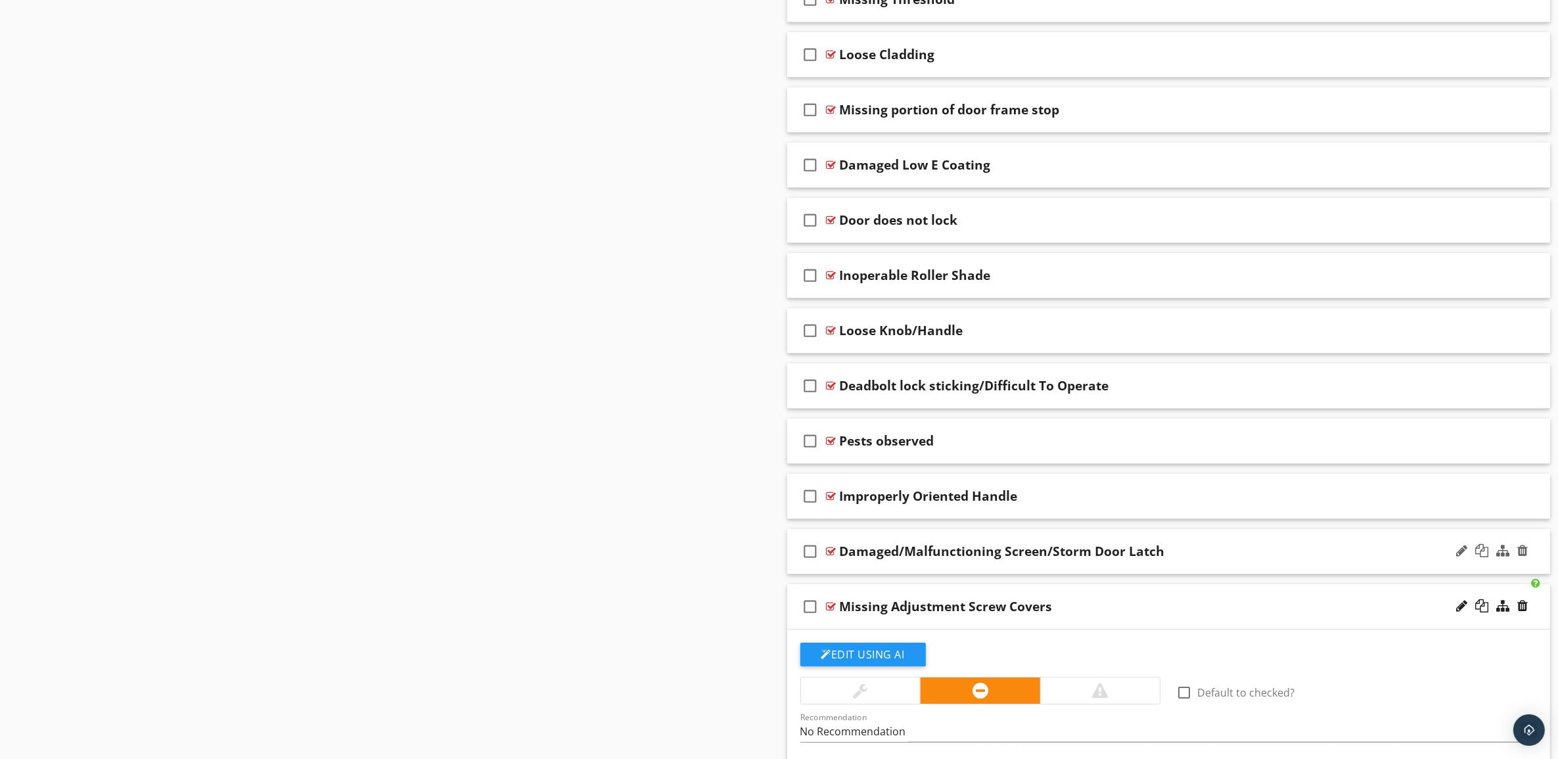
click at [1206, 559] on div "Damaged/Malfunctioning Screen/Storm Door Latch" at bounding box center [1116, 551] width 553 height 16
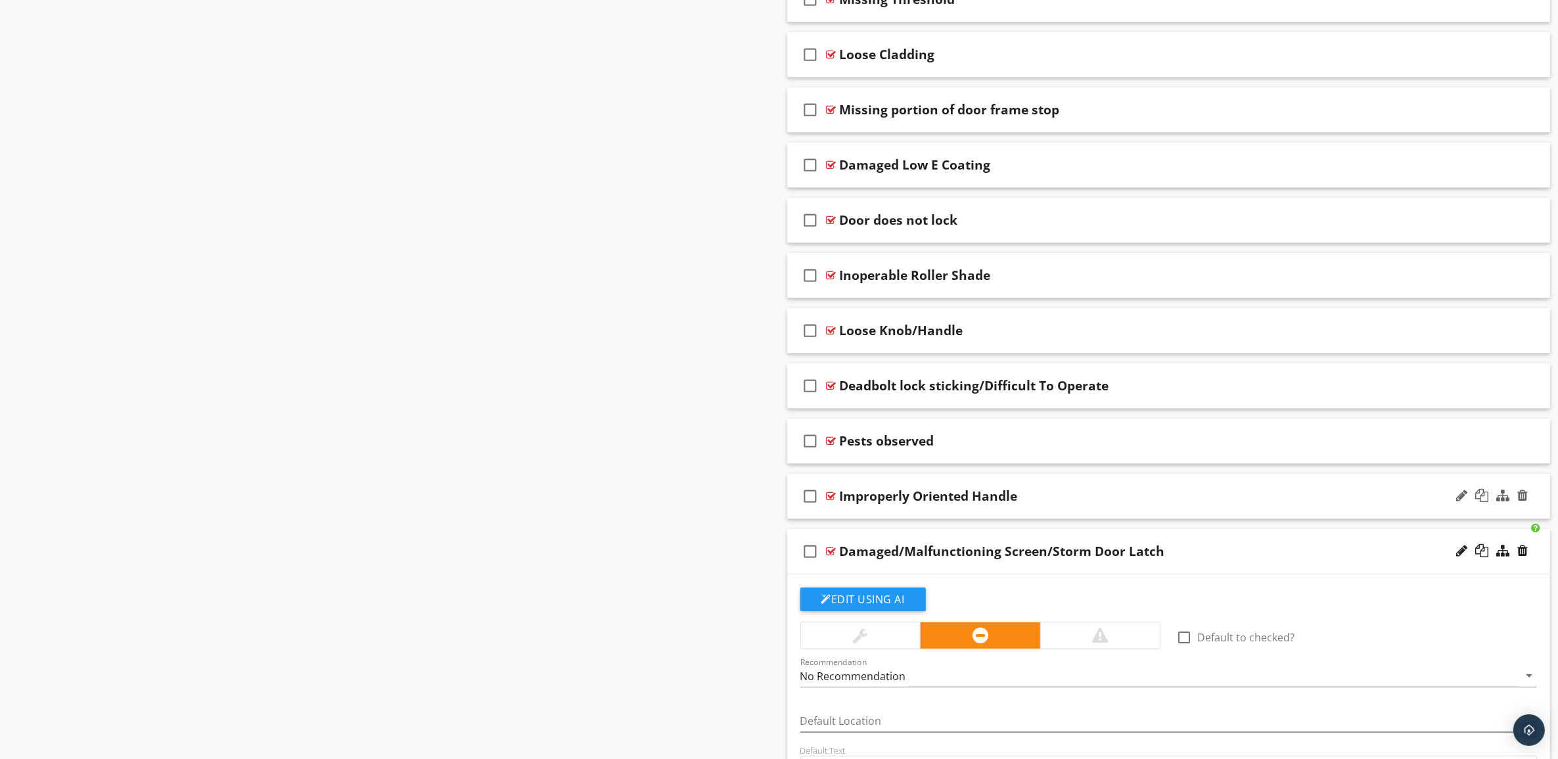
click at [1214, 504] on div "Improperly Oriented Handle" at bounding box center [1116, 496] width 553 height 16
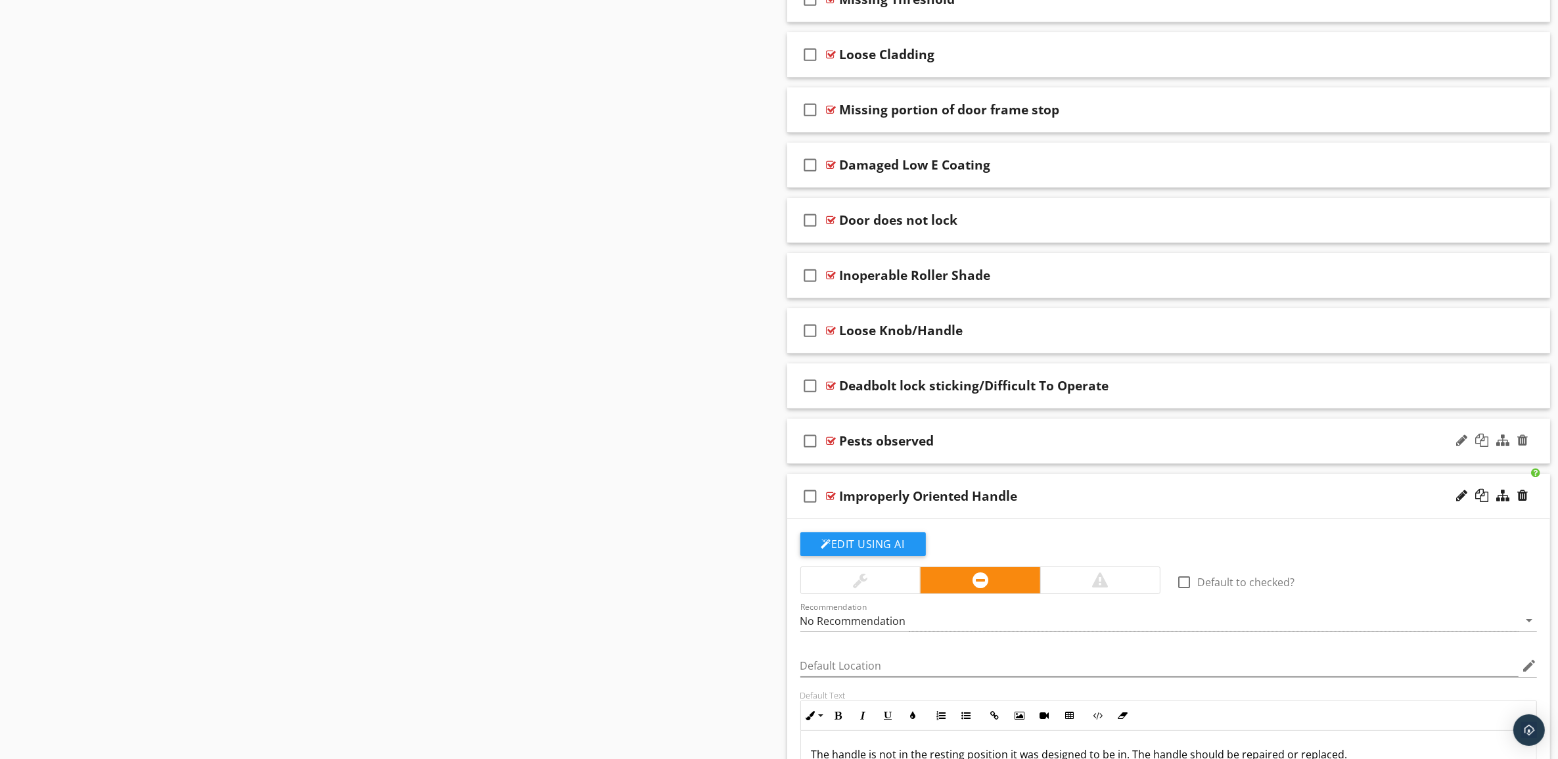
click at [1214, 449] on div "Pests observed" at bounding box center [1116, 441] width 553 height 16
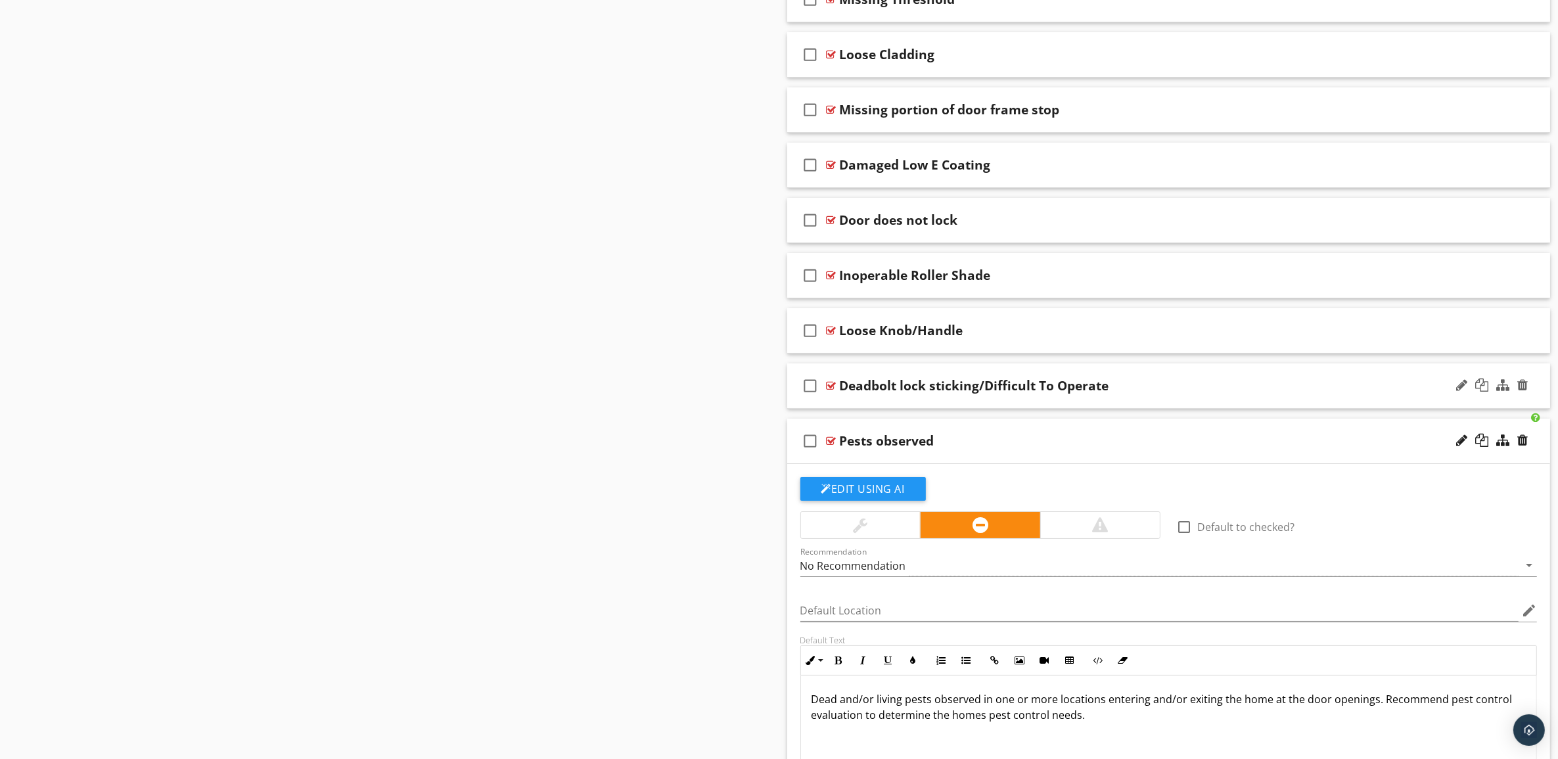
click at [1208, 394] on div "Deadbolt lock sticking/Difficult To Operate" at bounding box center [1116, 386] width 553 height 16
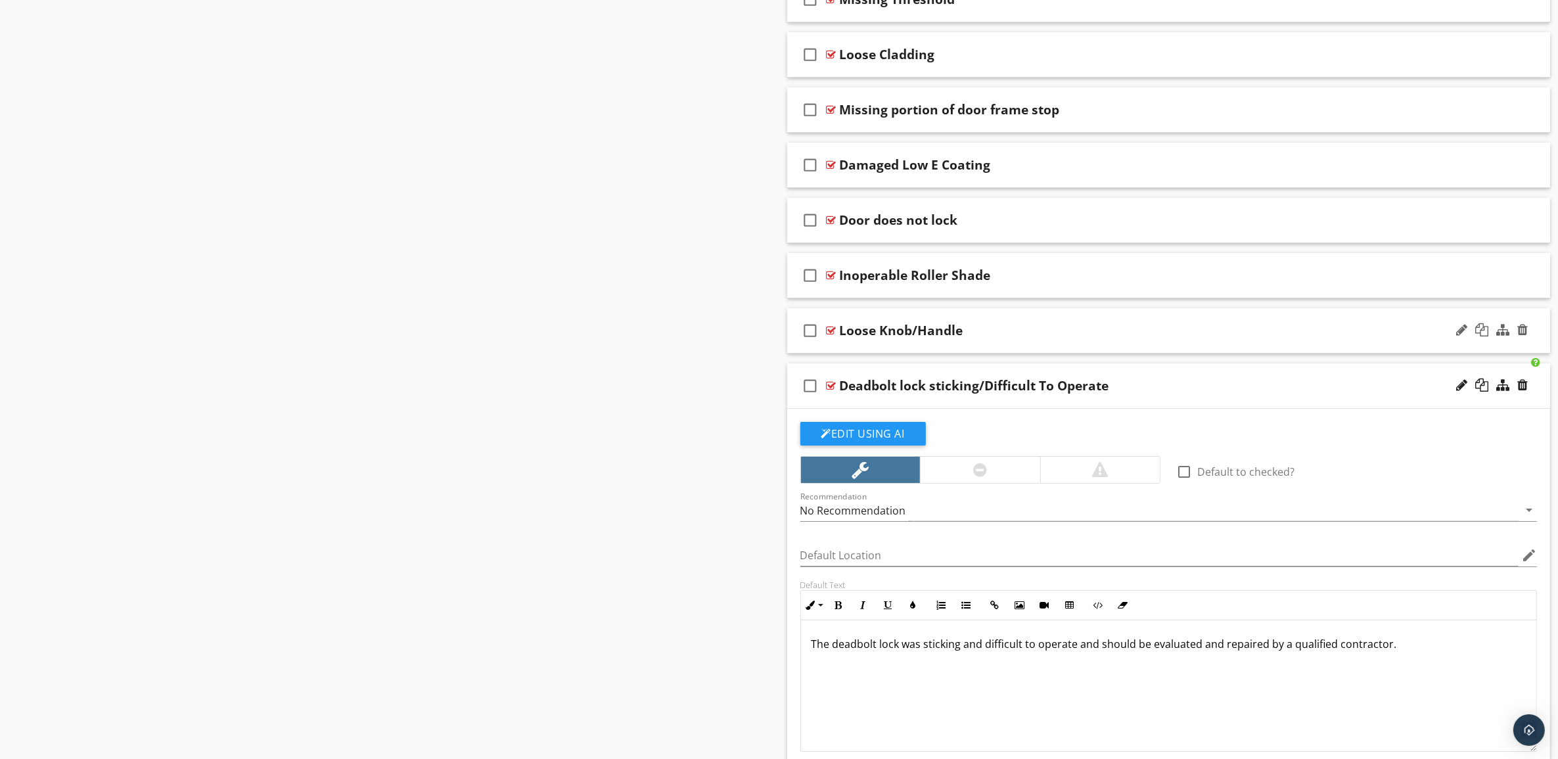
click at [1216, 338] on div "Loose Knob/Handle" at bounding box center [1116, 331] width 553 height 16
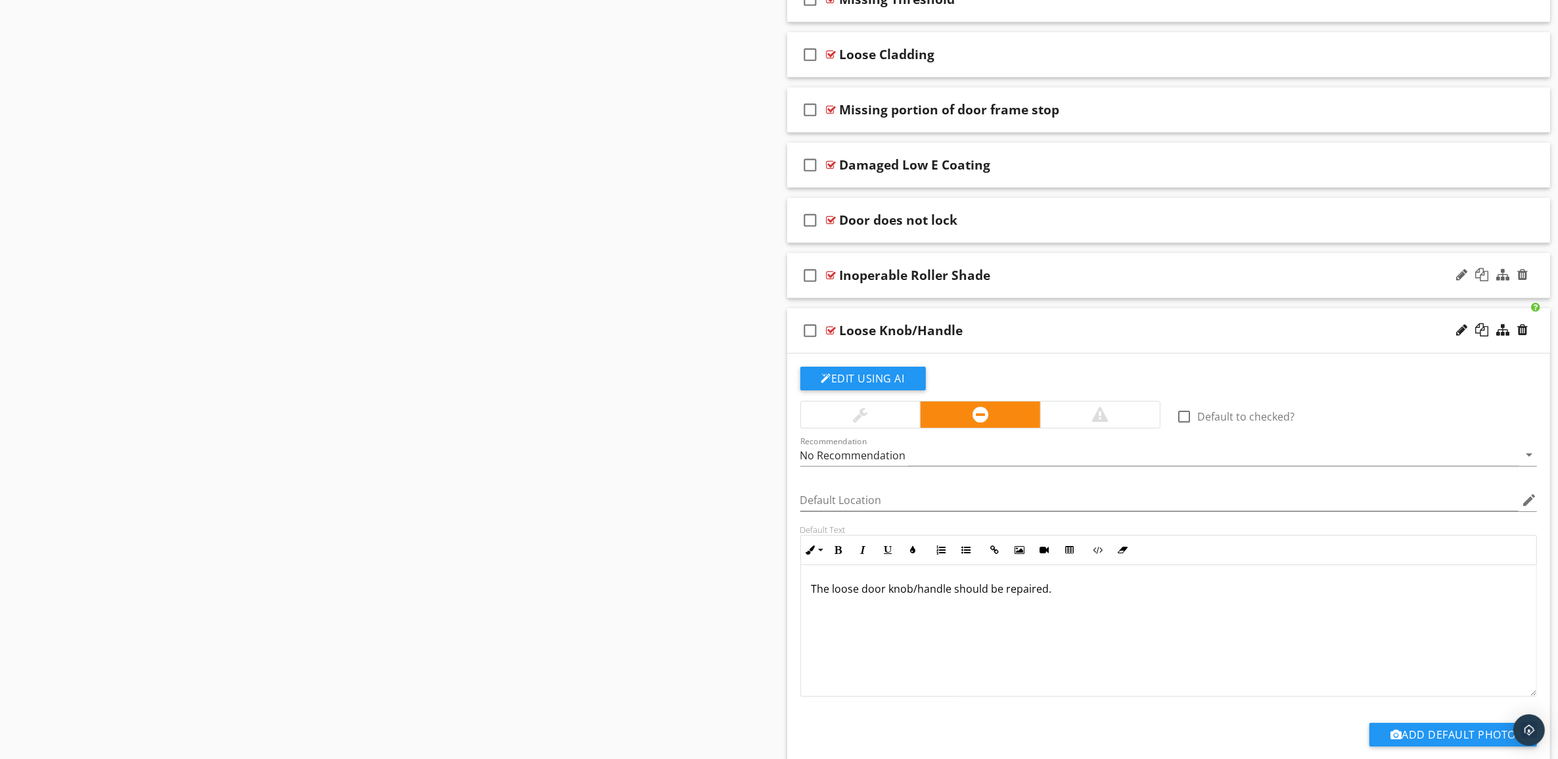
click at [1232, 283] on div "Inoperable Roller Shade" at bounding box center [1116, 275] width 553 height 16
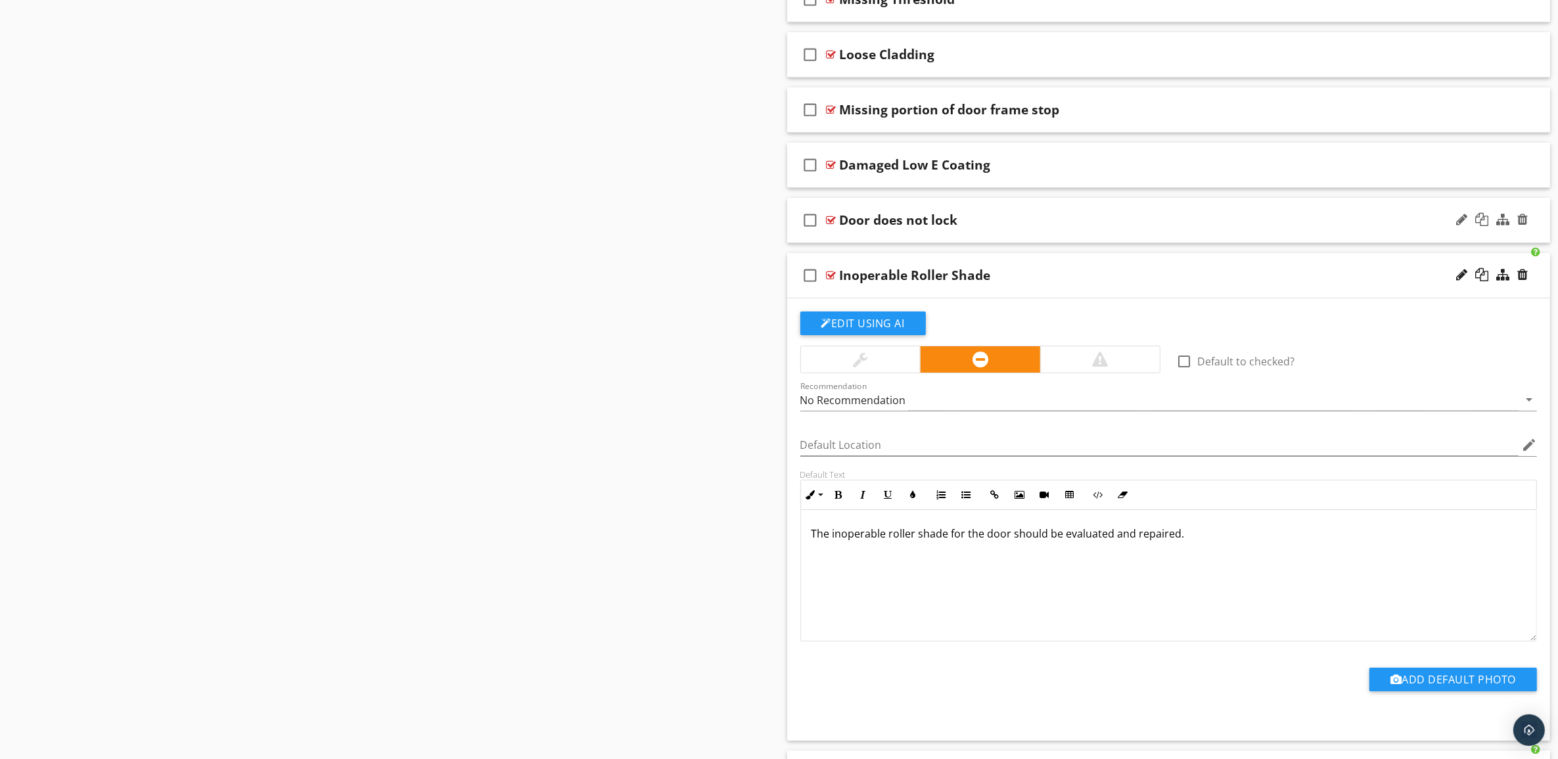
click at [1223, 228] on div "Door does not lock" at bounding box center [1116, 220] width 553 height 16
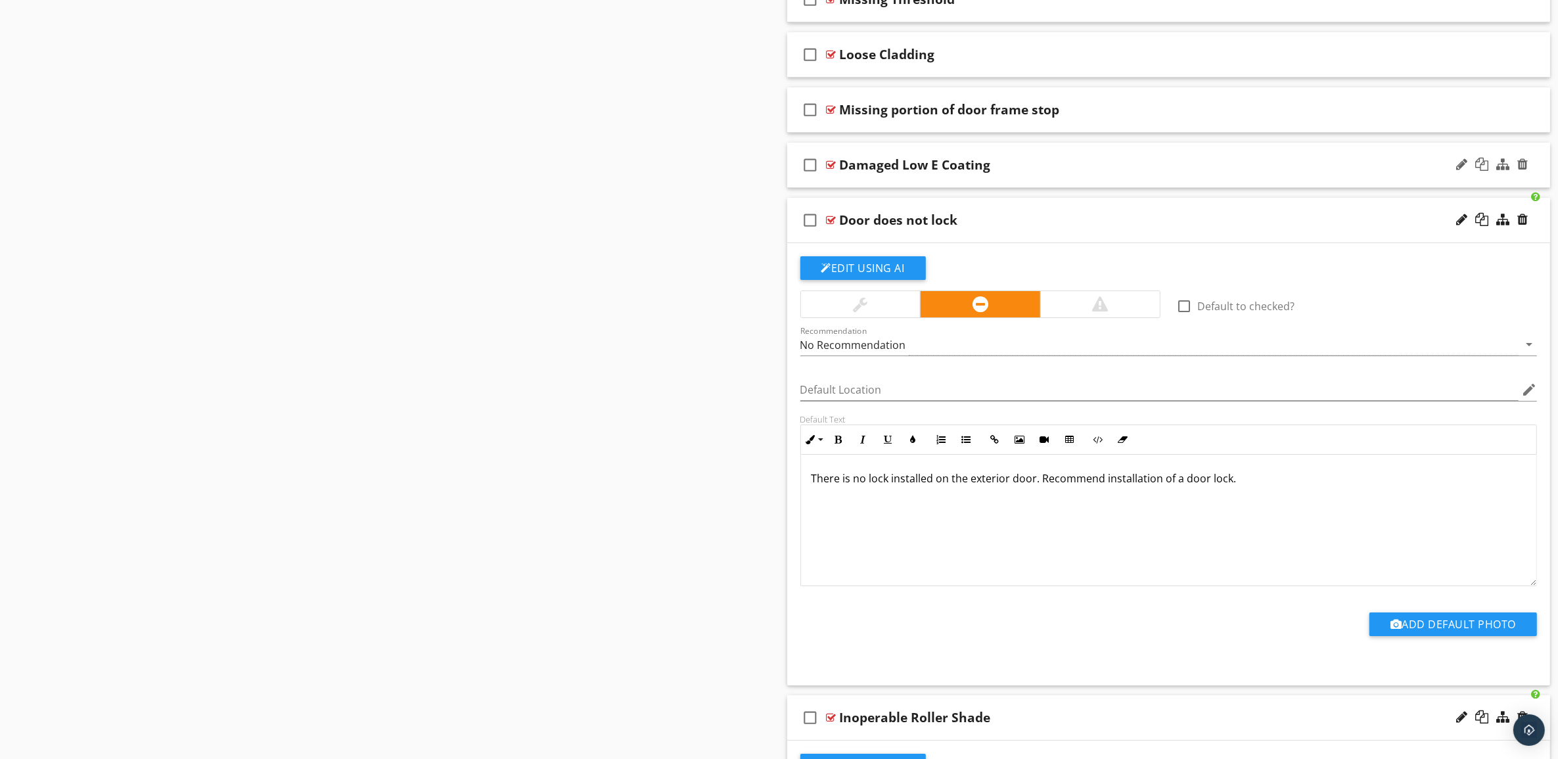
click at [1214, 173] on div "Damaged Low E Coating" at bounding box center [1116, 165] width 553 height 16
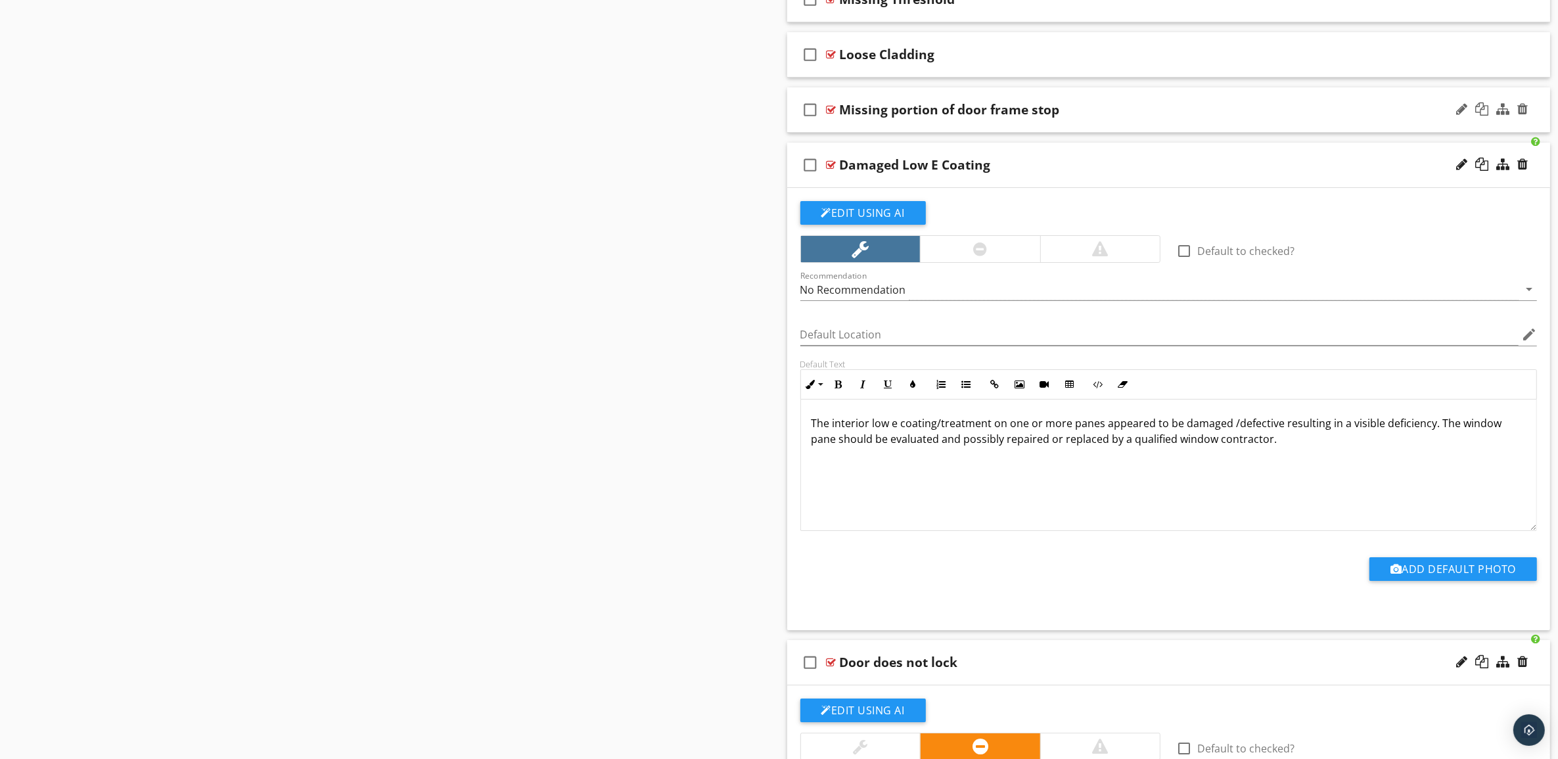
click at [1219, 118] on div "Missing portion of door frame stop" at bounding box center [1116, 110] width 553 height 16
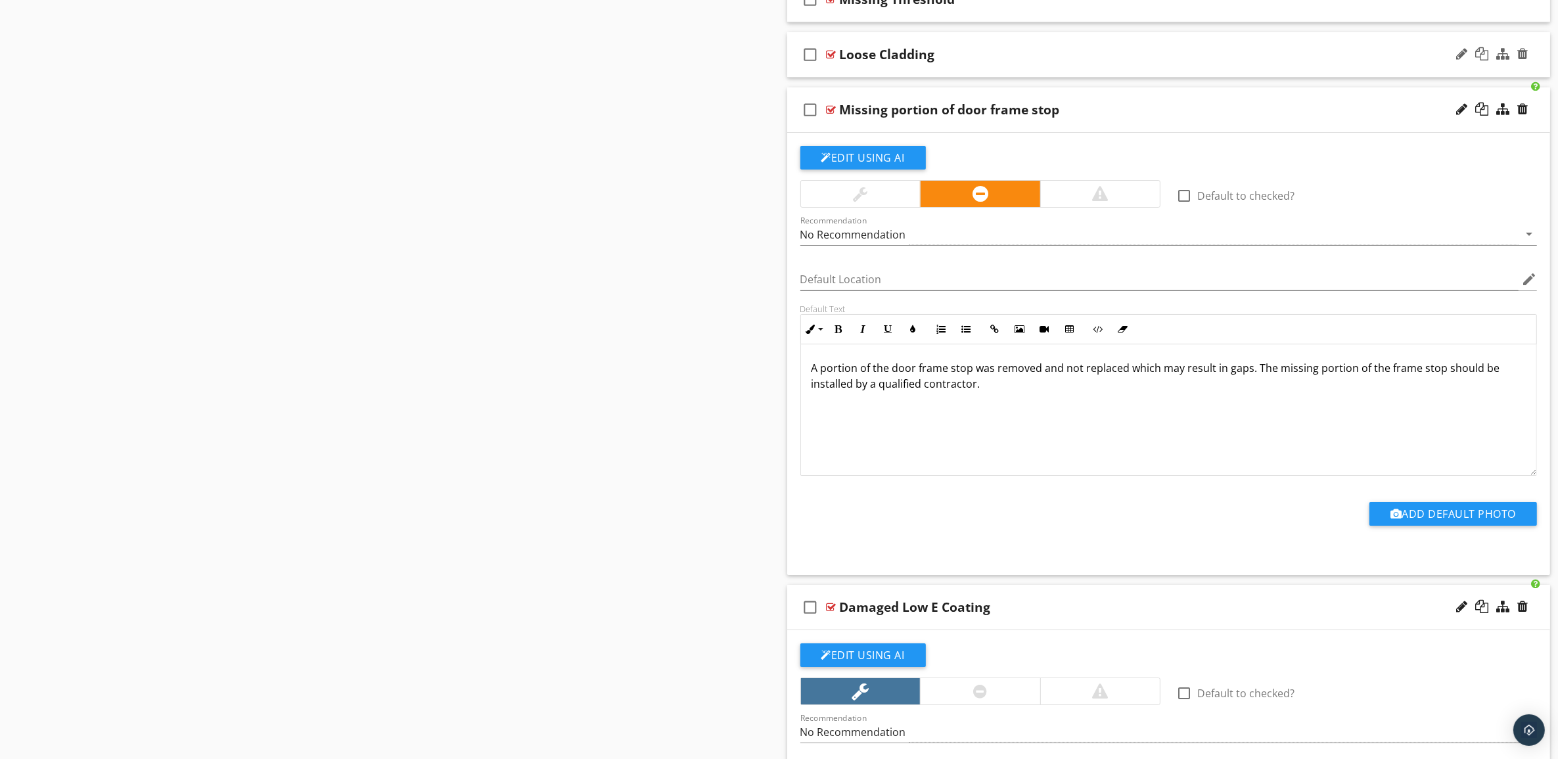
click at [1220, 62] on div "Loose Cladding" at bounding box center [1116, 55] width 553 height 16
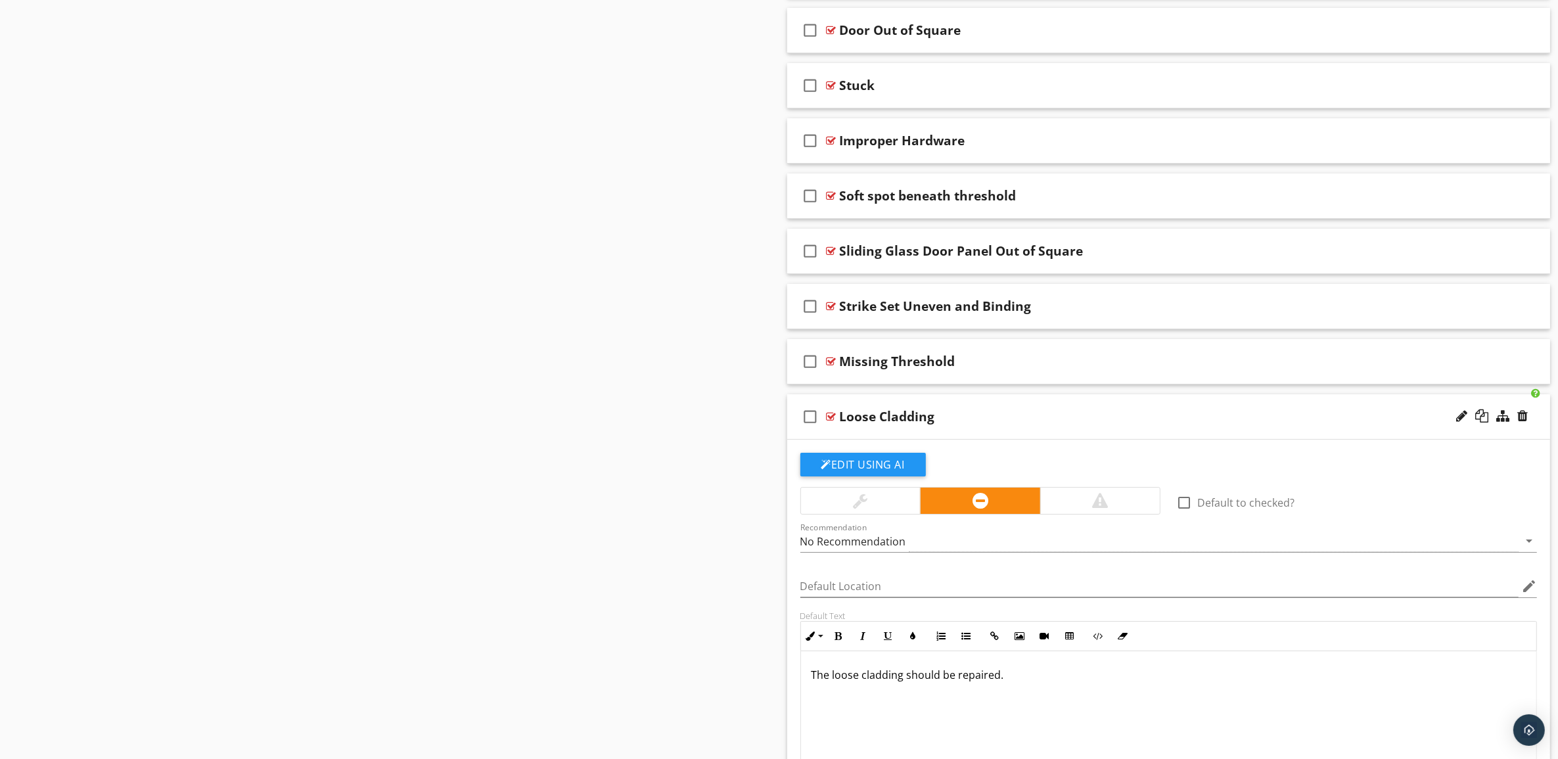
scroll to position [5648, 0]
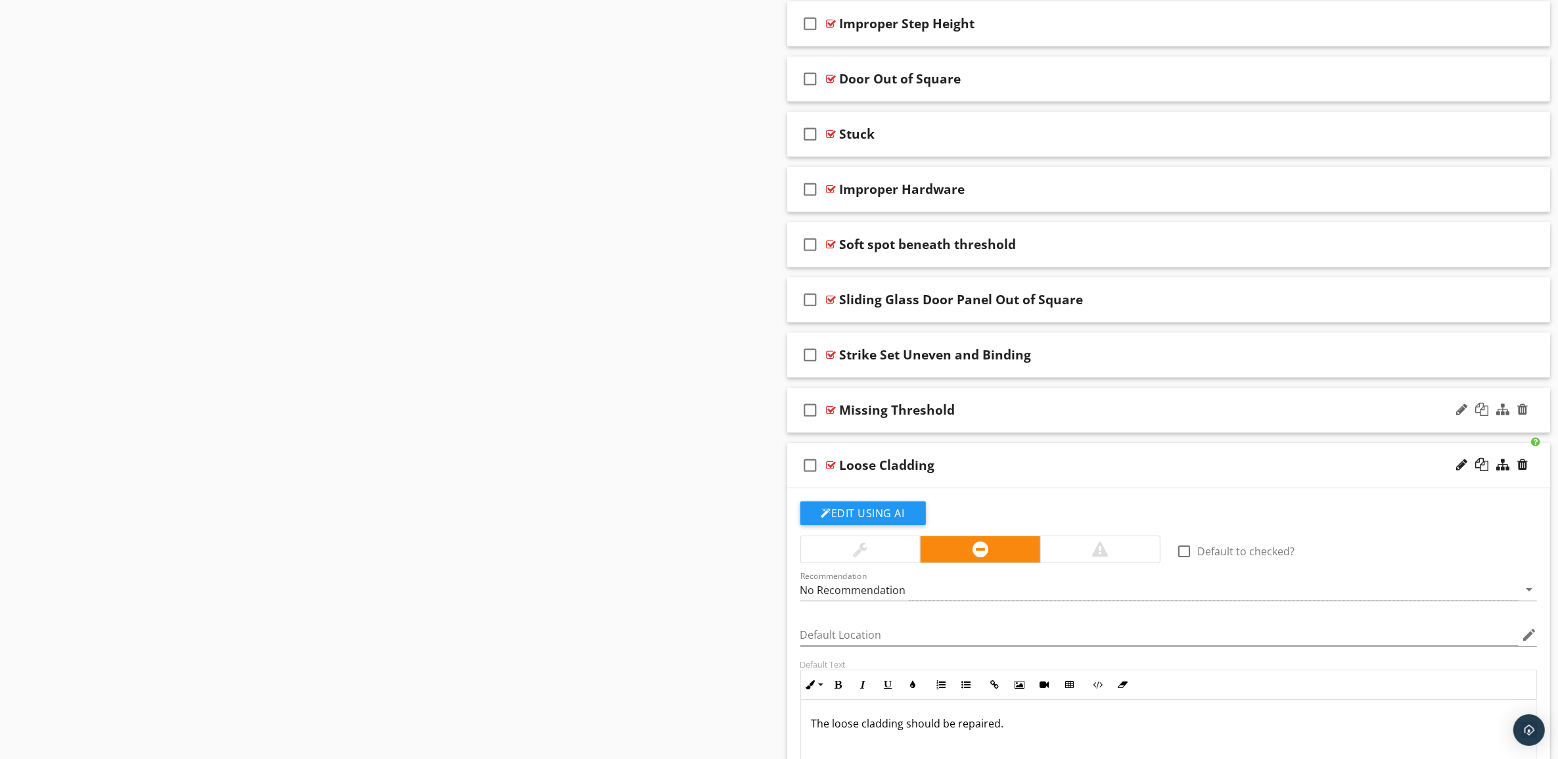
click at [1245, 418] on div "Missing Threshold" at bounding box center [1116, 410] width 553 height 16
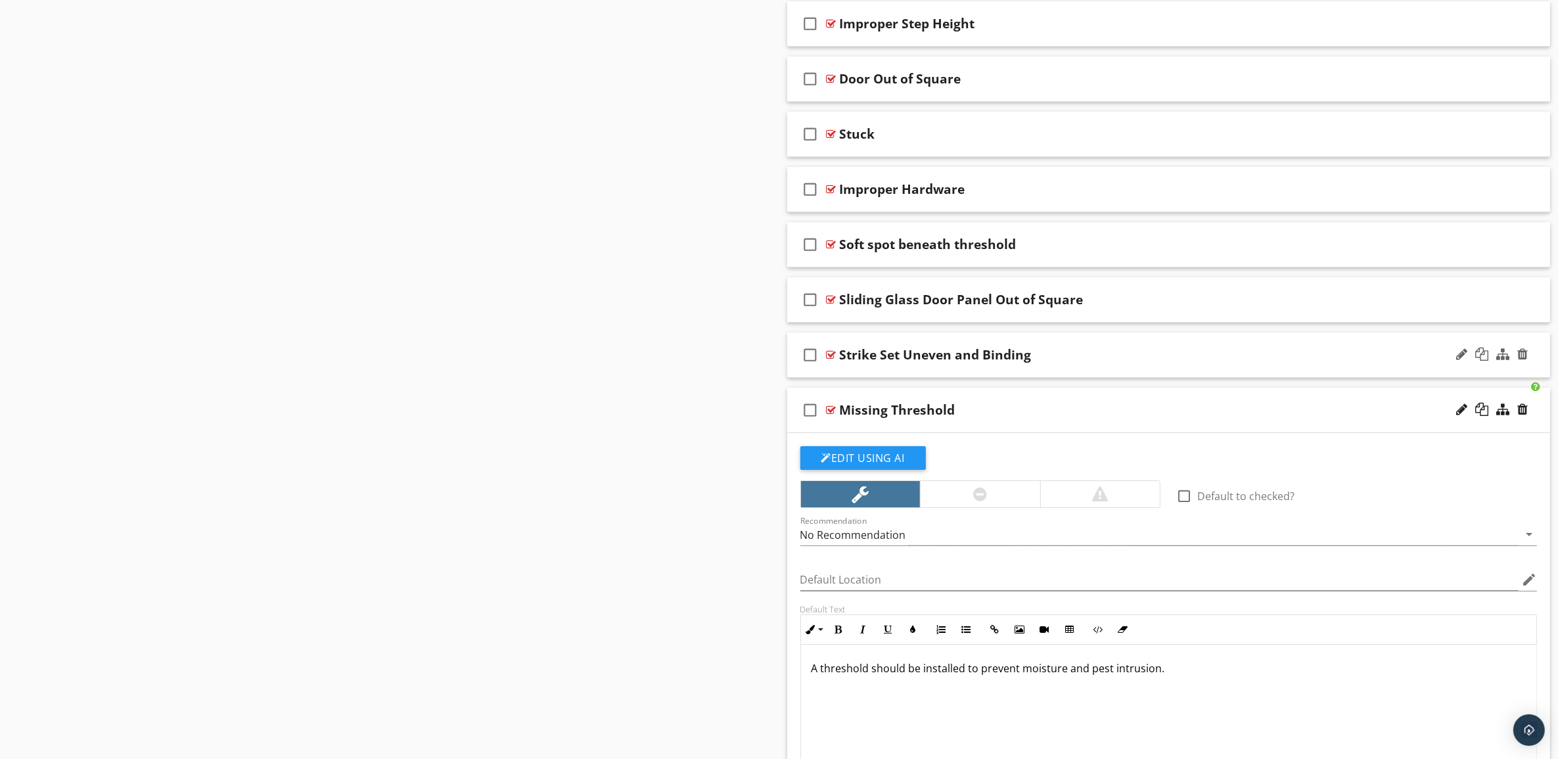
click at [1242, 363] on div "Strike Set Uneven and Binding" at bounding box center [1116, 355] width 553 height 16
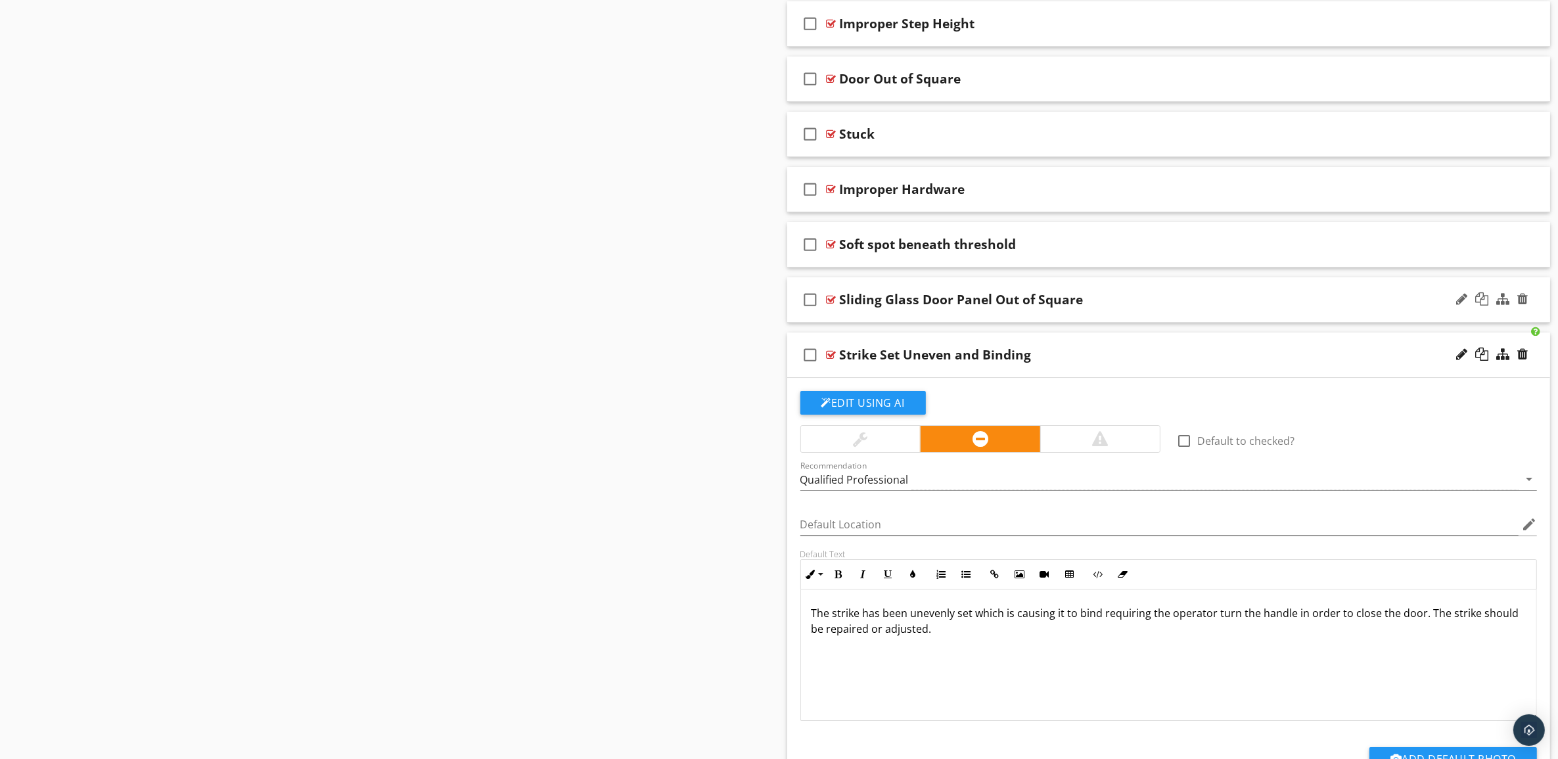
click at [1240, 323] on div "check_box_outline_blank Sliding Glass Door Panel Out of Square" at bounding box center [1169, 299] width 764 height 45
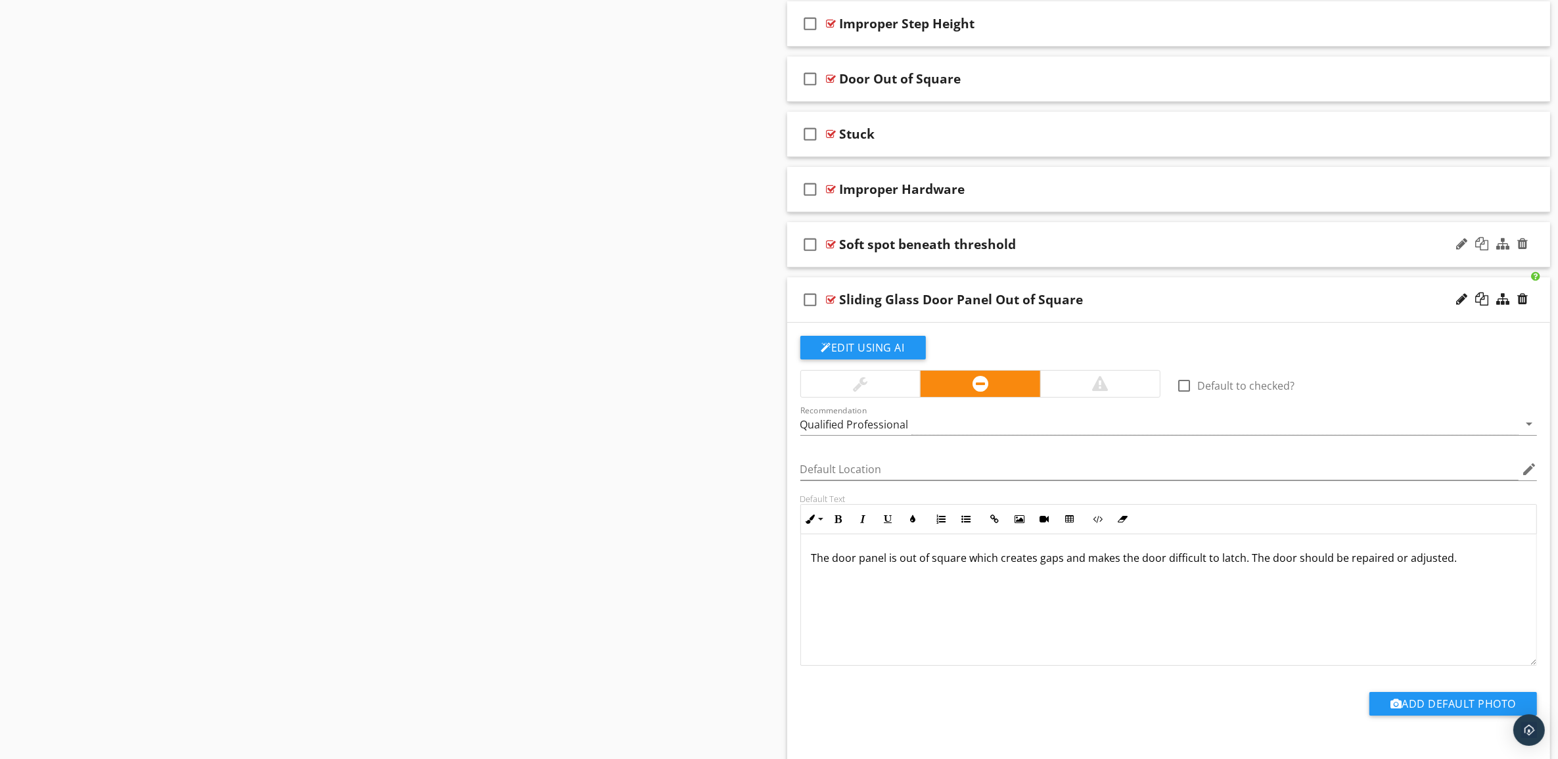
click at [1230, 252] on div "Soft spot beneath threshold" at bounding box center [1116, 245] width 553 height 16
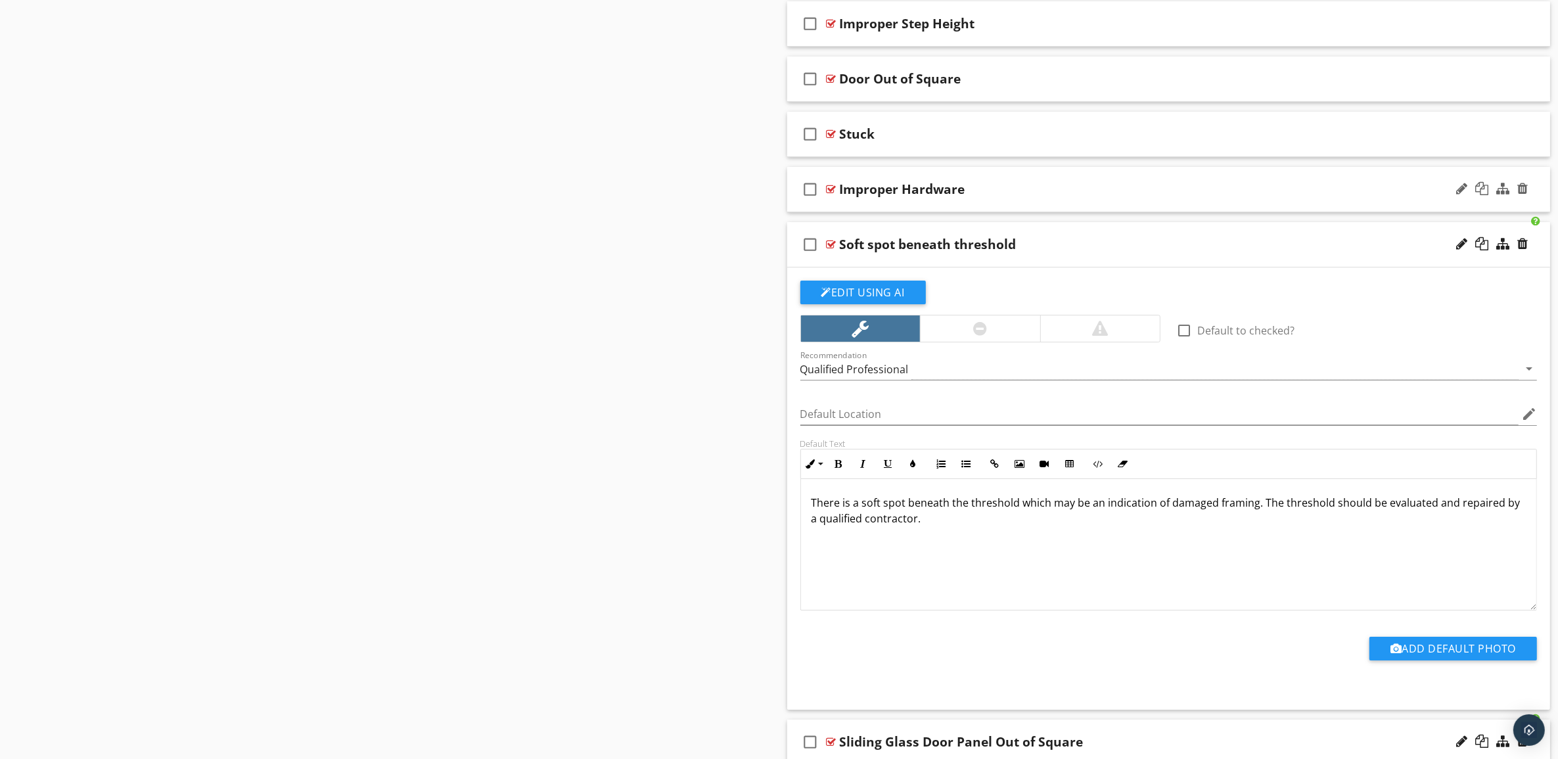
click at [1224, 197] on div "Improper Hardware" at bounding box center [1116, 189] width 553 height 16
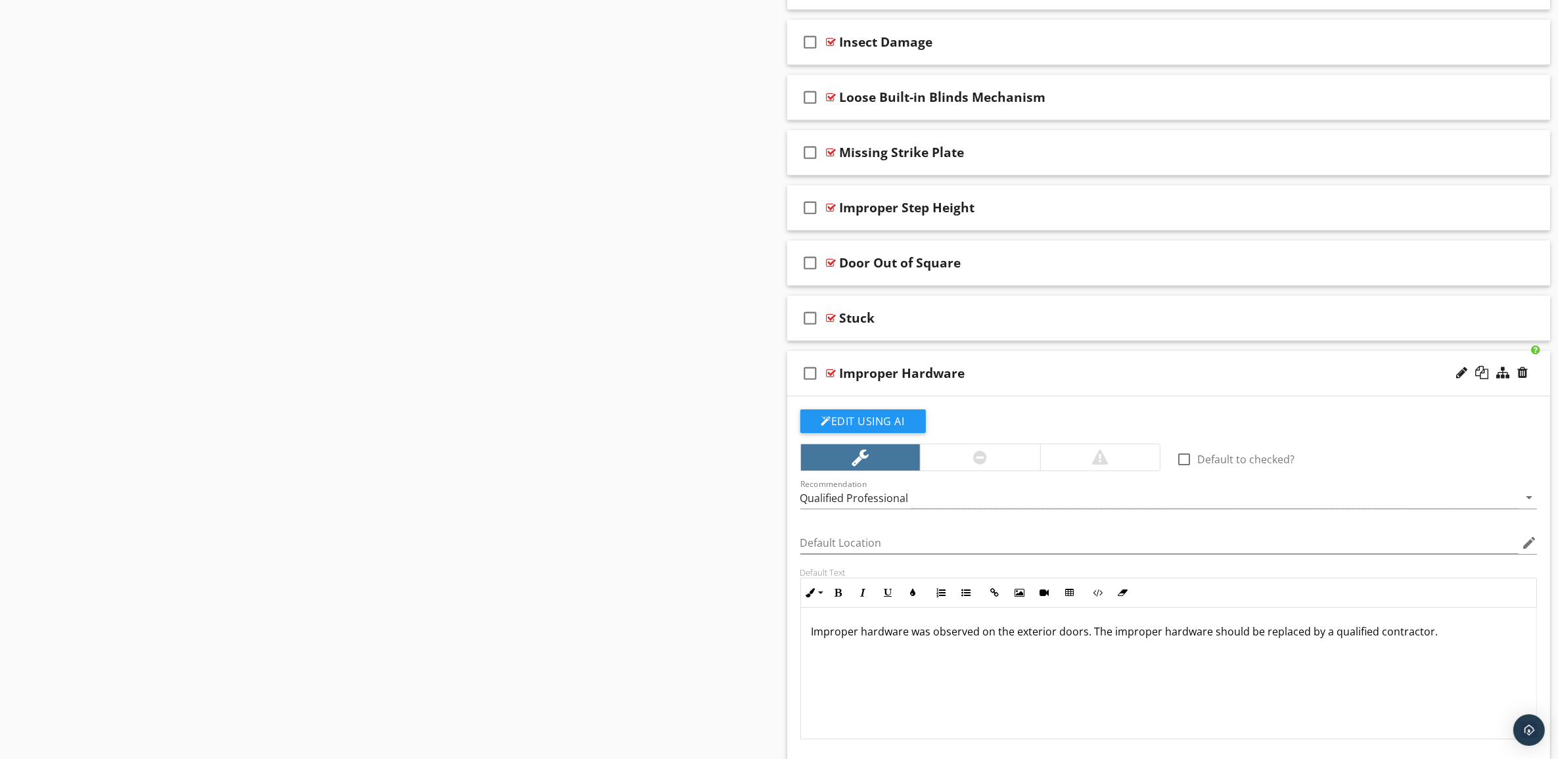
scroll to position [5402, 0]
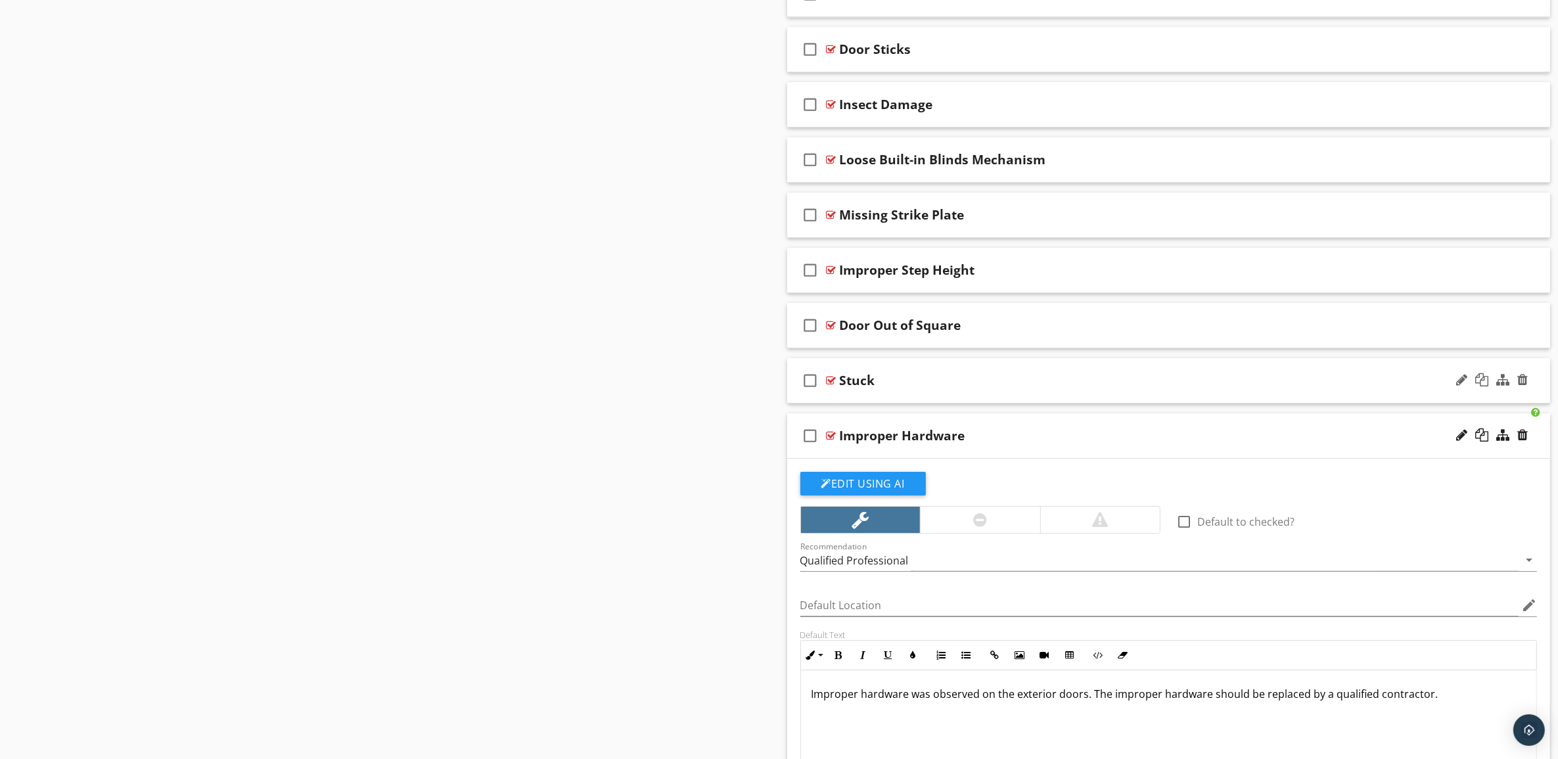
click at [1217, 388] on div "Stuck" at bounding box center [1116, 381] width 553 height 16
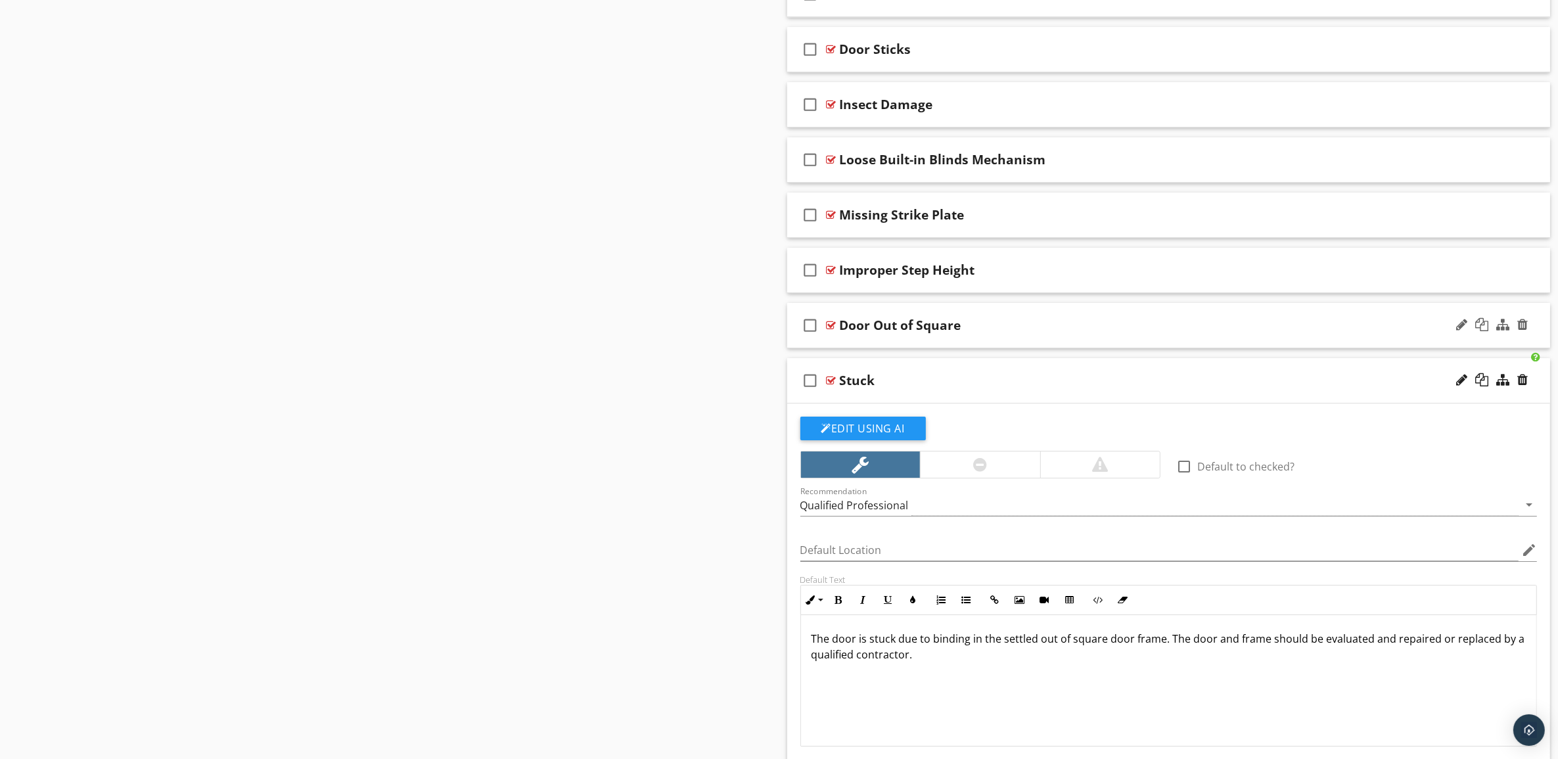
click at [1213, 333] on div "Door Out of Square" at bounding box center [1116, 325] width 553 height 16
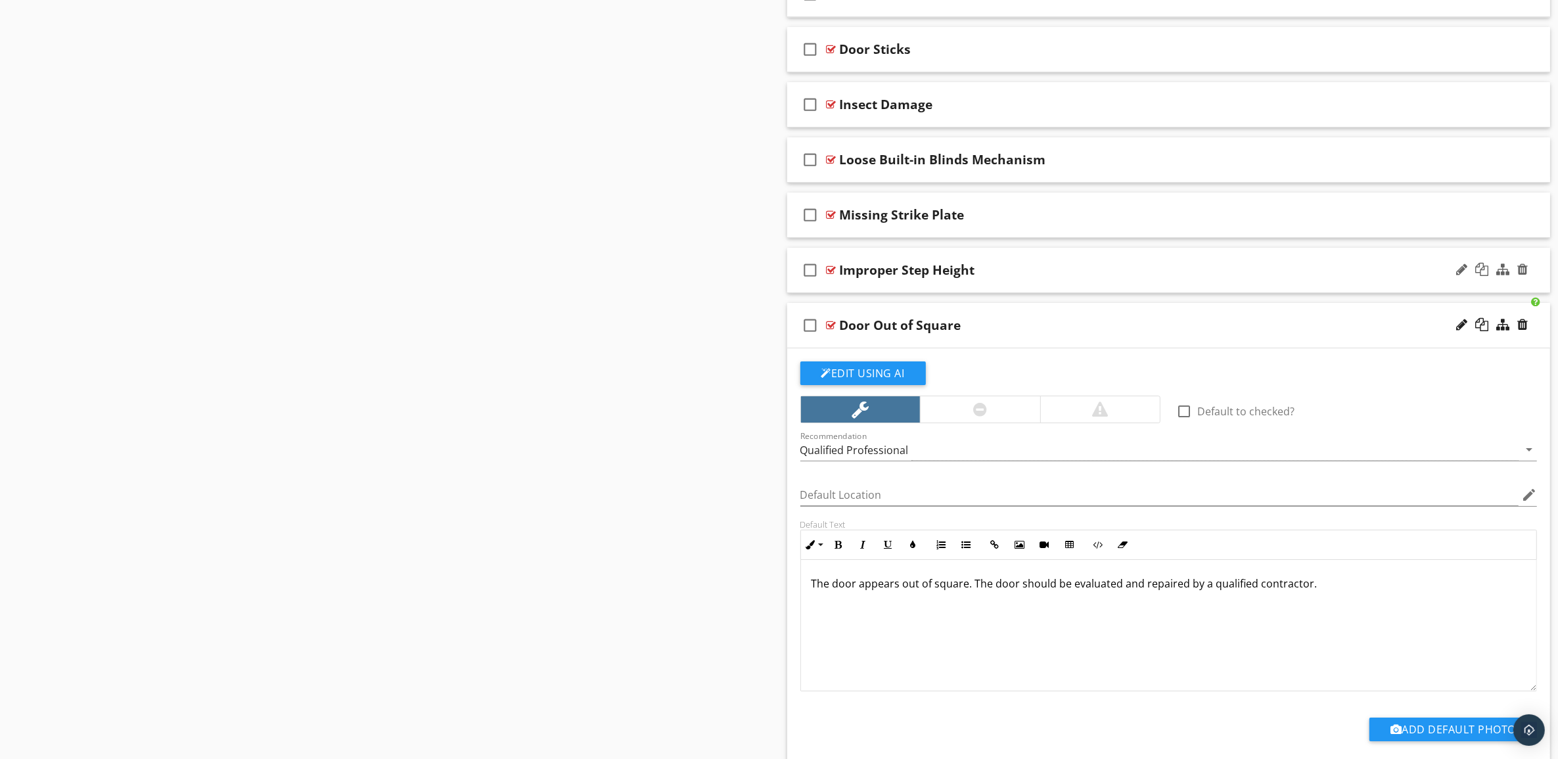
click at [1212, 278] on div "Improper Step Height" at bounding box center [1116, 270] width 553 height 16
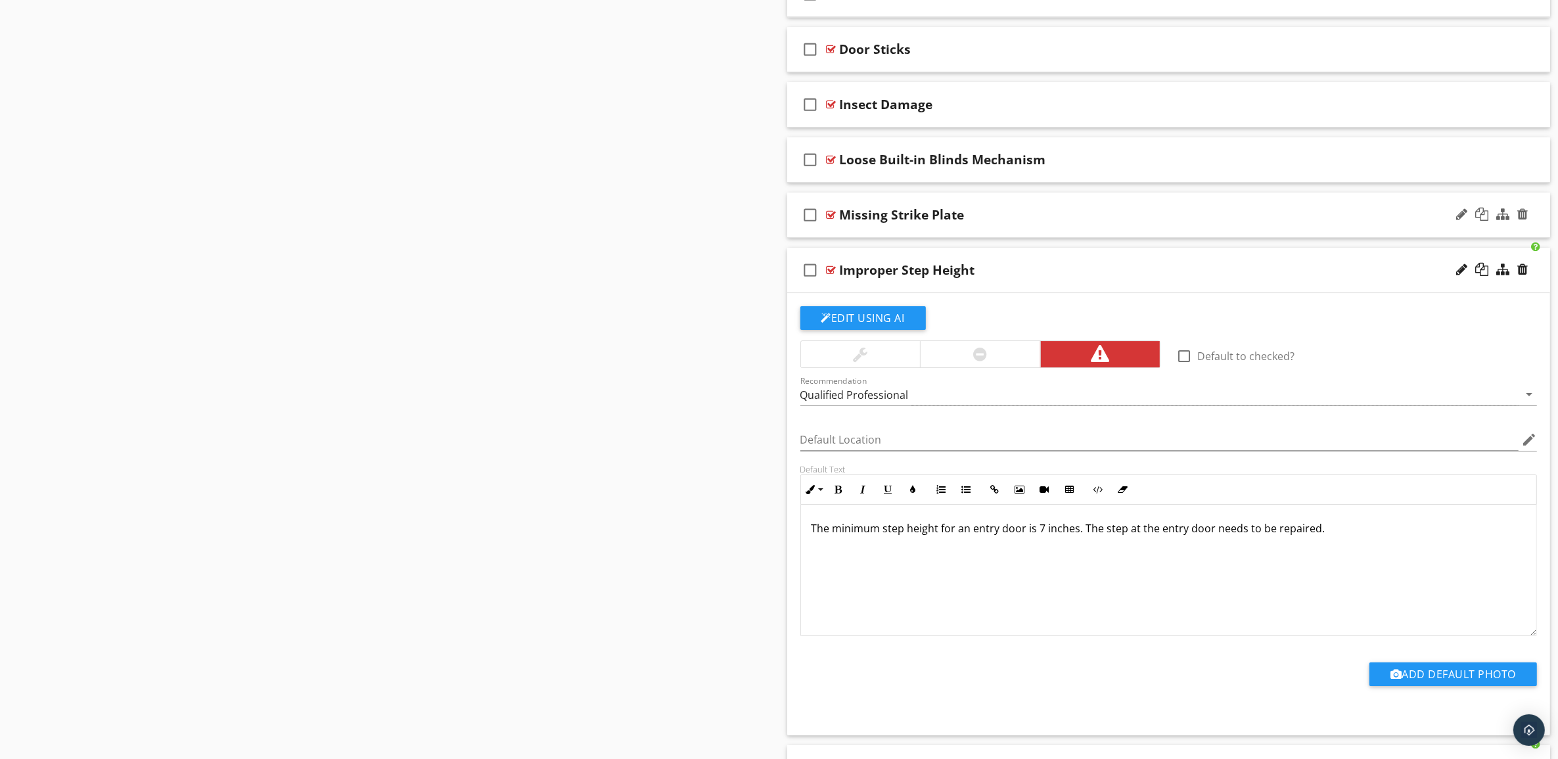
click at [1207, 223] on div "Missing Strike Plate" at bounding box center [1116, 215] width 553 height 16
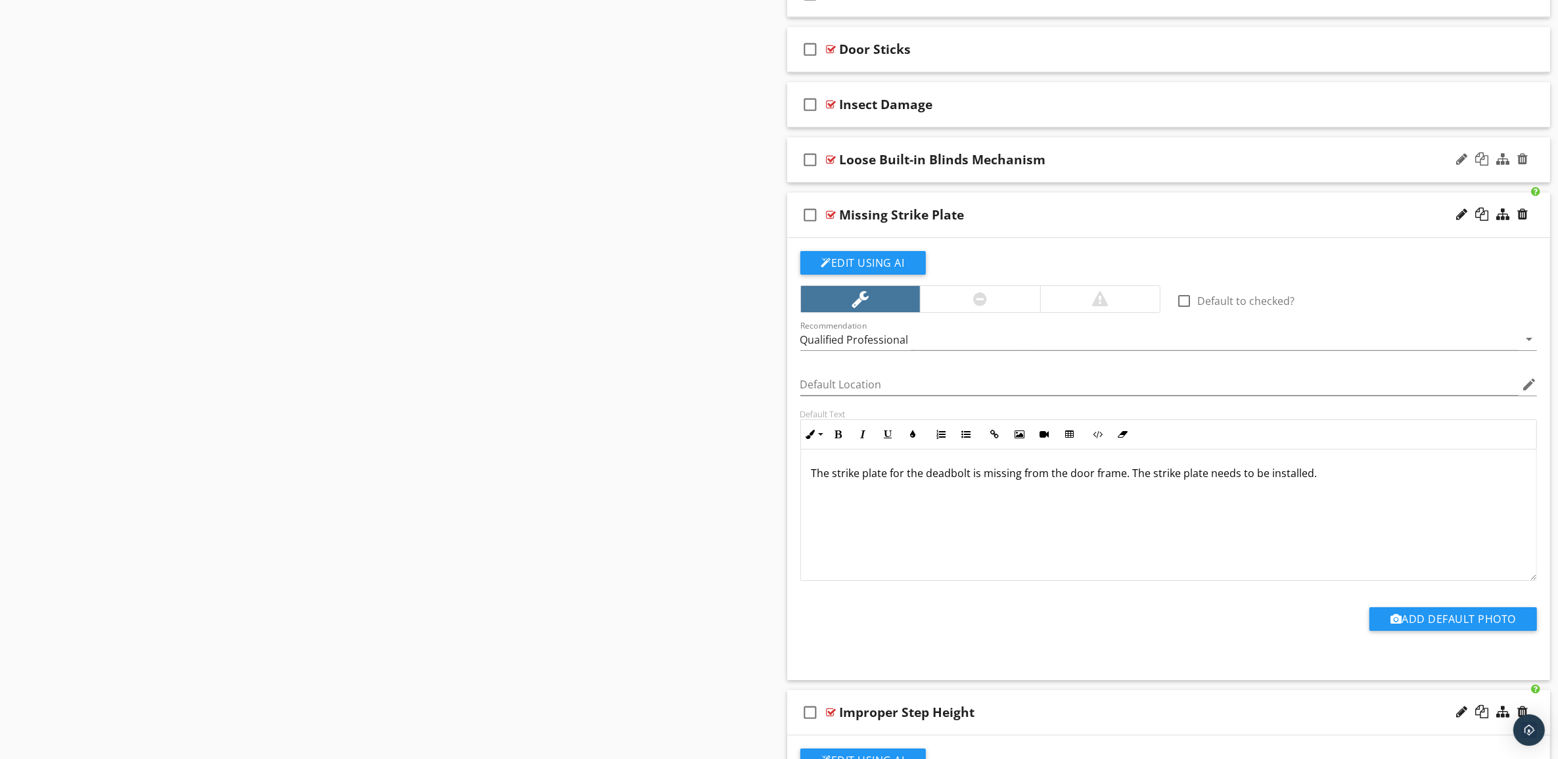
click at [1207, 183] on div "check_box_outline_blank Loose Built-in Blinds Mechanism" at bounding box center [1169, 159] width 764 height 45
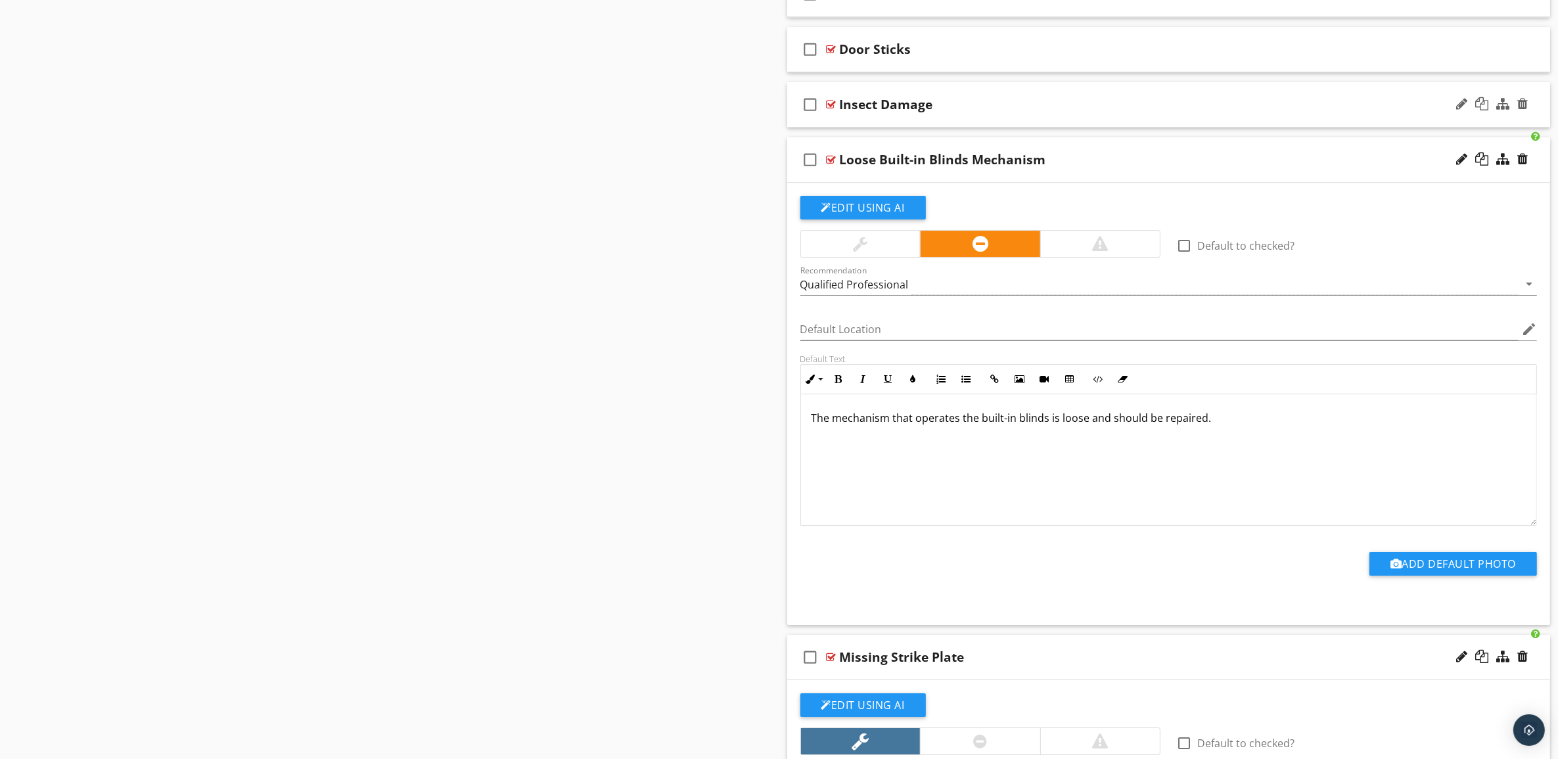
click at [1197, 112] on div "Insect Damage" at bounding box center [1116, 105] width 553 height 16
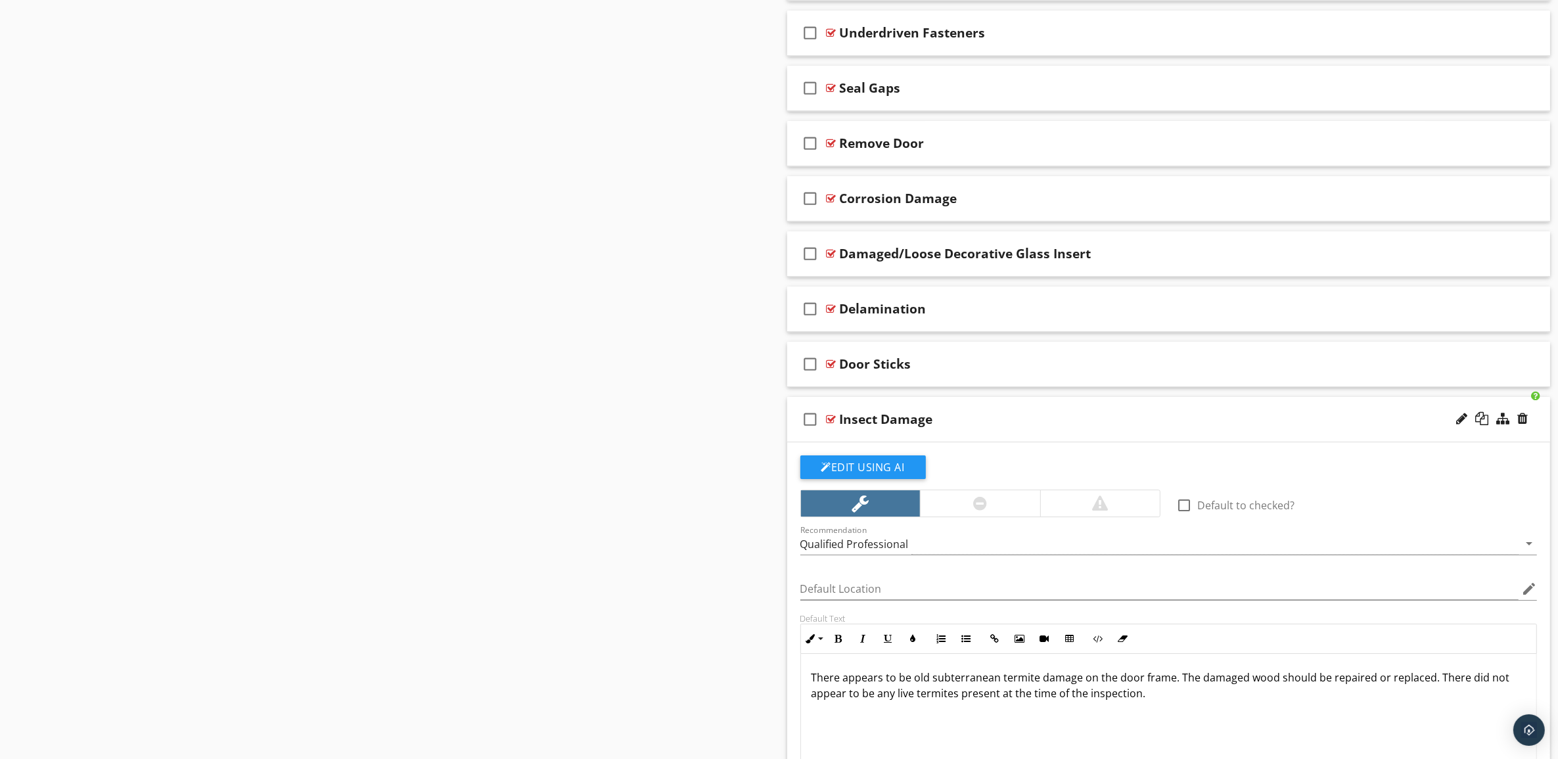
scroll to position [5073, 0]
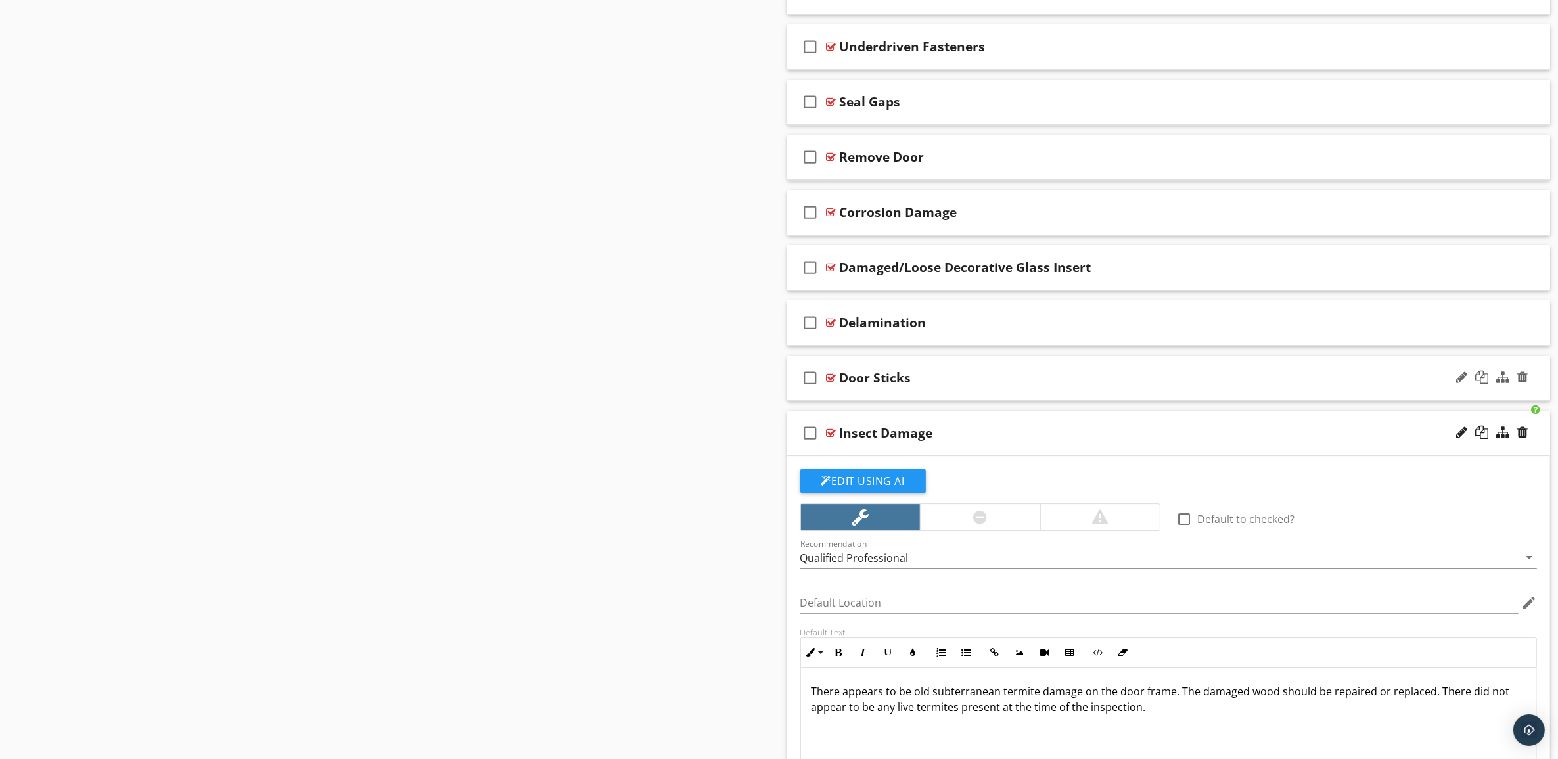
click at [1233, 382] on div "check_box_outline_blank Door Sticks" at bounding box center [1169, 377] width 764 height 45
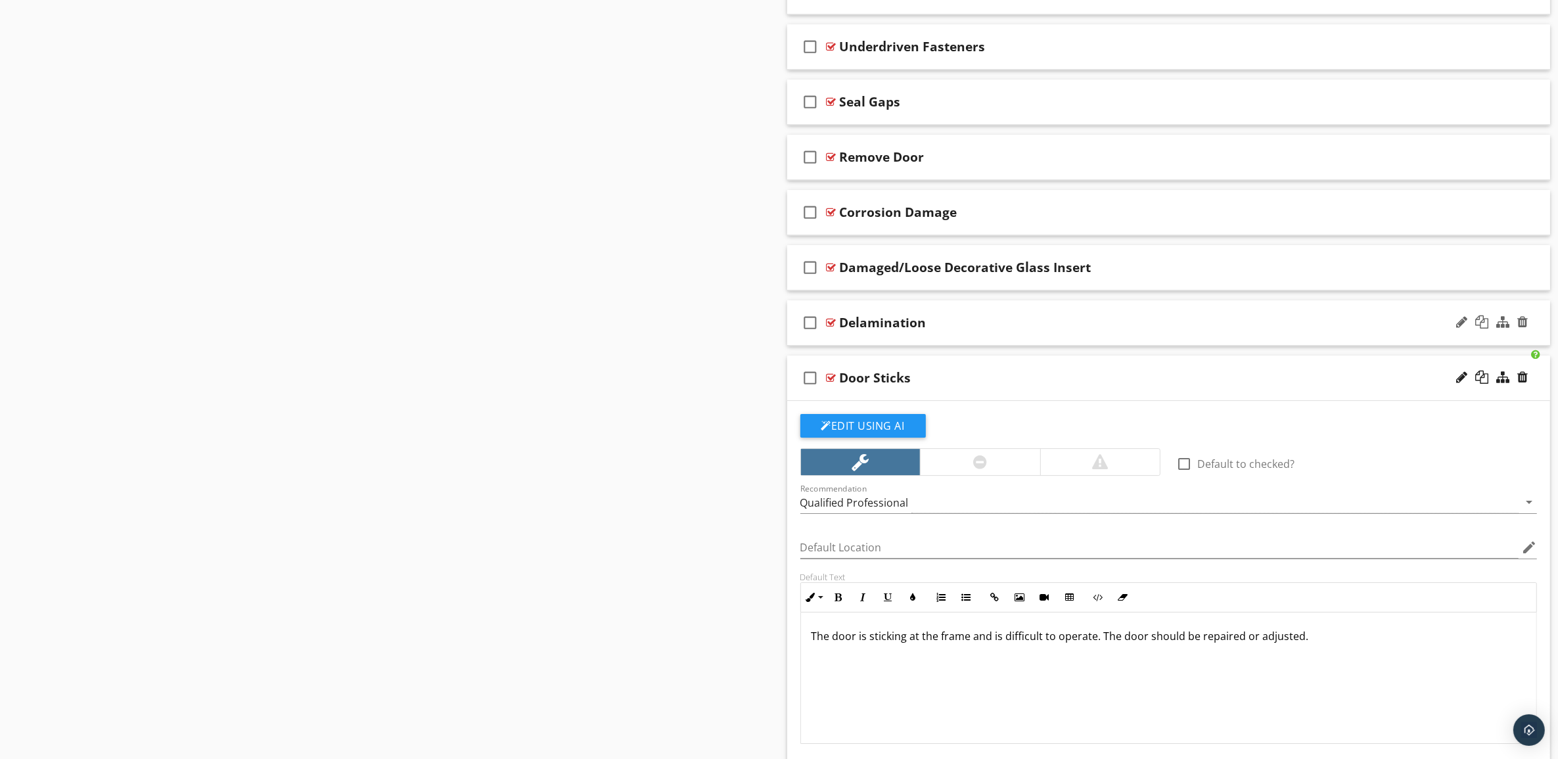
click at [1229, 331] on div "Delamination" at bounding box center [1116, 323] width 553 height 16
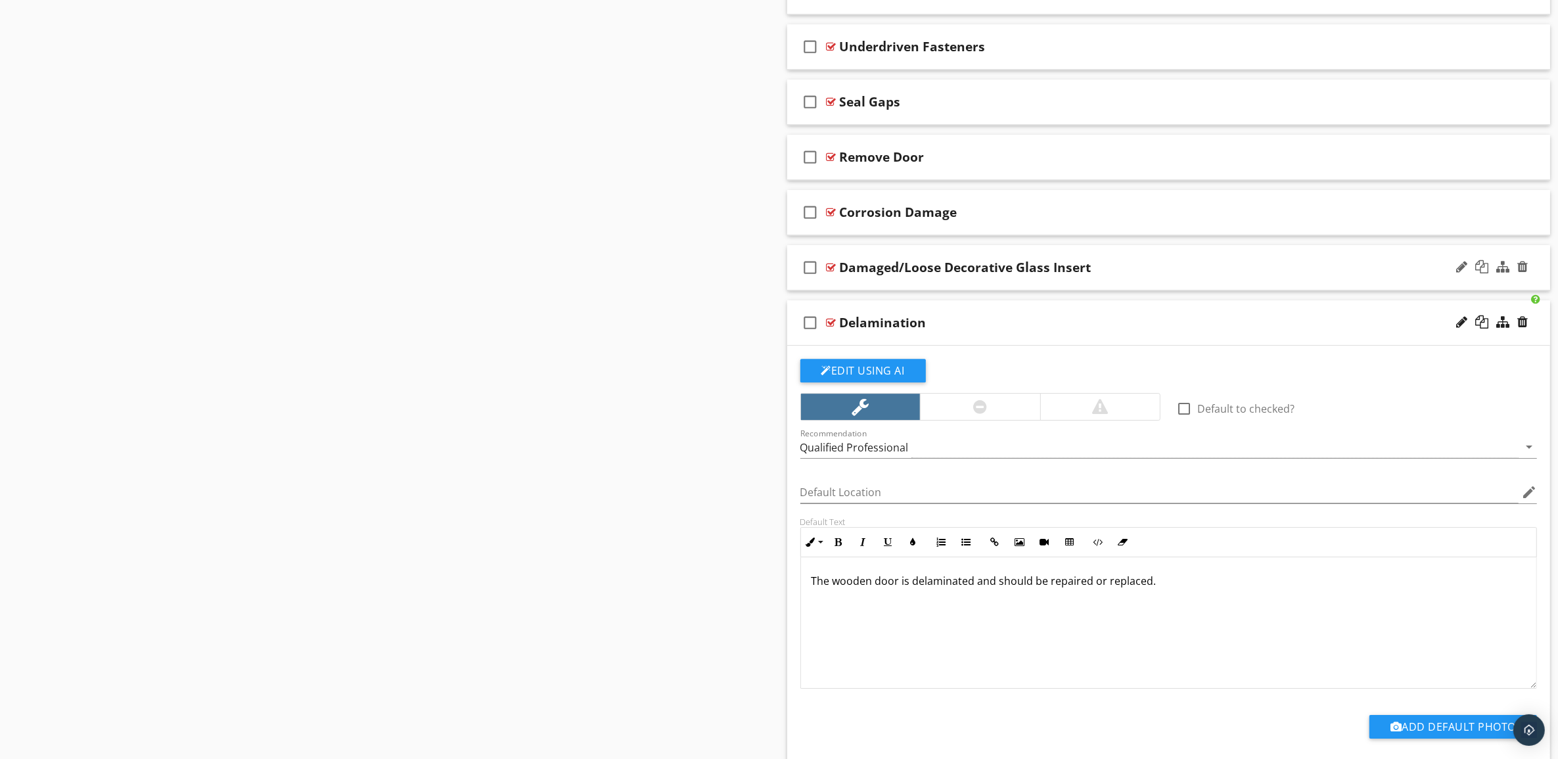
click at [1229, 290] on div "check_box_outline_blank Damaged/Loose Decorative Glass Insert" at bounding box center [1169, 267] width 764 height 45
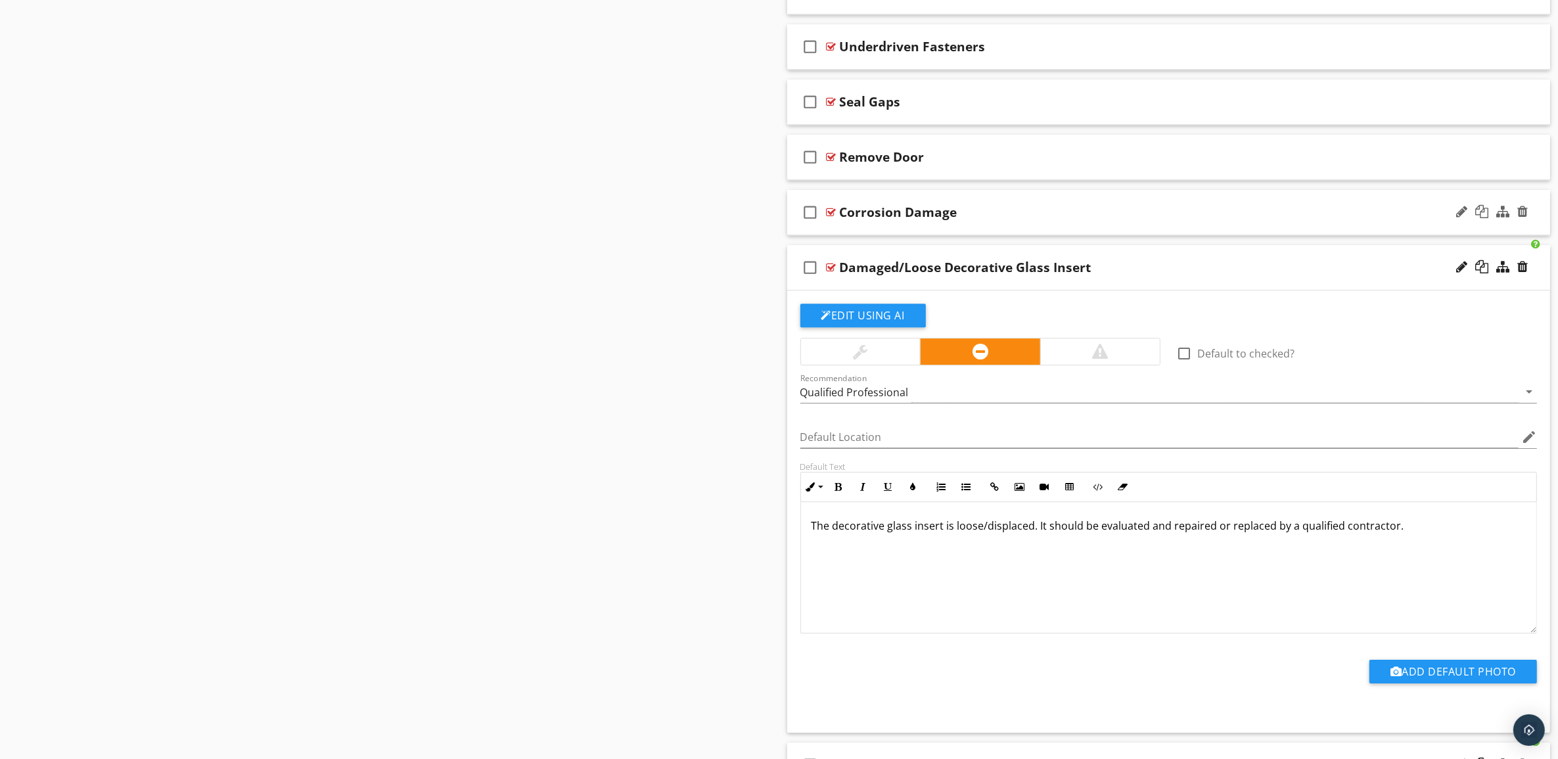
click at [1220, 220] on div "Corrosion Damage" at bounding box center [1116, 212] width 553 height 16
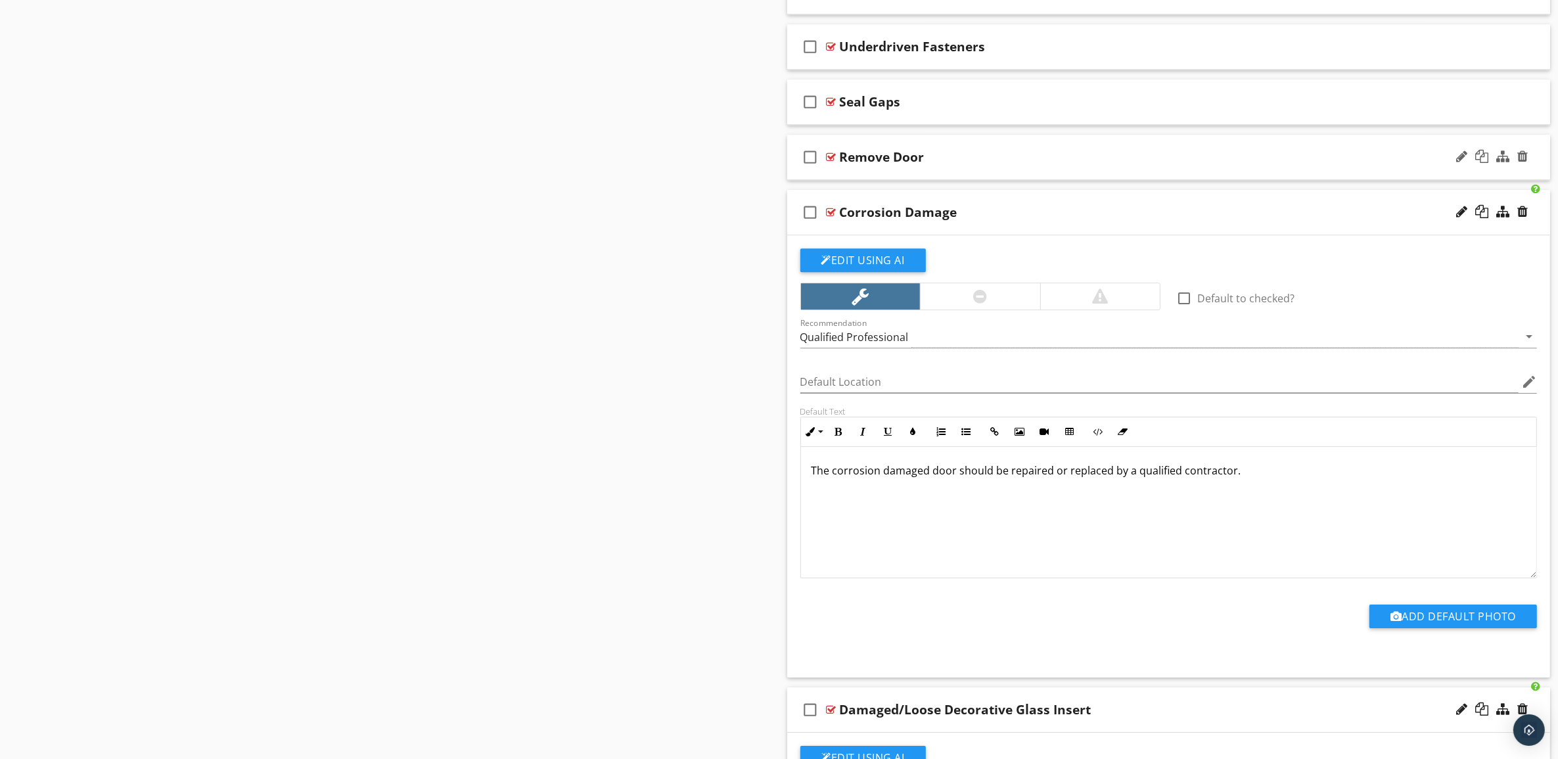
click at [1229, 165] on div "Remove Door" at bounding box center [1116, 157] width 553 height 16
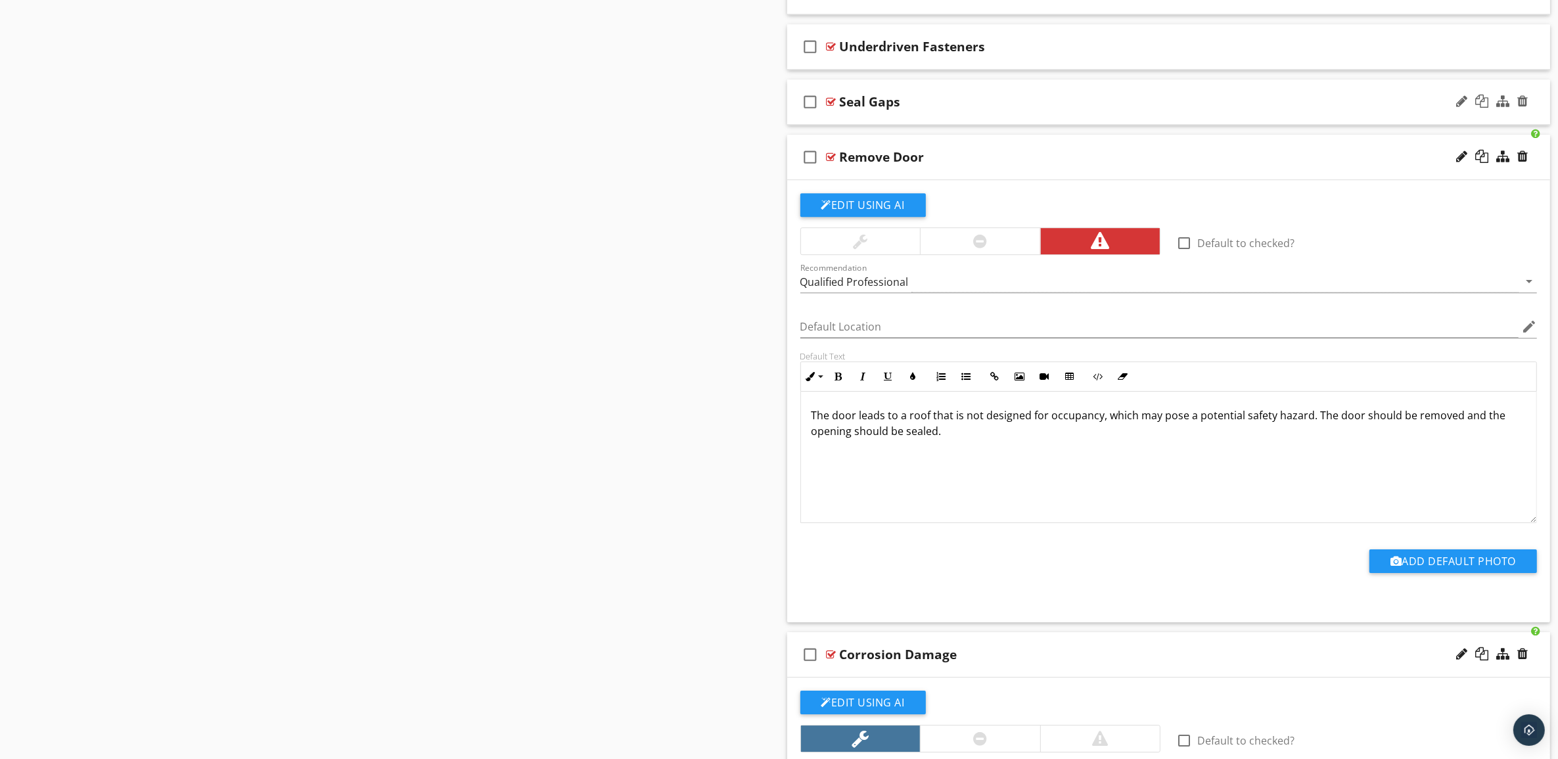
click at [1233, 110] on div "Seal Gaps" at bounding box center [1116, 102] width 553 height 16
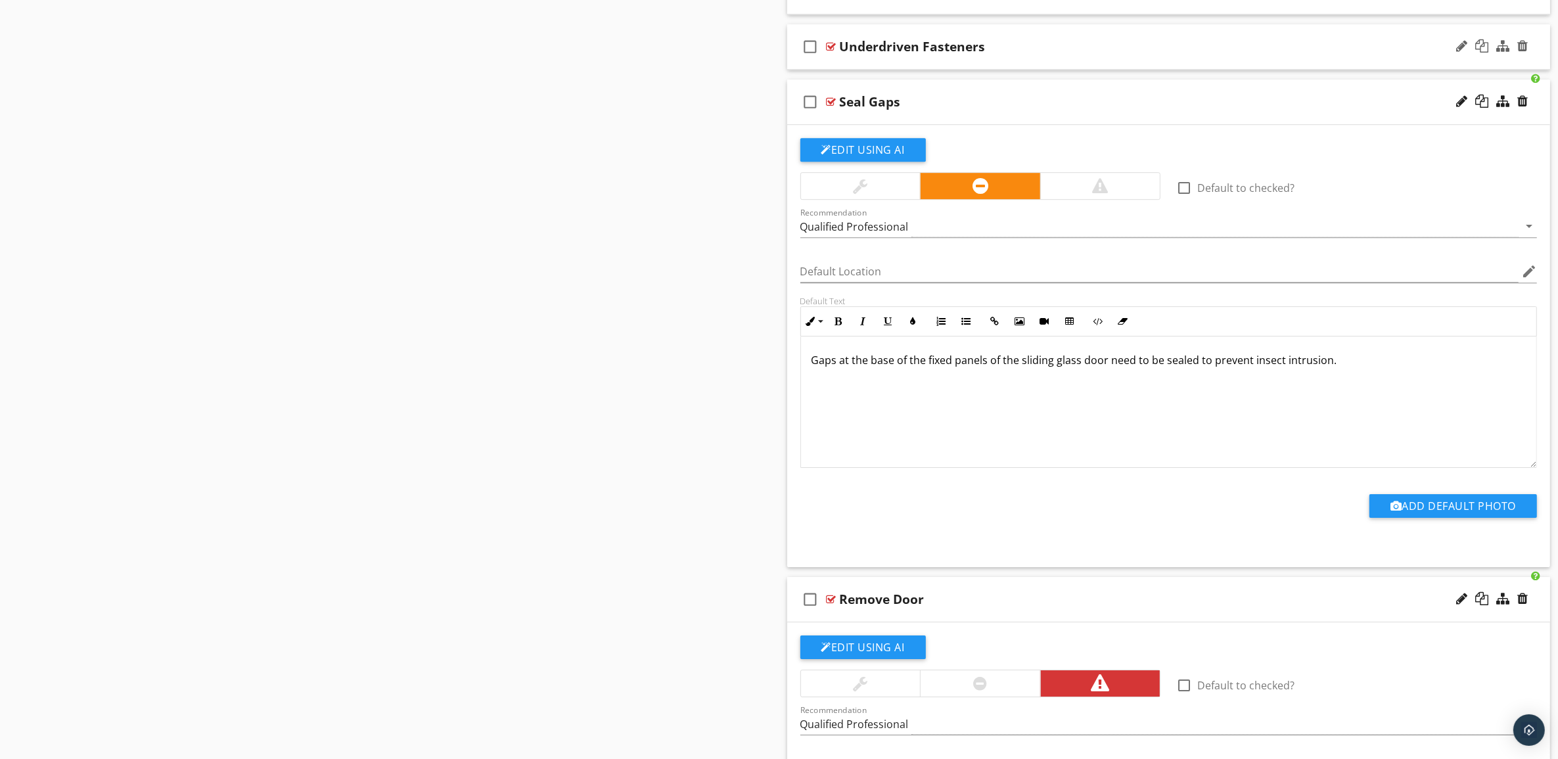
click at [1226, 55] on div "Underdriven Fasteners" at bounding box center [1116, 47] width 553 height 16
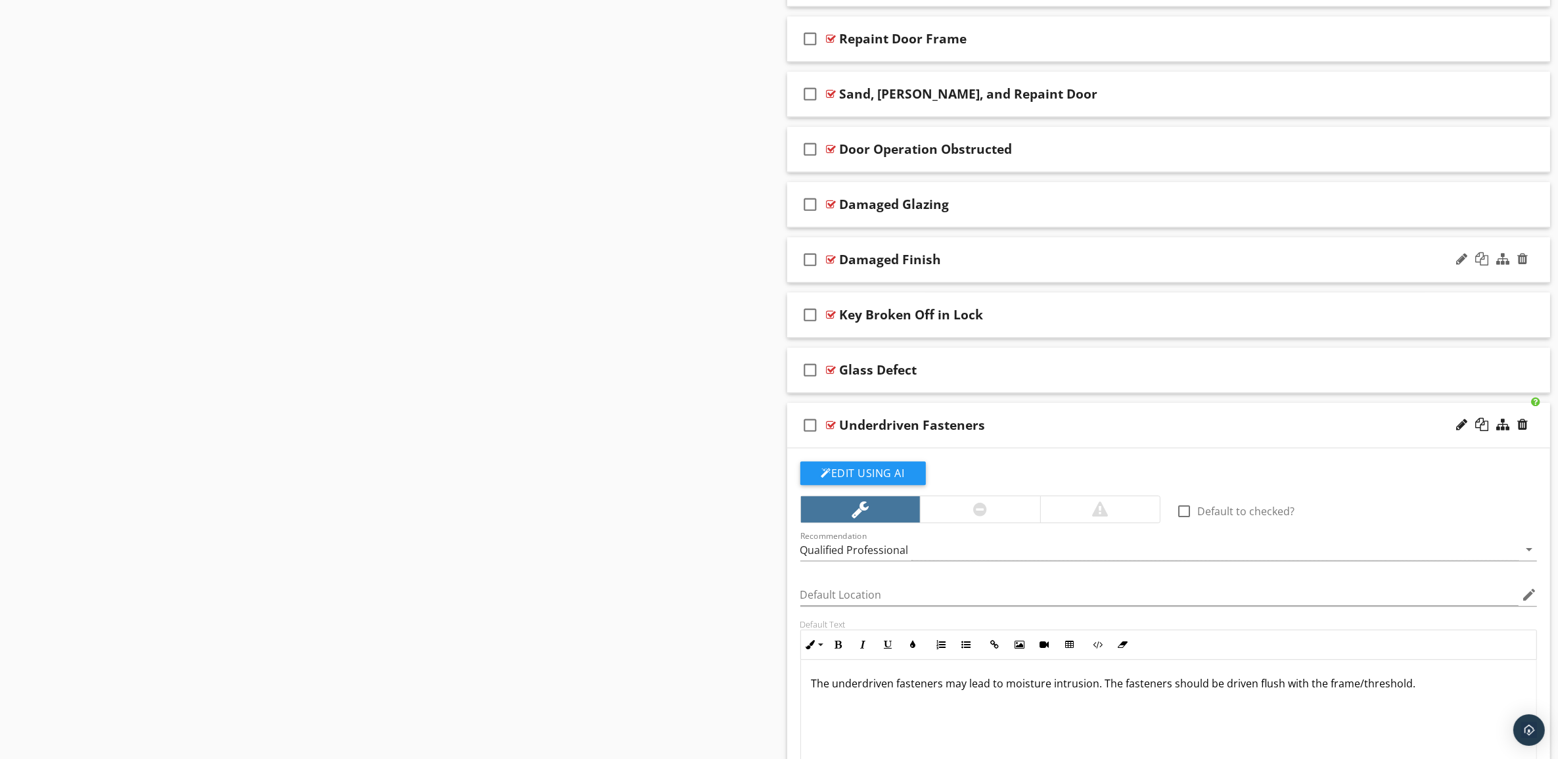
scroll to position [4662, 0]
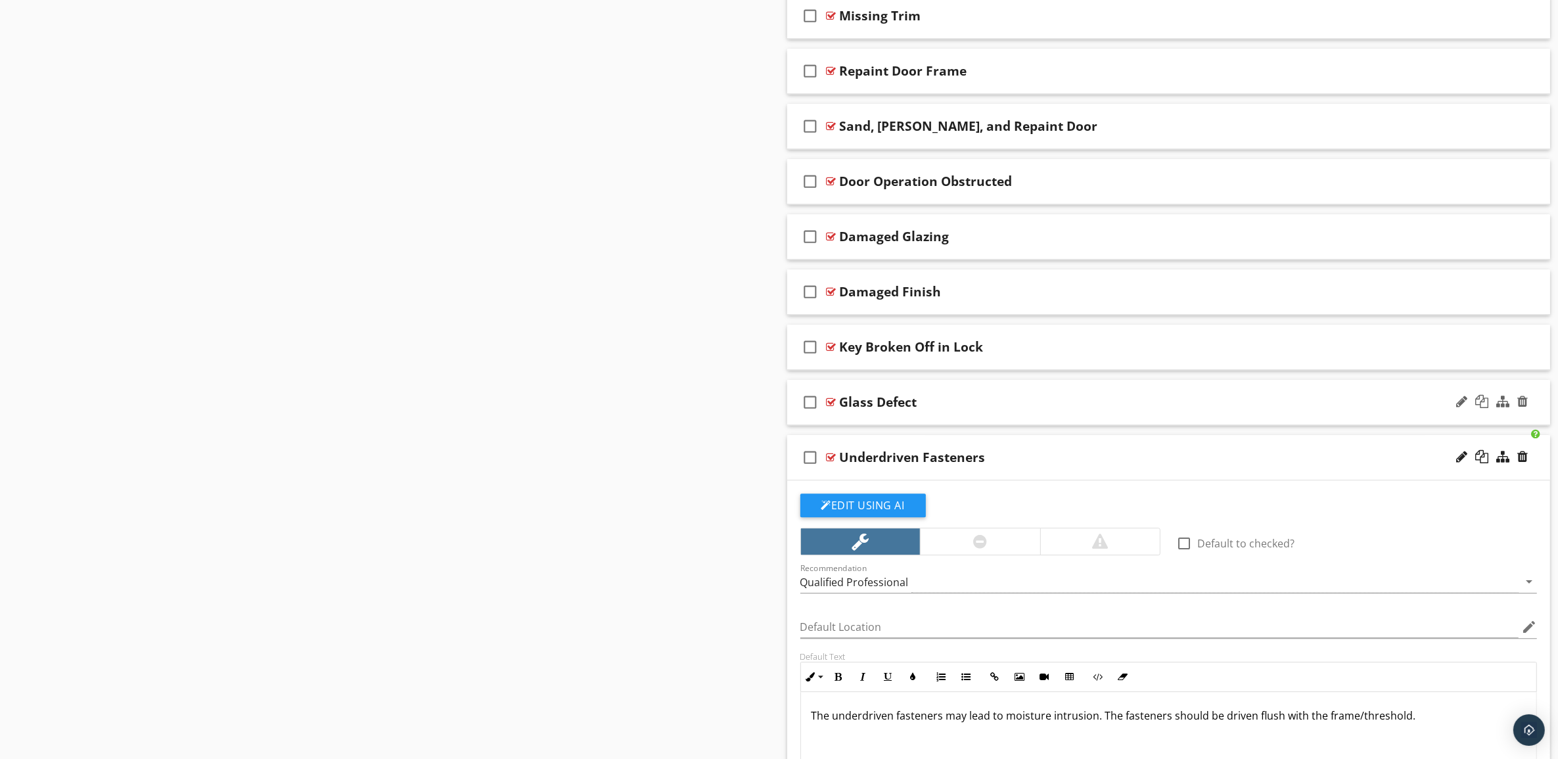
click at [1249, 410] on div "Glass Defect" at bounding box center [1116, 402] width 553 height 16
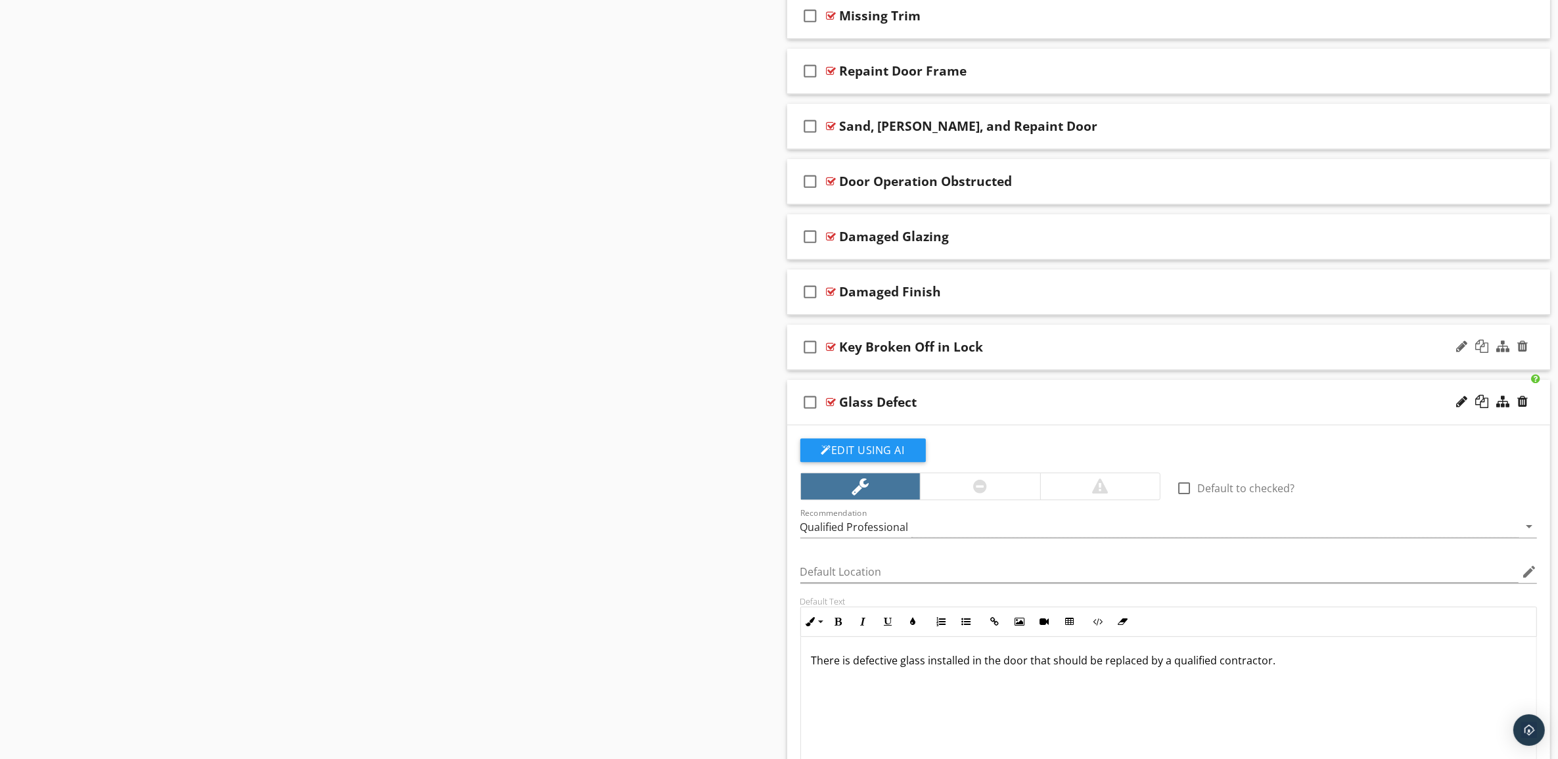
click at [1244, 355] on div "Key Broken Off in Lock" at bounding box center [1116, 347] width 553 height 16
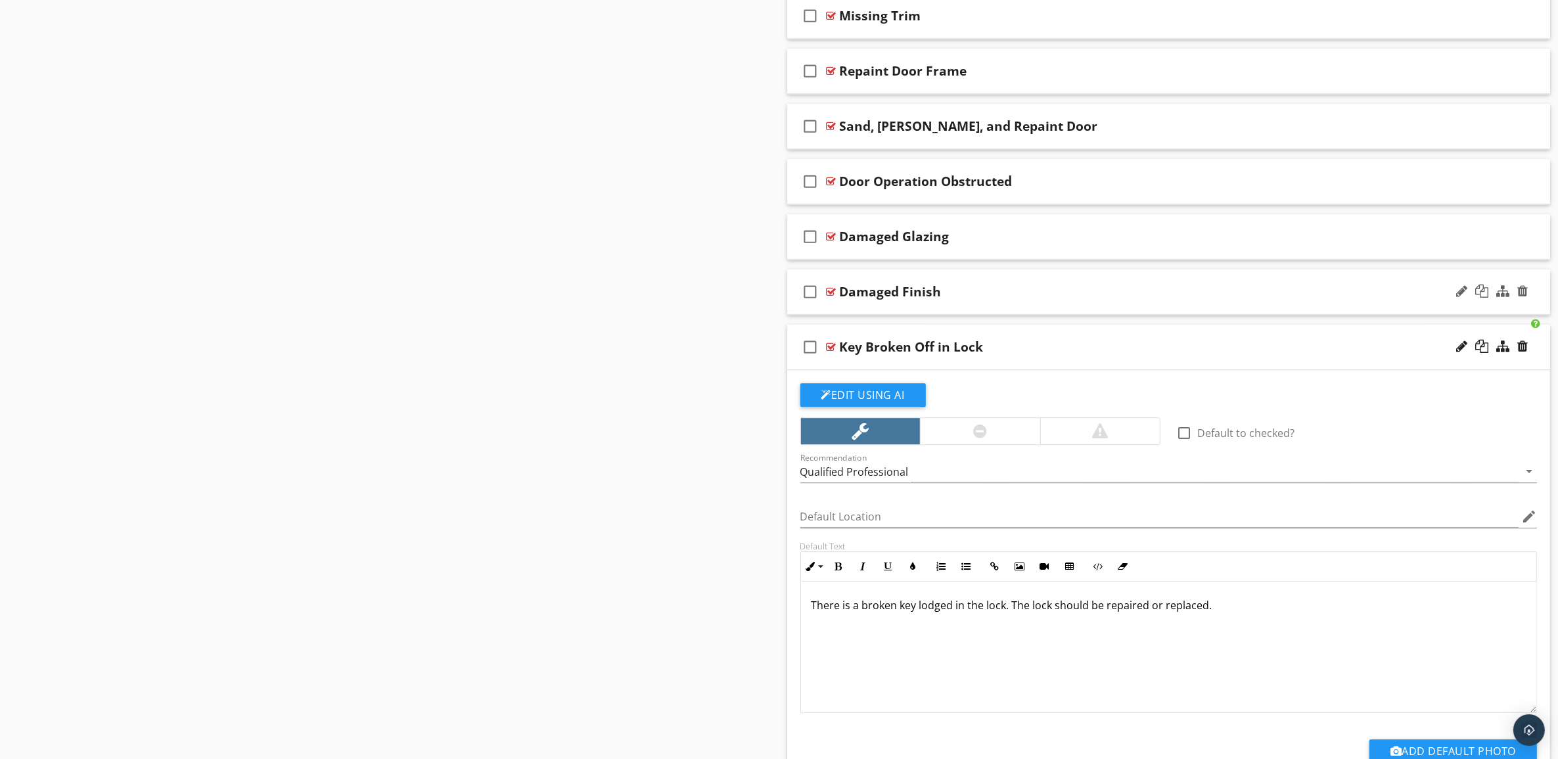
click at [1241, 315] on div "check_box_outline_blank Damaged Finish" at bounding box center [1169, 291] width 764 height 45
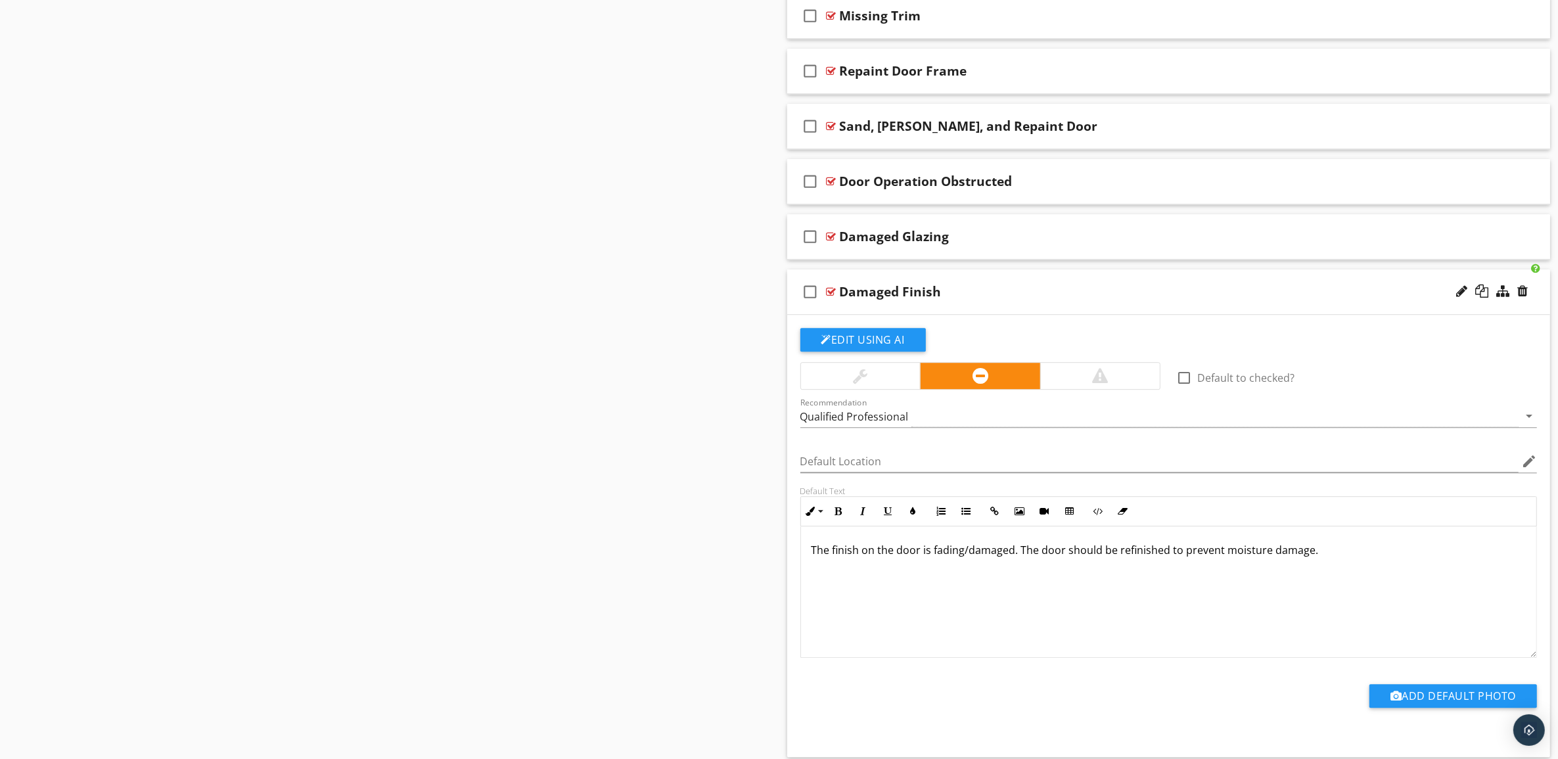
scroll to position [5073, 0]
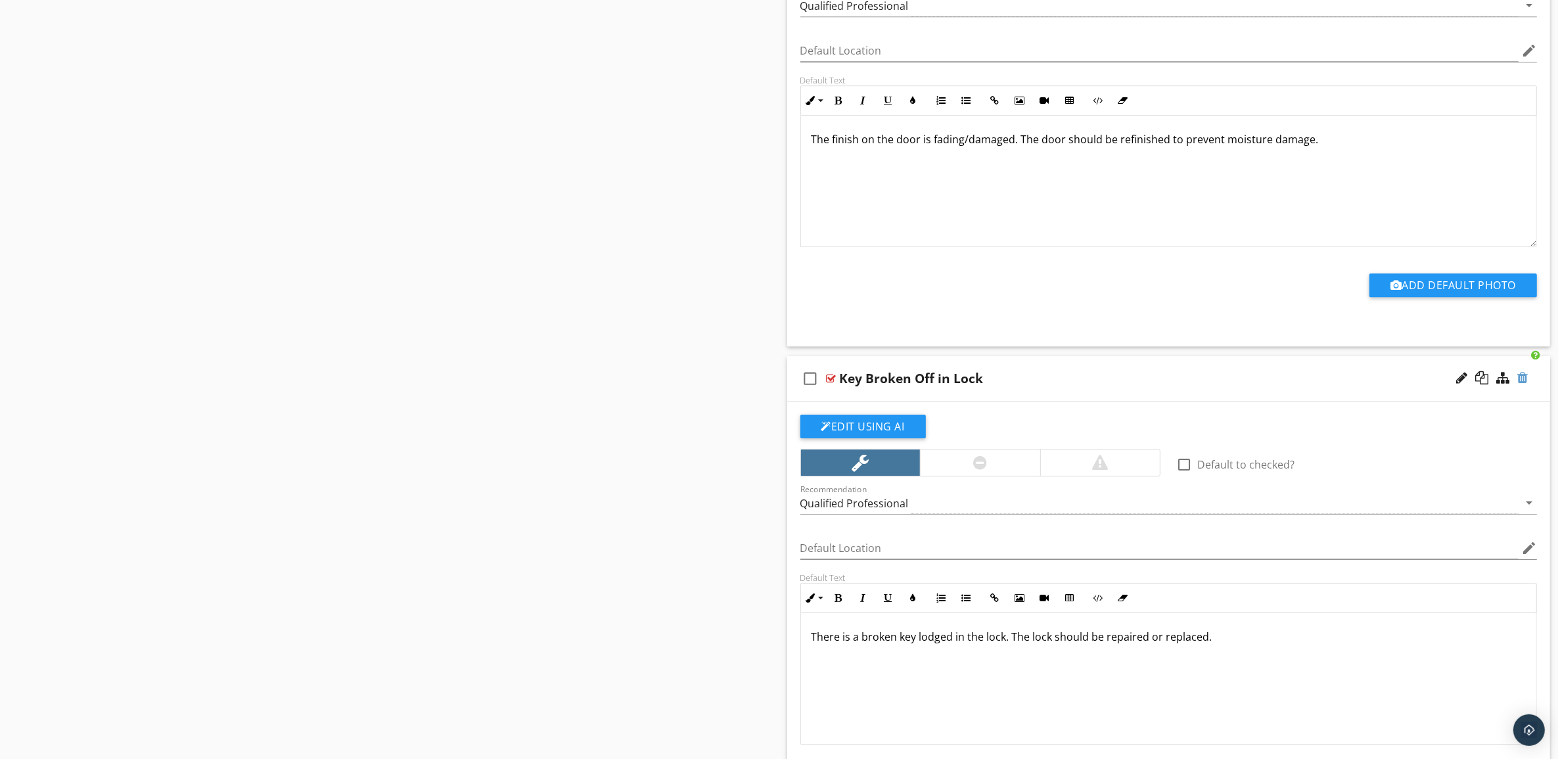
click at [1523, 384] on div at bounding box center [1522, 377] width 11 height 13
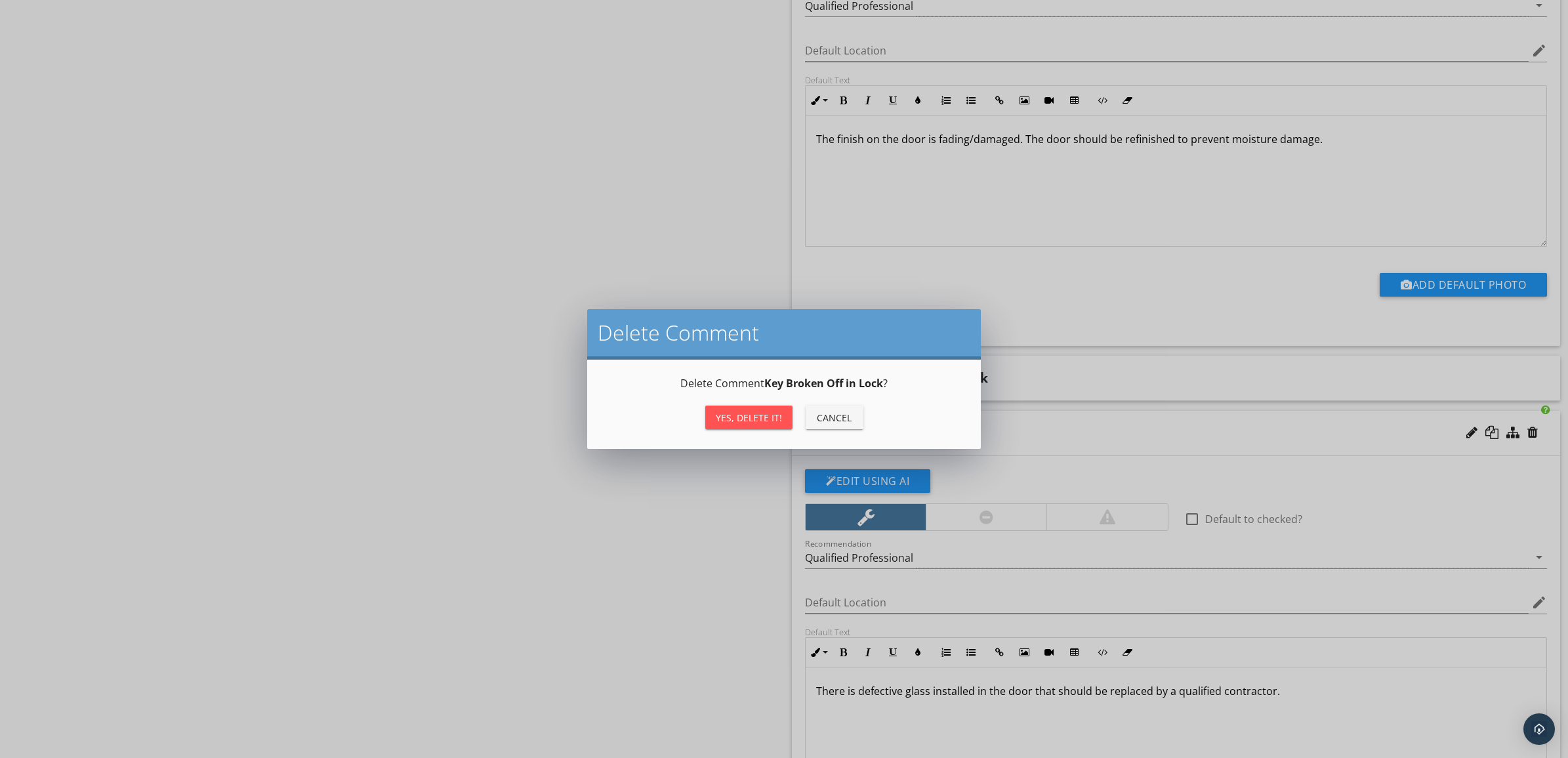
click at [758, 418] on div "Yes, Delete it!" at bounding box center [749, 417] width 66 height 14
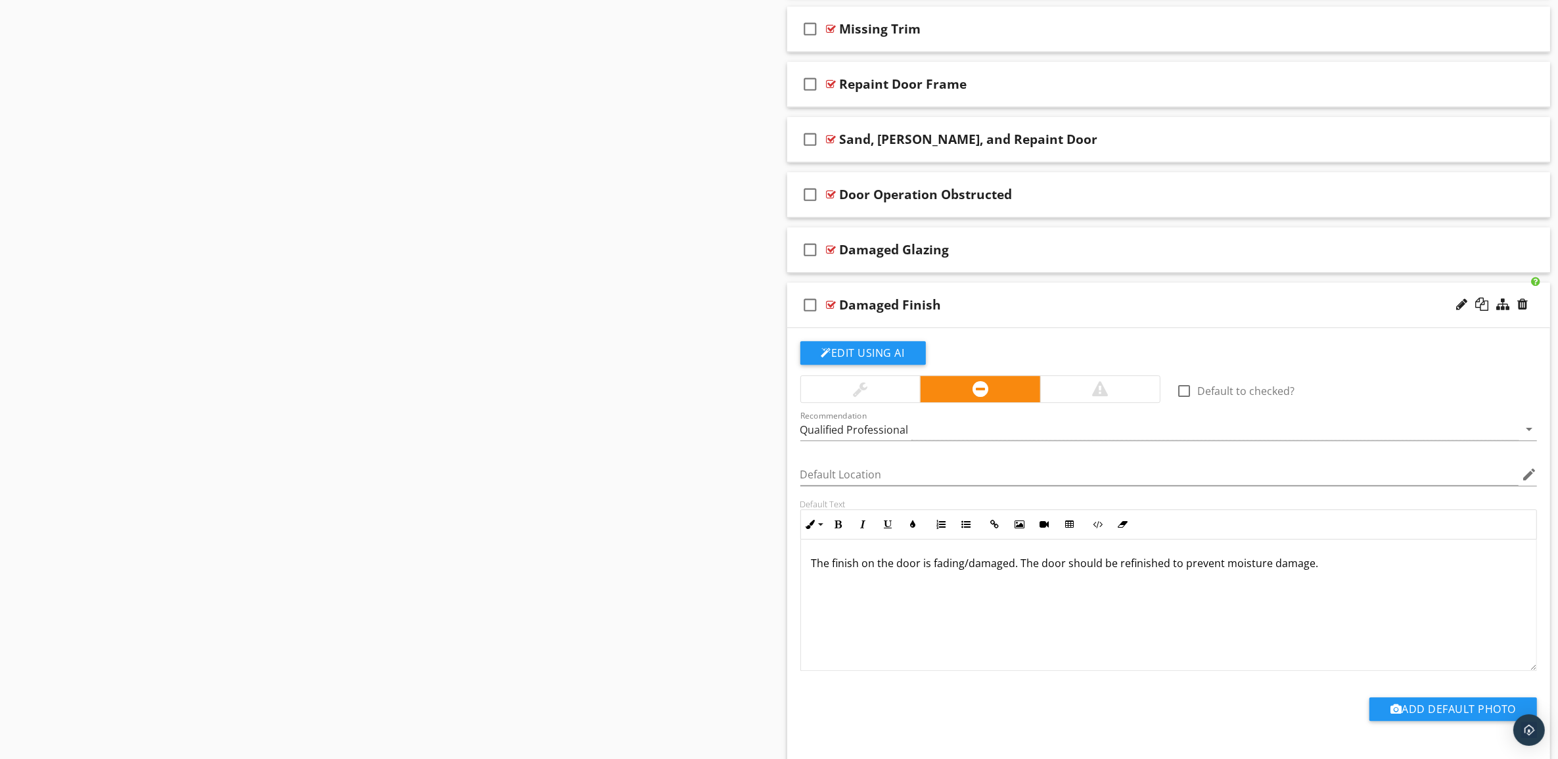
scroll to position [4745, 0]
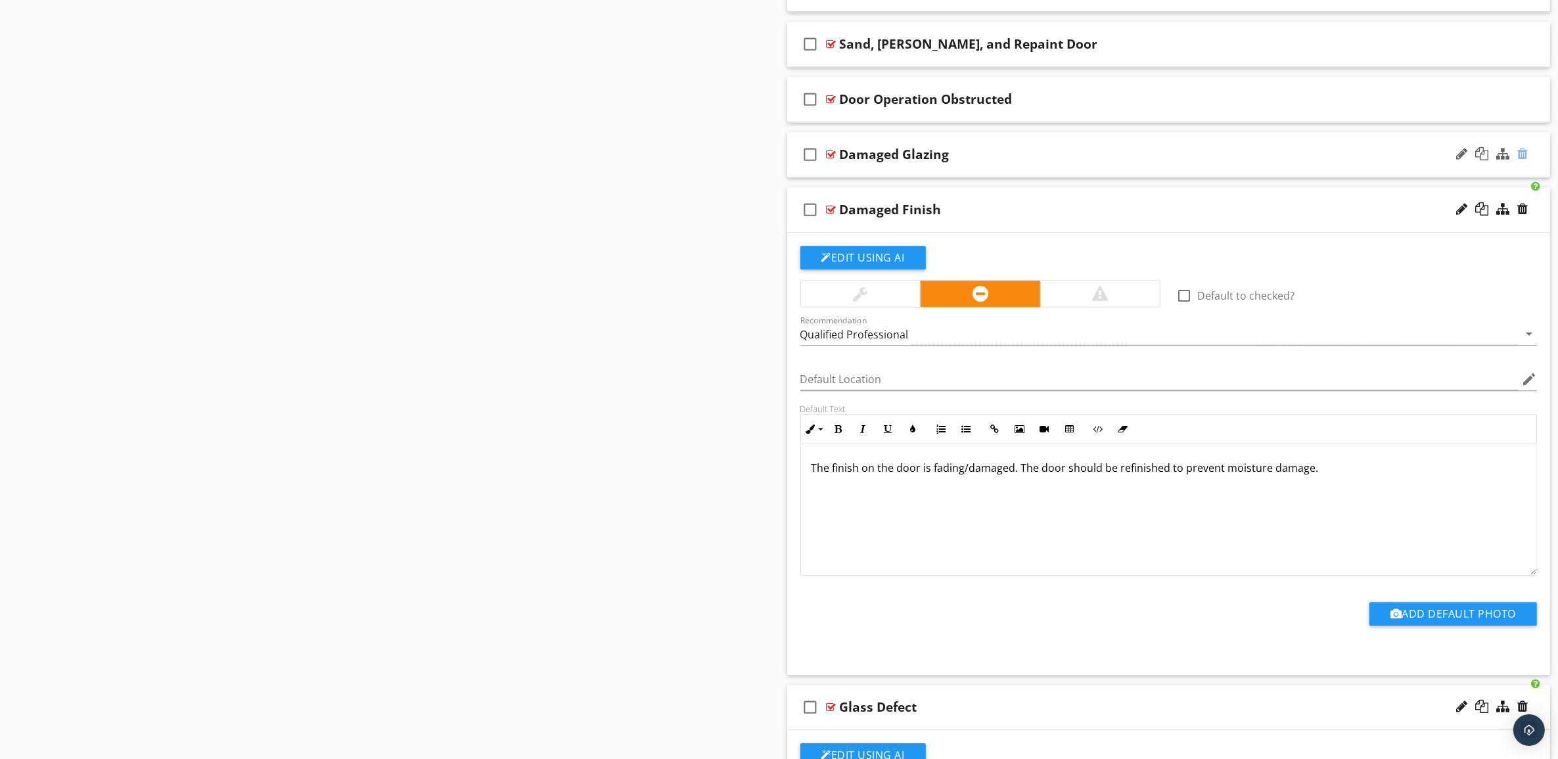
click at [1525, 160] on div at bounding box center [1522, 153] width 11 height 13
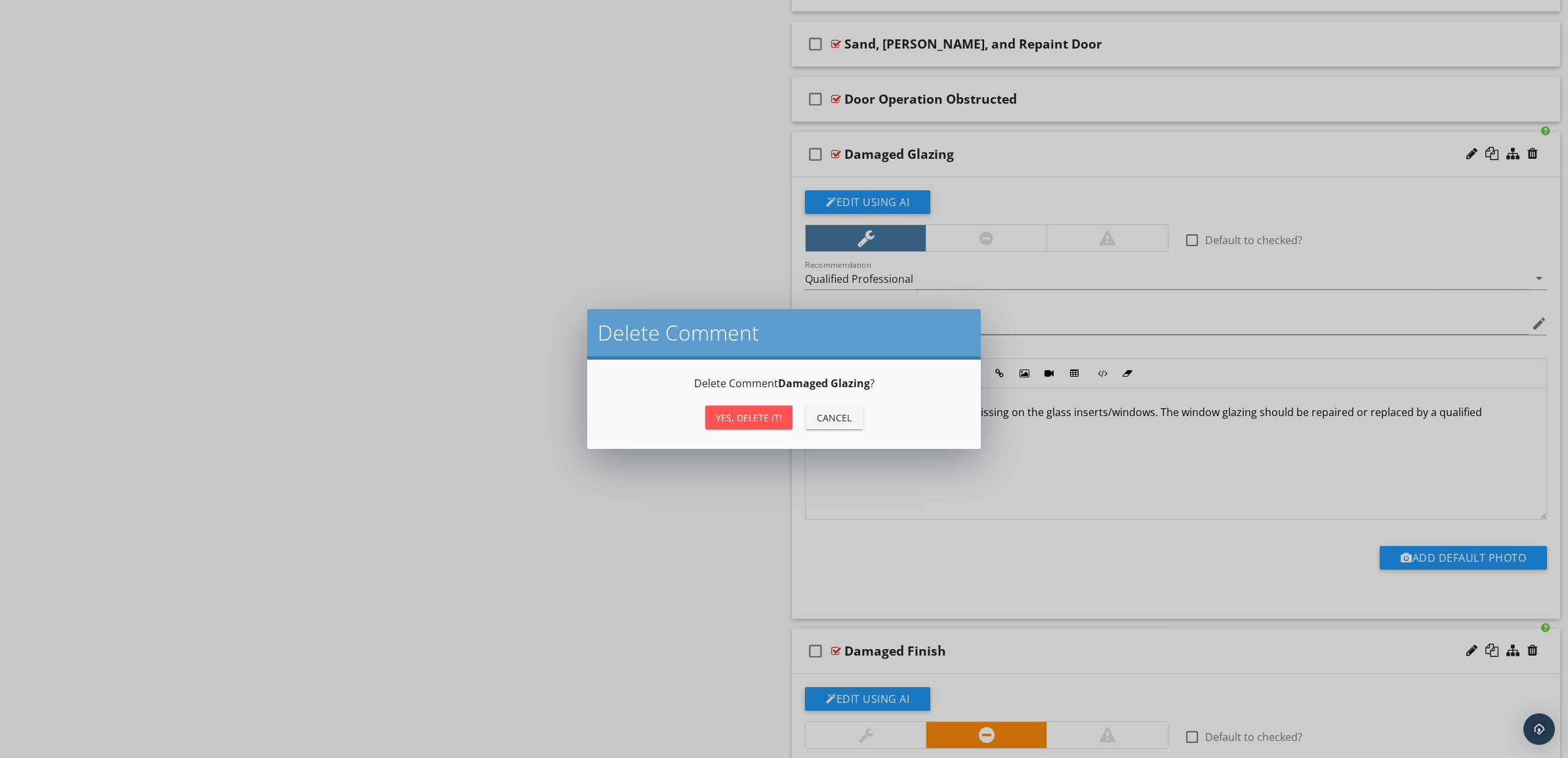
click at [751, 414] on div "Yes, Delete it!" at bounding box center [749, 417] width 66 height 14
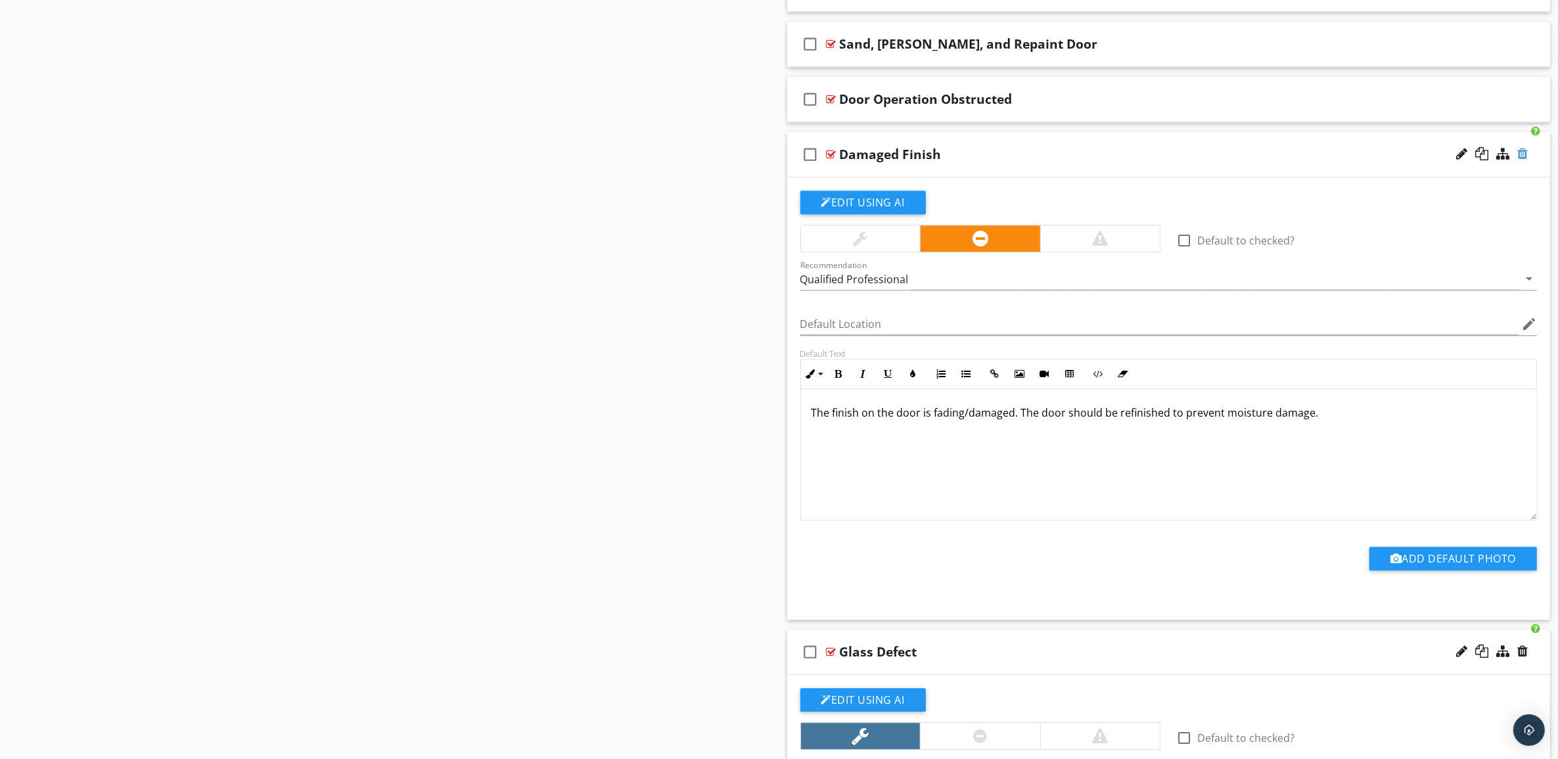
click at [1523, 160] on div at bounding box center [1522, 153] width 11 height 13
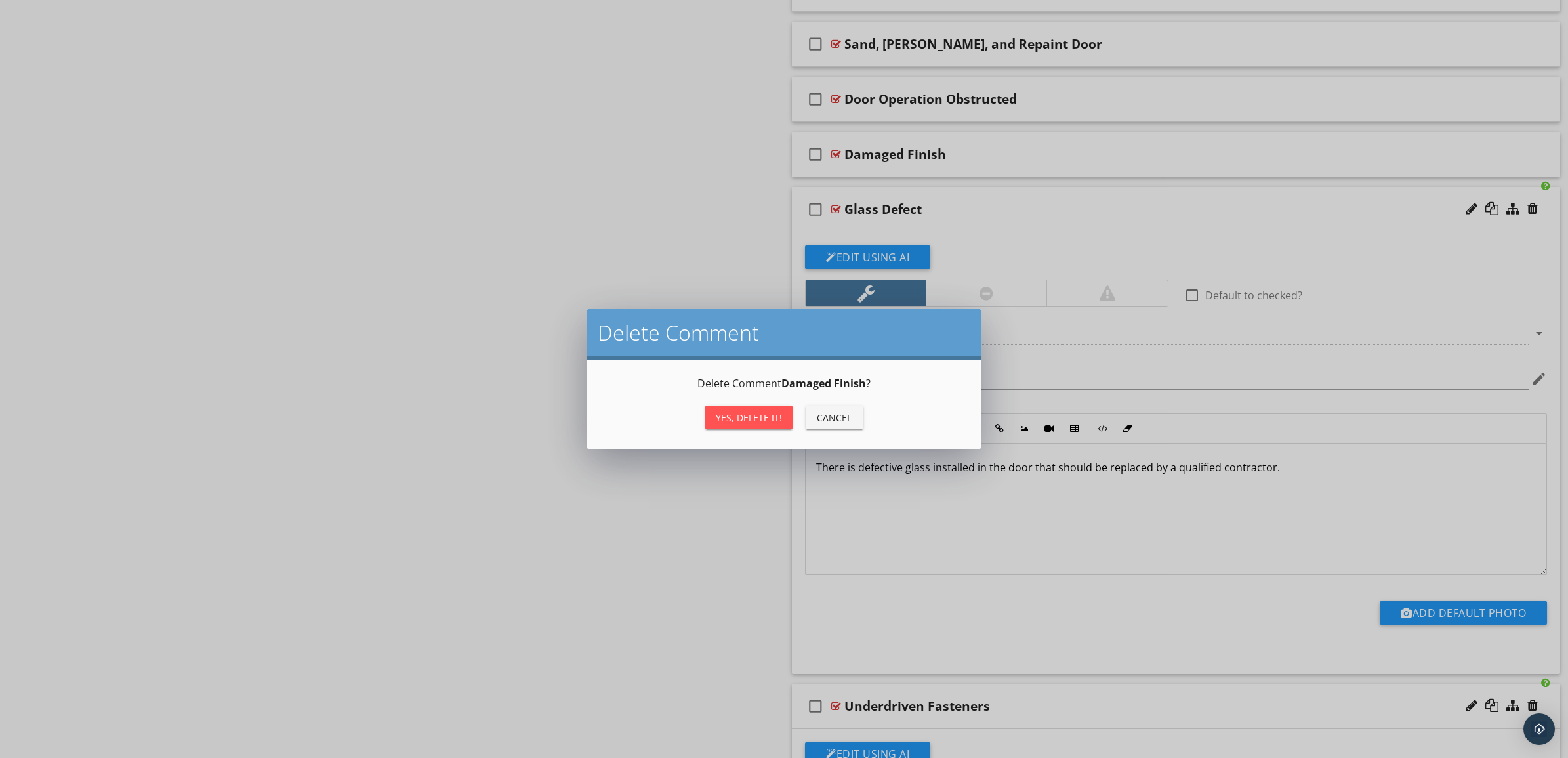
click at [758, 410] on div "Yes, Delete it!" at bounding box center [749, 417] width 66 height 14
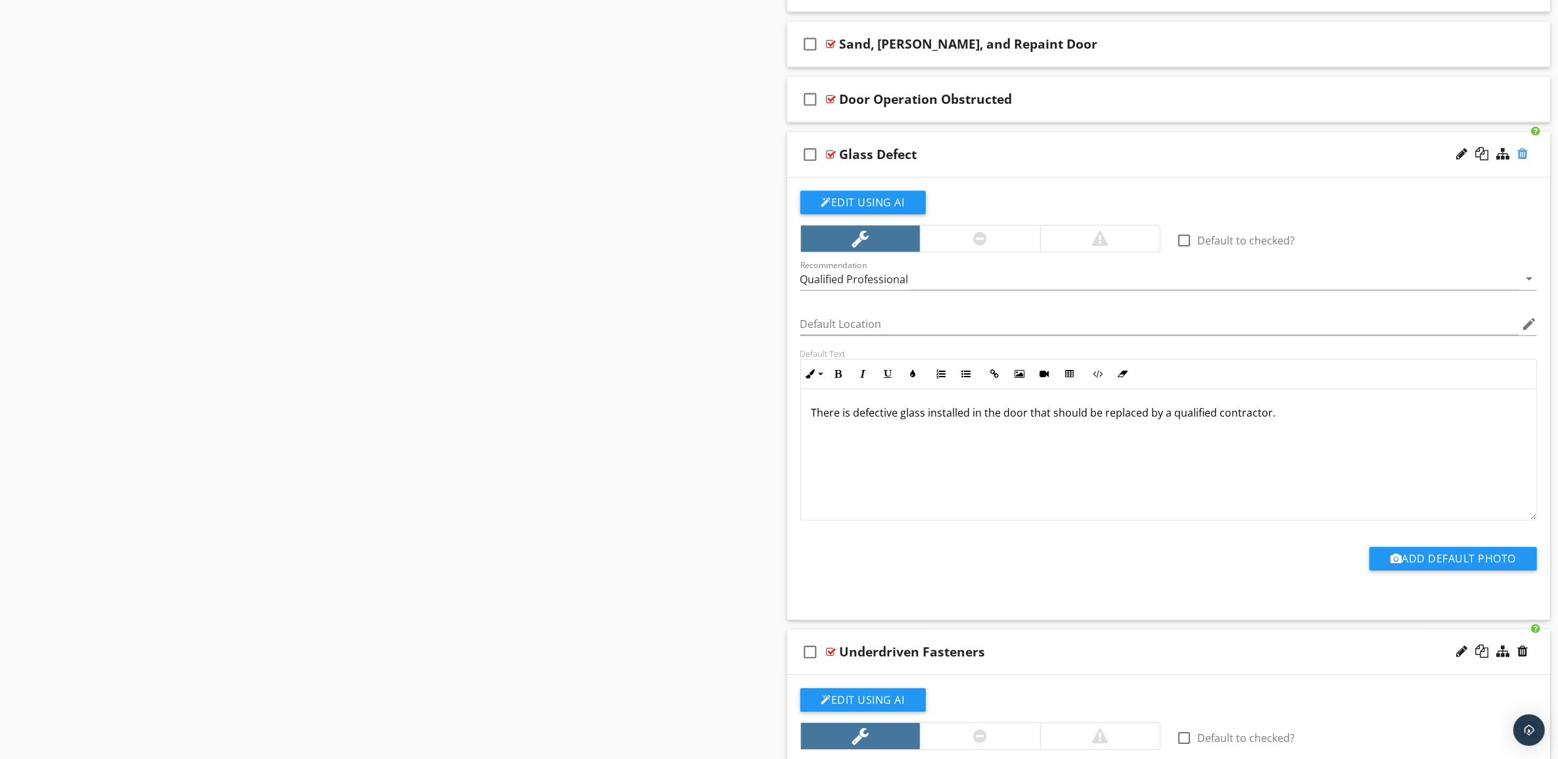
click at [1524, 160] on div at bounding box center [1522, 153] width 11 height 13
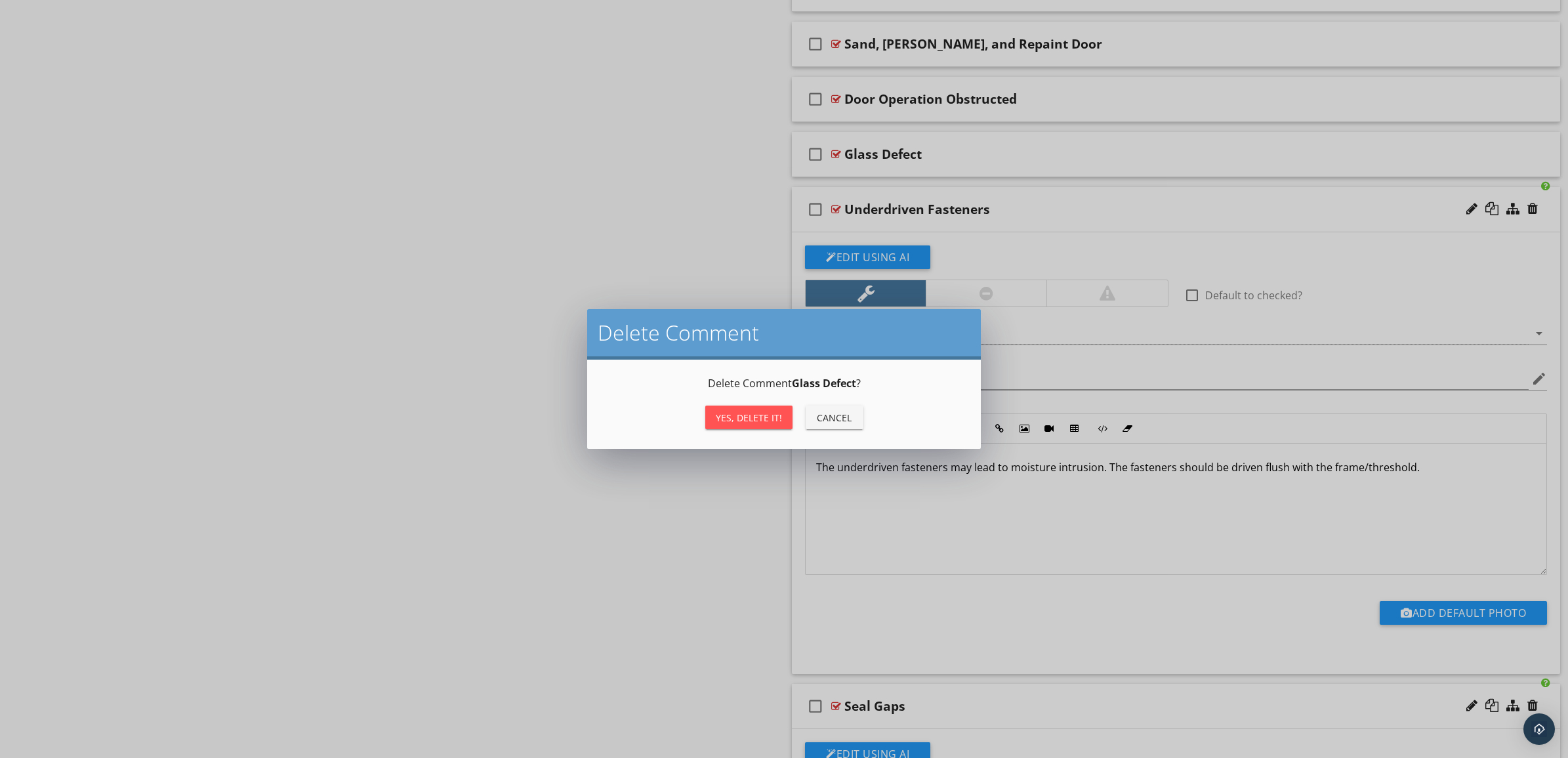
drag, startPoint x: 749, startPoint y: 417, endPoint x: 752, endPoint y: 410, distance: 7.6
click at [751, 411] on div "Yes, Delete it!" at bounding box center [749, 417] width 66 height 14
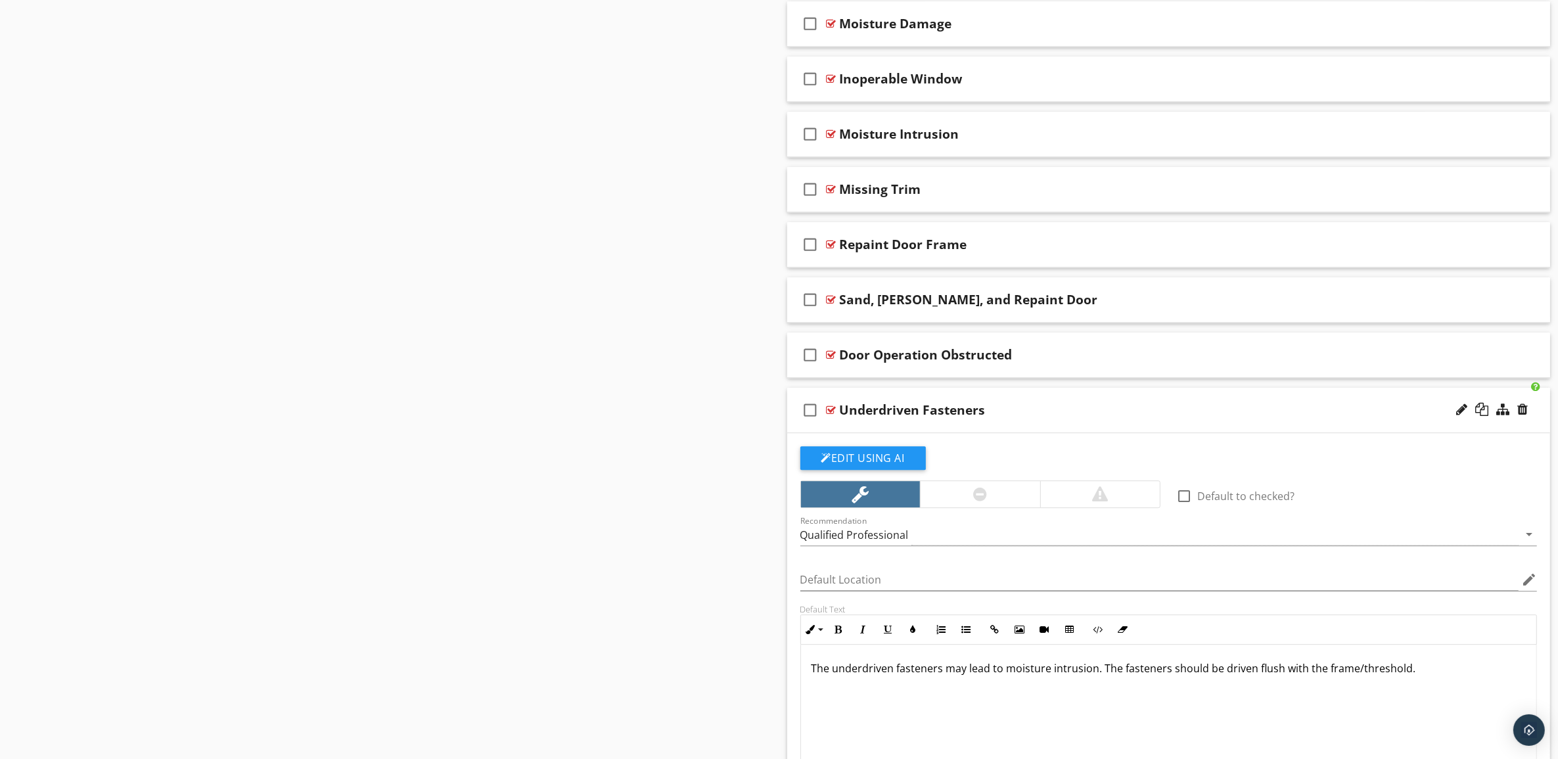
scroll to position [4416, 0]
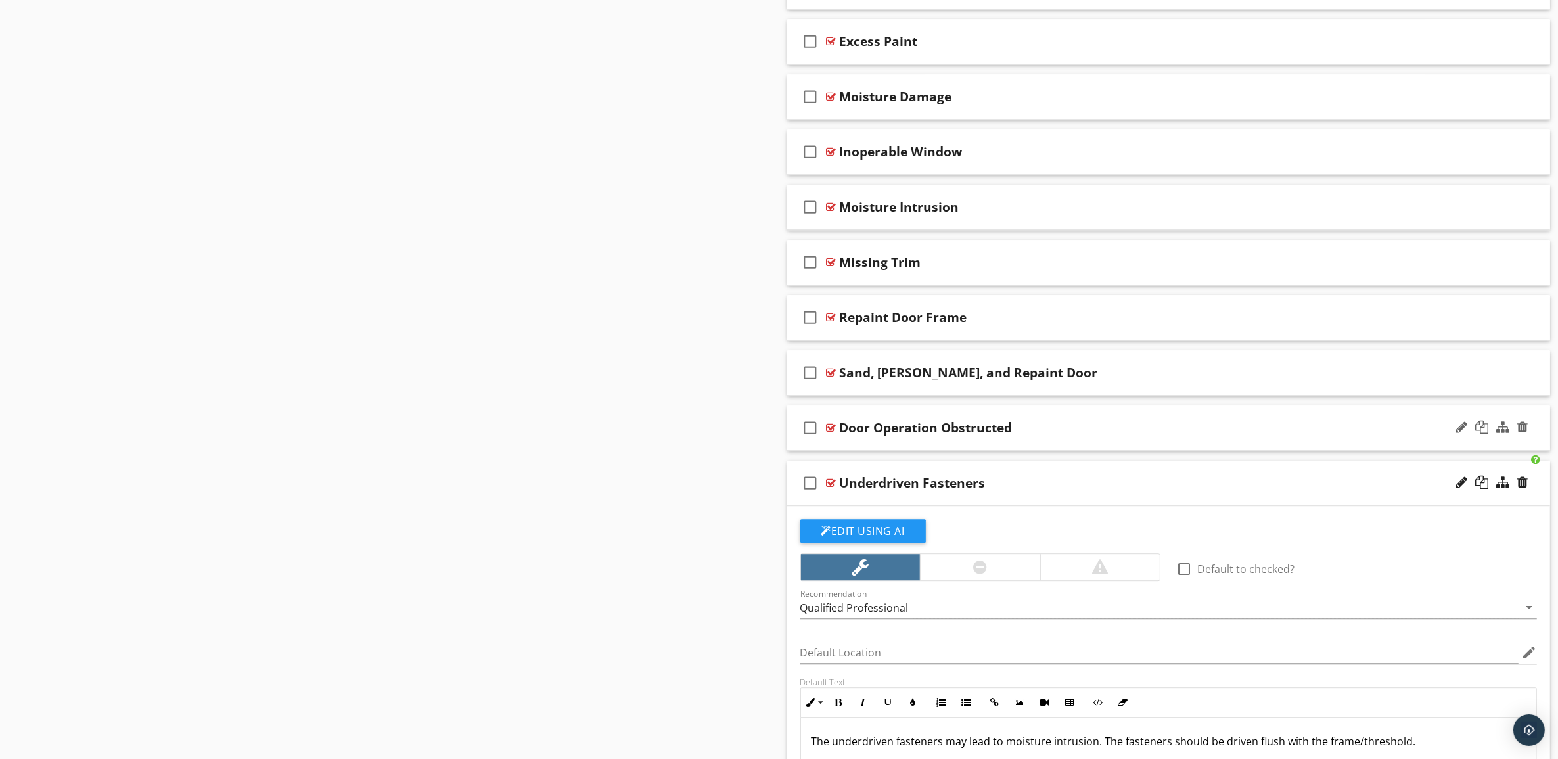
click at [1243, 436] on div "Door Operation Obstructed" at bounding box center [1116, 428] width 553 height 16
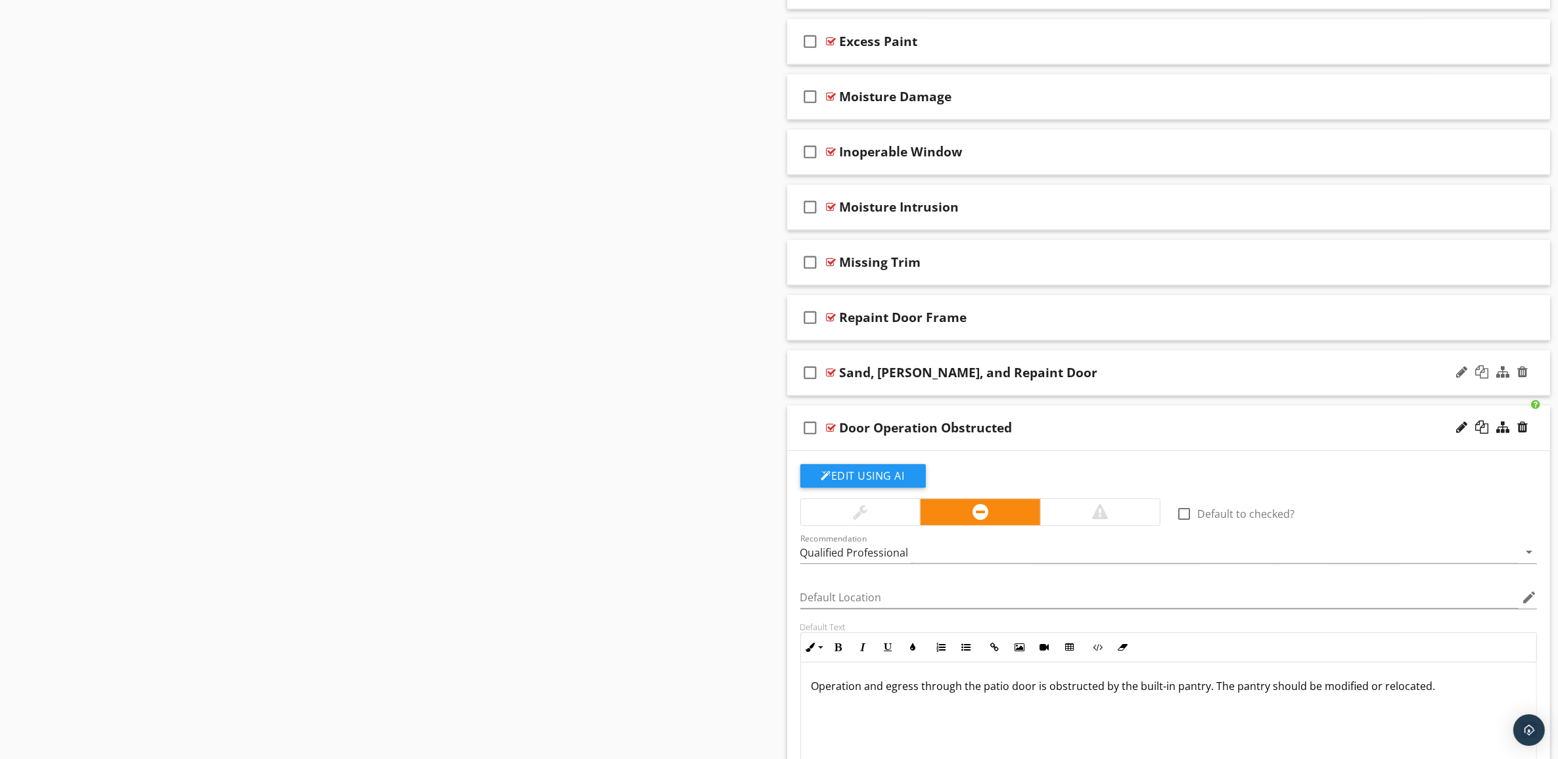
click at [1390, 380] on div "Sand, [PERSON_NAME], and Repaint Door" at bounding box center [1116, 373] width 553 height 16
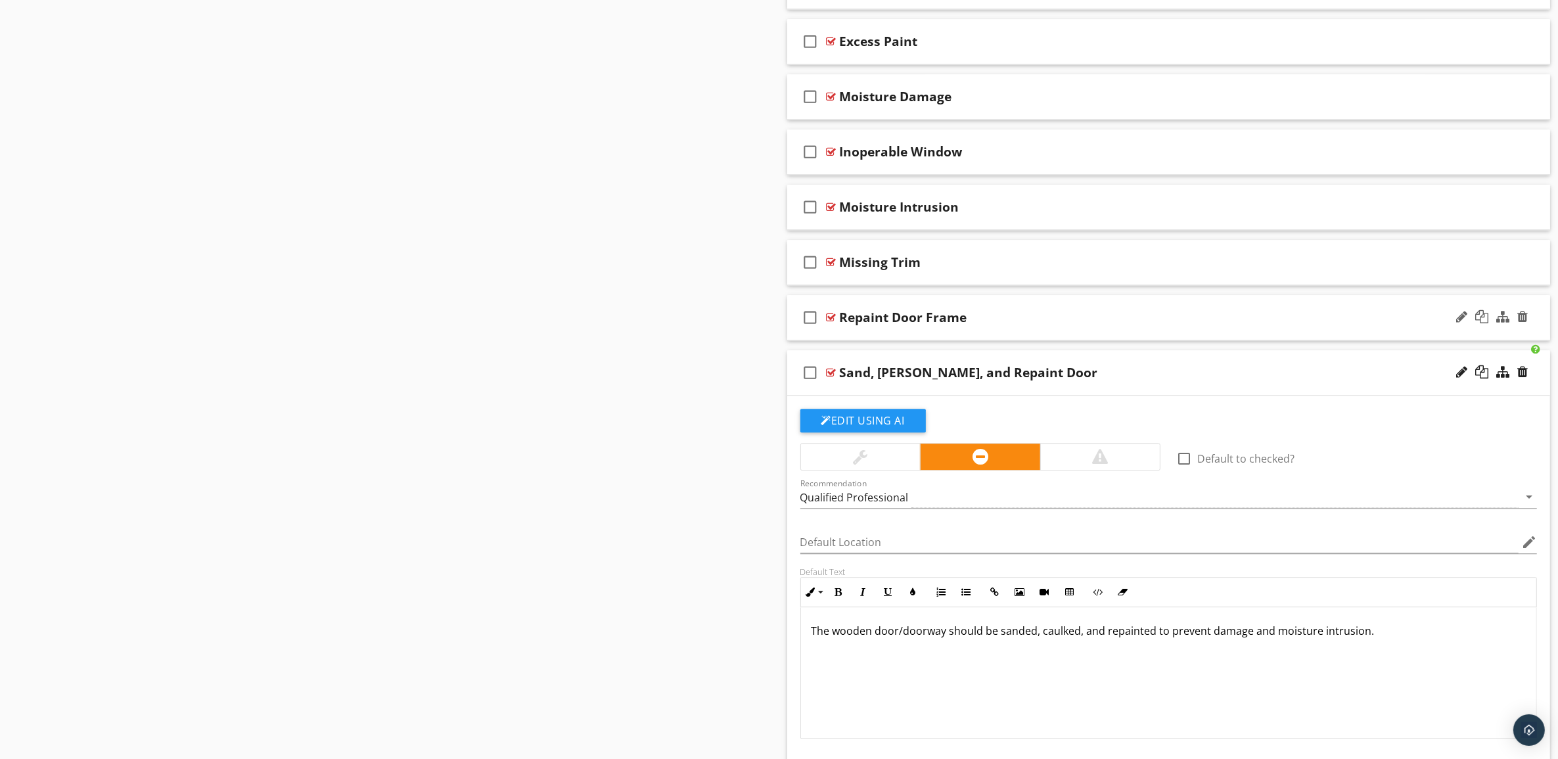
click at [1323, 325] on div "Repaint Door Frame" at bounding box center [1116, 317] width 553 height 16
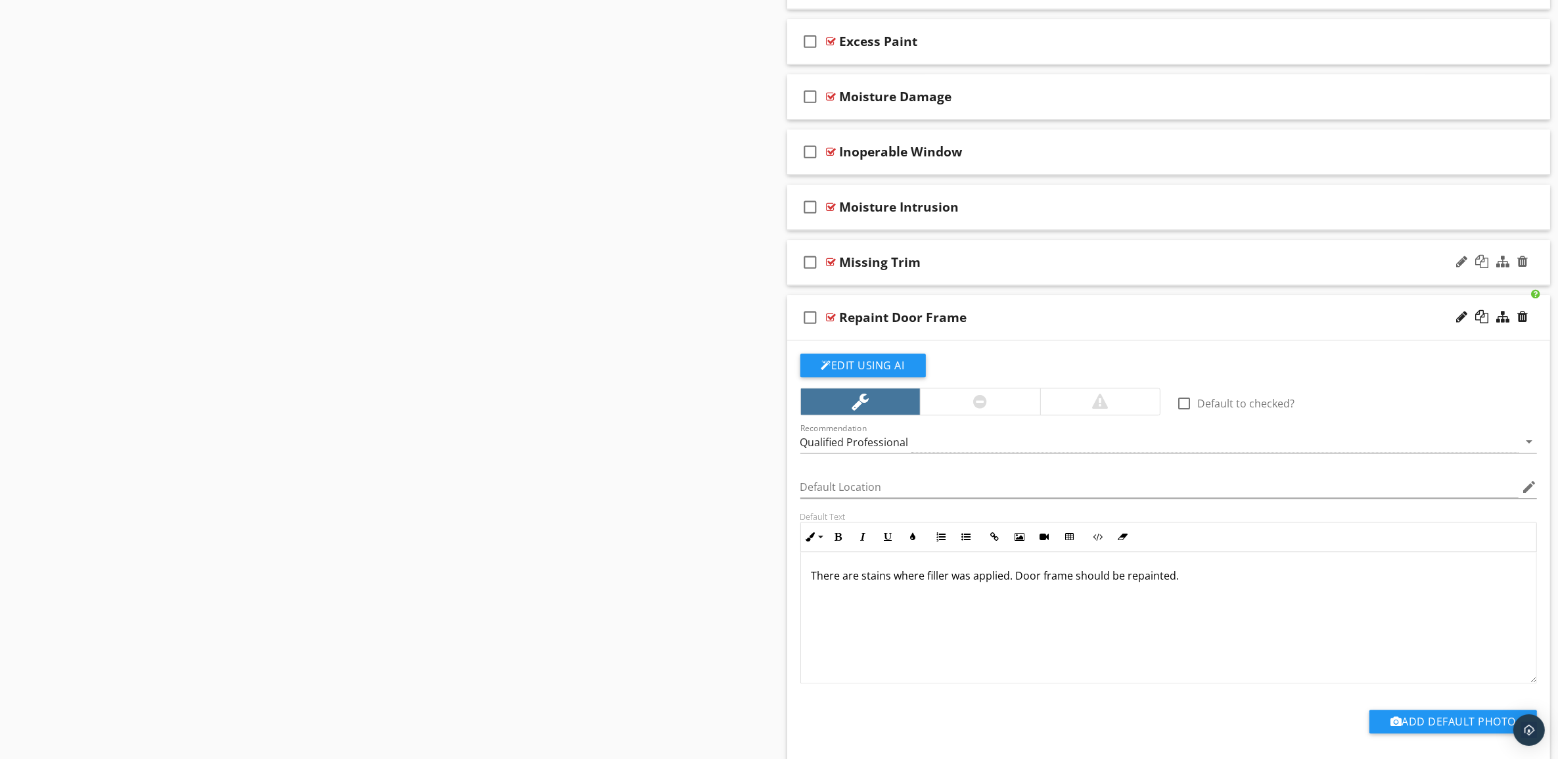
click at [1277, 267] on div "Missing Trim" at bounding box center [1116, 262] width 553 height 16
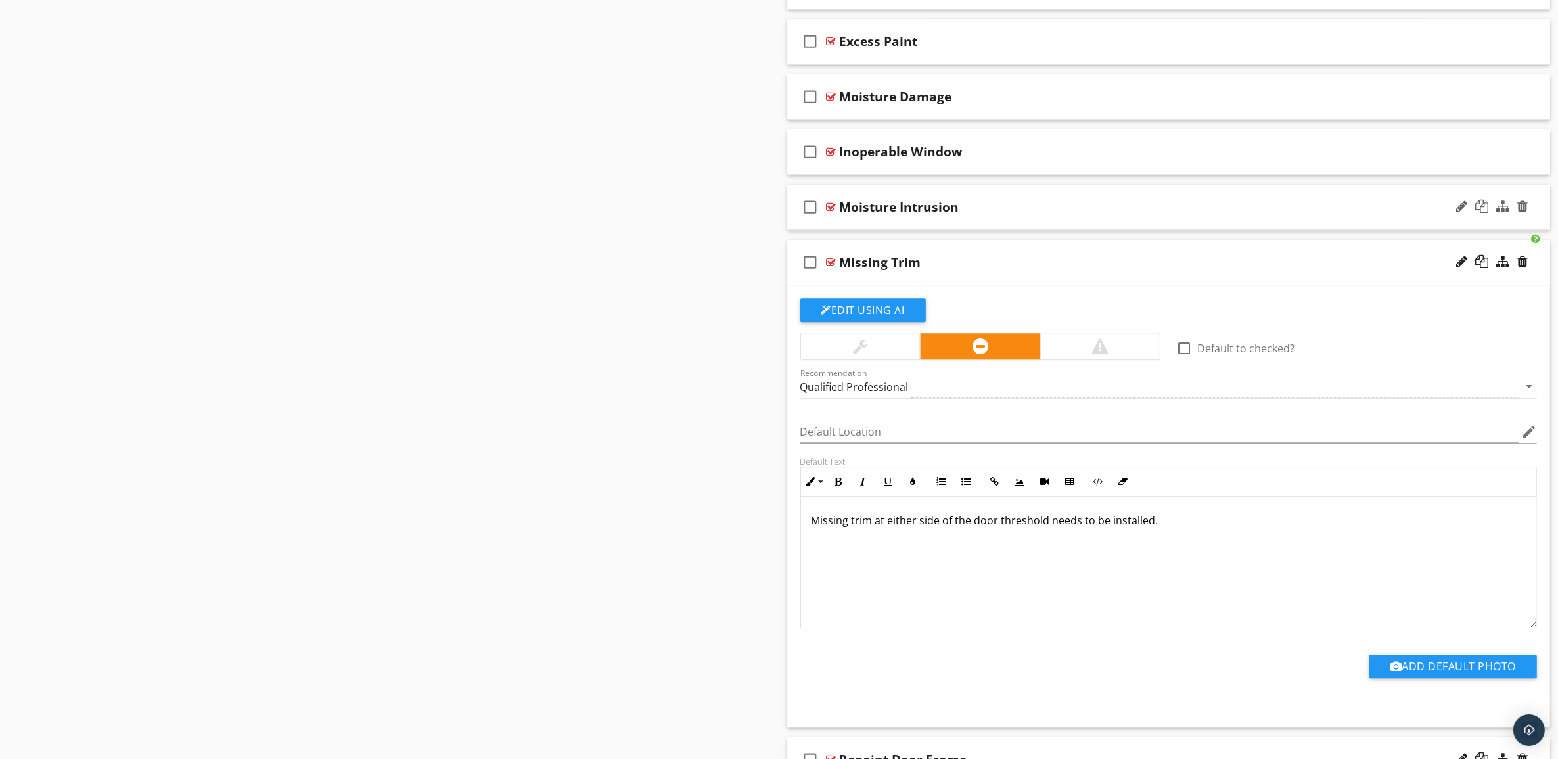
click at [1262, 215] on div "Moisture Intrusion" at bounding box center [1116, 207] width 553 height 16
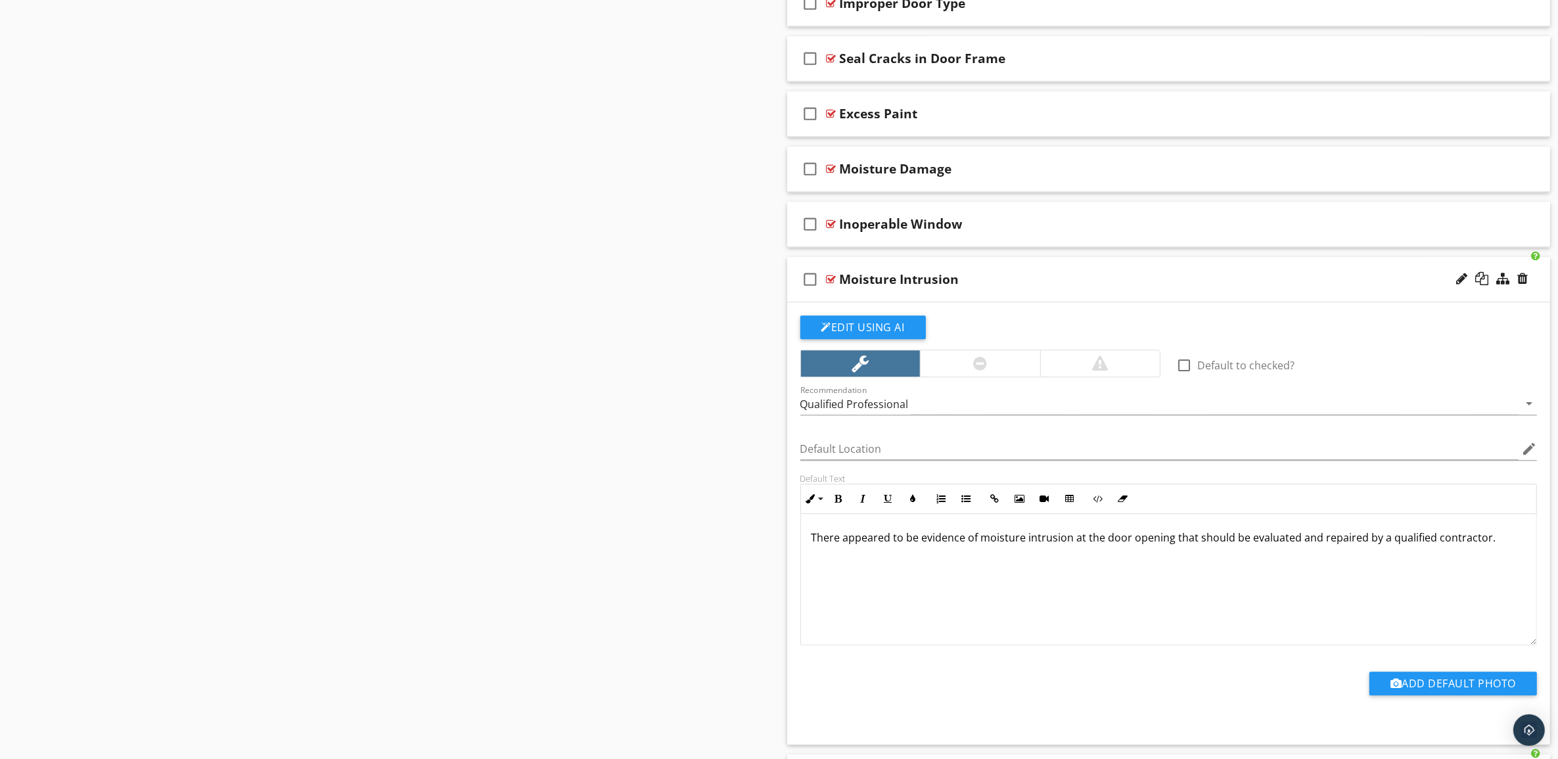
scroll to position [4088, 0]
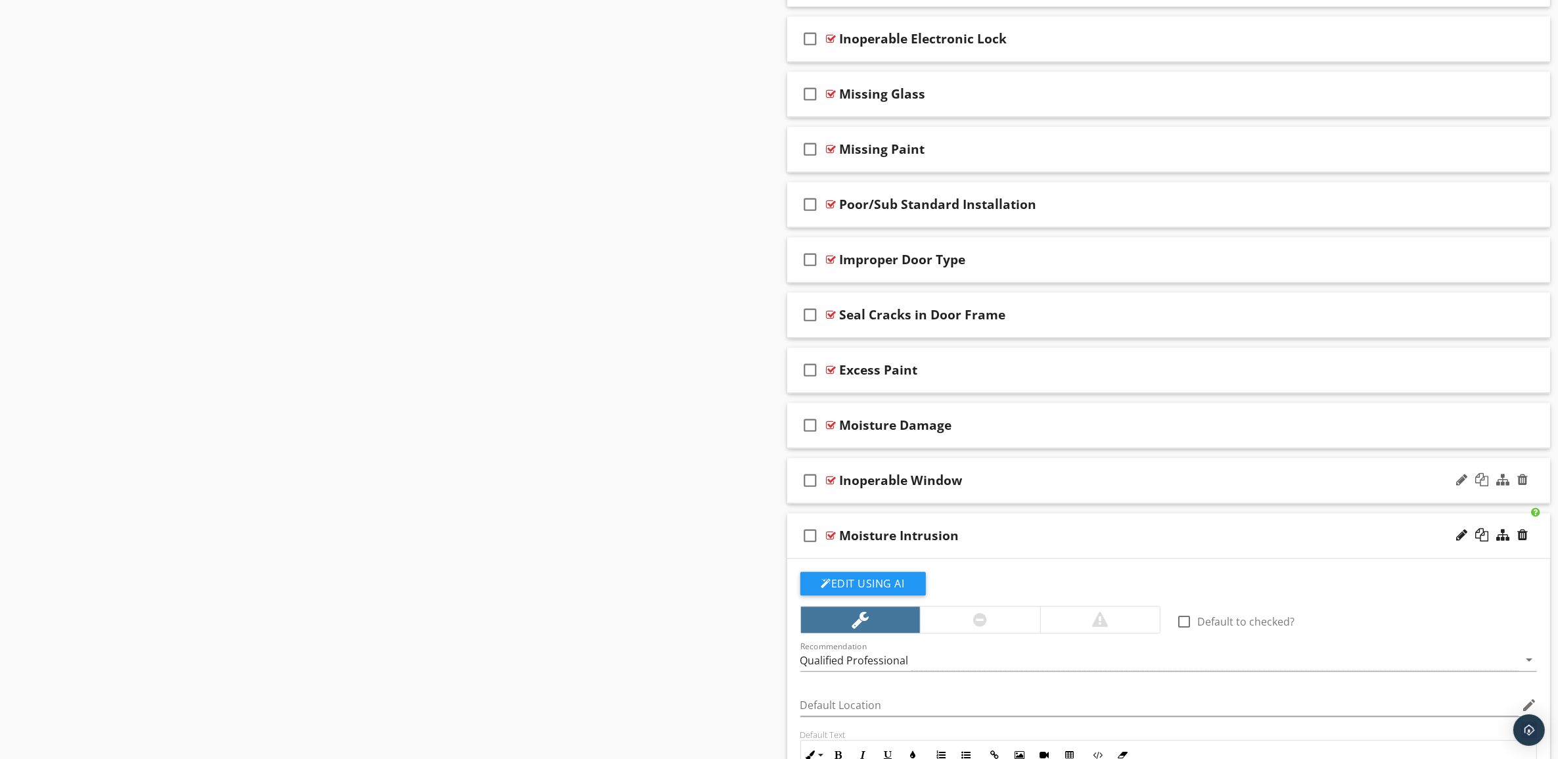
click at [1253, 488] on div "Inoperable Window" at bounding box center [1116, 480] width 553 height 16
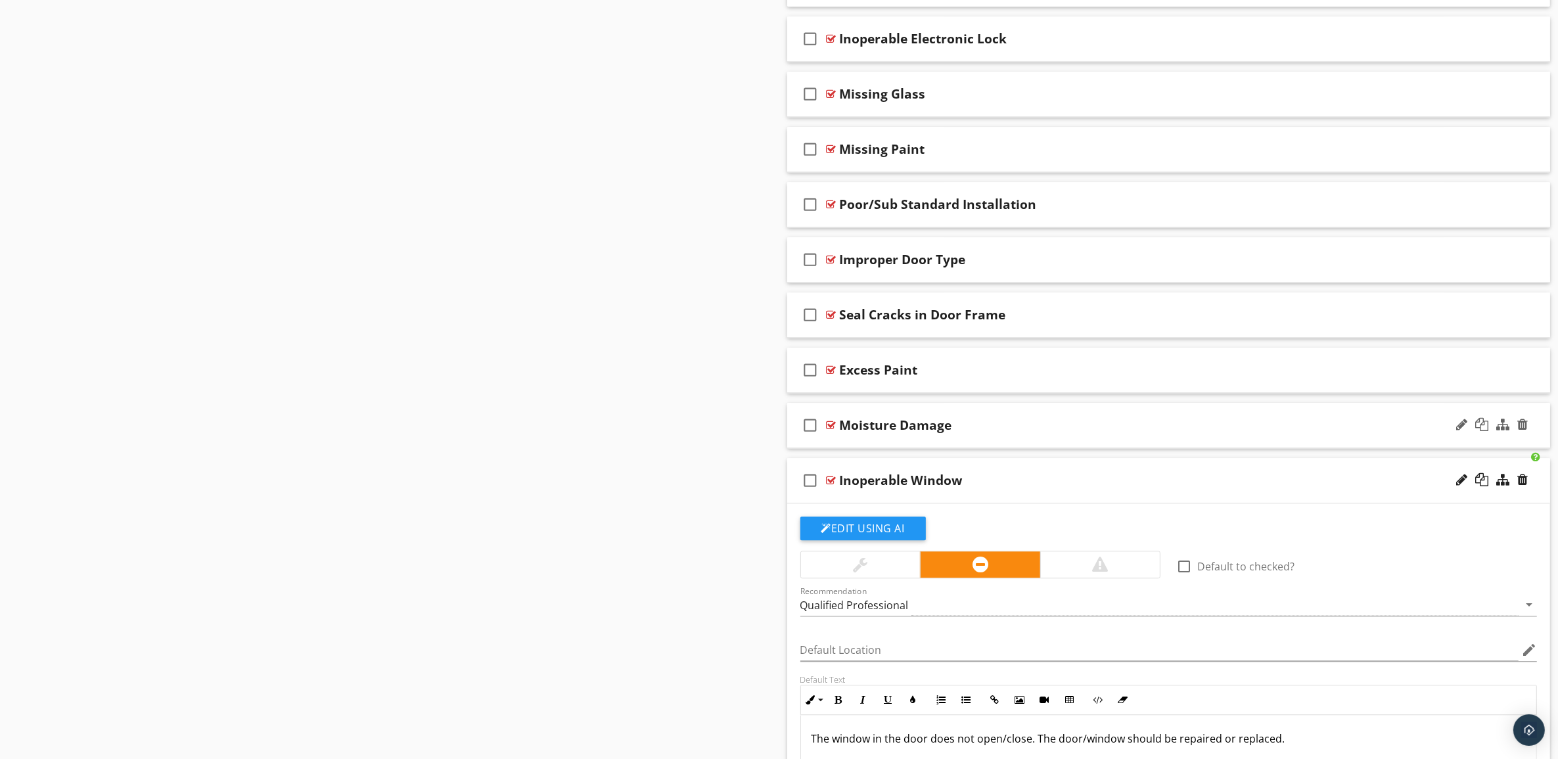
click at [1241, 433] on div "Moisture Damage" at bounding box center [1116, 425] width 553 height 16
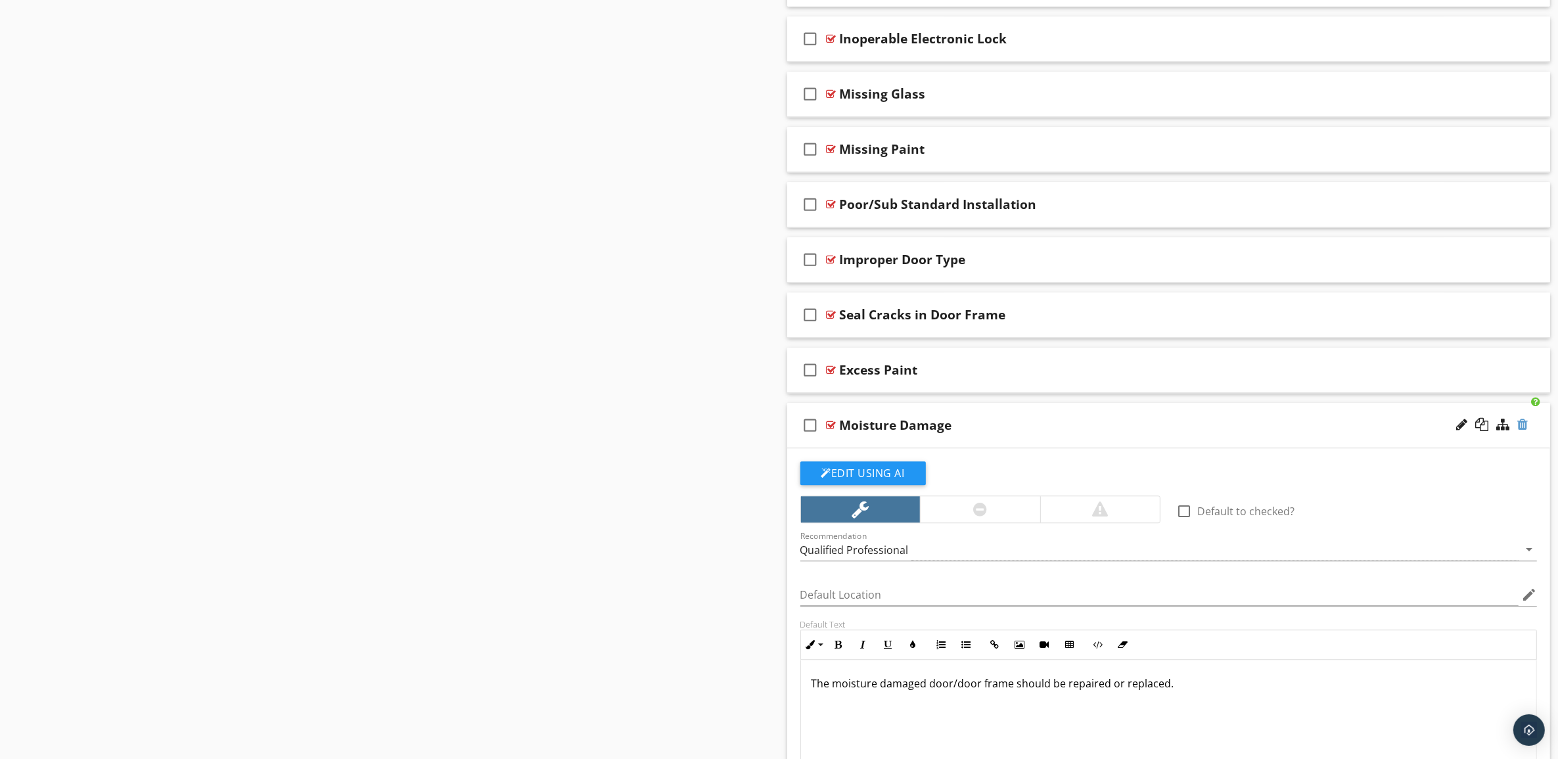
click at [1523, 431] on div at bounding box center [1522, 424] width 11 height 13
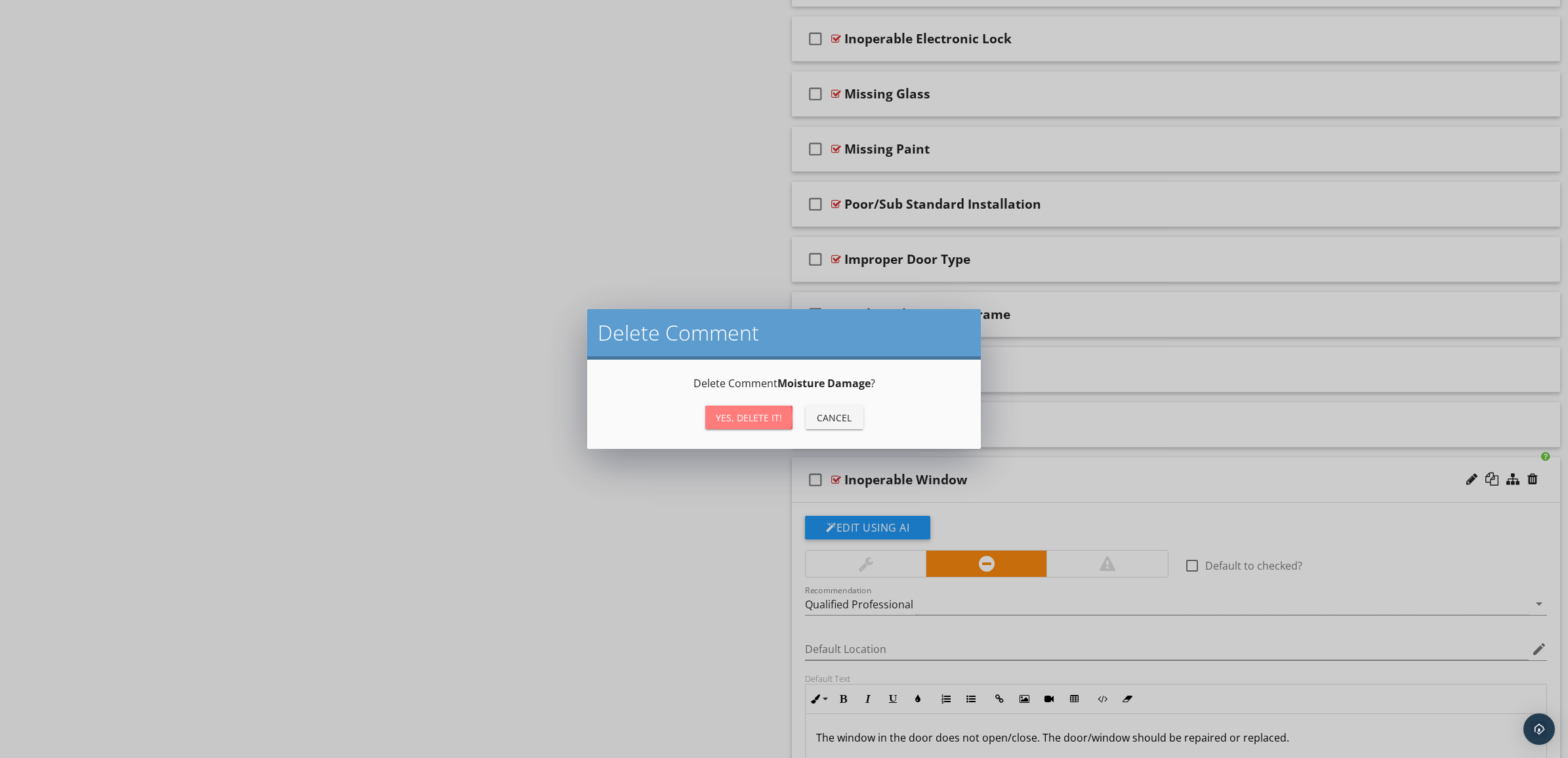
drag, startPoint x: 759, startPoint y: 405, endPoint x: 766, endPoint y: 408, distance: 7.6
click at [759, 405] on button "Yes, Delete it!" at bounding box center [748, 417] width 87 height 24
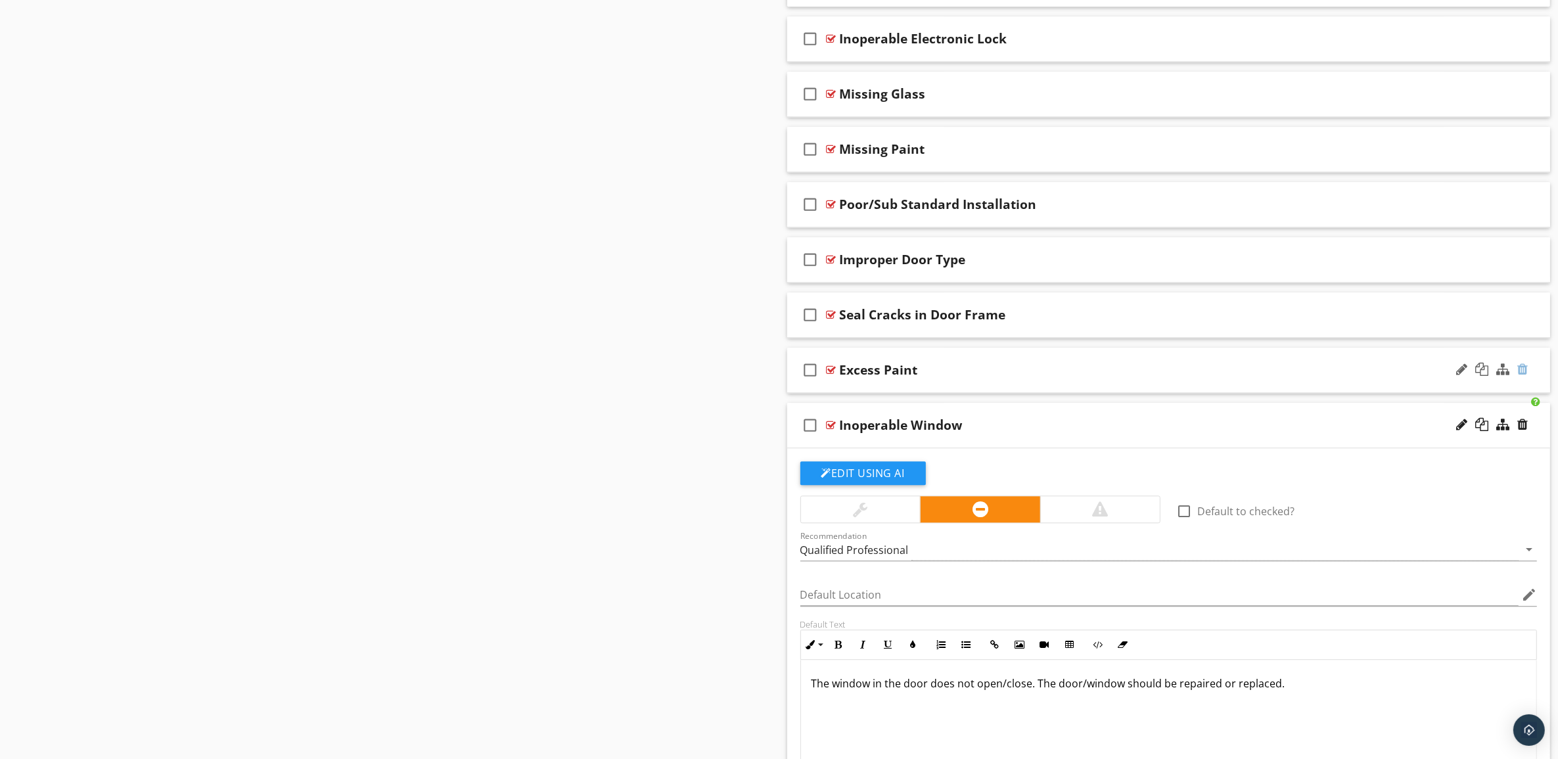
click at [1525, 376] on div at bounding box center [1522, 369] width 11 height 13
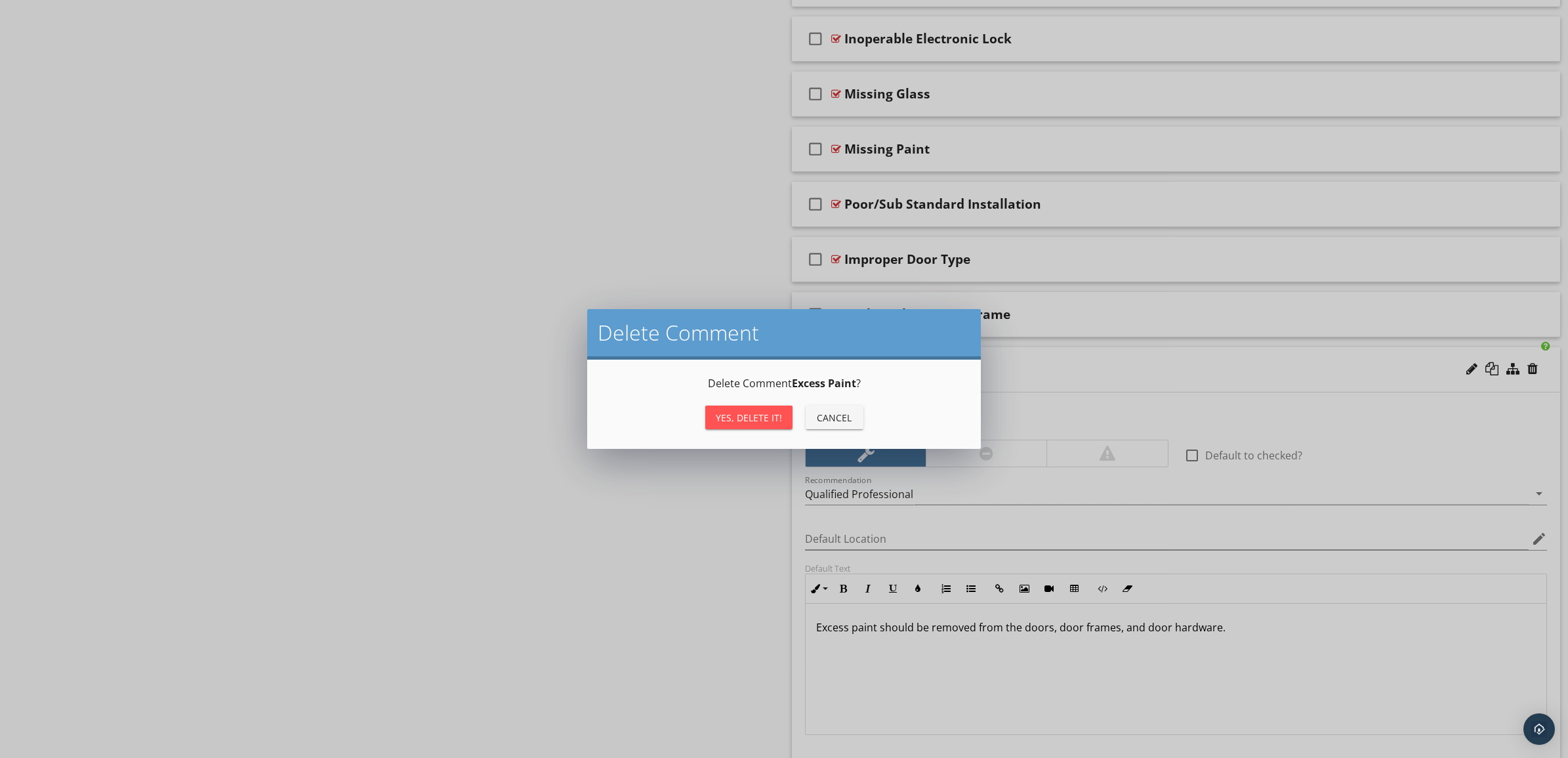
click at [738, 407] on button "Yes, Delete it!" at bounding box center [748, 417] width 87 height 24
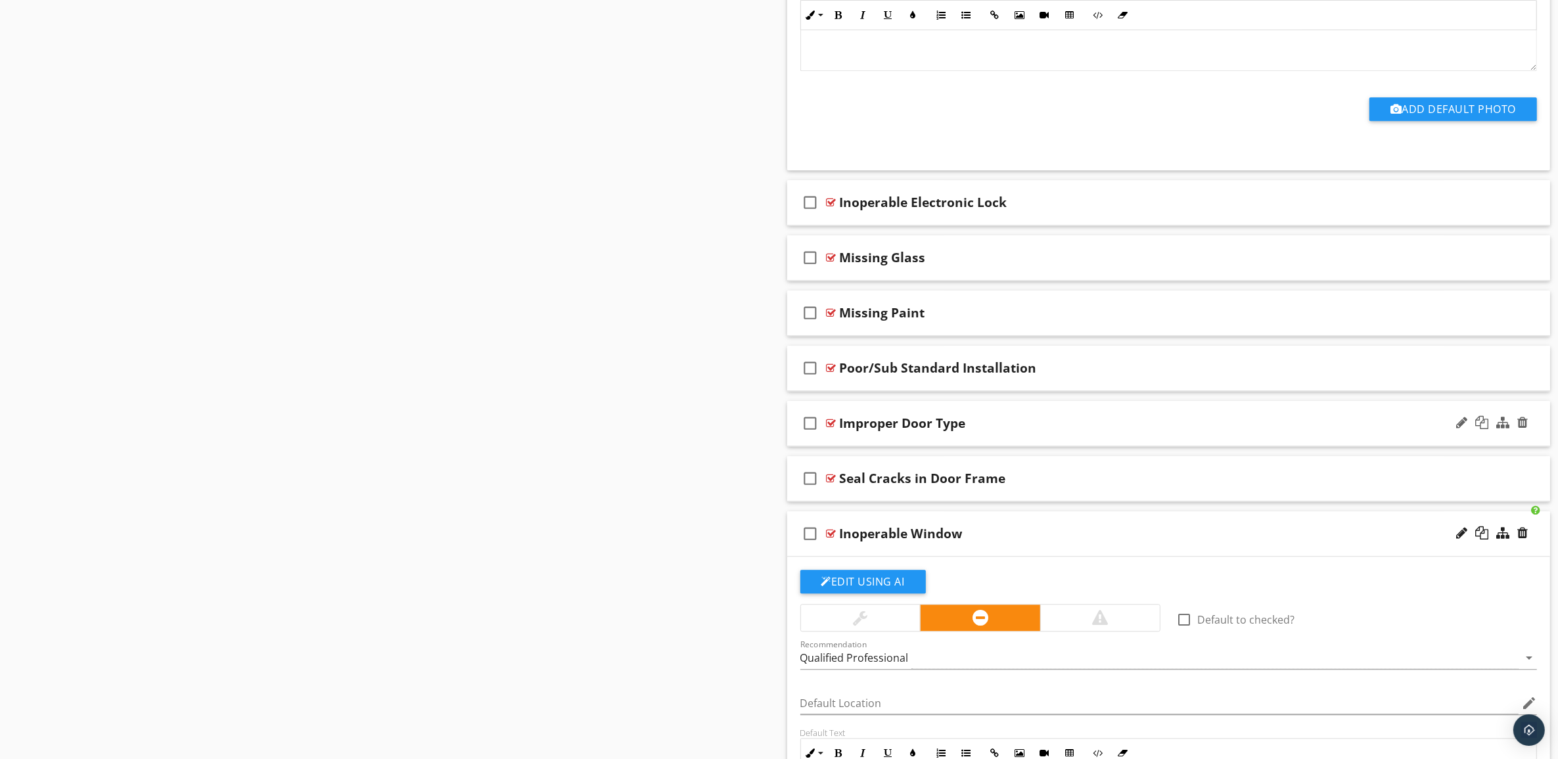
scroll to position [3923, 0]
click at [1241, 488] on div "Seal Cracks in Door Frame" at bounding box center [1116, 480] width 553 height 16
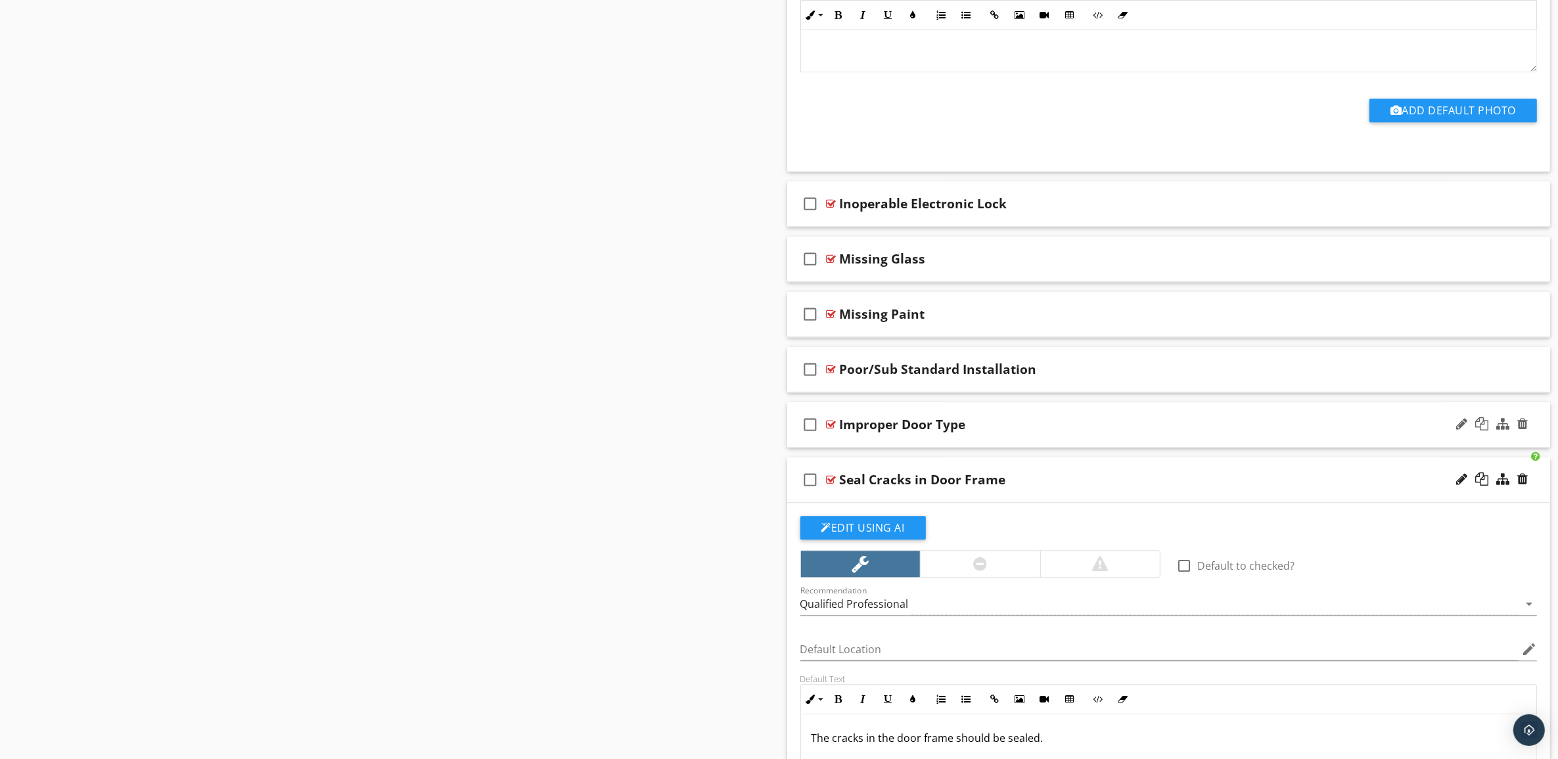
click at [1222, 428] on div "Improper Door Type" at bounding box center [1116, 425] width 553 height 16
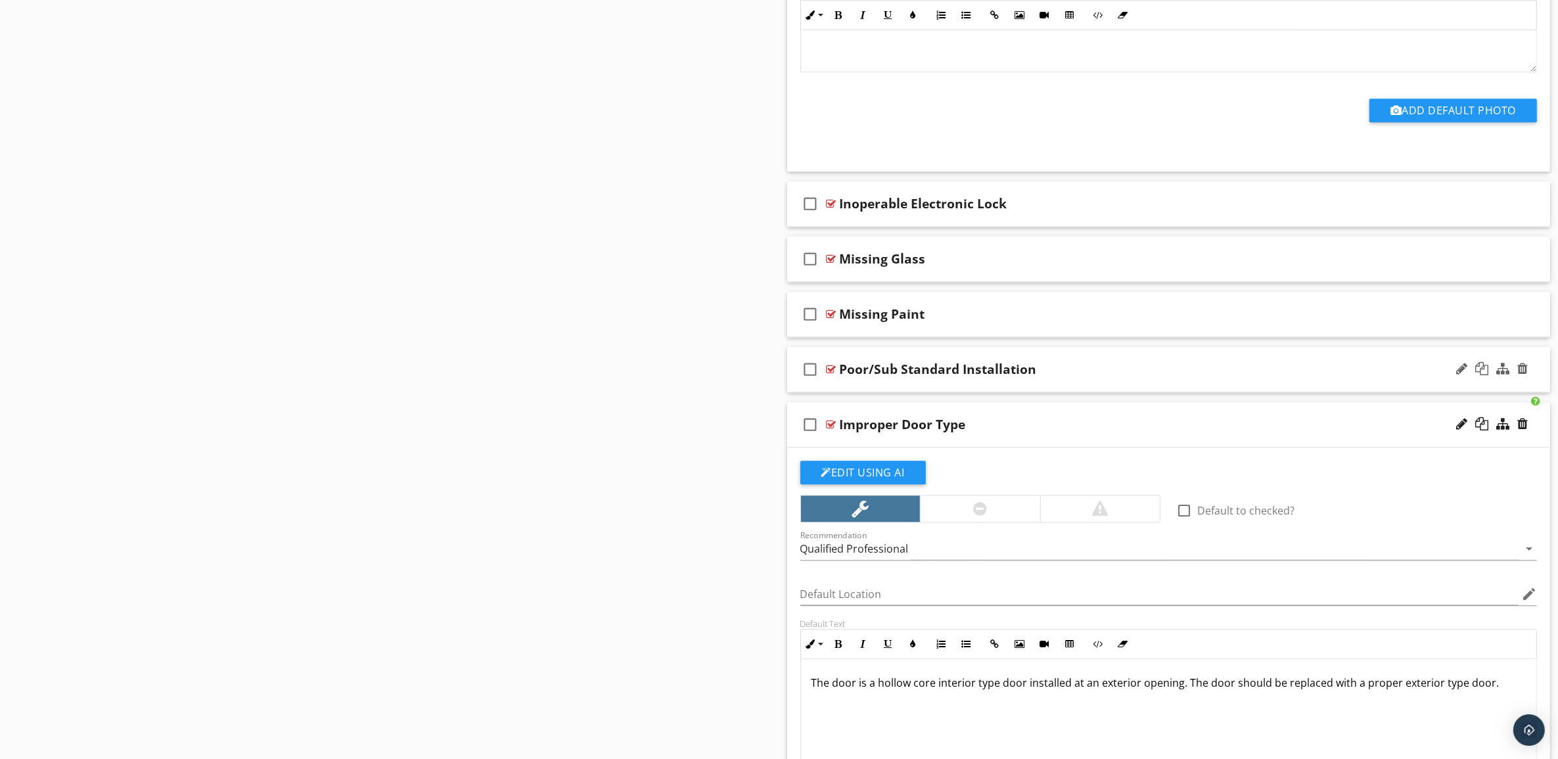
click at [1223, 376] on div "Poor/Sub Standard Installation" at bounding box center [1116, 369] width 553 height 16
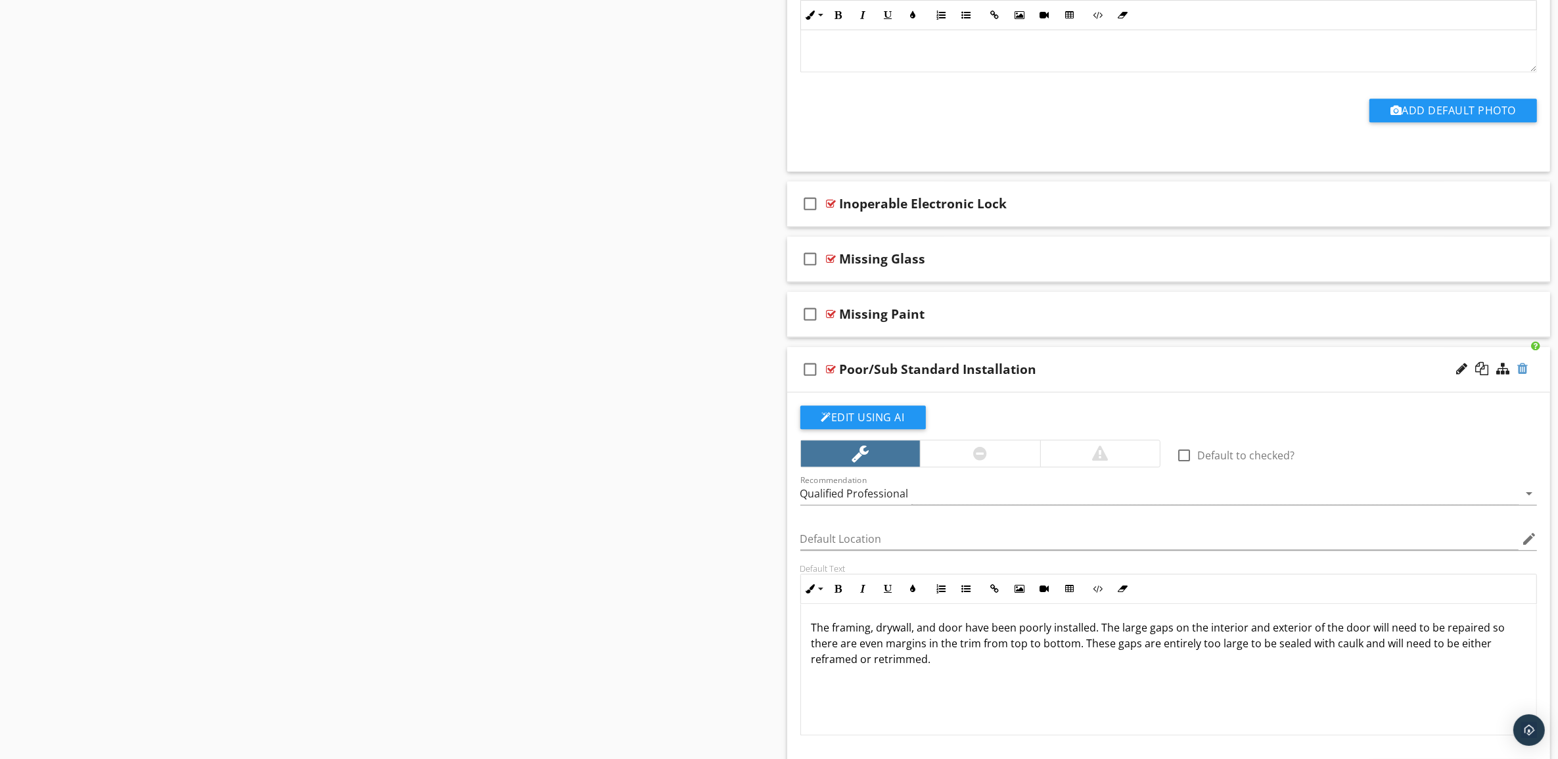
click at [1524, 375] on div at bounding box center [1522, 368] width 11 height 13
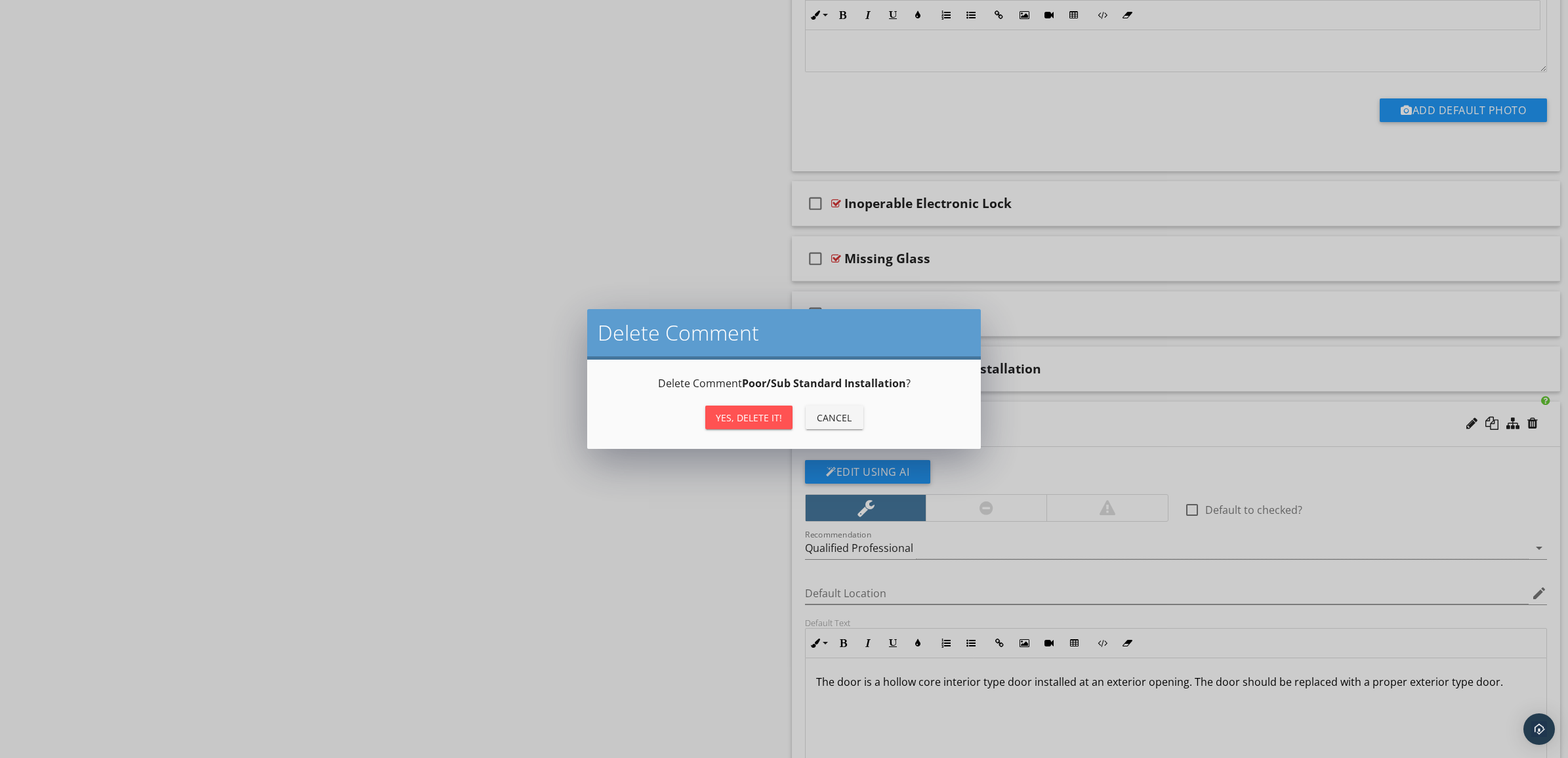
click at [763, 414] on div "Yes, Delete it!" at bounding box center [749, 417] width 66 height 14
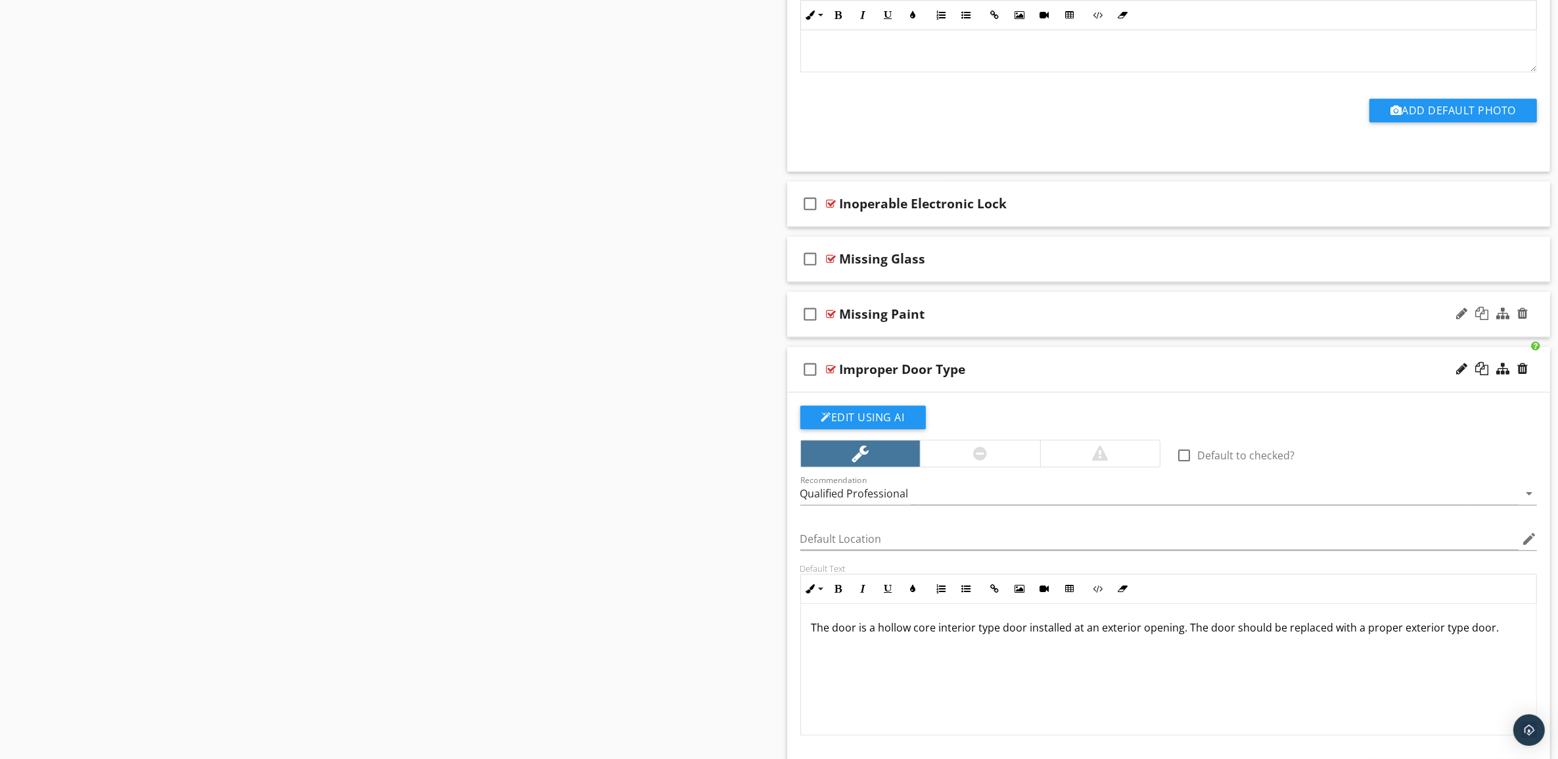
click at [1193, 316] on div "Missing Paint" at bounding box center [1116, 314] width 553 height 16
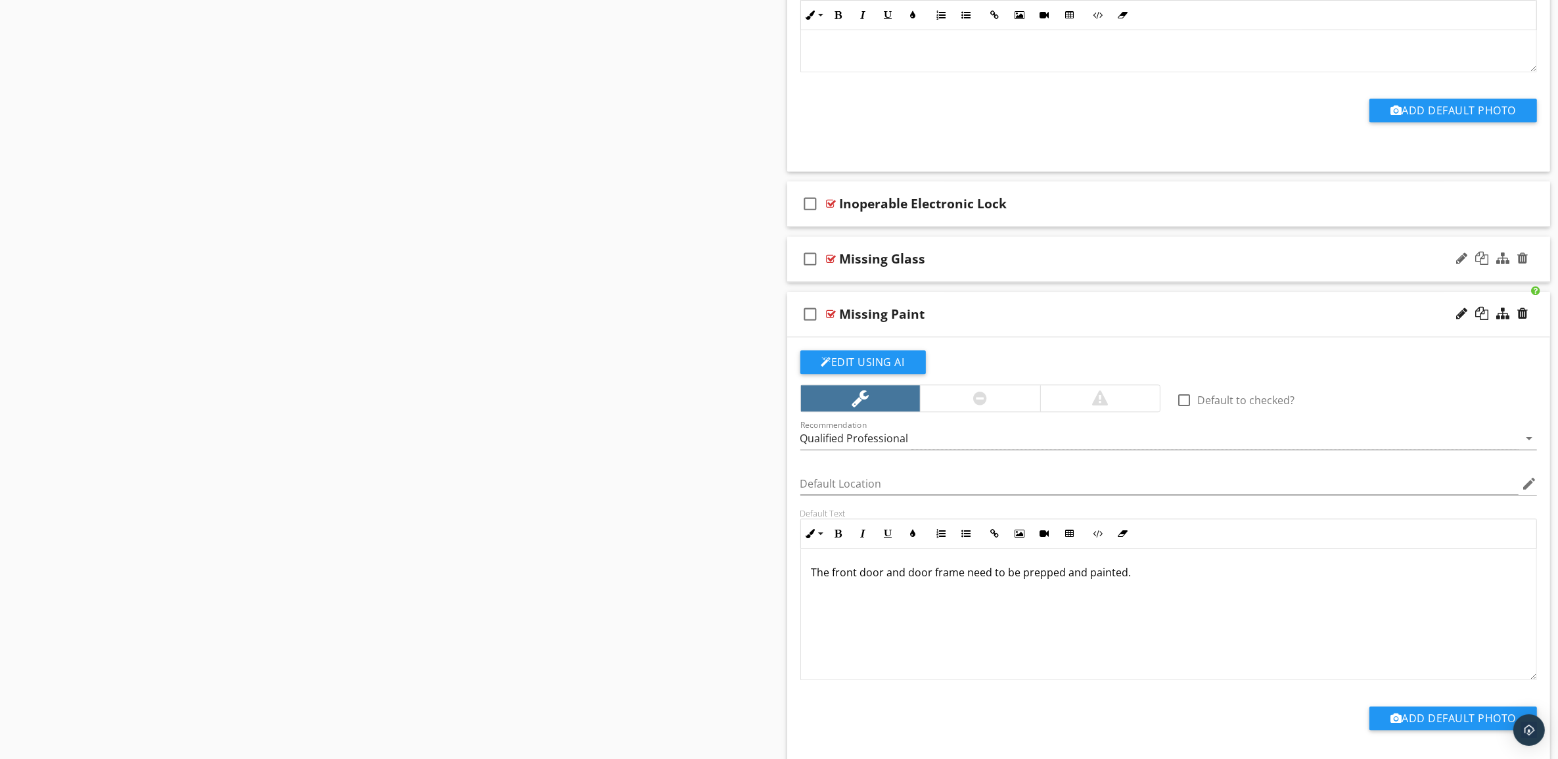
click at [1175, 267] on div "Missing Glass" at bounding box center [1116, 259] width 553 height 16
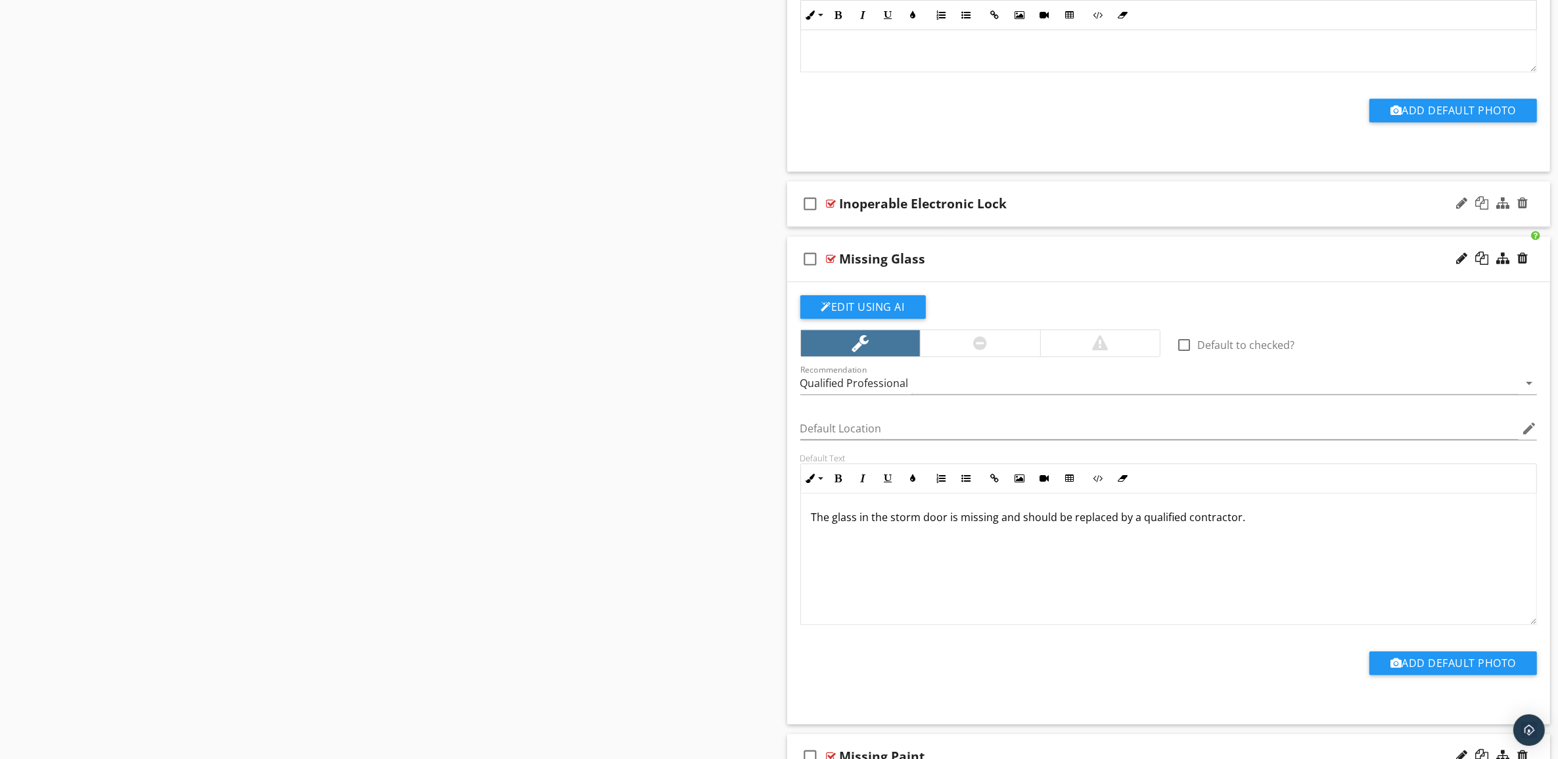
click at [1175, 212] on div "Inoperable Electronic Lock" at bounding box center [1116, 204] width 553 height 16
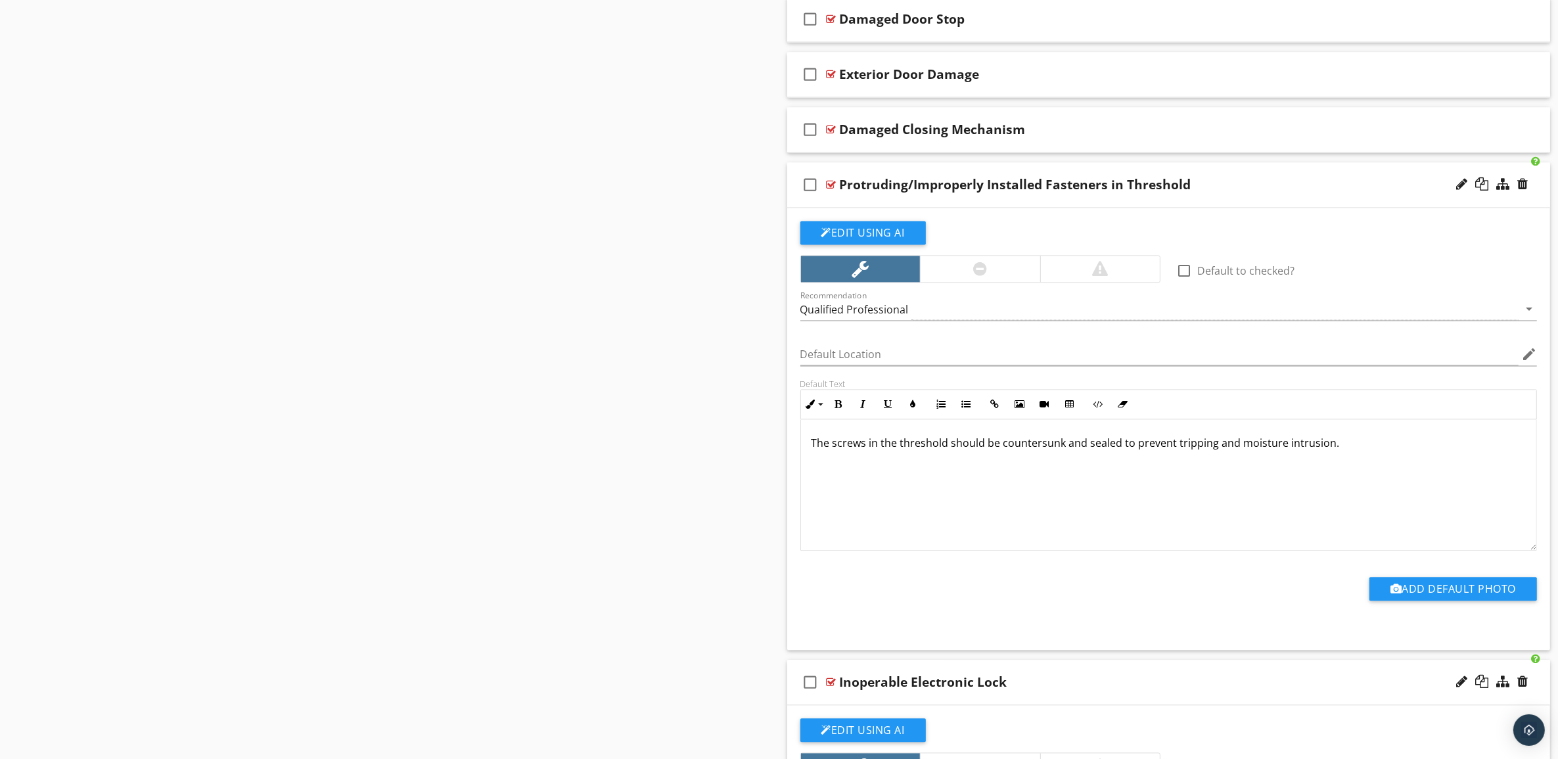
scroll to position [3431, 0]
